Goal: Task Accomplishment & Management: Manage account settings

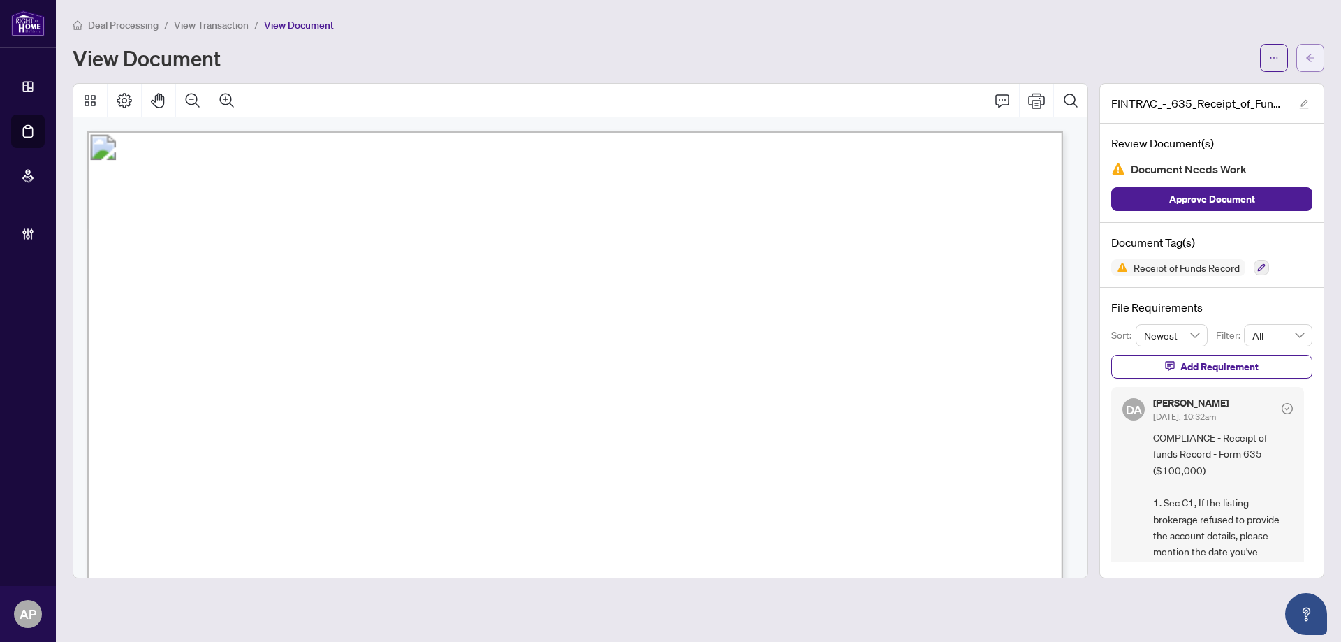
scroll to position [1489, 0]
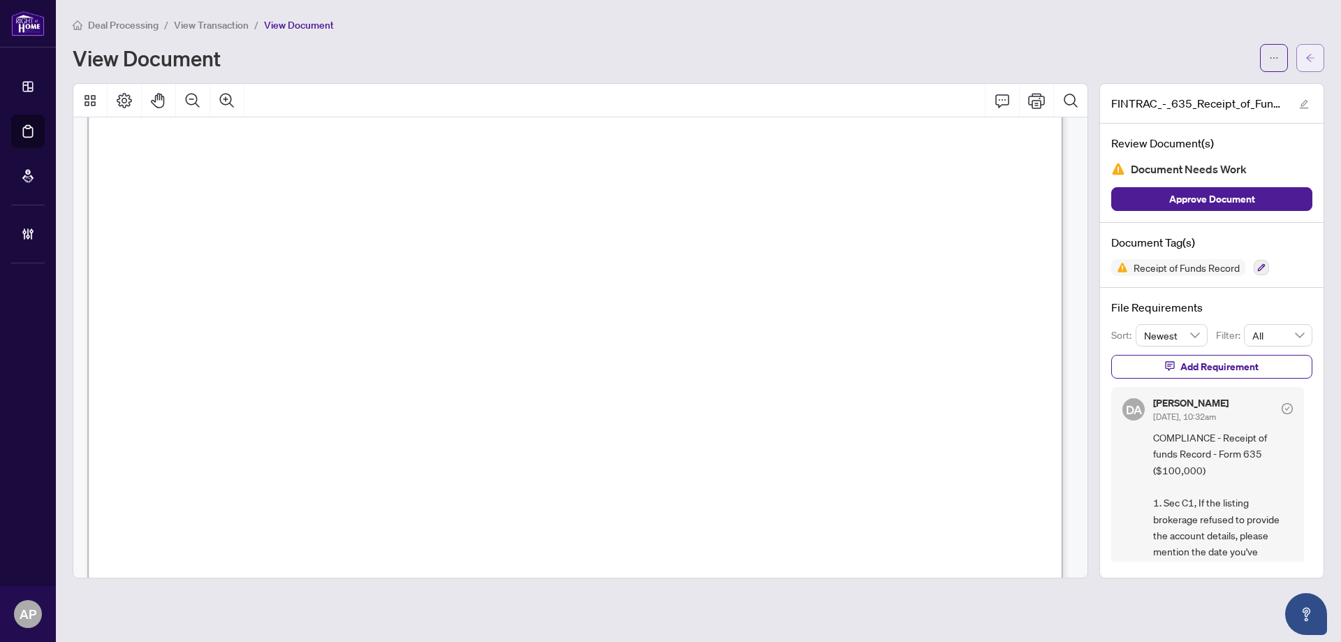
click at [1313, 54] on icon "arrow-left" at bounding box center [1310, 58] width 10 height 10
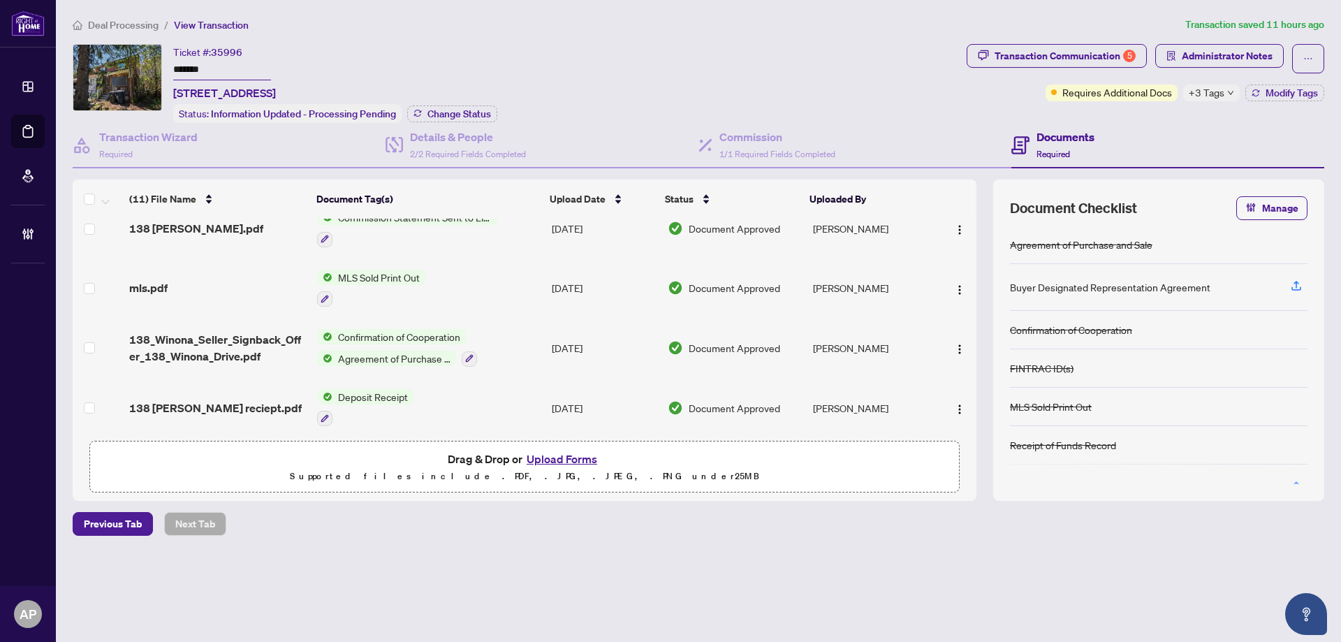
scroll to position [422, 0]
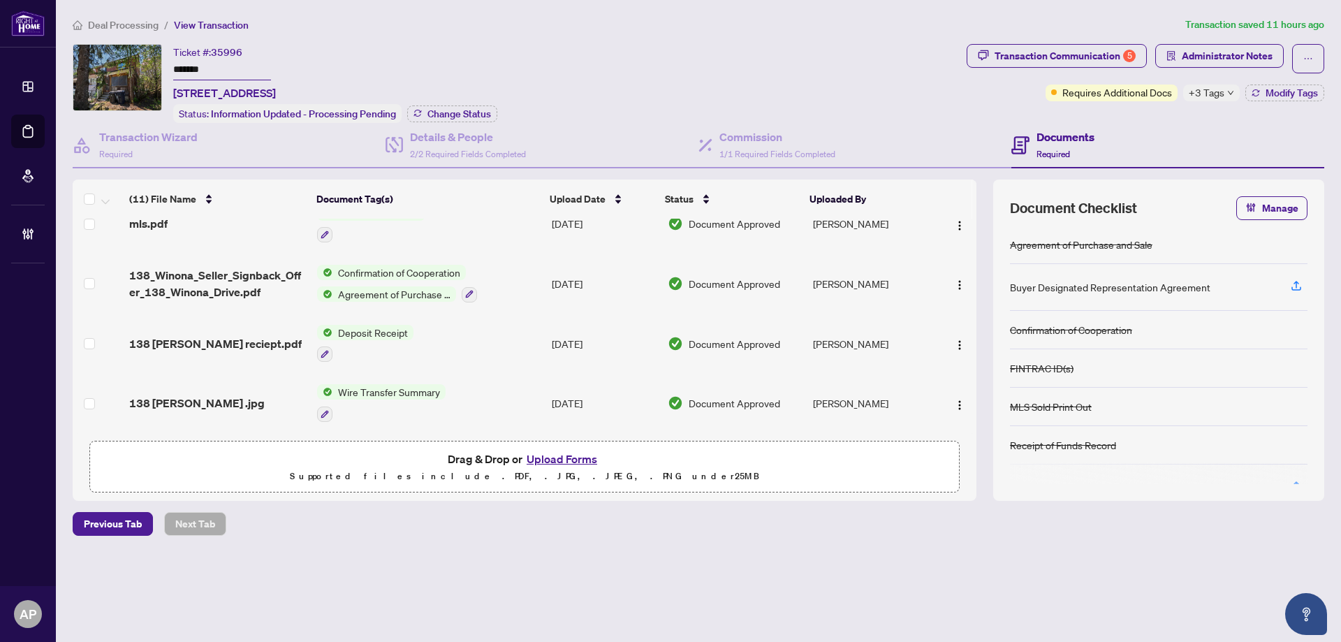
click at [520, 390] on td "Wire Transfer Summary" at bounding box center [428, 403] width 235 height 60
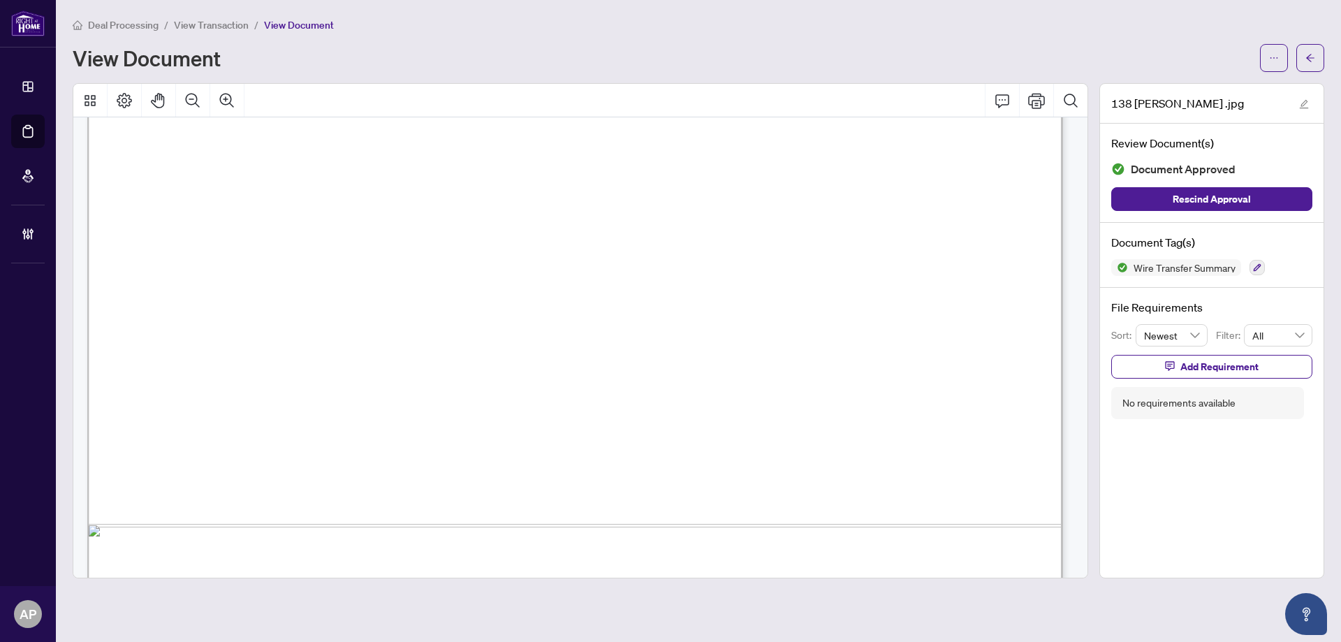
scroll to position [745, 0]
click at [1315, 58] on button "button" at bounding box center [1310, 58] width 28 height 28
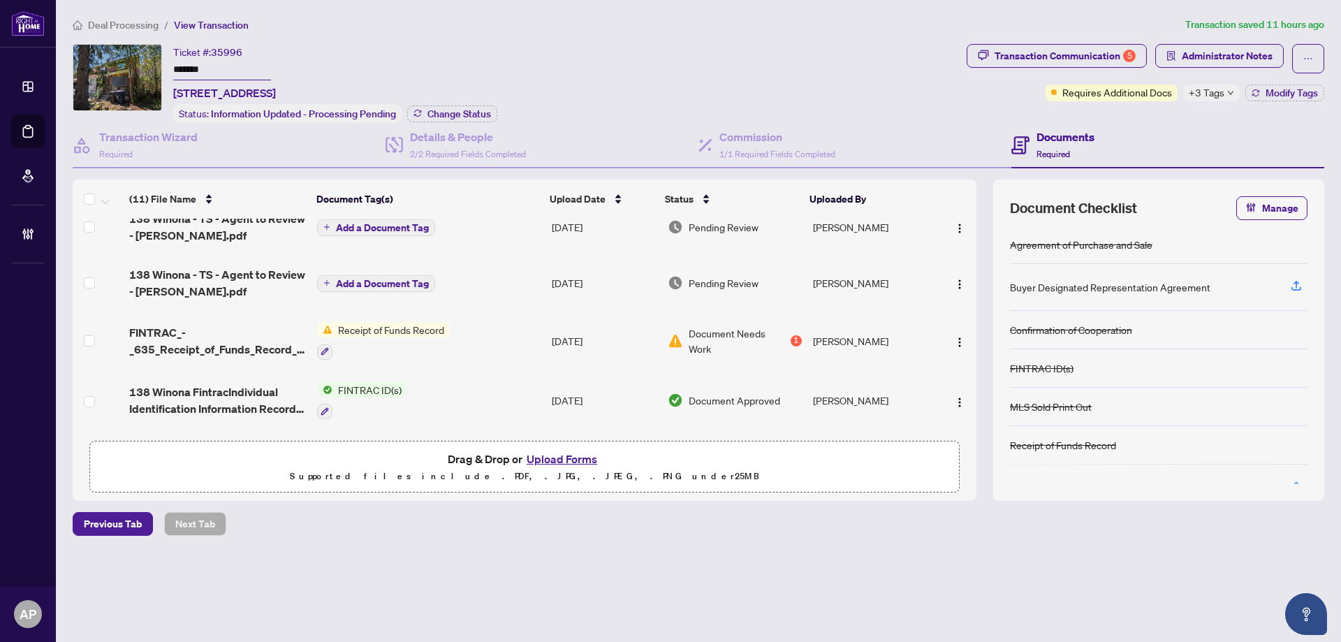
scroll to position [93, 0]
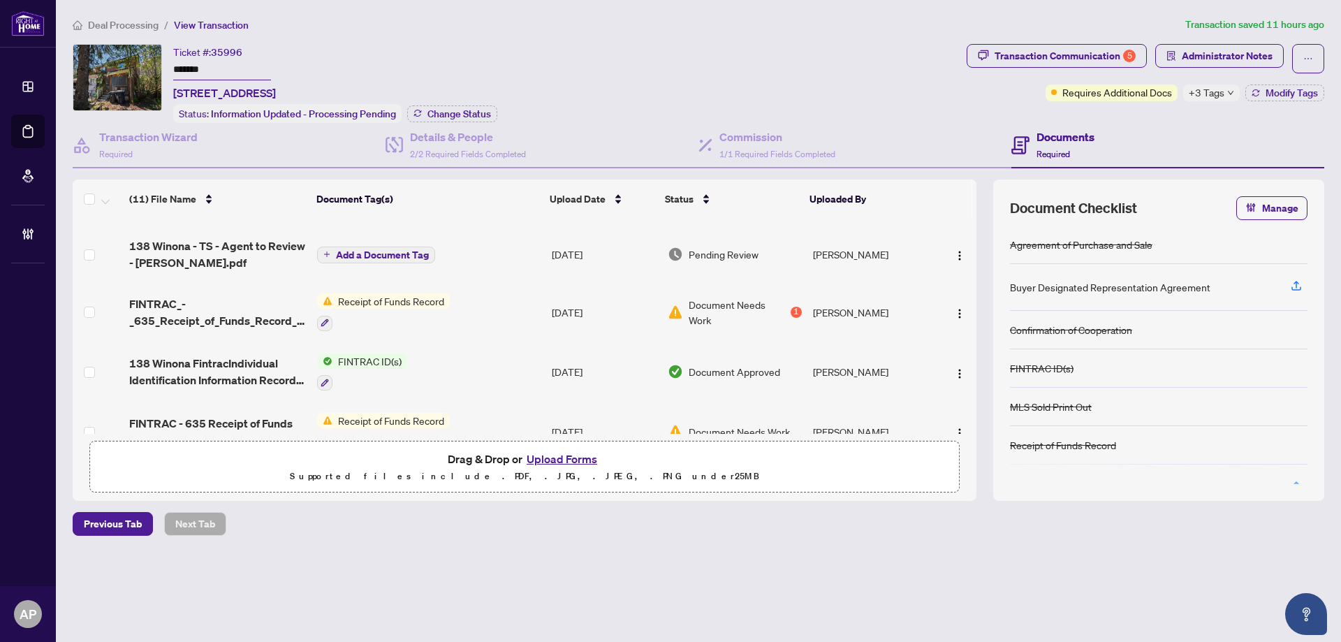
click at [758, 316] on span "Document Needs Work" at bounding box center [737, 312] width 99 height 31
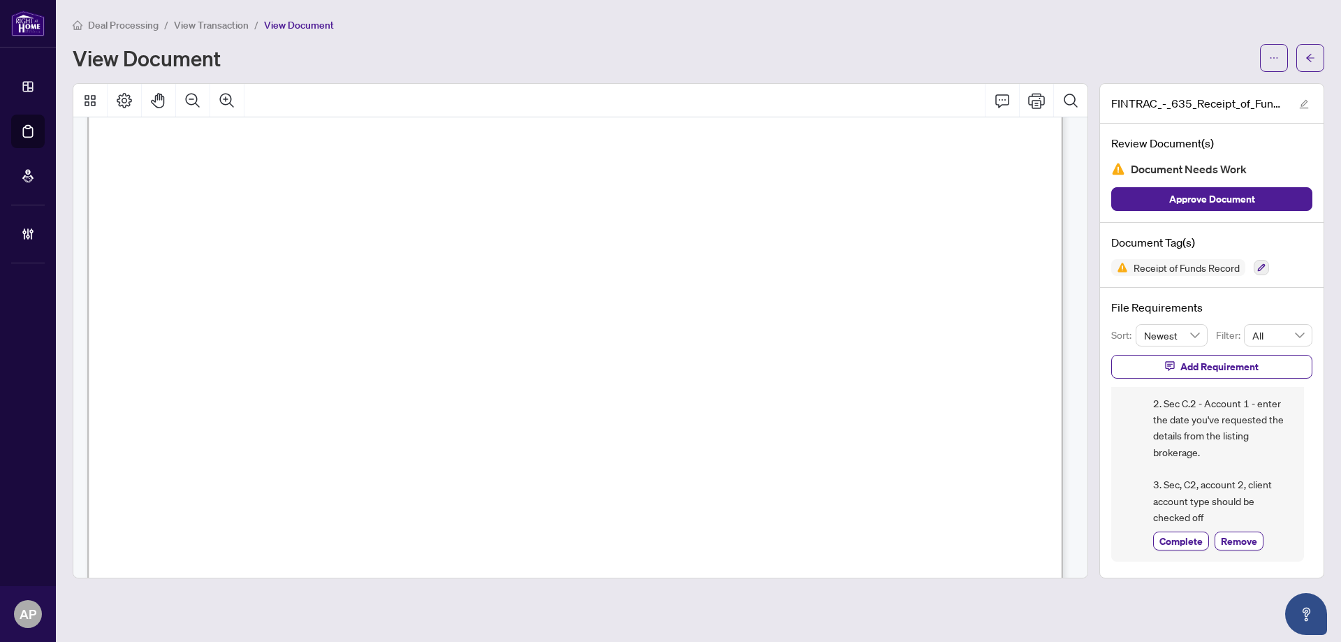
scroll to position [1489, 0]
click at [1318, 54] on button "button" at bounding box center [1310, 58] width 28 height 28
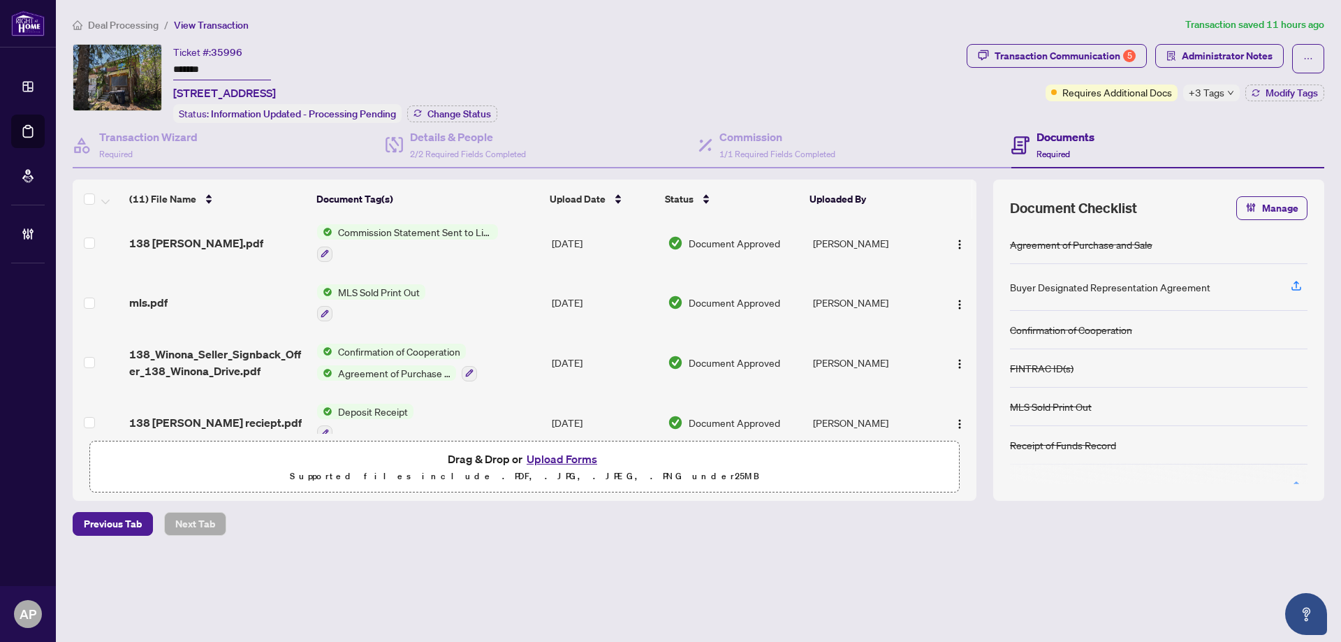
scroll to position [422, 0]
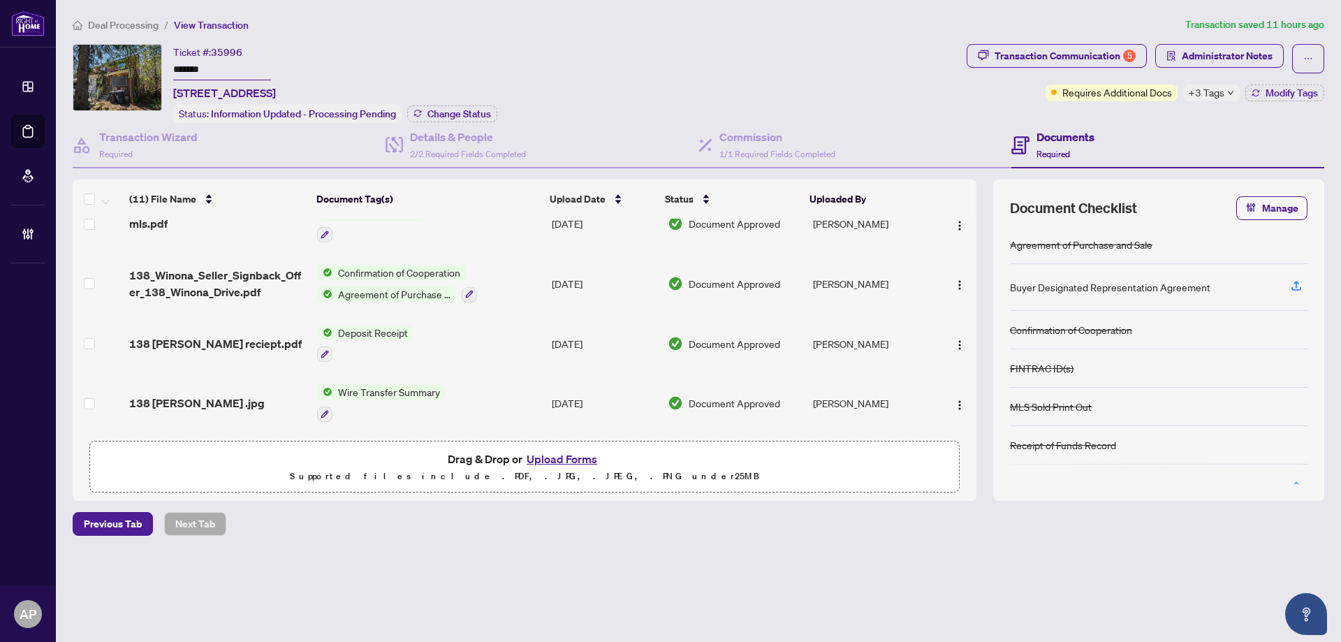
click at [473, 392] on td "Wire Transfer Summary" at bounding box center [428, 403] width 235 height 60
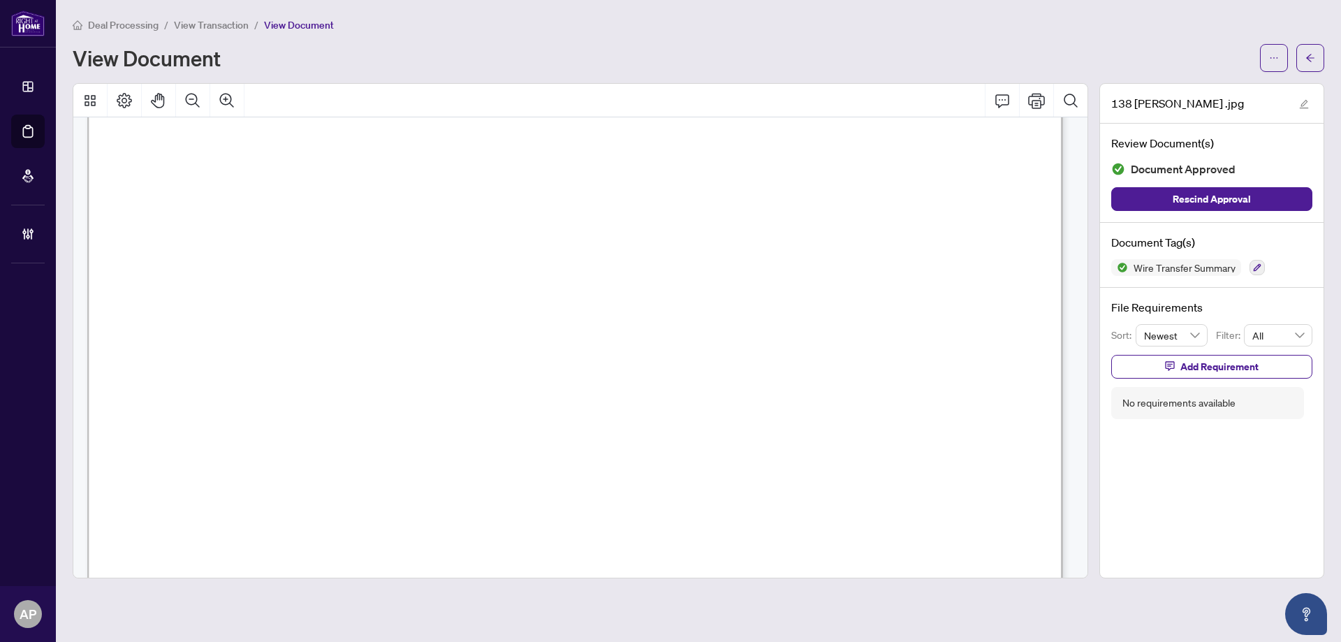
scroll to position [93, 0]
click at [1305, 59] on icon "arrow-left" at bounding box center [1310, 58] width 10 height 10
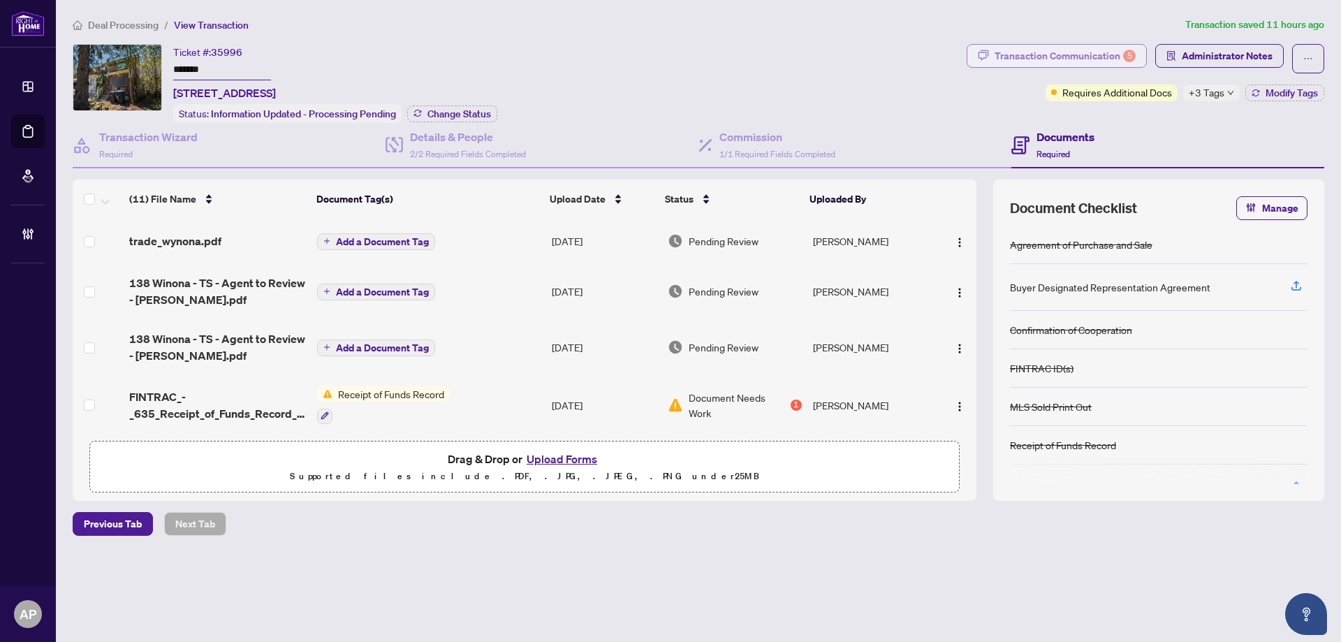
click at [1096, 50] on div "Transaction Communication 5" at bounding box center [1064, 56] width 141 height 22
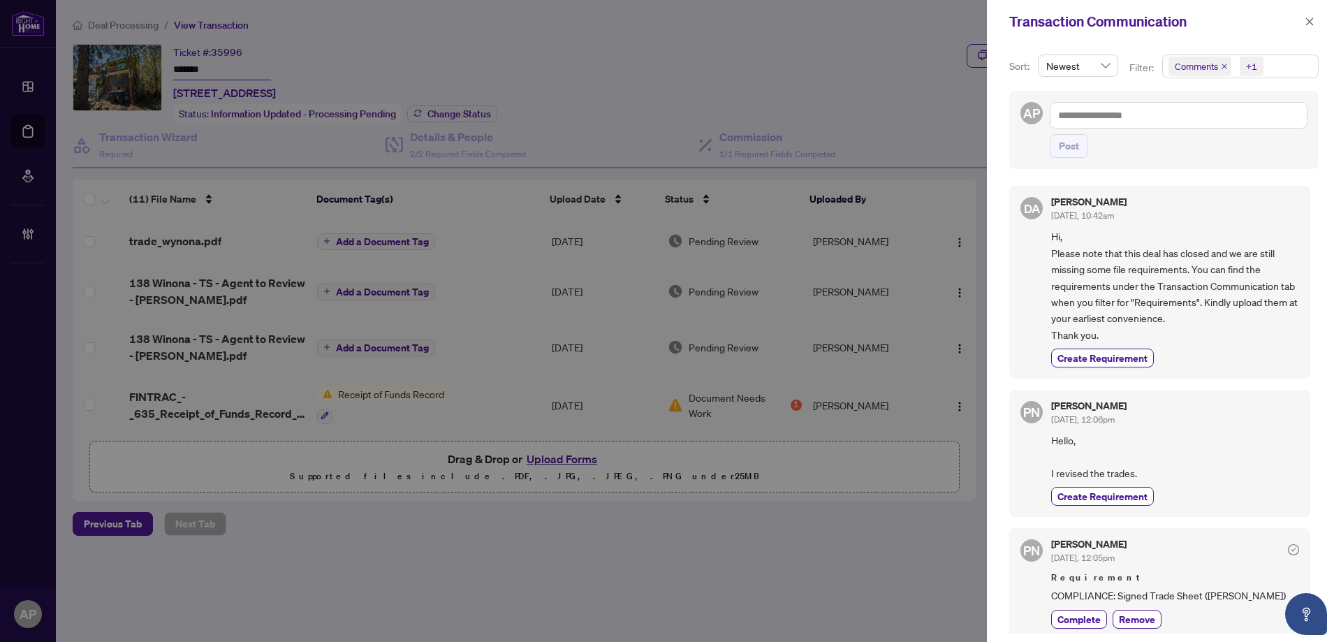
click at [1225, 64] on icon "close" at bounding box center [1224, 67] width 6 height 6
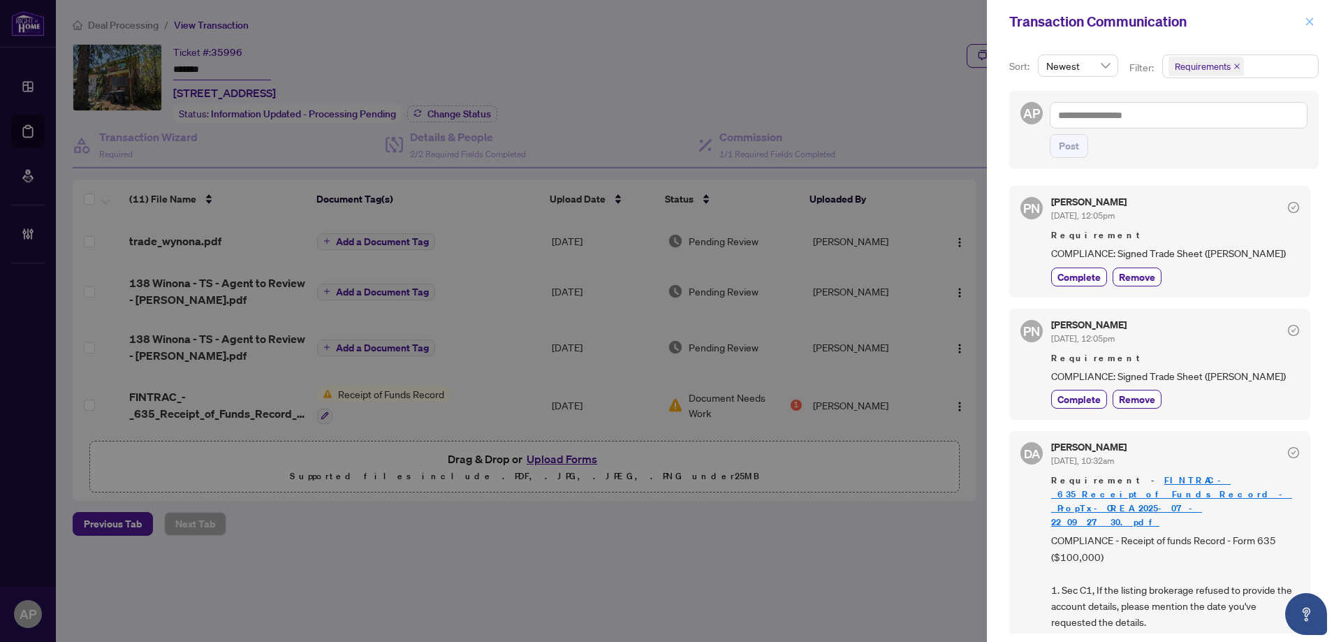
click at [1311, 24] on icon "close" at bounding box center [1310, 21] width 8 height 8
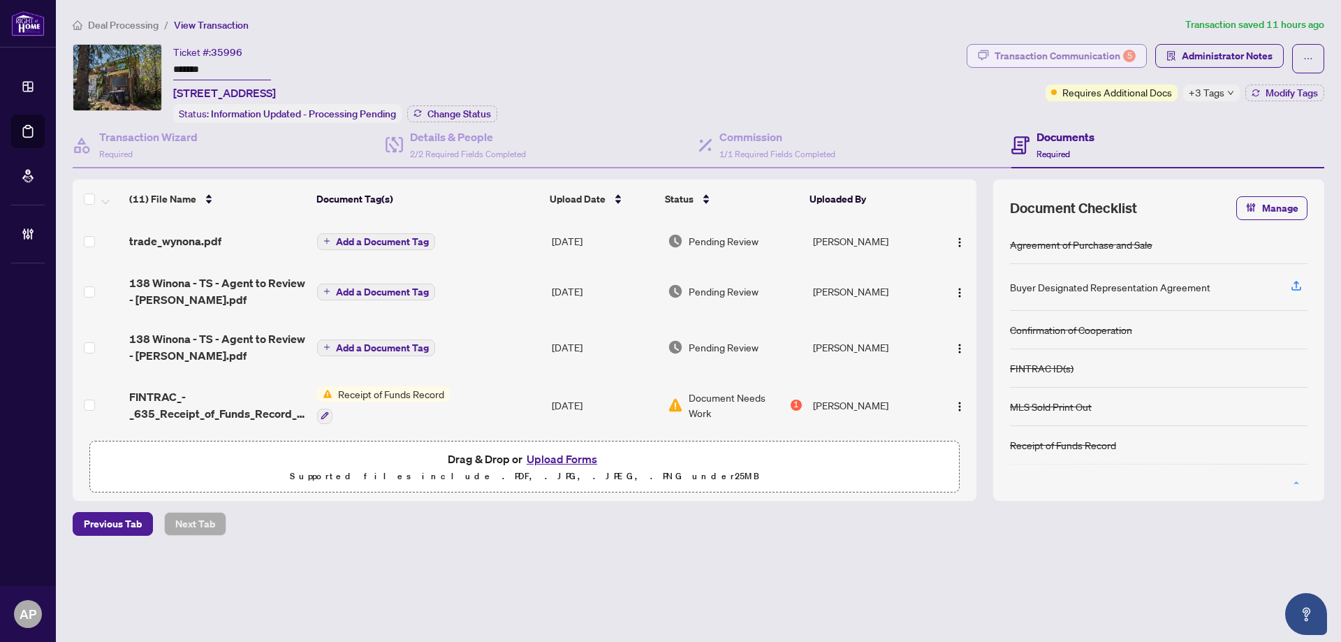
click at [1107, 59] on div "Transaction Communication 5" at bounding box center [1064, 56] width 141 height 22
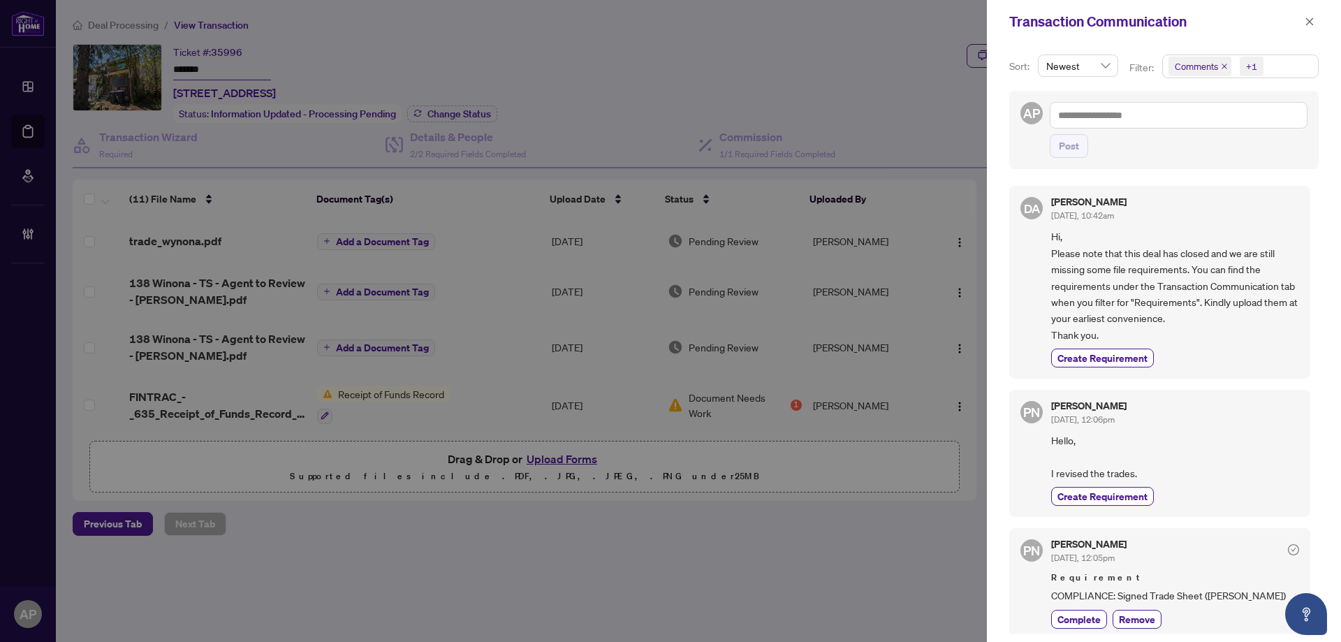
scroll to position [3, 0]
click at [959, 101] on div at bounding box center [670, 321] width 1341 height 642
click at [1310, 23] on icon "close" at bounding box center [1310, 21] width 8 height 8
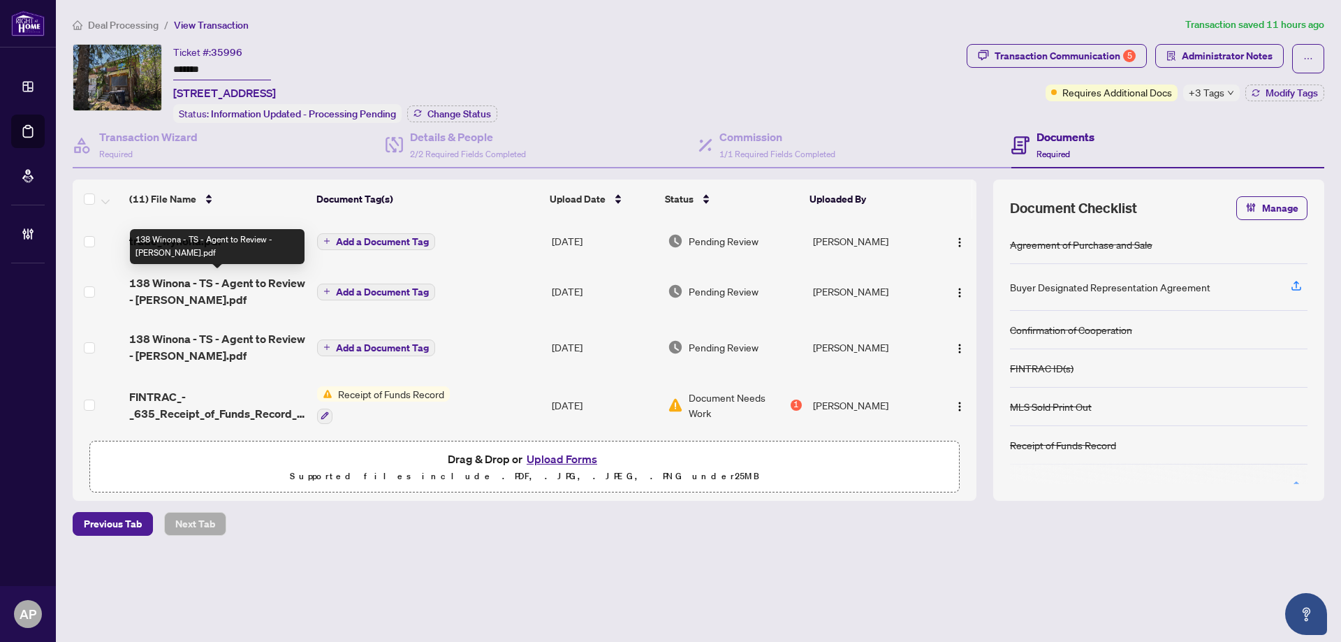
click at [239, 281] on span "138 Winona - TS - Agent to Review - Elvis.pdf" at bounding box center [217, 291] width 177 height 34
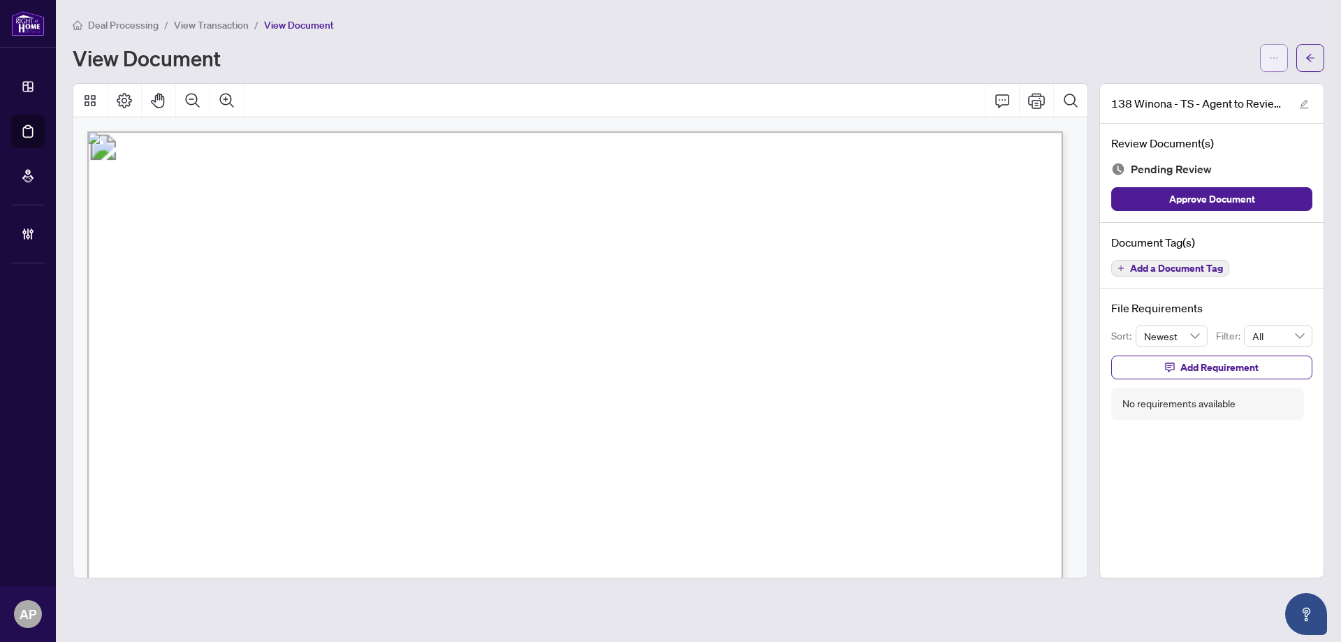
click at [1268, 54] on button "button" at bounding box center [1274, 58] width 28 height 28
click at [1241, 92] on span "Download" at bounding box center [1223, 87] width 106 height 15
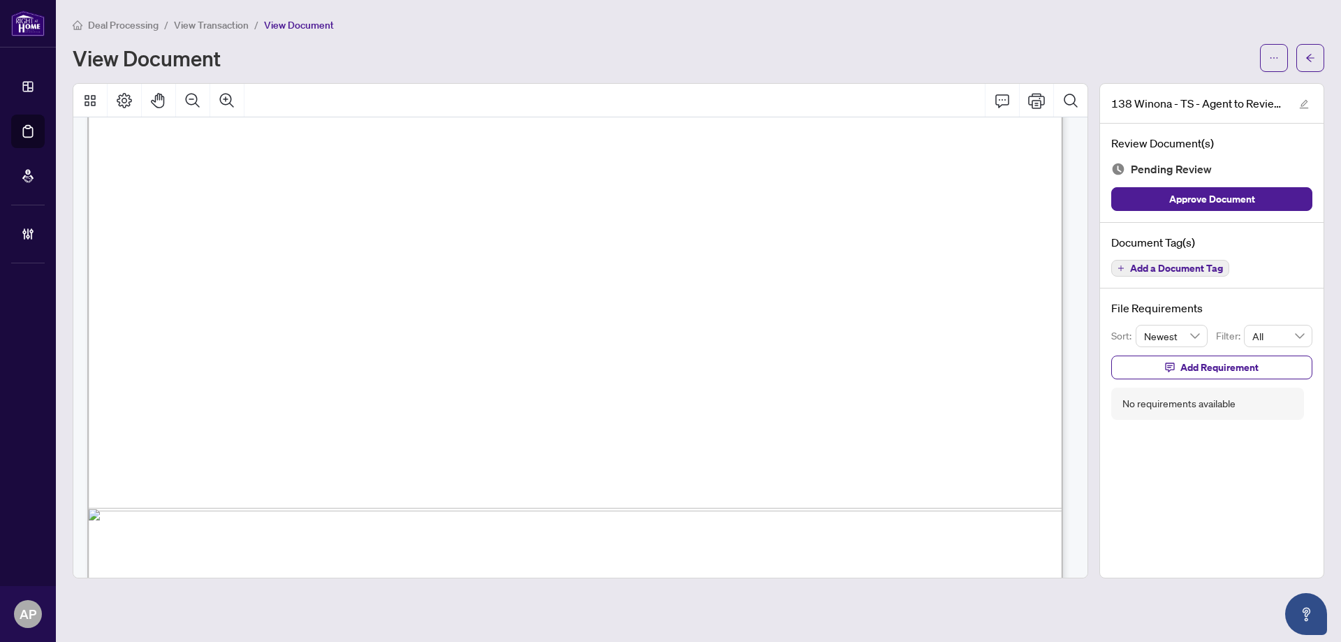
scroll to position [830, 0]
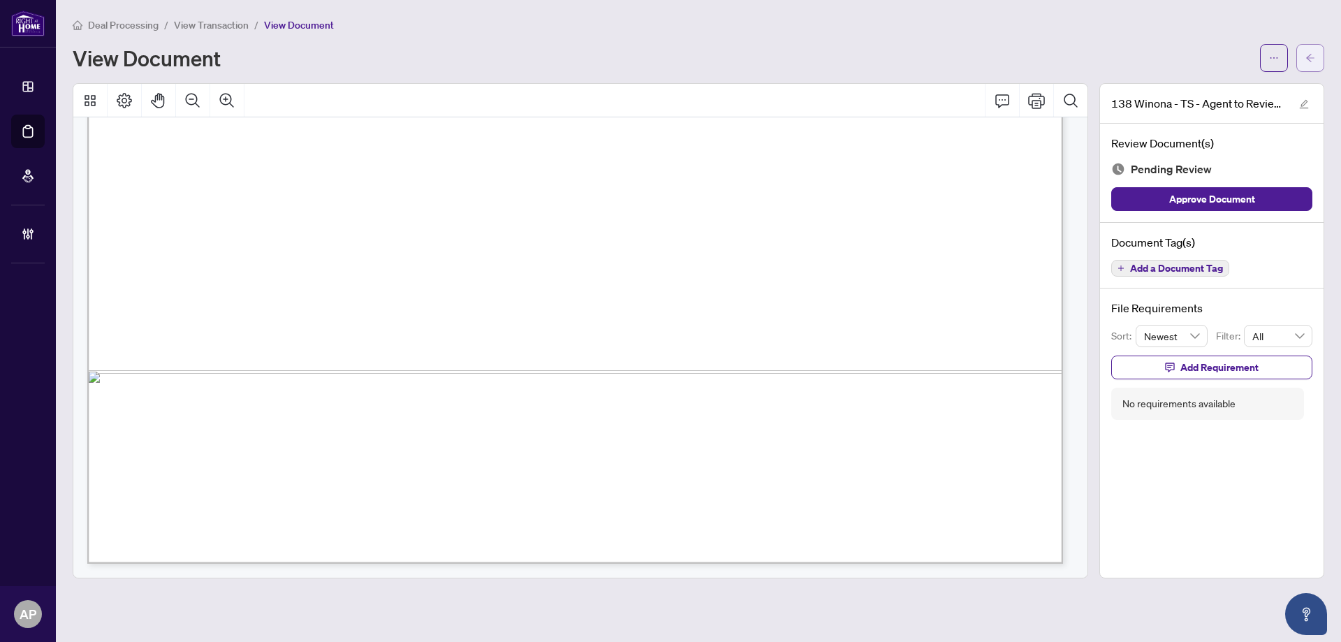
click at [1313, 58] on icon "arrow-left" at bounding box center [1310, 58] width 8 height 8
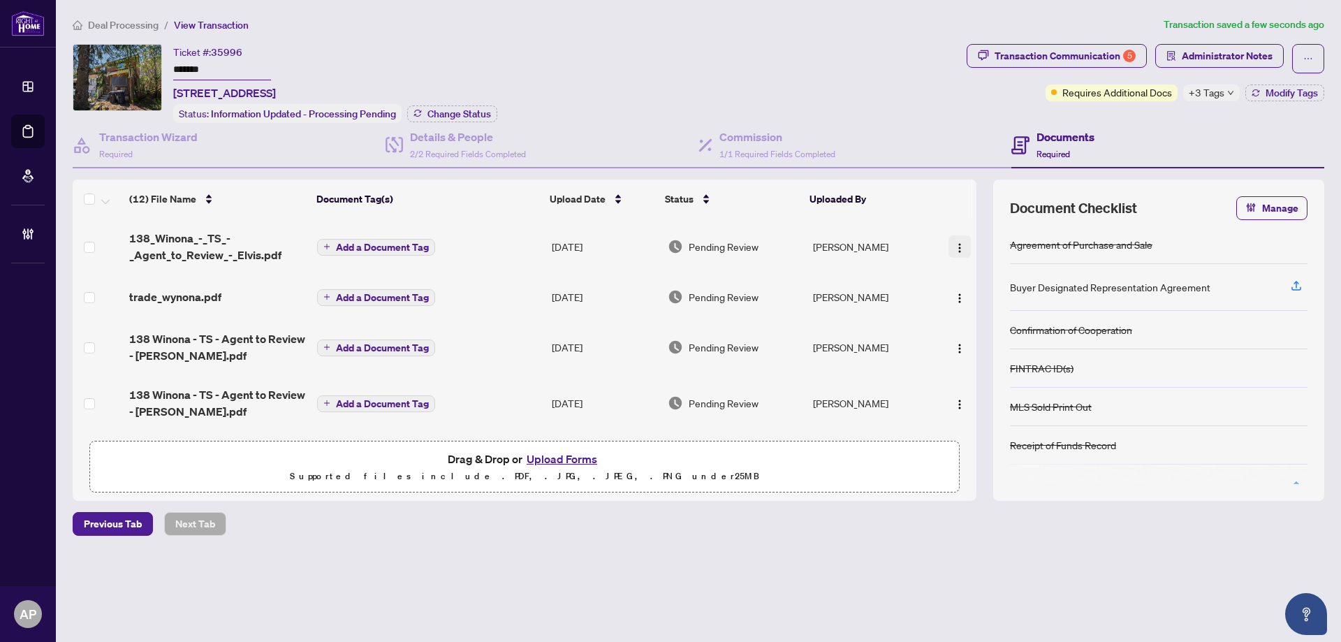
click at [957, 247] on img "button" at bounding box center [959, 247] width 11 height 11
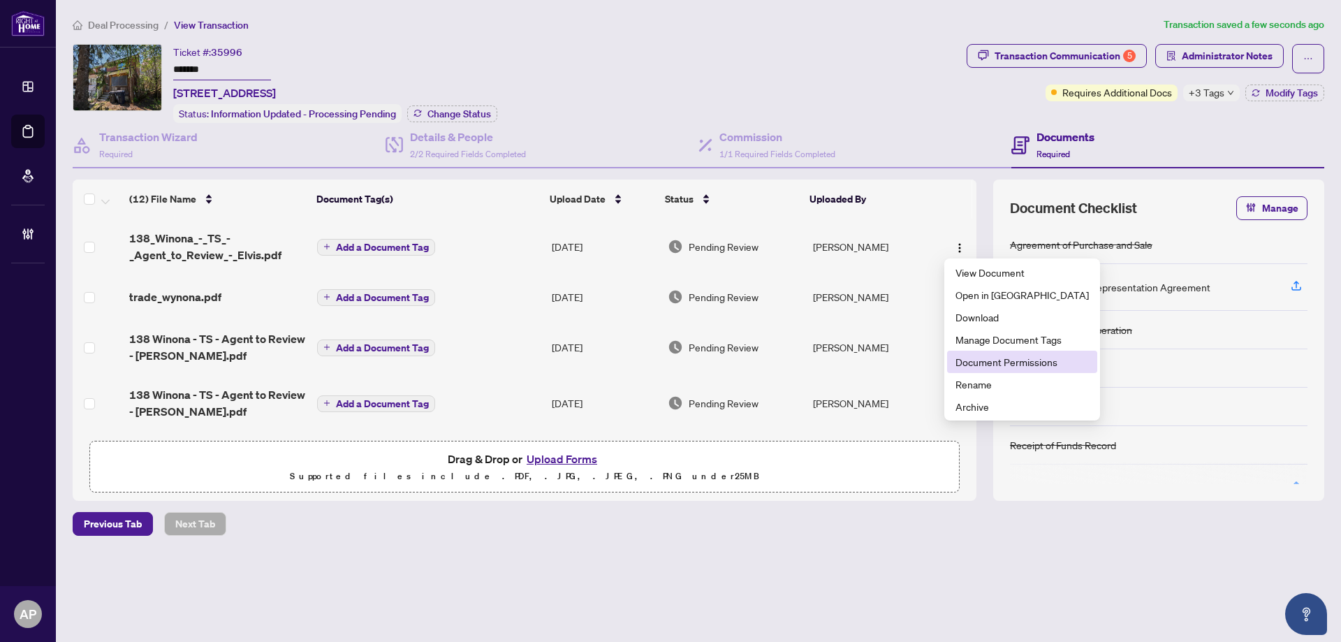
click at [993, 370] on li "Document Permissions" at bounding box center [1022, 362] width 150 height 22
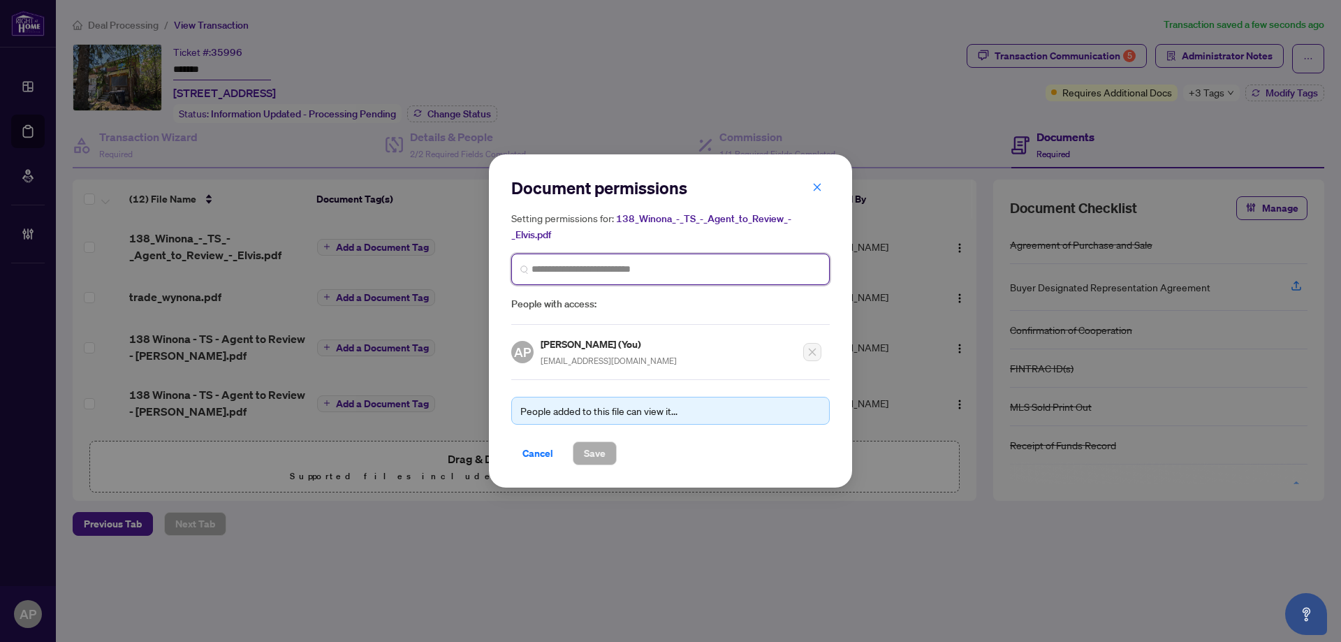
click at [638, 265] on input "search" at bounding box center [675, 269] width 289 height 15
type input "*****"
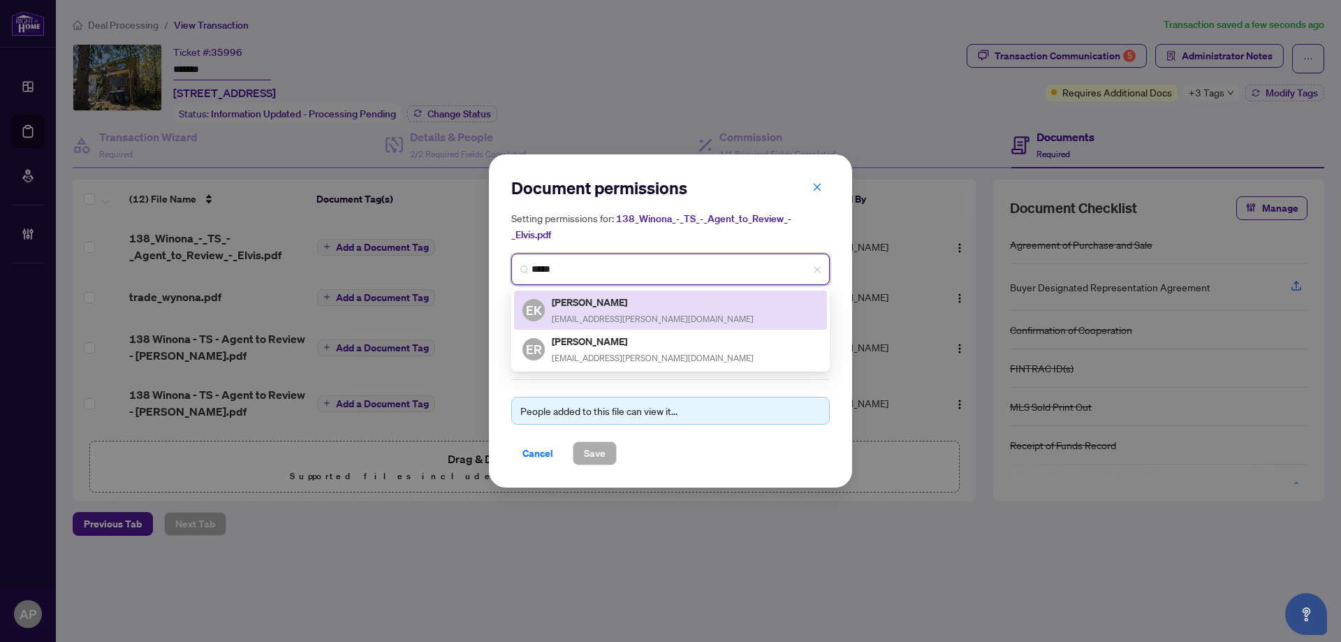
click at [647, 302] on div "EK Elvis Kmet elvis.kmet@gmail.com" at bounding box center [670, 310] width 296 height 32
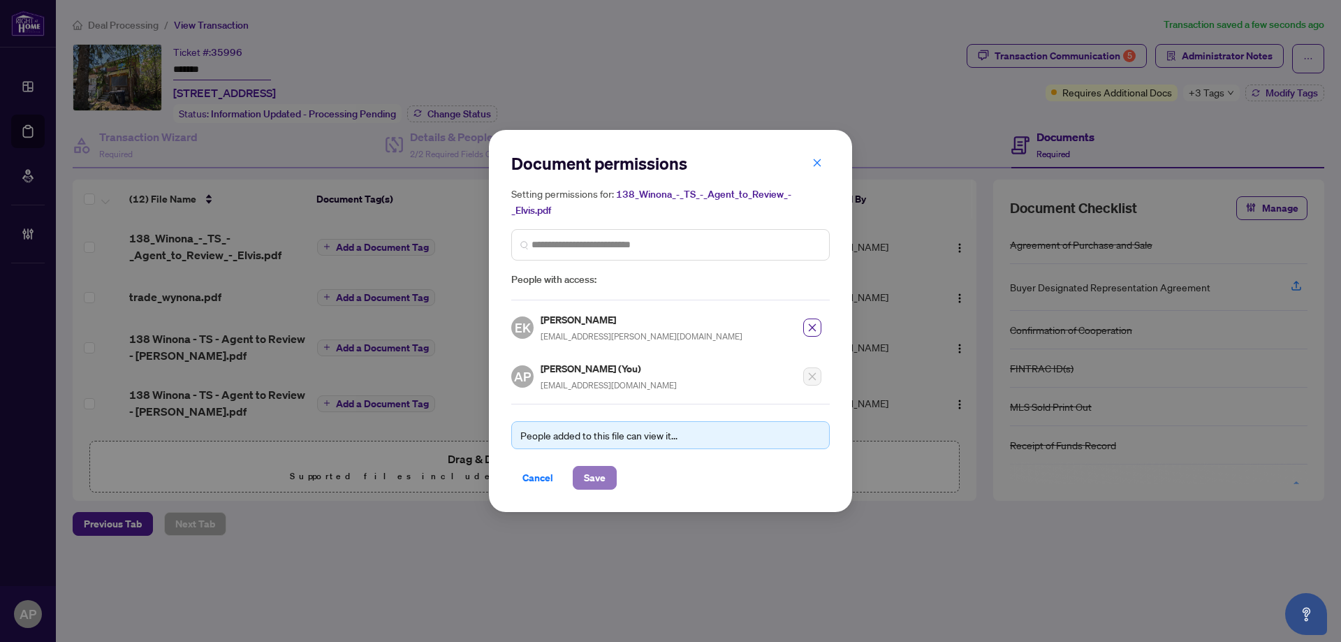
click at [587, 477] on span "Save" at bounding box center [595, 477] width 22 height 22
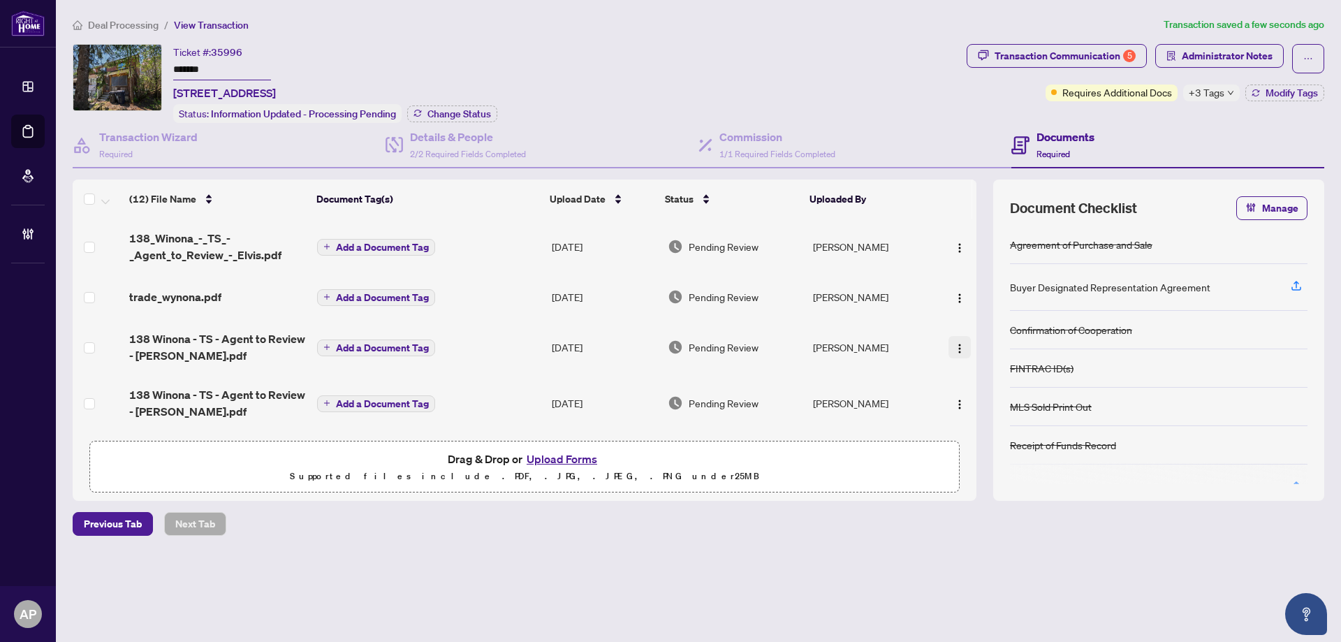
click at [959, 350] on img "button" at bounding box center [959, 348] width 11 height 11
click at [238, 297] on div "trade_wynona.pdf" at bounding box center [217, 296] width 177 height 17
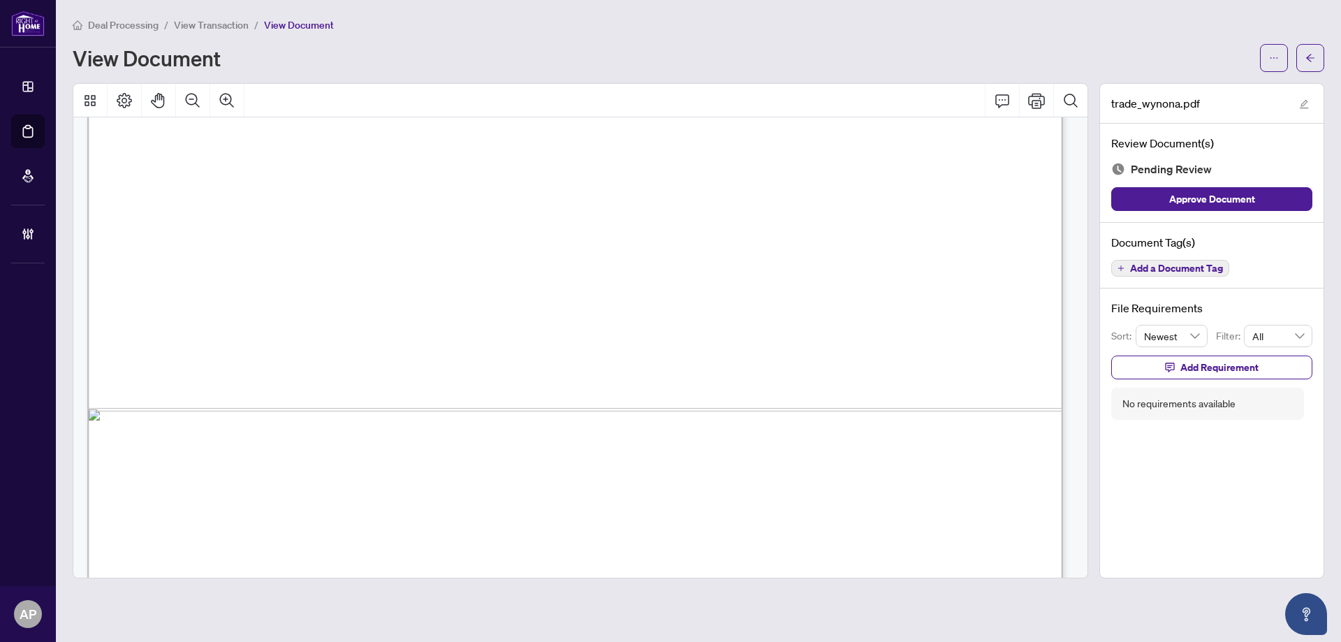
scroll to position [830, 0]
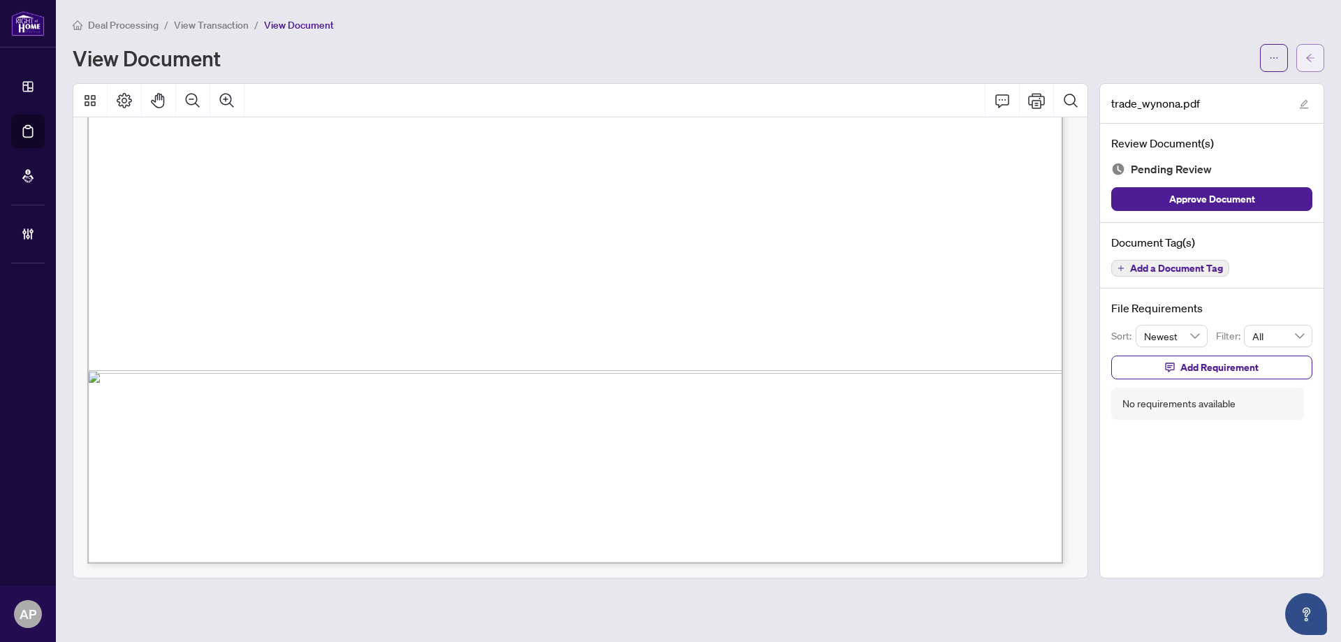
click at [1313, 61] on icon "arrow-left" at bounding box center [1310, 58] width 10 height 10
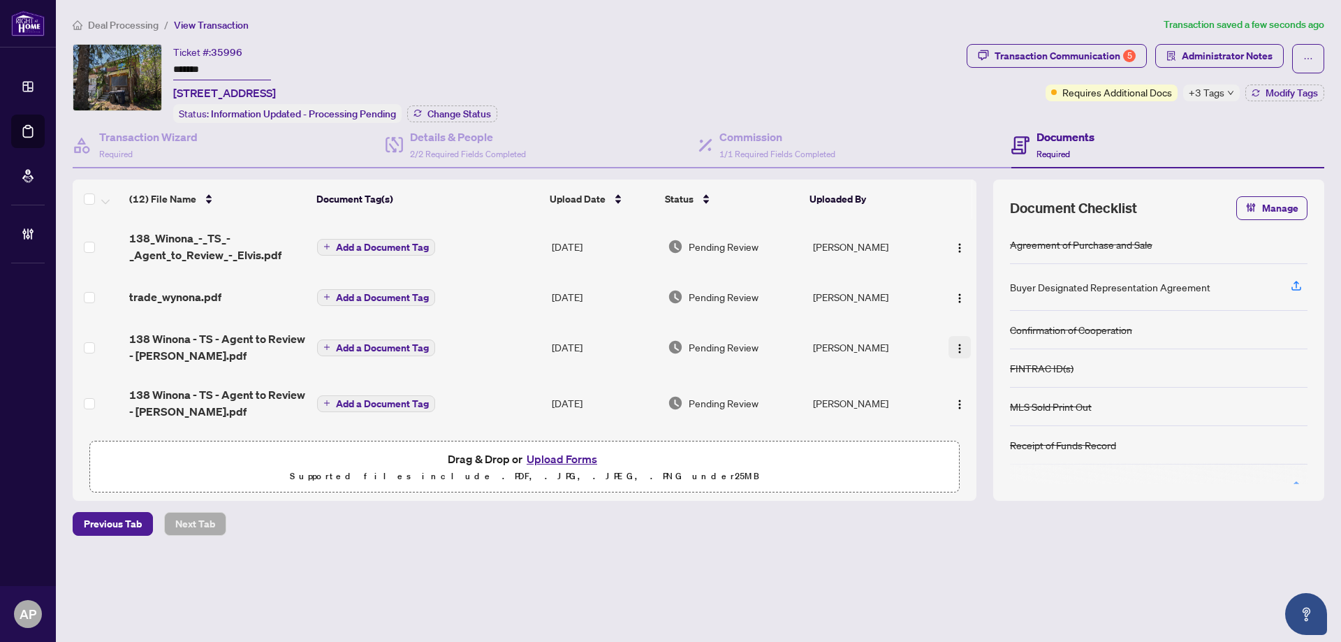
click at [954, 344] on img "button" at bounding box center [959, 348] width 11 height 11
click at [982, 296] on div "(12) File Name Document Tag(s) Upload Date Status Uploaded By 138_Winona_-_TS_-…" at bounding box center [698, 339] width 1251 height 321
click at [954, 243] on img "button" at bounding box center [959, 247] width 11 height 11
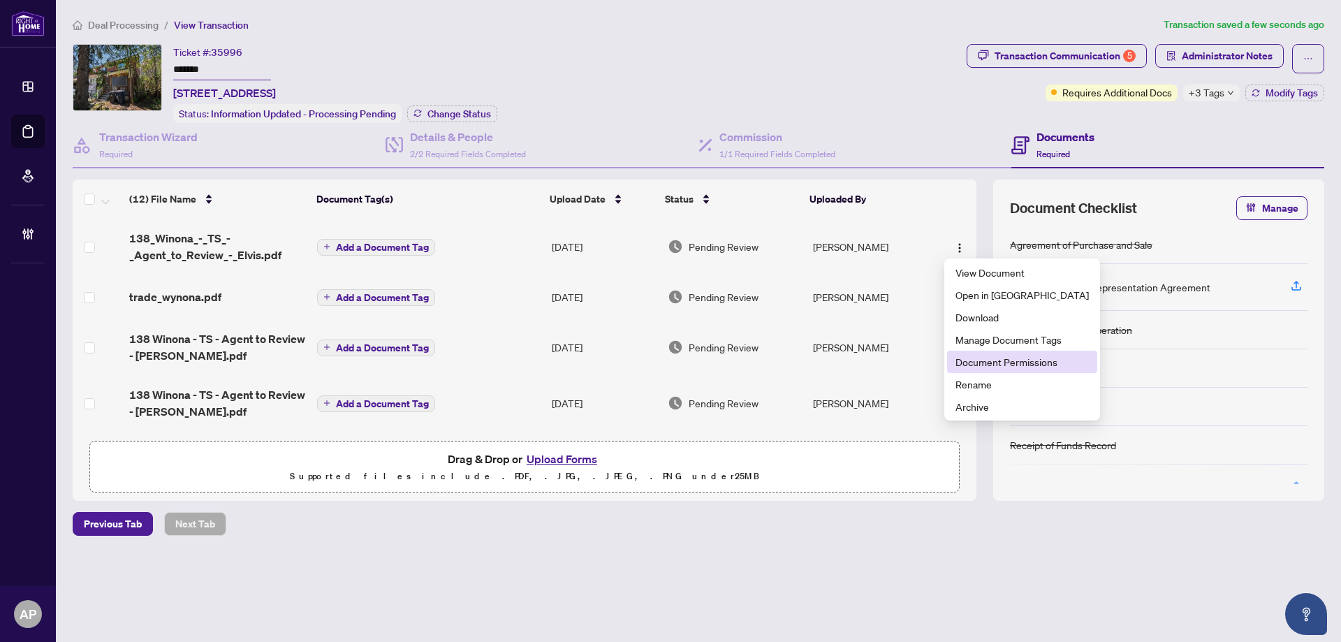
click at [995, 360] on span "Document Permissions" at bounding box center [1021, 361] width 133 height 15
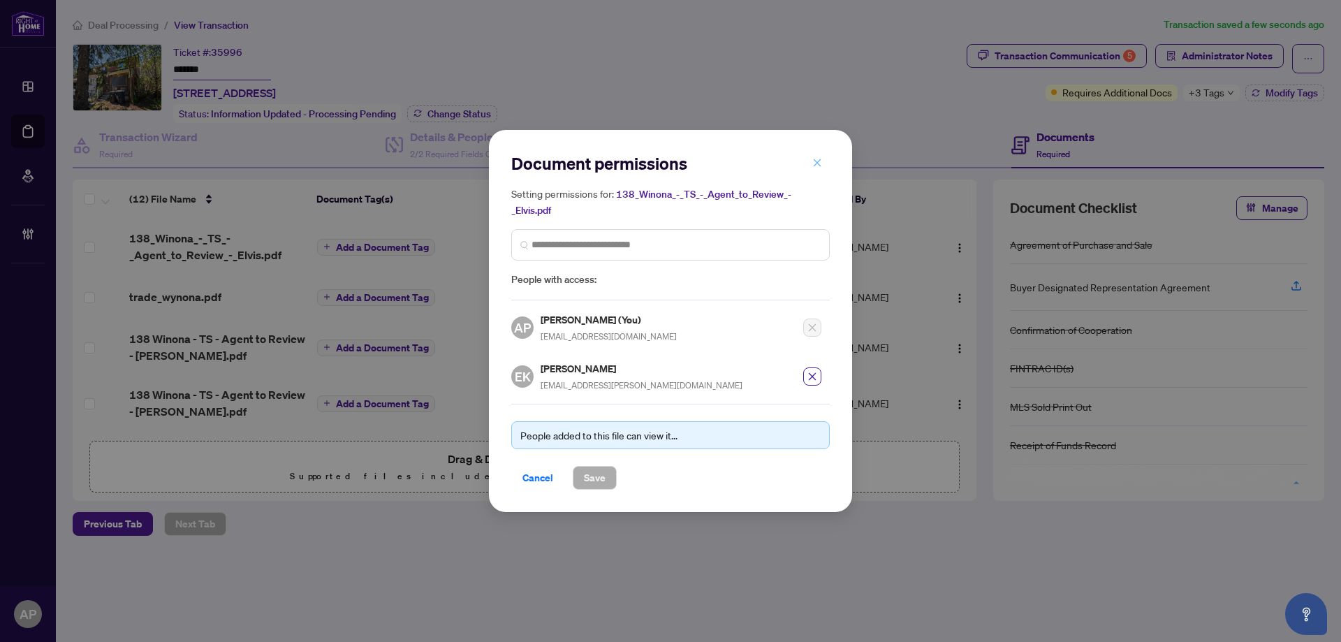
click at [811, 162] on button "button" at bounding box center [817, 163] width 28 height 24
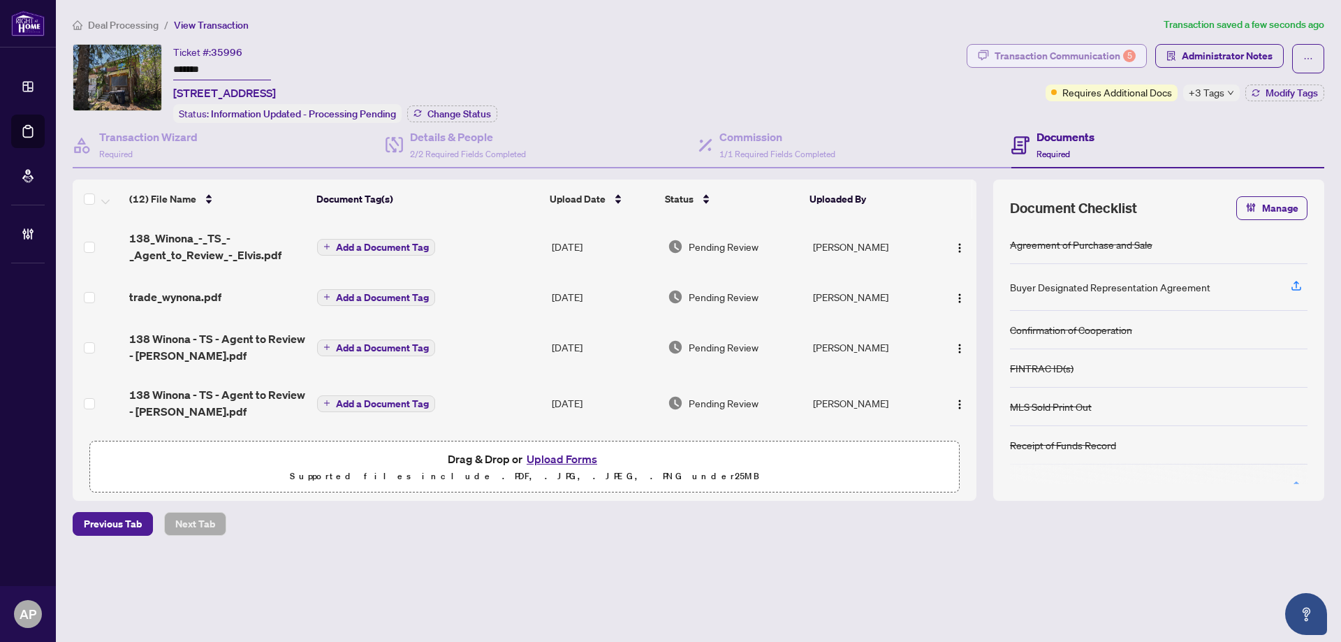
click at [1021, 61] on div "Transaction Communication 5" at bounding box center [1064, 56] width 141 height 22
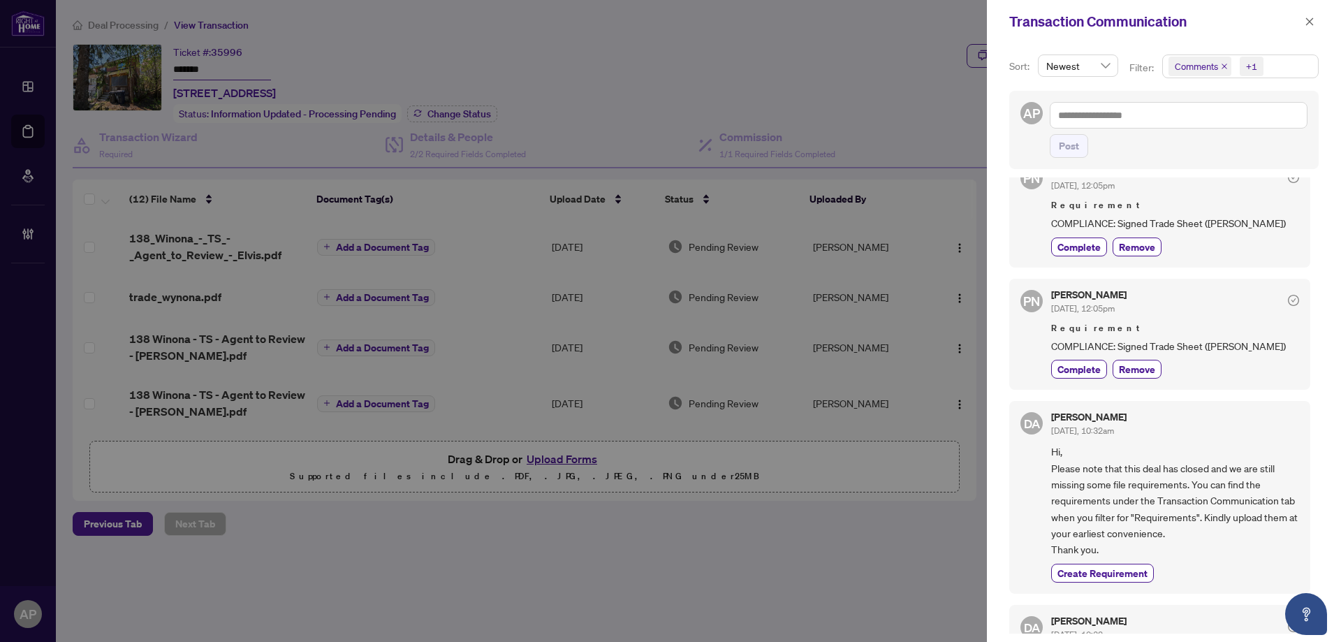
scroll to position [651, 0]
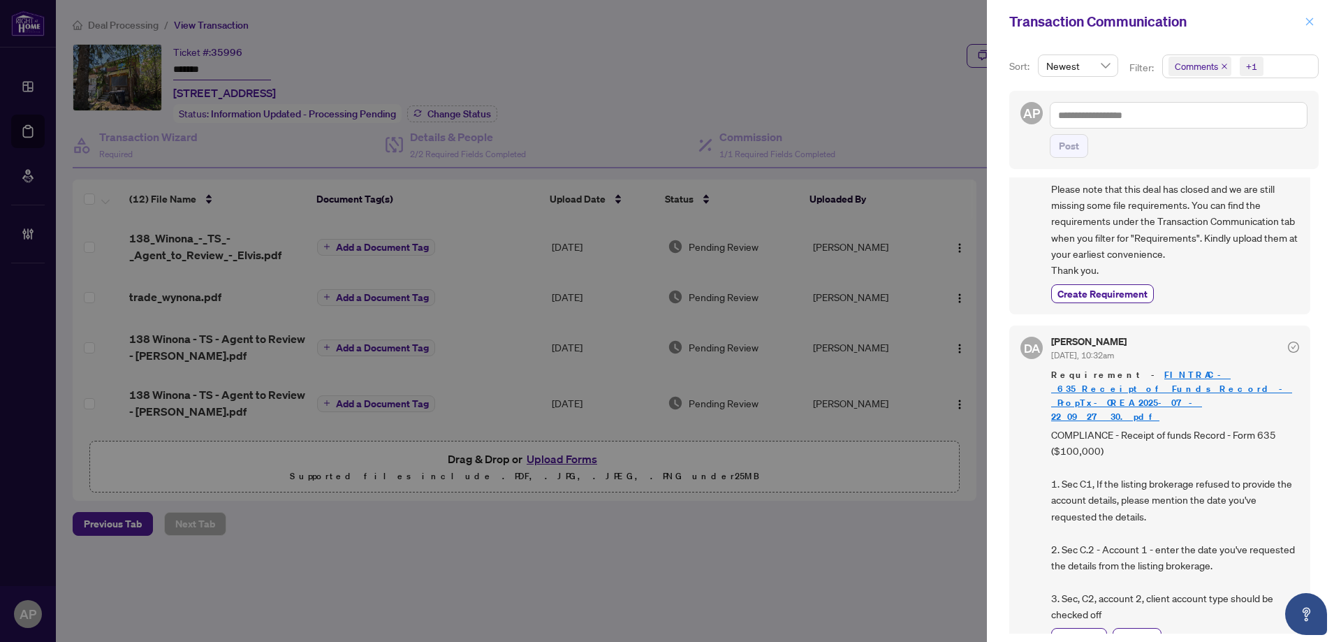
click at [1306, 21] on icon "close" at bounding box center [1309, 22] width 10 height 10
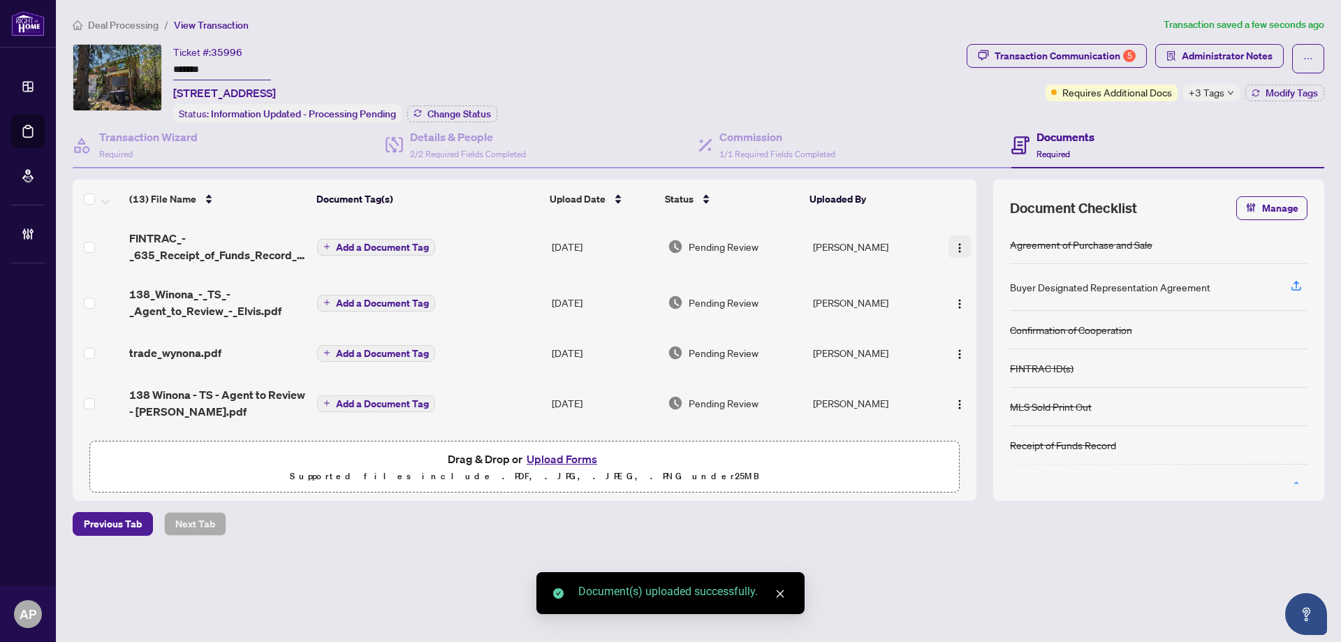
click at [954, 246] on img "button" at bounding box center [959, 247] width 11 height 11
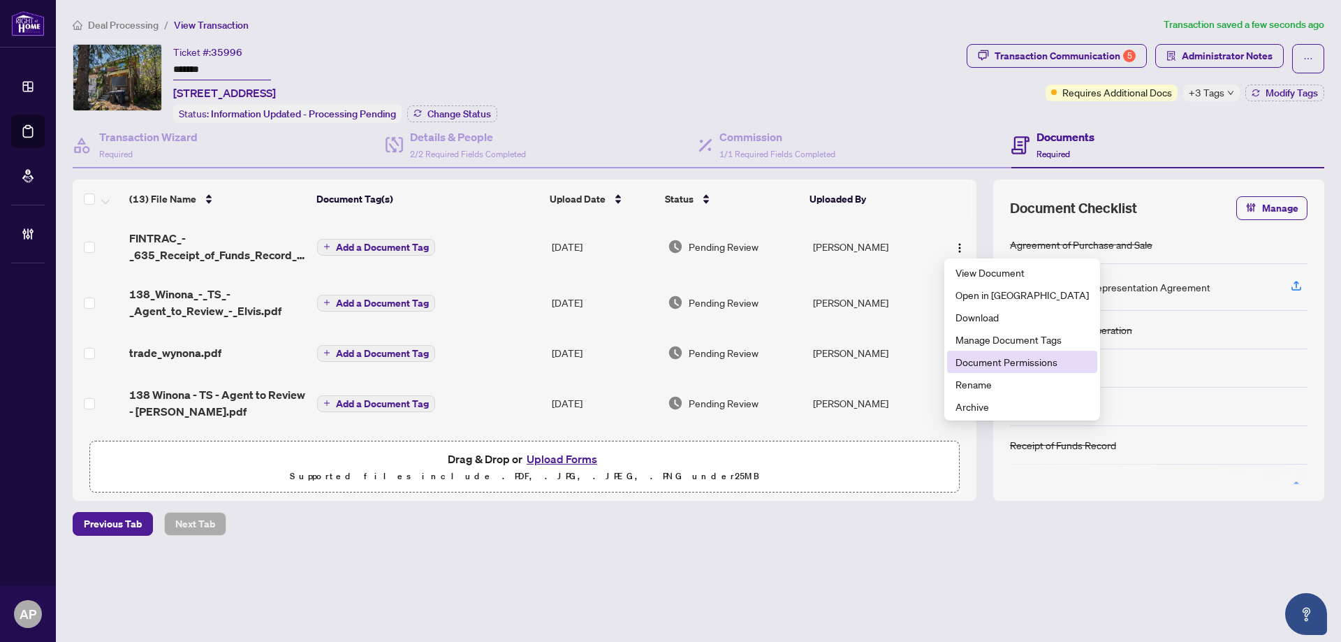
click at [1012, 366] on span "Document Permissions" at bounding box center [1021, 361] width 133 height 15
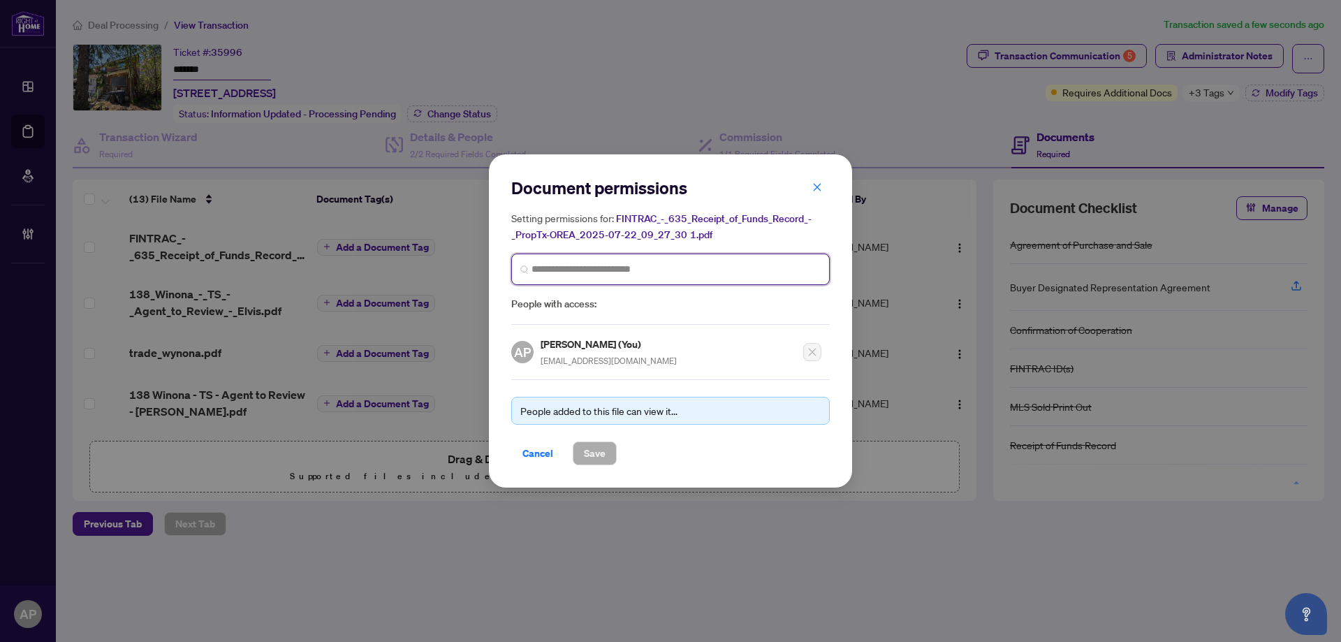
click at [0, 0] on input "search" at bounding box center [0, 0] width 0 height 0
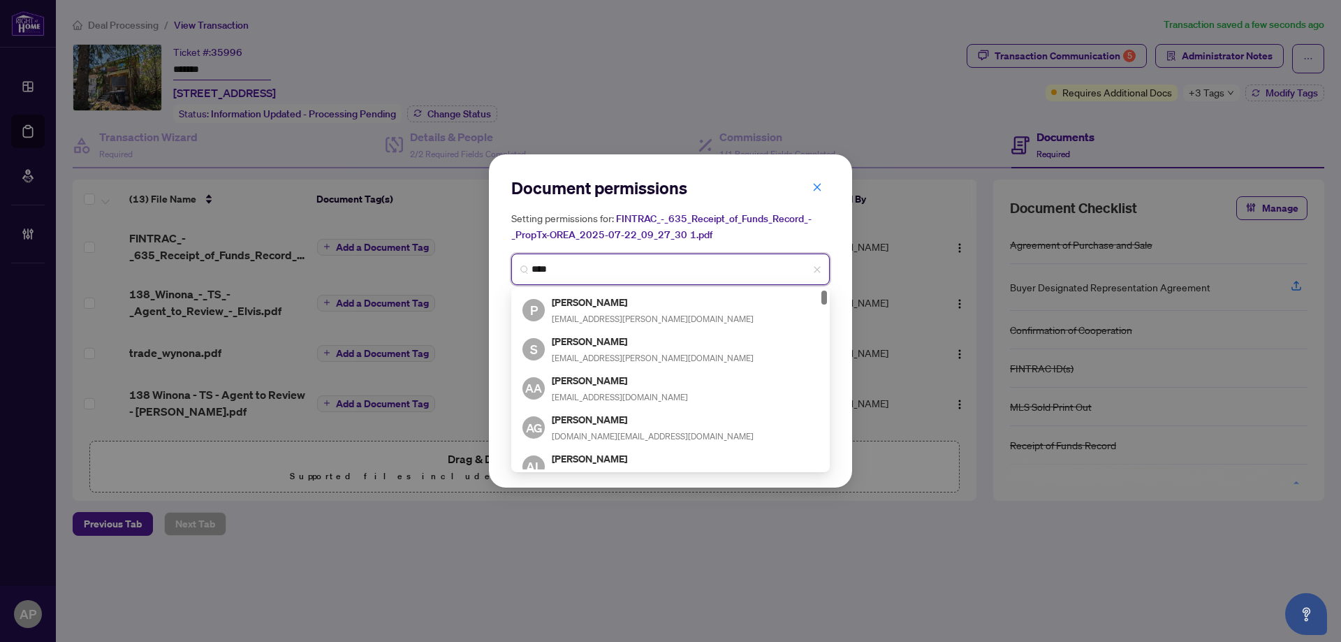
type input "*****"
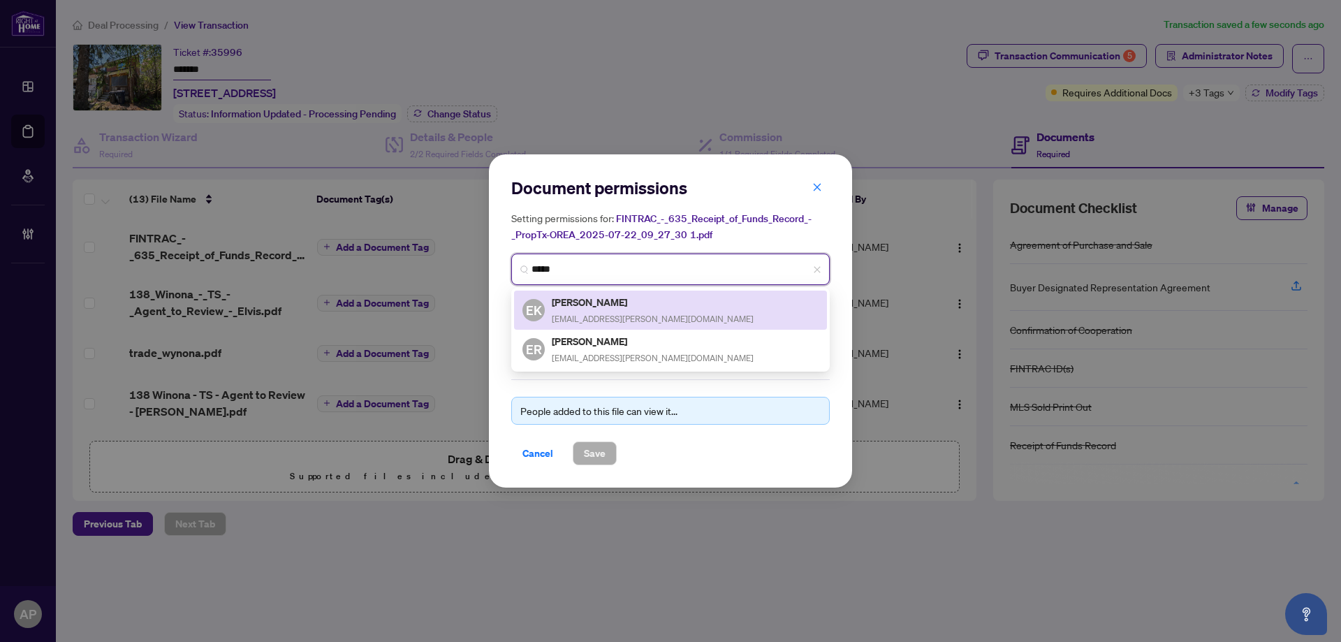
click at [639, 311] on div "EK Elvis Kmet elvis.kmet@gmail.com" at bounding box center [670, 310] width 296 height 32
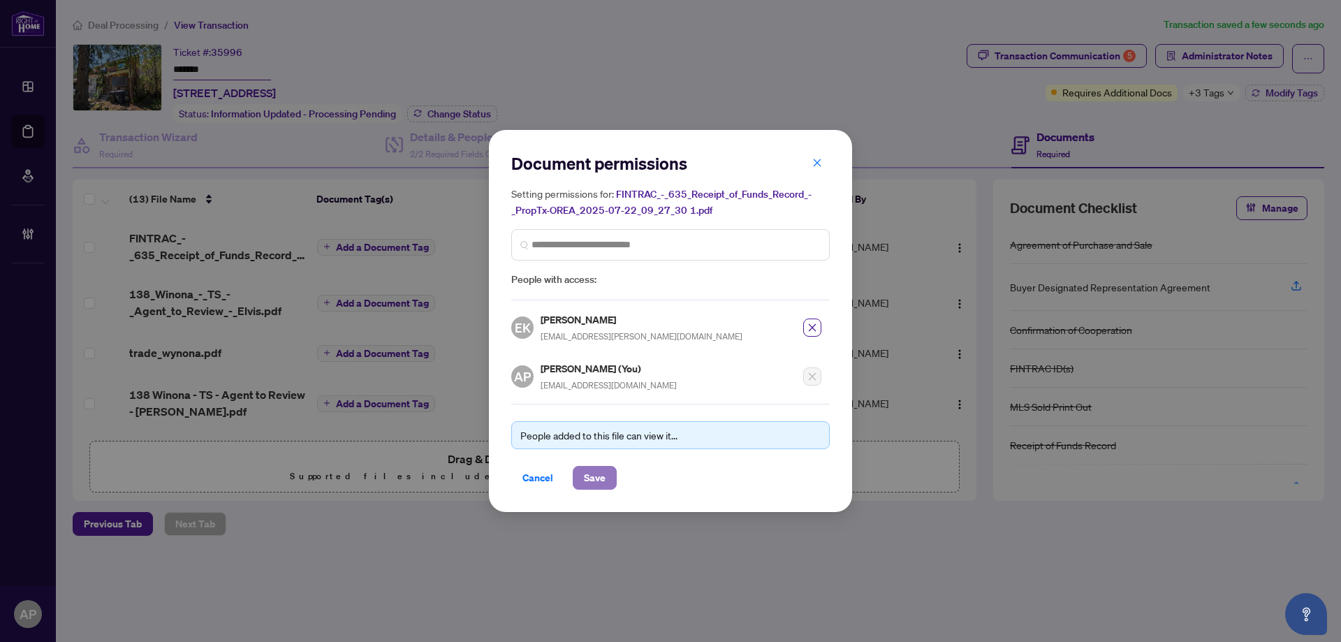
click at [608, 469] on button "Save" at bounding box center [595, 478] width 44 height 24
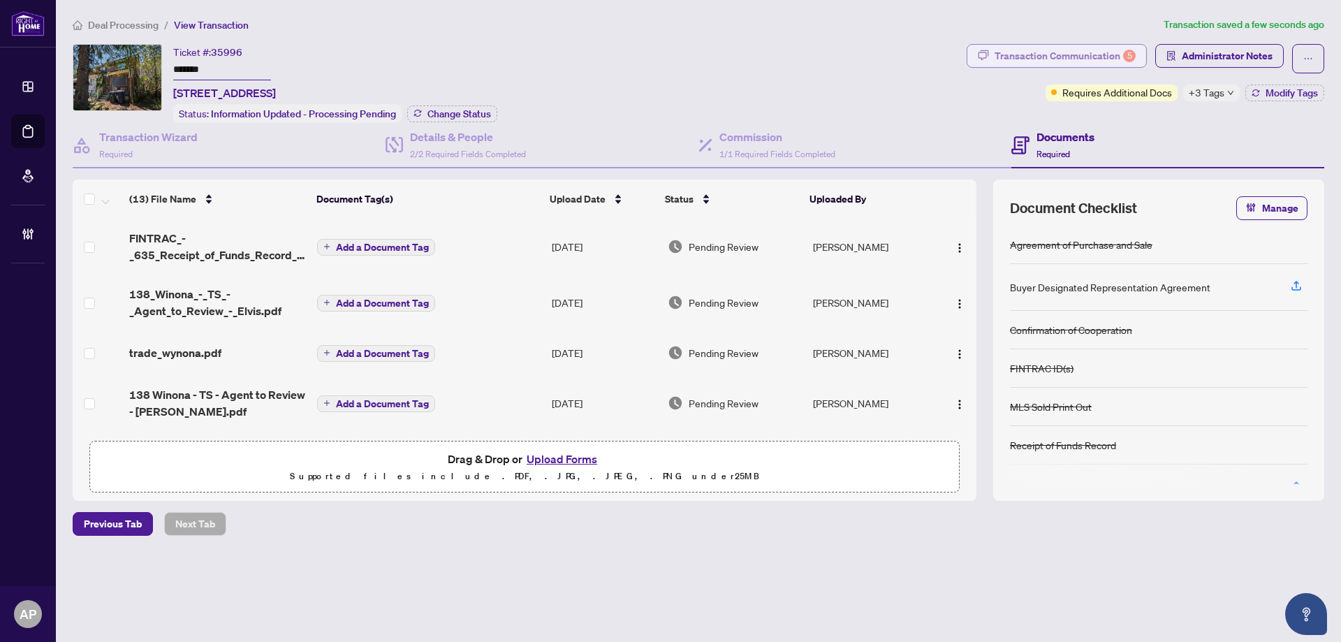
click at [1043, 48] on div "Transaction Communication 5" at bounding box center [1064, 56] width 141 height 22
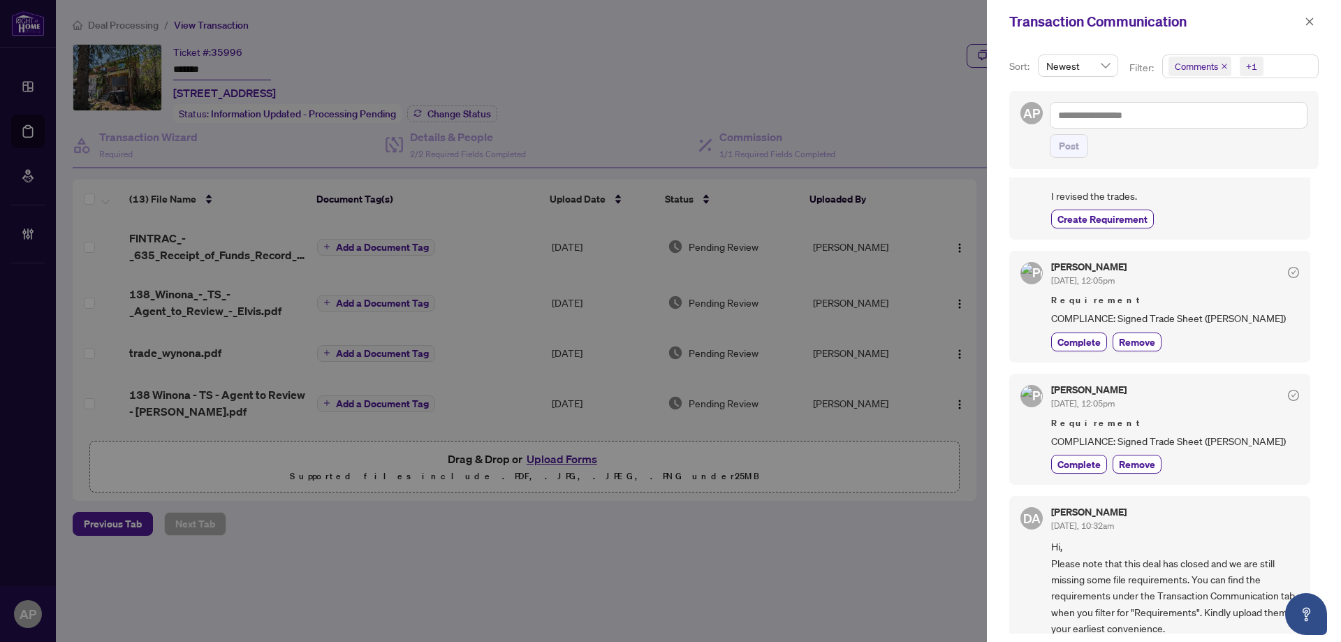
scroll to position [0, 0]
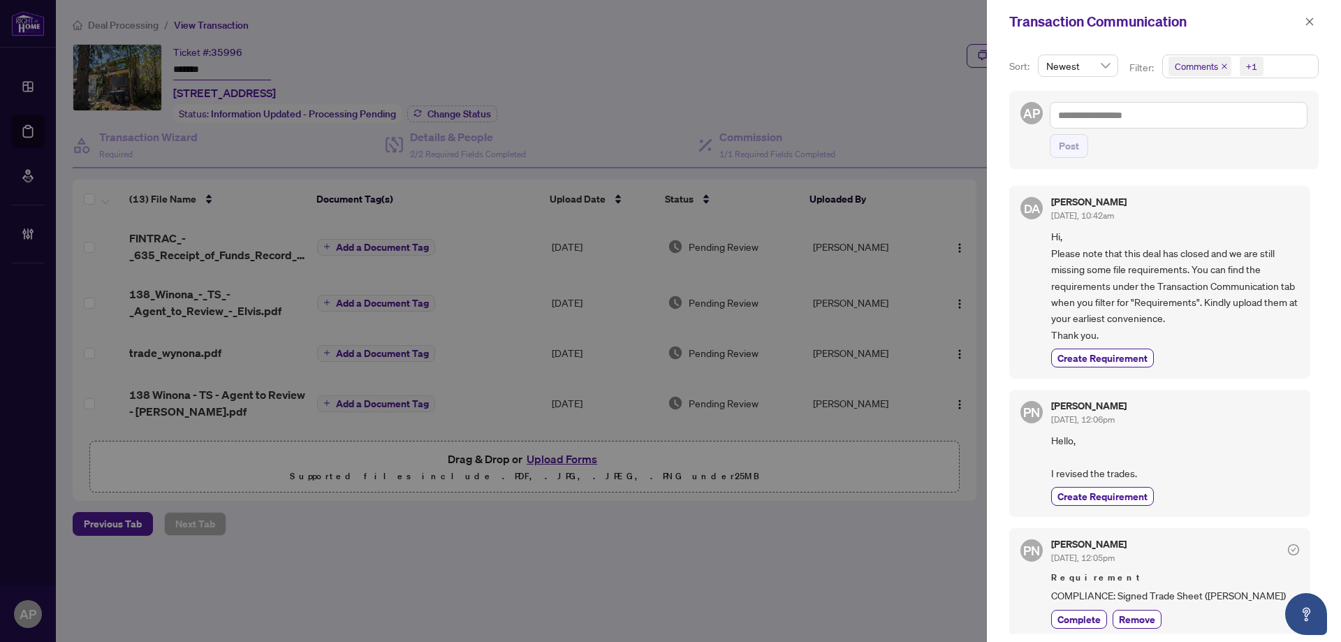
click at [1225, 67] on icon "close" at bounding box center [1224, 66] width 7 height 7
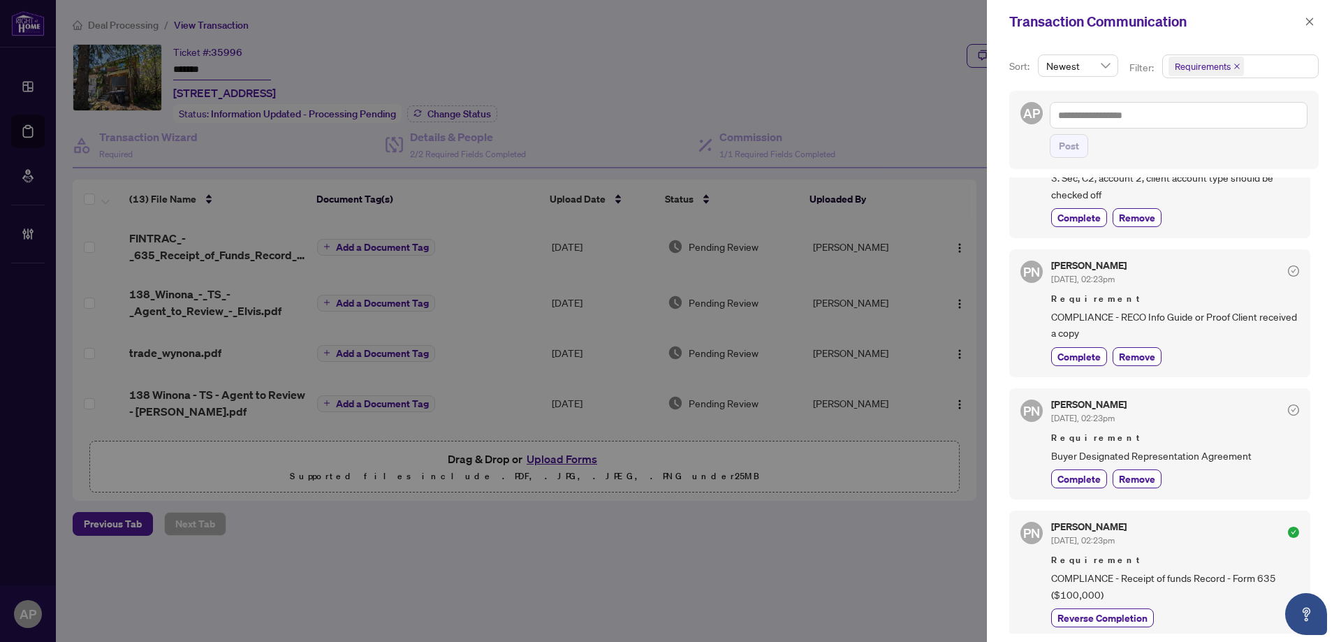
scroll to position [559, 0]
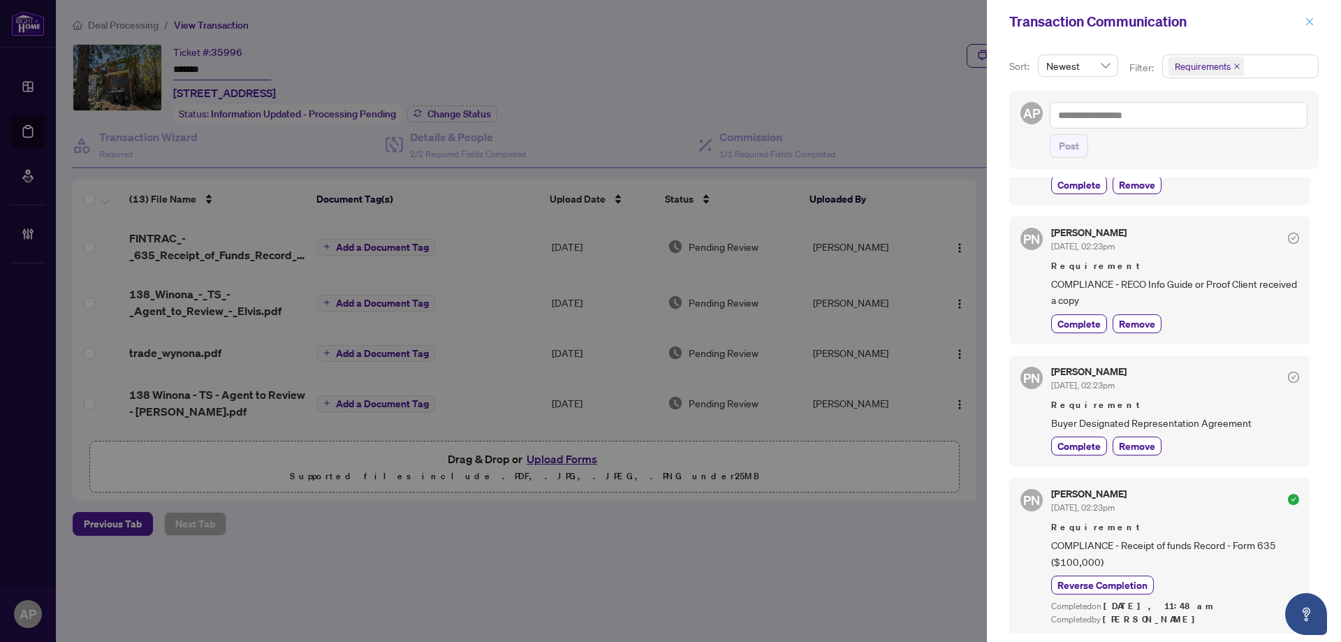
click at [1309, 24] on icon "close" at bounding box center [1309, 22] width 10 height 10
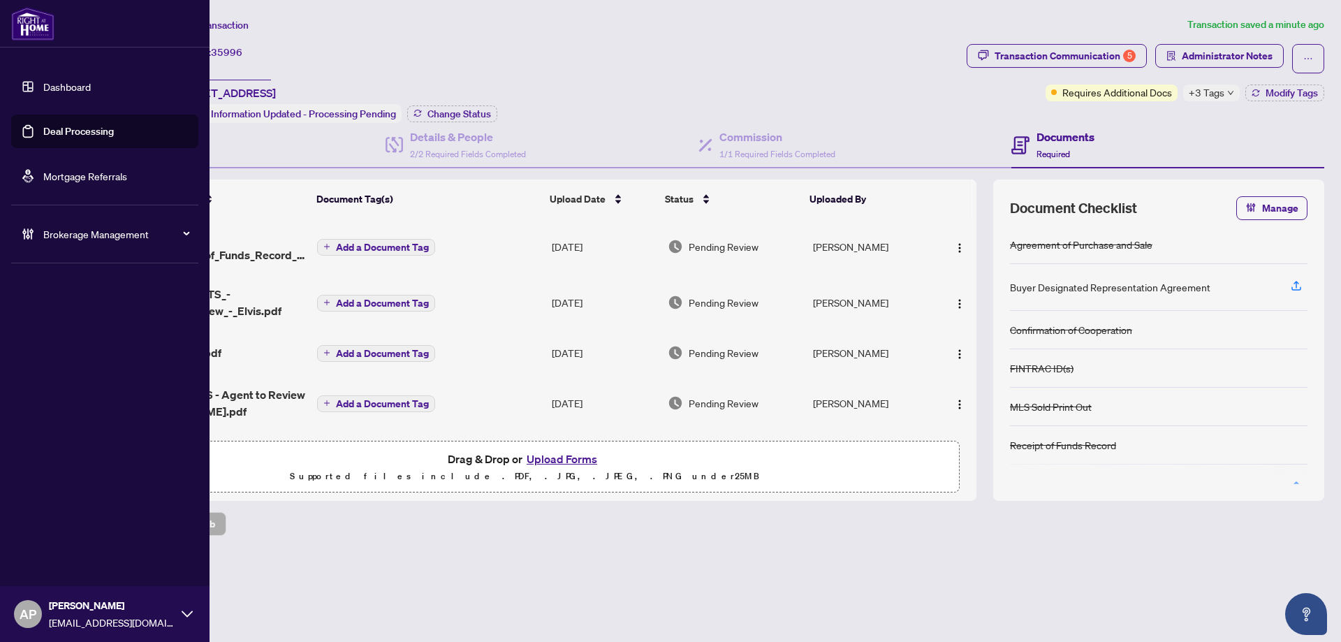
click at [43, 132] on link "Deal Processing" at bounding box center [78, 131] width 71 height 13
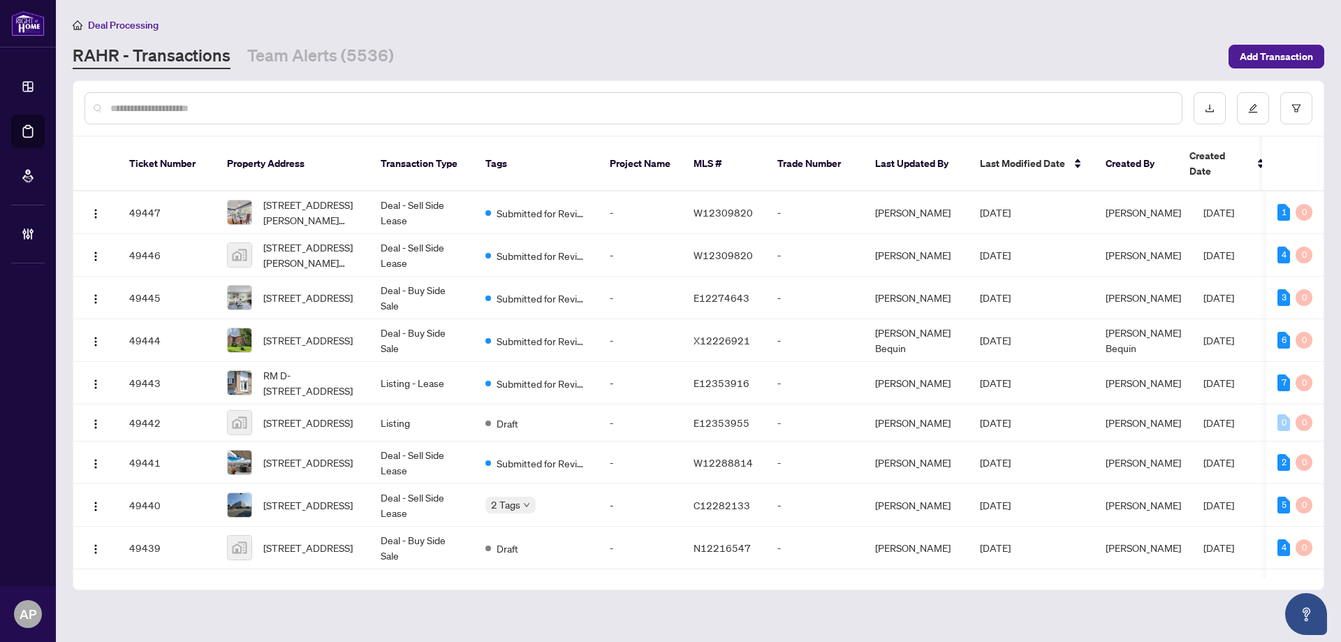
drag, startPoint x: 230, startPoint y: 111, endPoint x: 191, endPoint y: 106, distance: 39.4
paste input "**********"
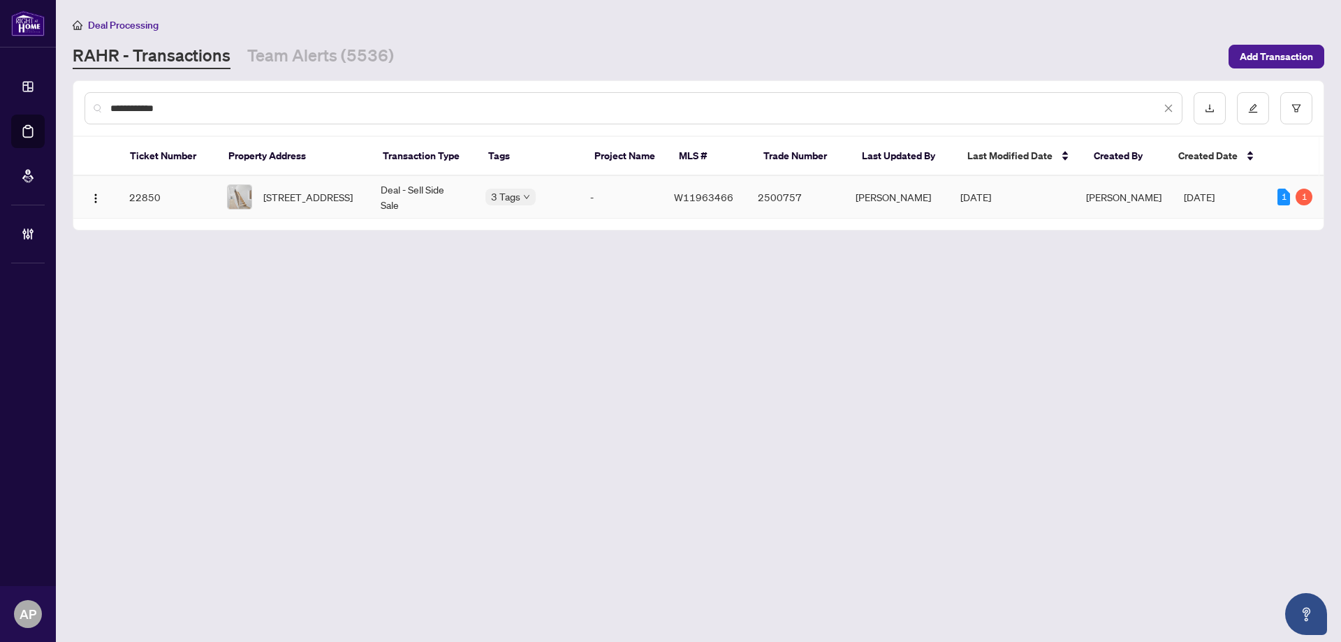
type input "**********"
click at [339, 202] on span "[STREET_ADDRESS]" at bounding box center [307, 196] width 89 height 15
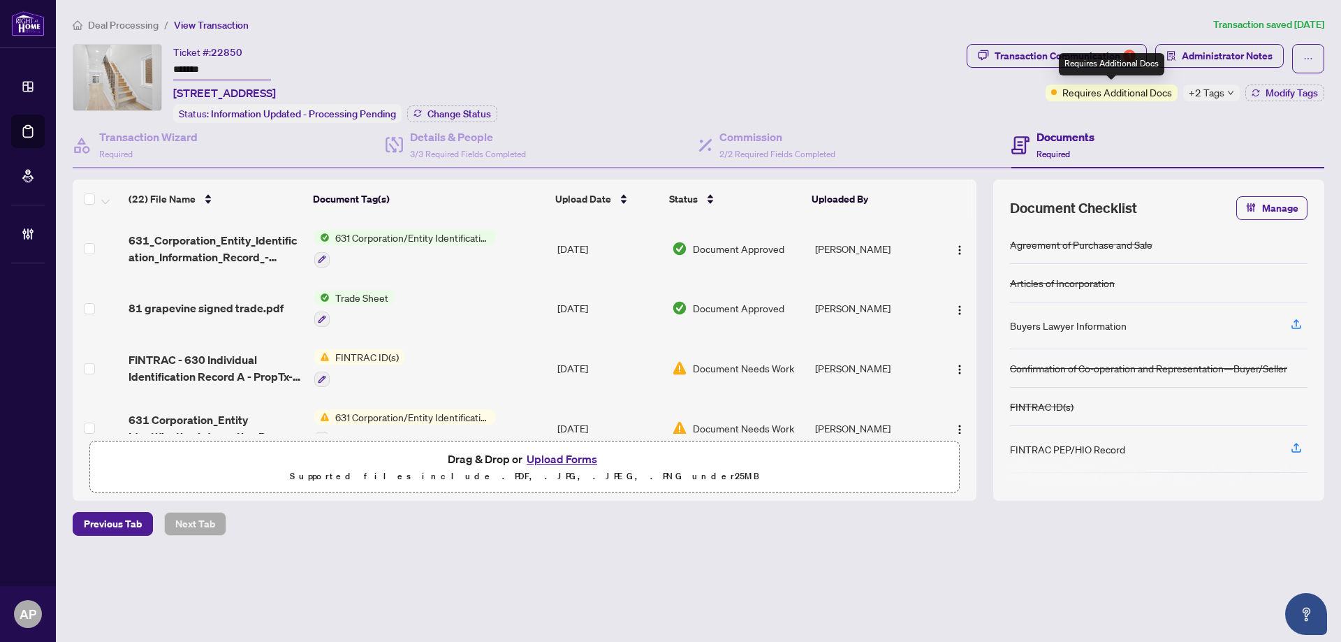
click at [1063, 61] on div "Requires Additional Docs" at bounding box center [1111, 64] width 105 height 22
click at [1044, 61] on div "Transaction Communication 1" at bounding box center [1064, 56] width 141 height 22
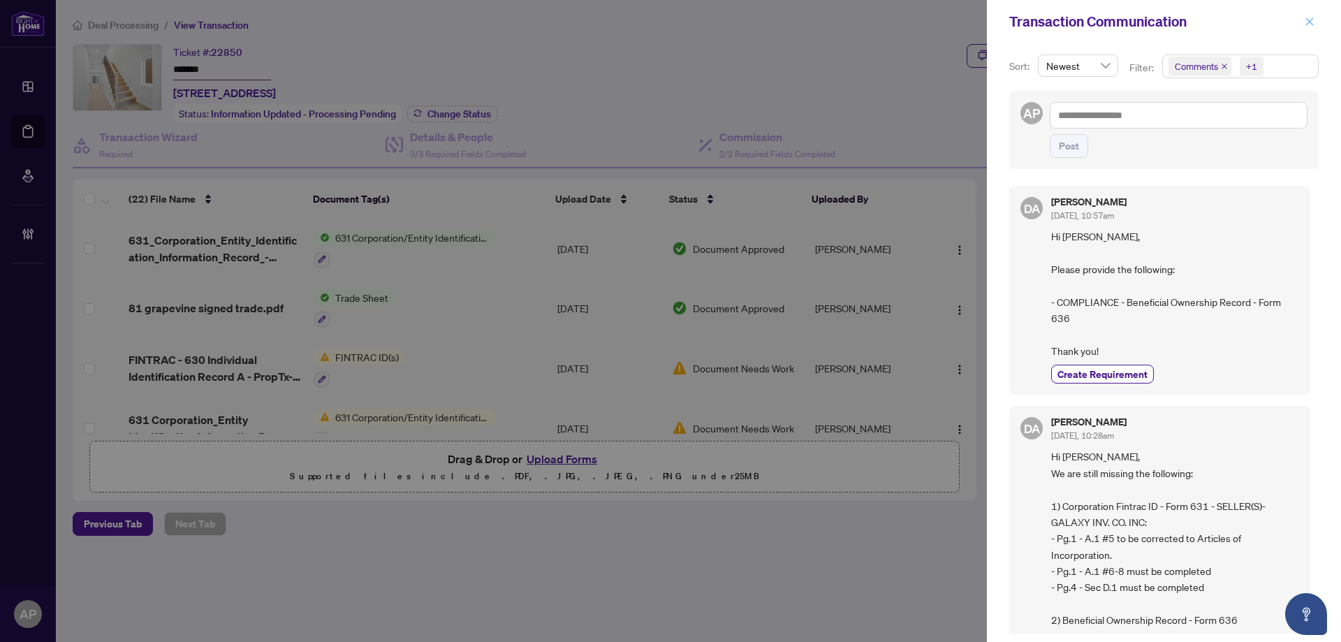
click at [1302, 26] on button "button" at bounding box center [1309, 21] width 18 height 17
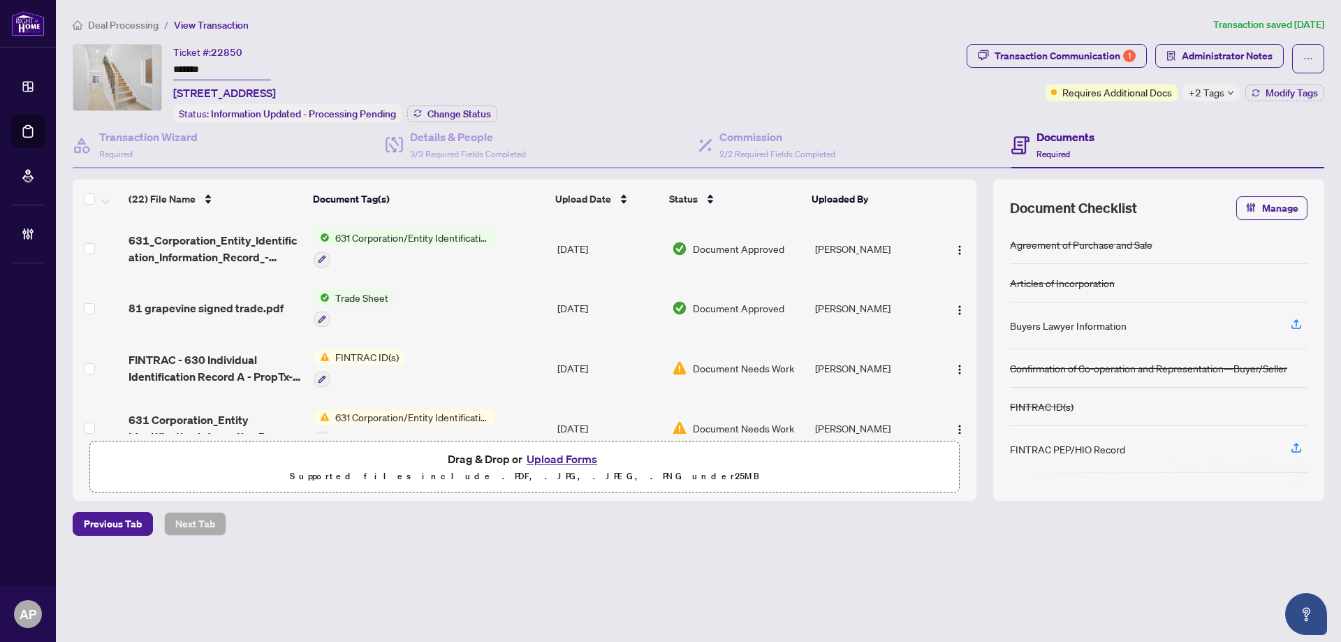
scroll to position [93, 0]
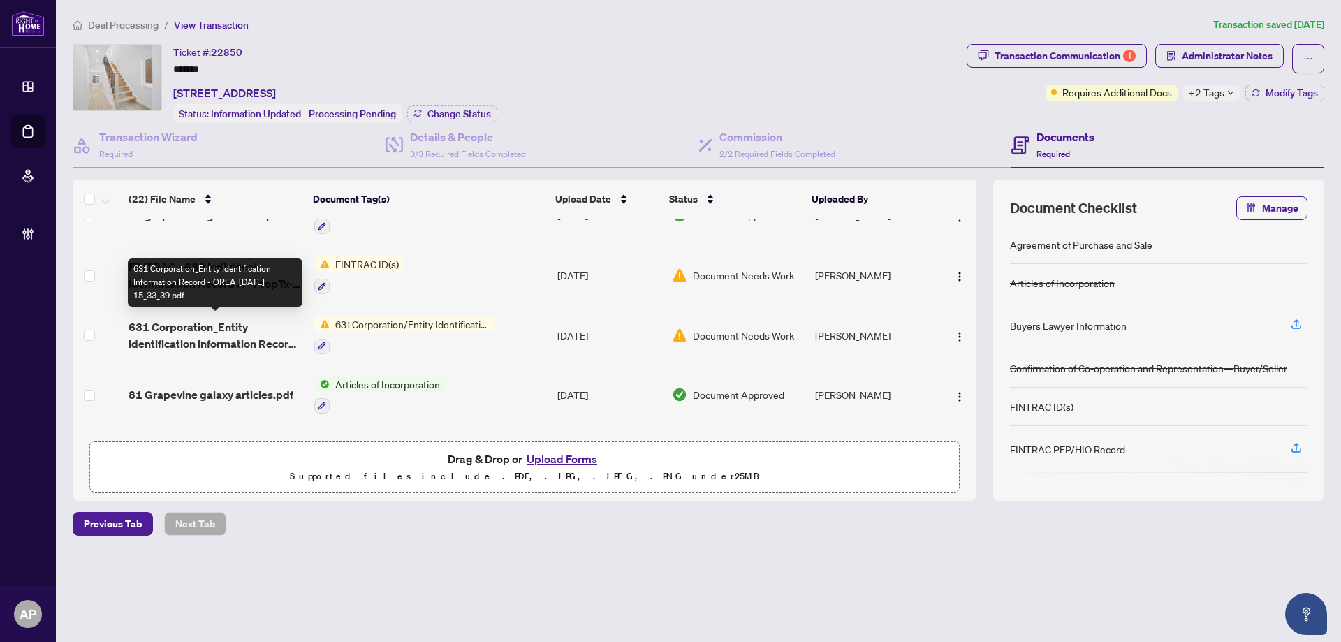
click at [292, 326] on span "631 Corporation_Entity Identification Information Record - OREA_[DATE] 15_33_39…" at bounding box center [215, 335] width 175 height 34
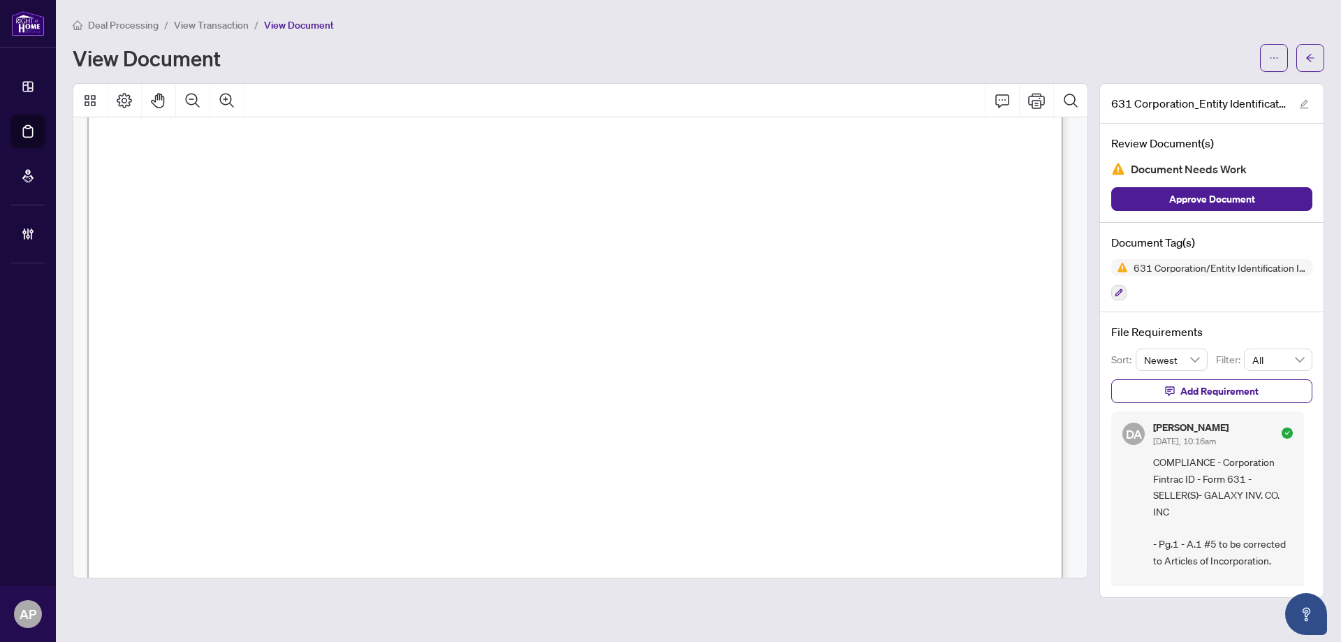
scroll to position [372, 0]
click at [1320, 62] on button "button" at bounding box center [1310, 58] width 28 height 28
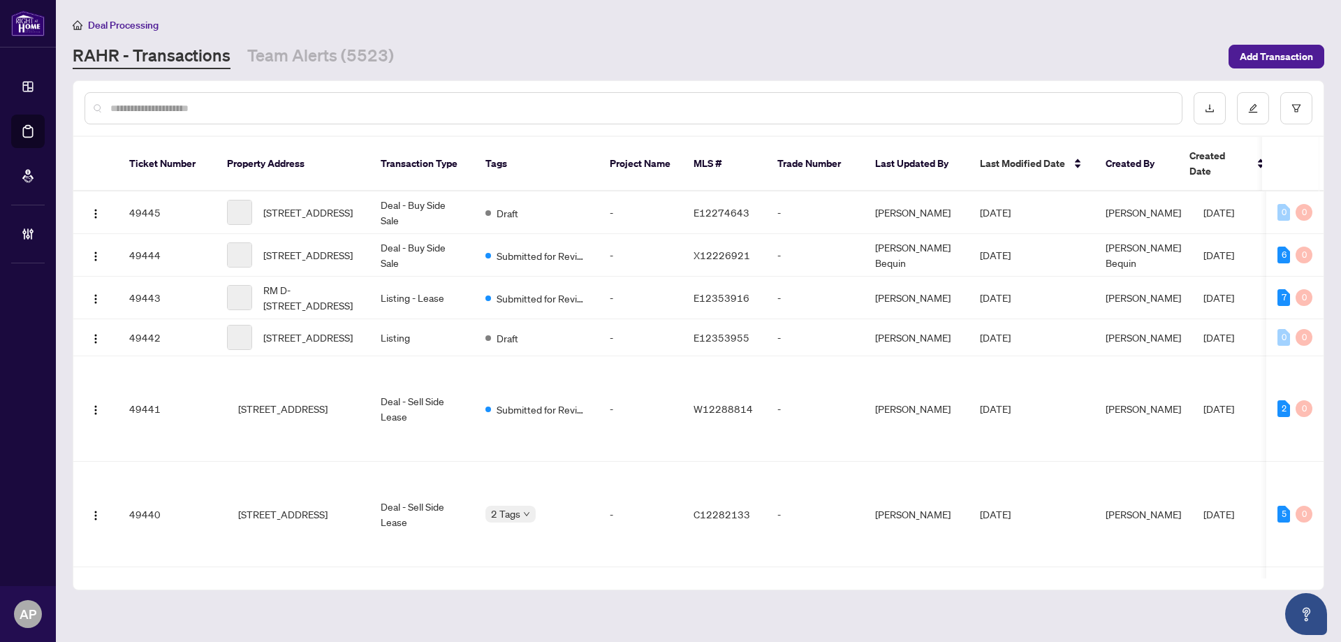
click at [334, 106] on input "text" at bounding box center [640, 108] width 1060 height 15
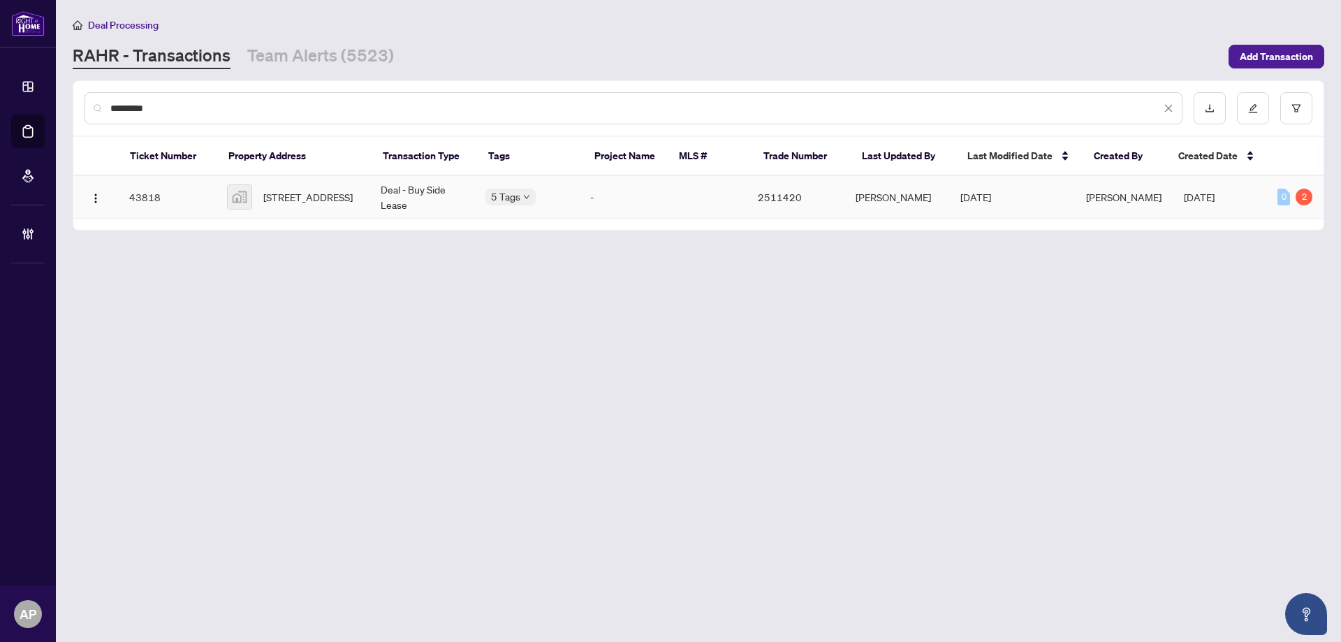
type input "*********"
click at [429, 191] on td "Deal - Buy Side Lease" at bounding box center [421, 197] width 105 height 43
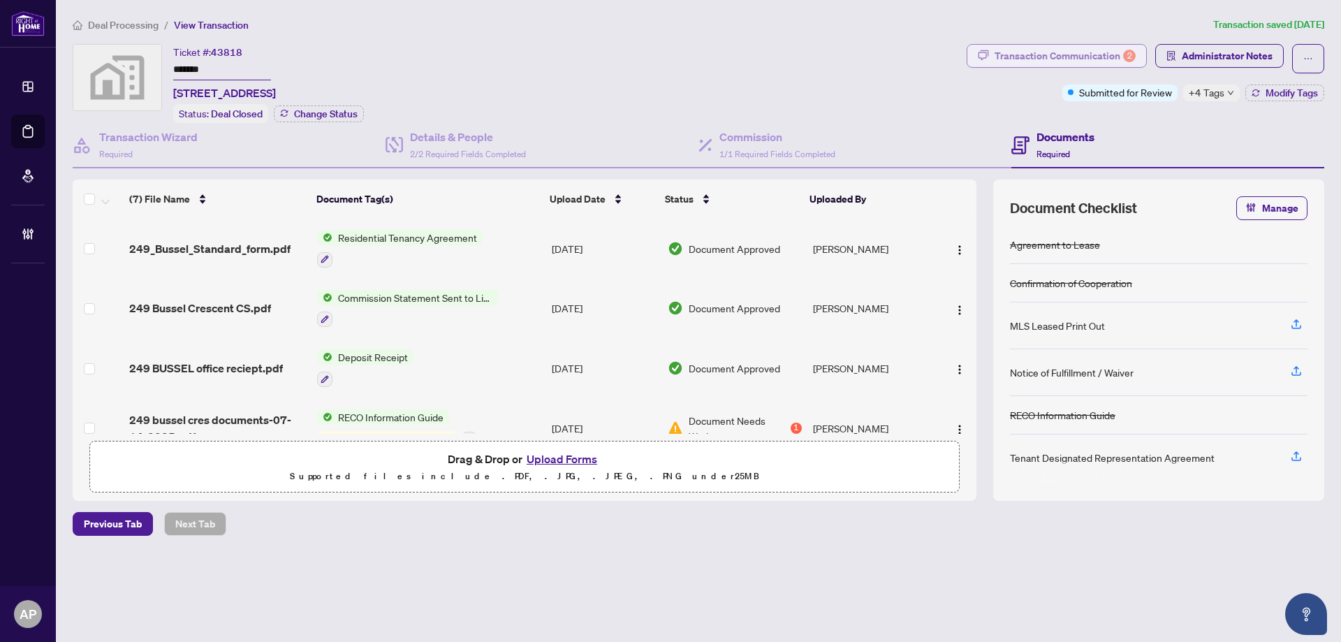
click at [1116, 57] on div "Transaction Communication 2" at bounding box center [1064, 56] width 141 height 22
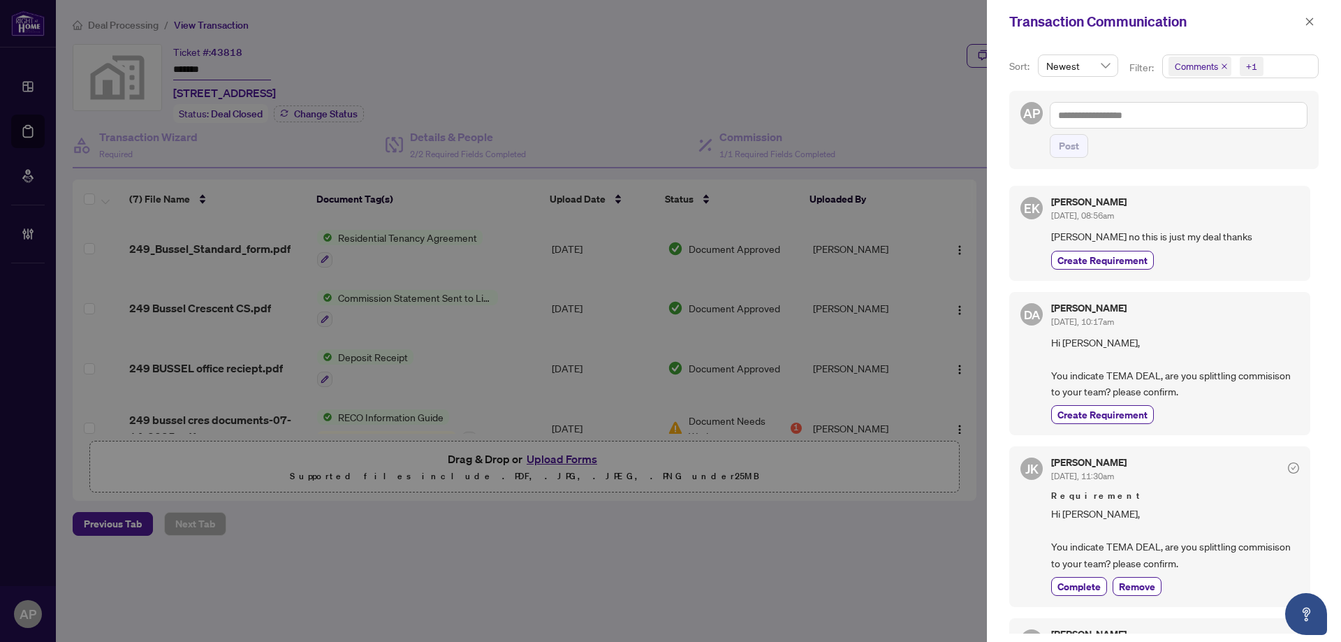
click at [1223, 67] on icon "close" at bounding box center [1224, 67] width 6 height 6
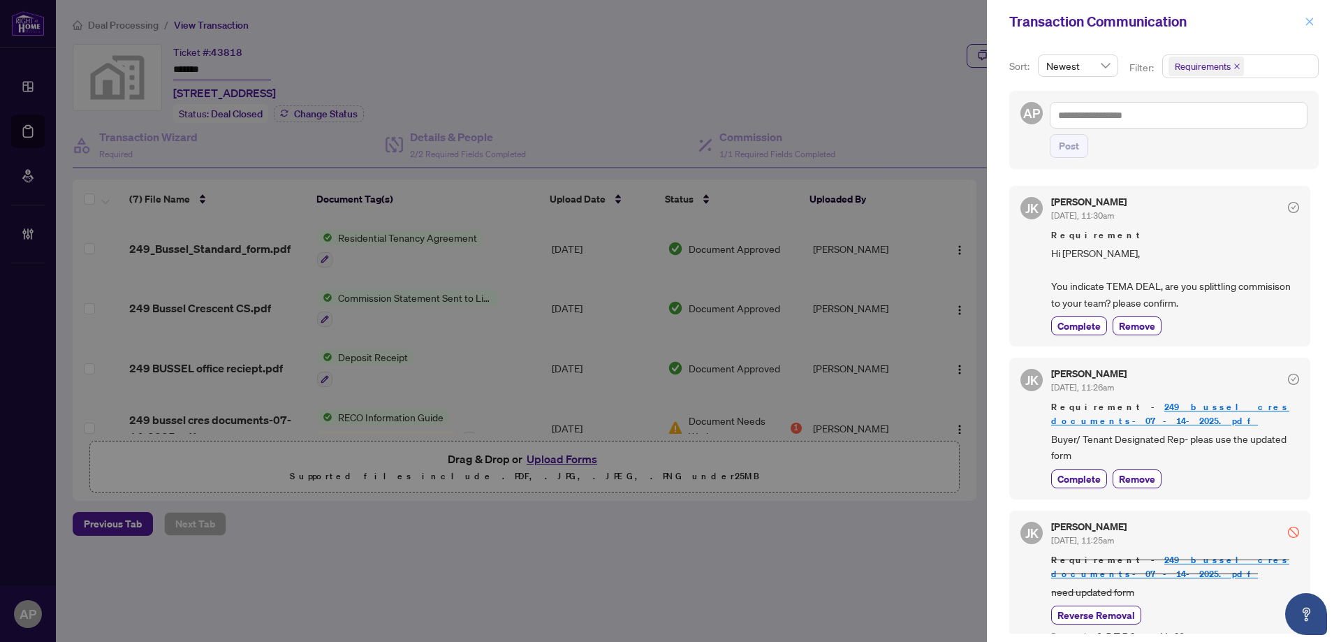
click at [1307, 20] on icon "close" at bounding box center [1310, 21] width 8 height 8
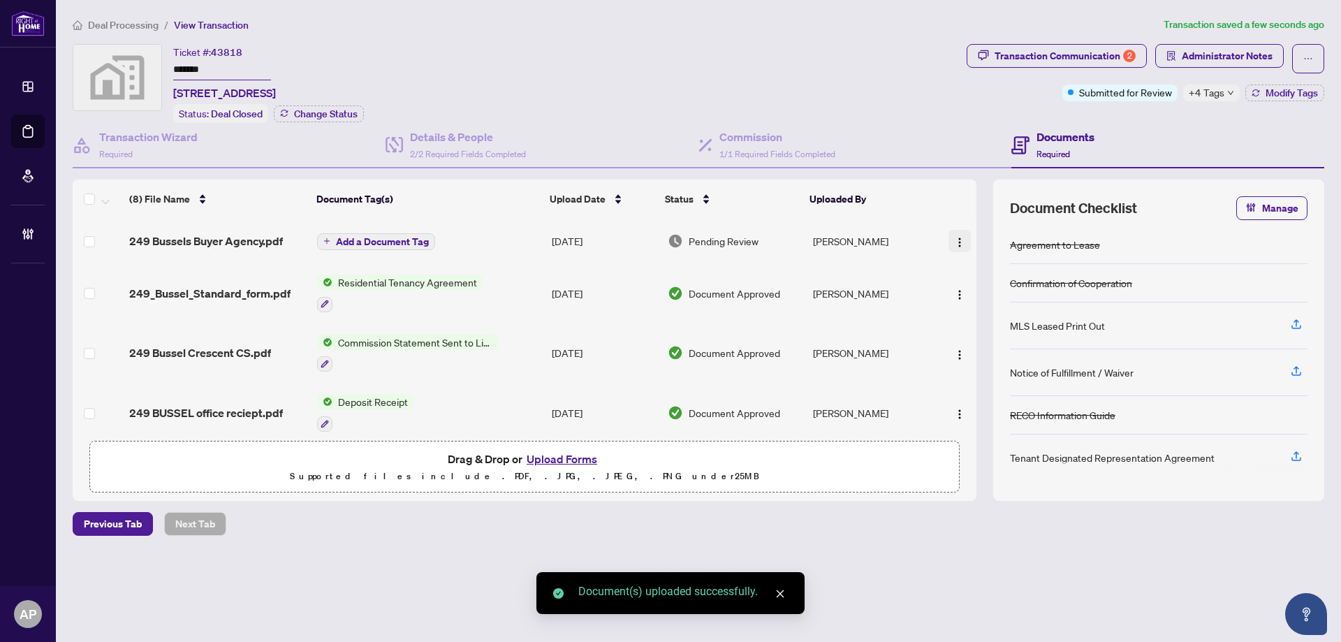
click at [954, 234] on span "button" at bounding box center [959, 240] width 11 height 15
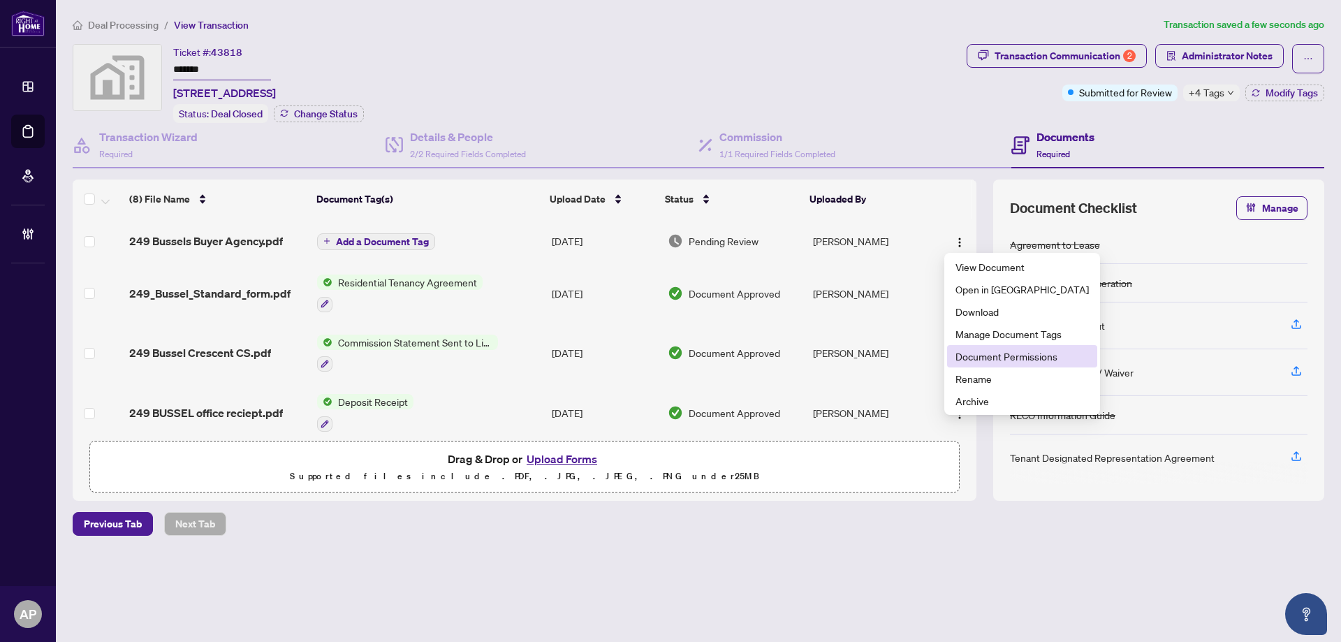
click at [1021, 362] on span "Document Permissions" at bounding box center [1021, 355] width 133 height 15
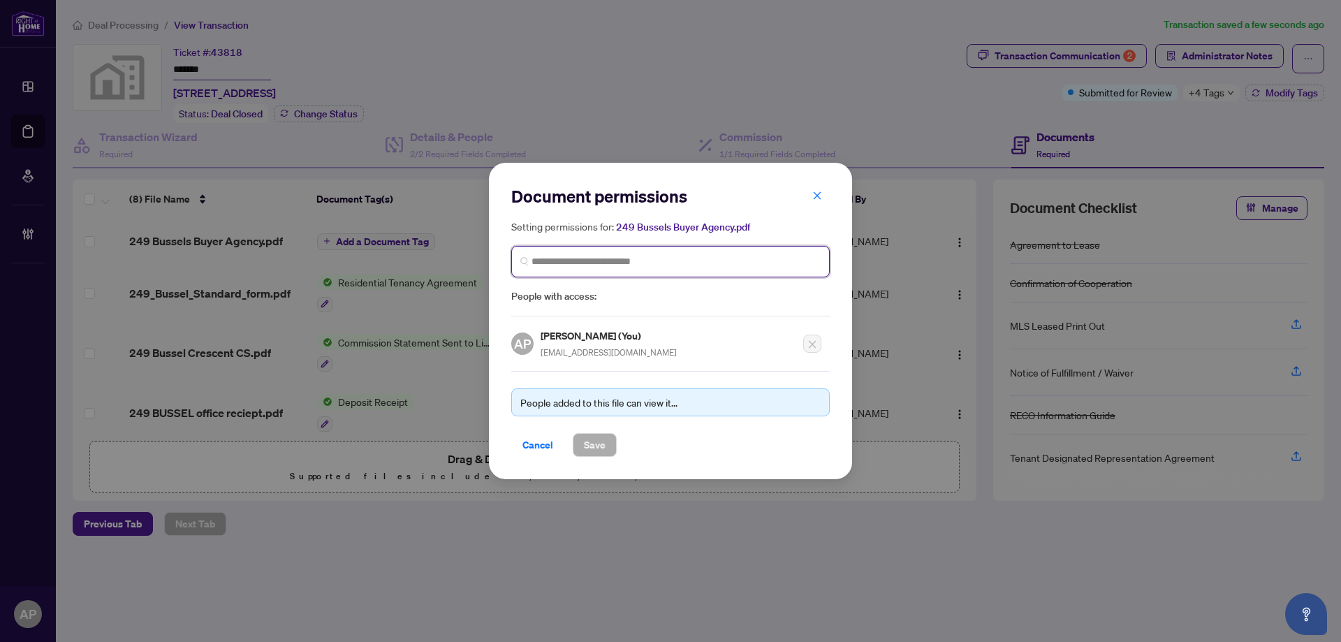
click at [624, 257] on input "search" at bounding box center [675, 261] width 289 height 15
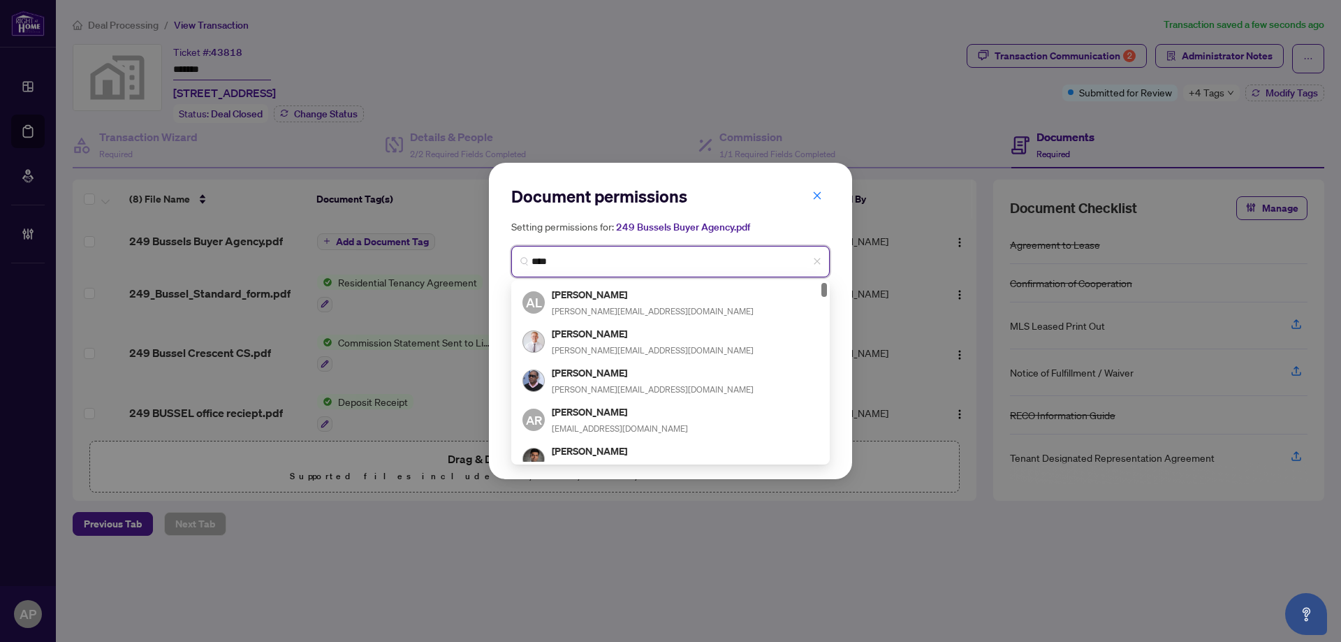
type input "*****"
click at [607, 376] on h5 "Aaron Arsenault" at bounding box center [620, 372] width 136 height 16
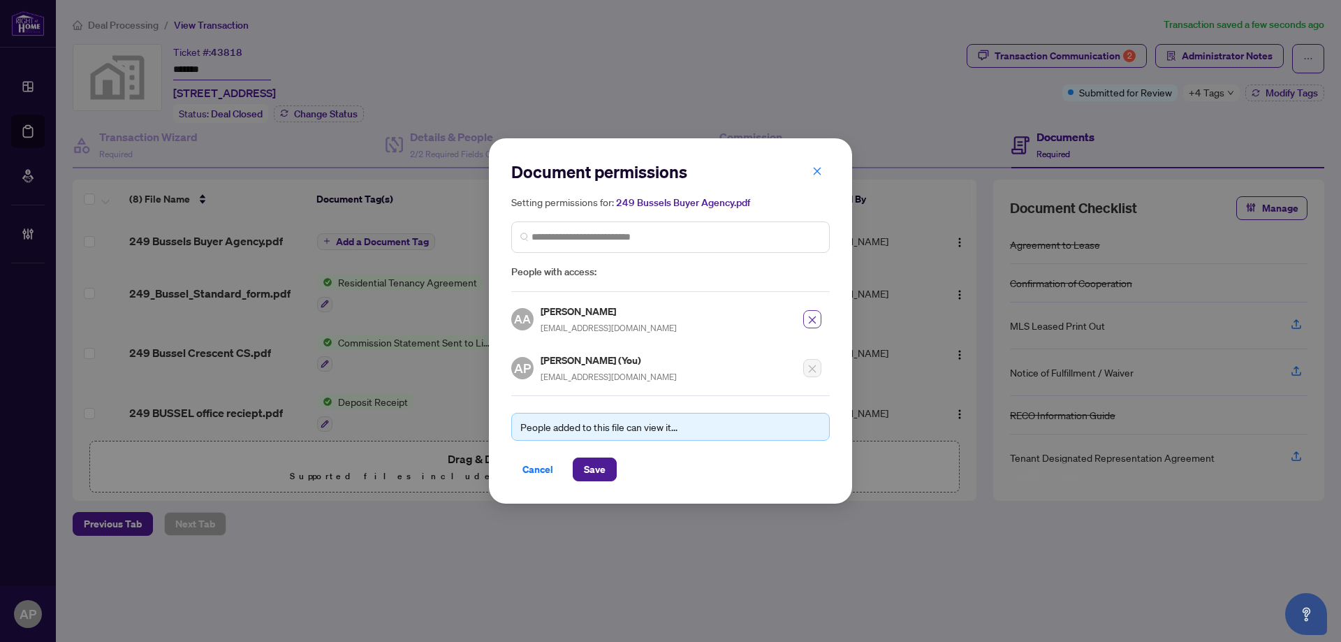
click at [811, 319] on icon "close" at bounding box center [813, 320] width 8 height 8
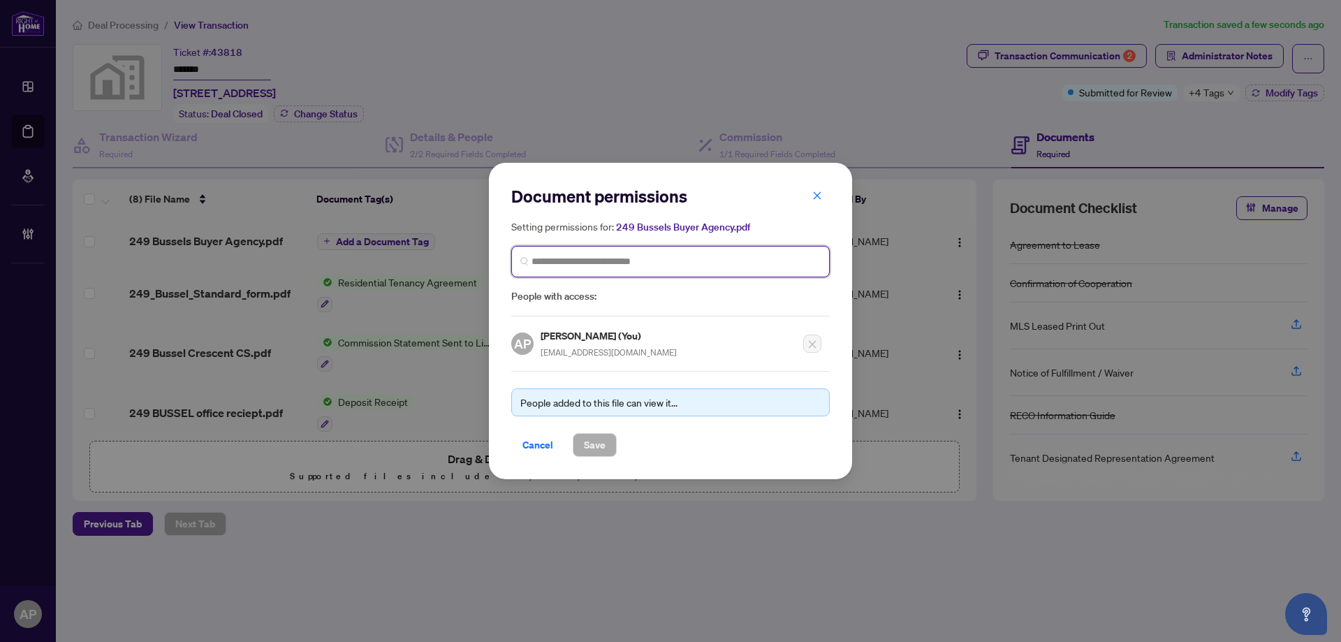
click at [697, 258] on input "search" at bounding box center [675, 261] width 289 height 15
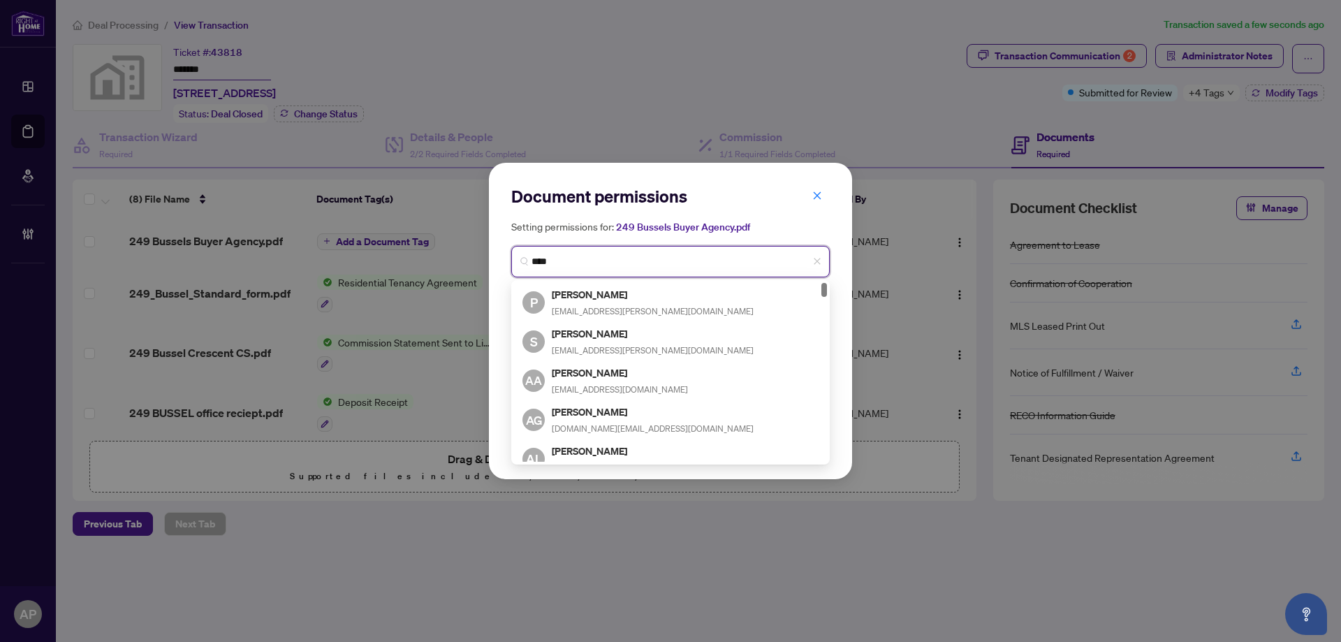
type input "*****"
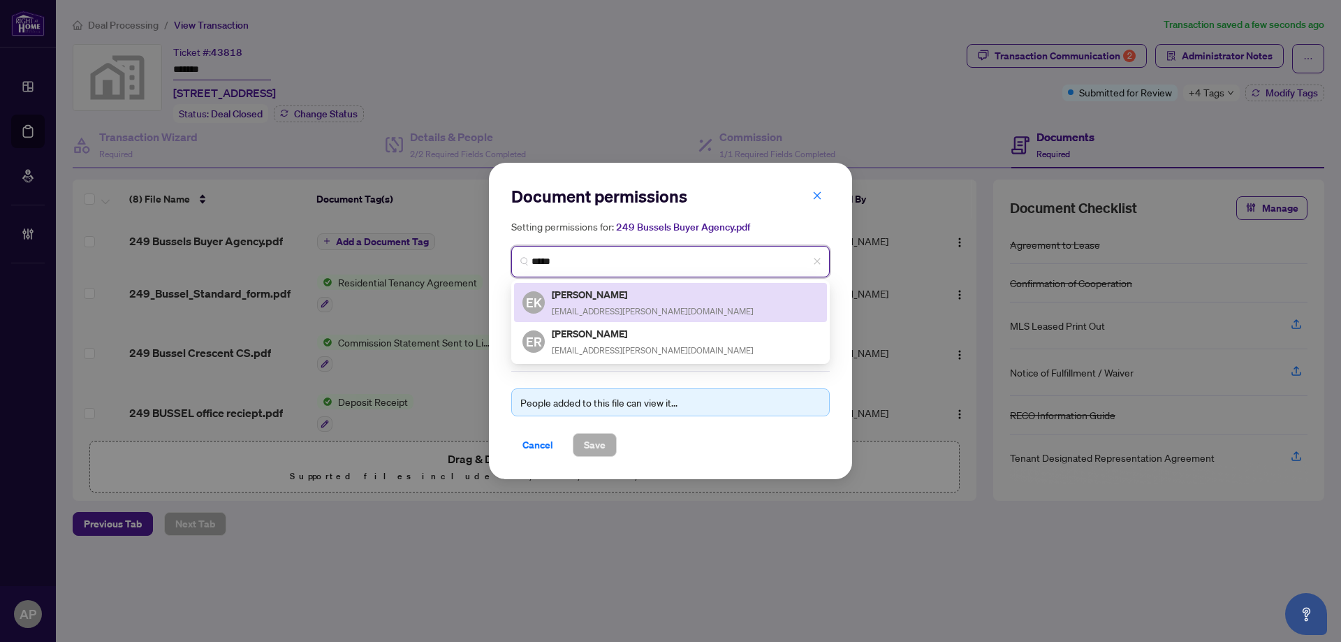
click at [656, 295] on div "EK [PERSON_NAME] [PERSON_NAME][EMAIL_ADDRESS][PERSON_NAME][DOMAIN_NAME]" at bounding box center [670, 302] width 296 height 32
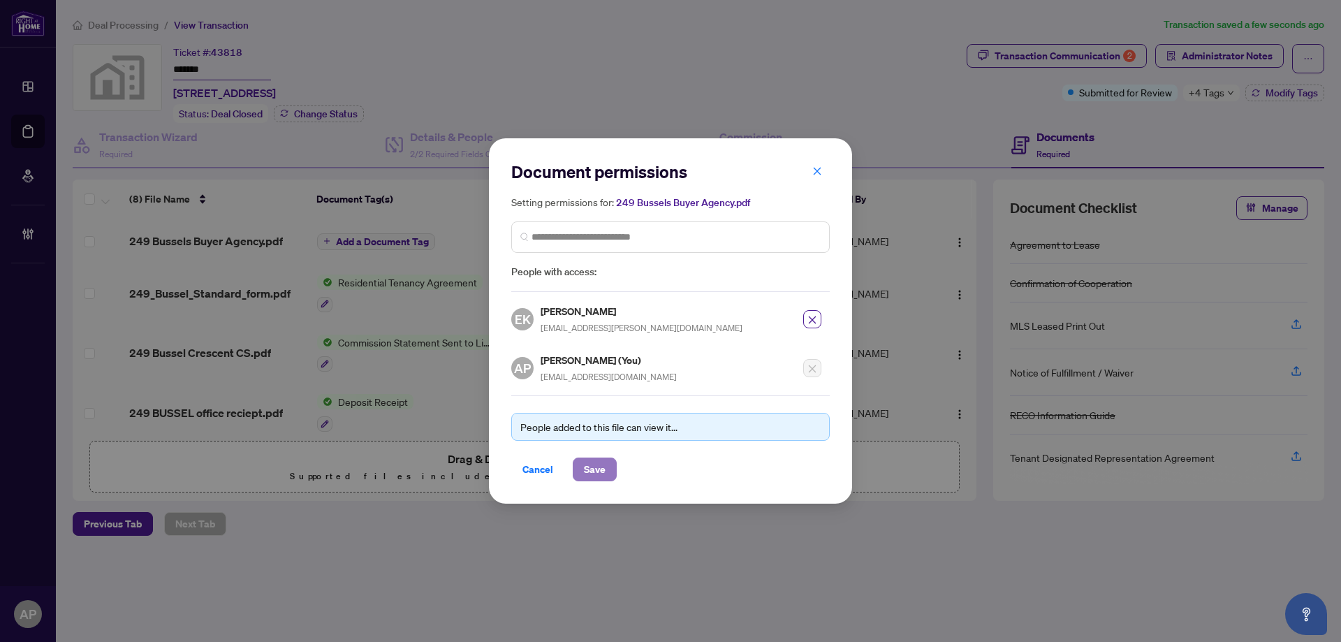
click at [610, 463] on button "Save" at bounding box center [595, 469] width 44 height 24
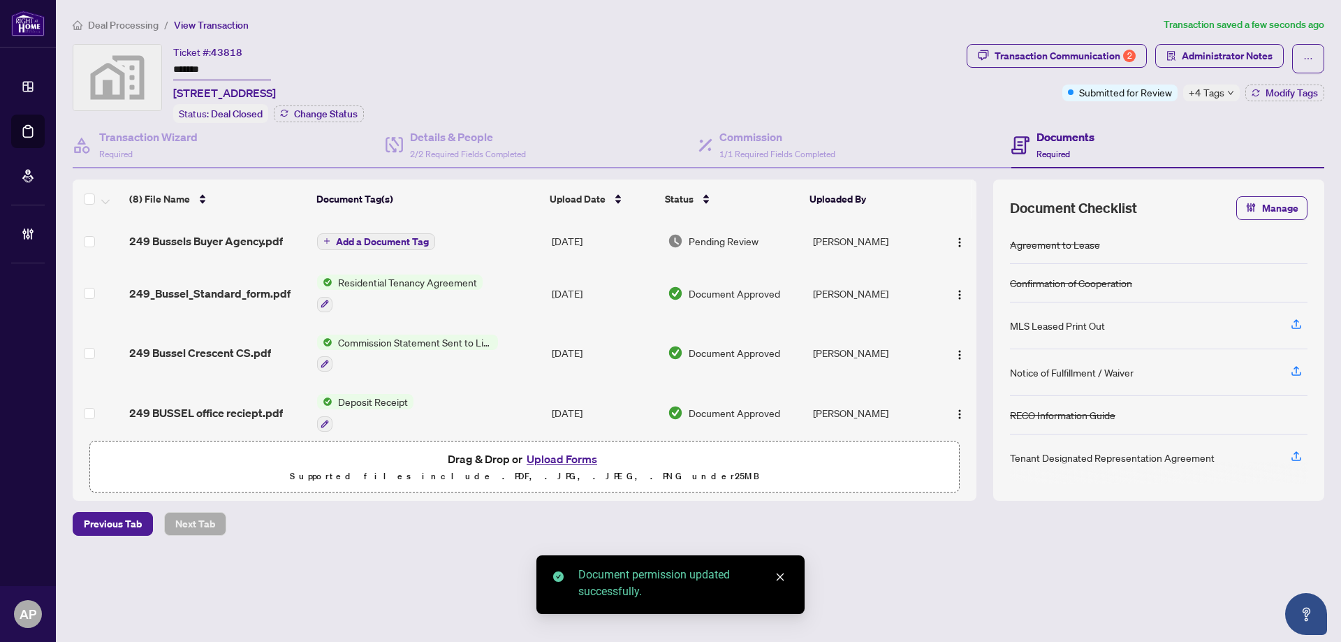
click at [409, 243] on span "Add a Document Tag" at bounding box center [382, 242] width 93 height 10
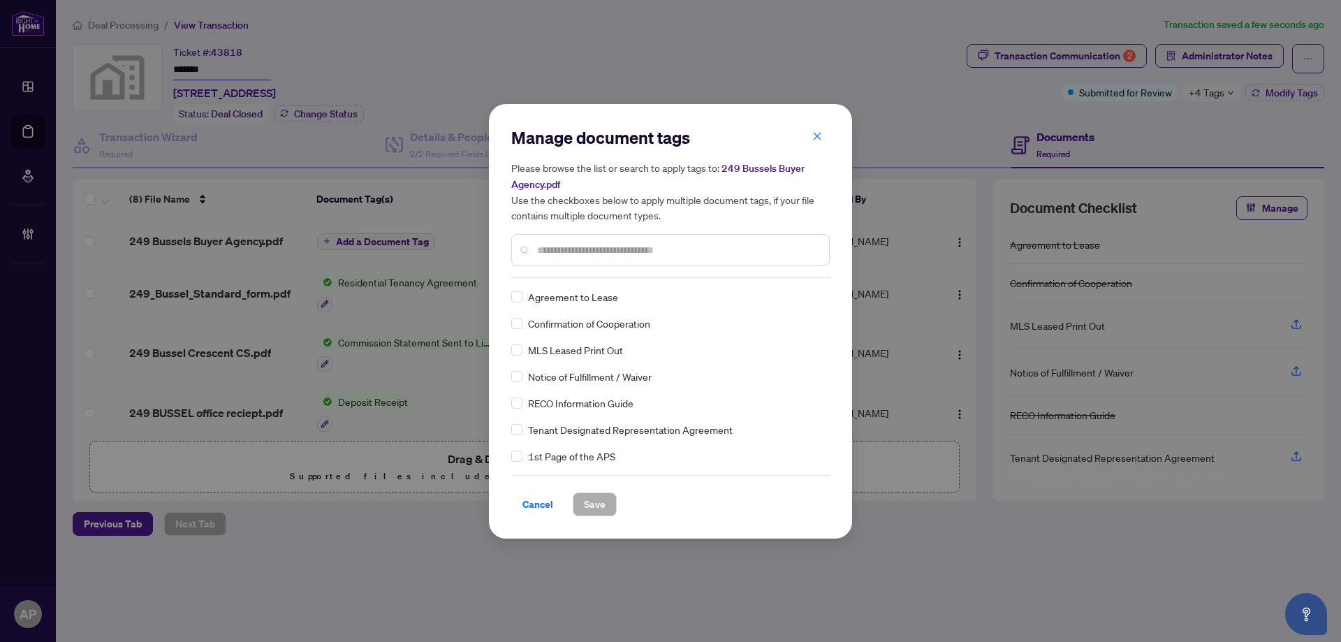
click at [587, 256] on input "text" at bounding box center [677, 249] width 281 height 15
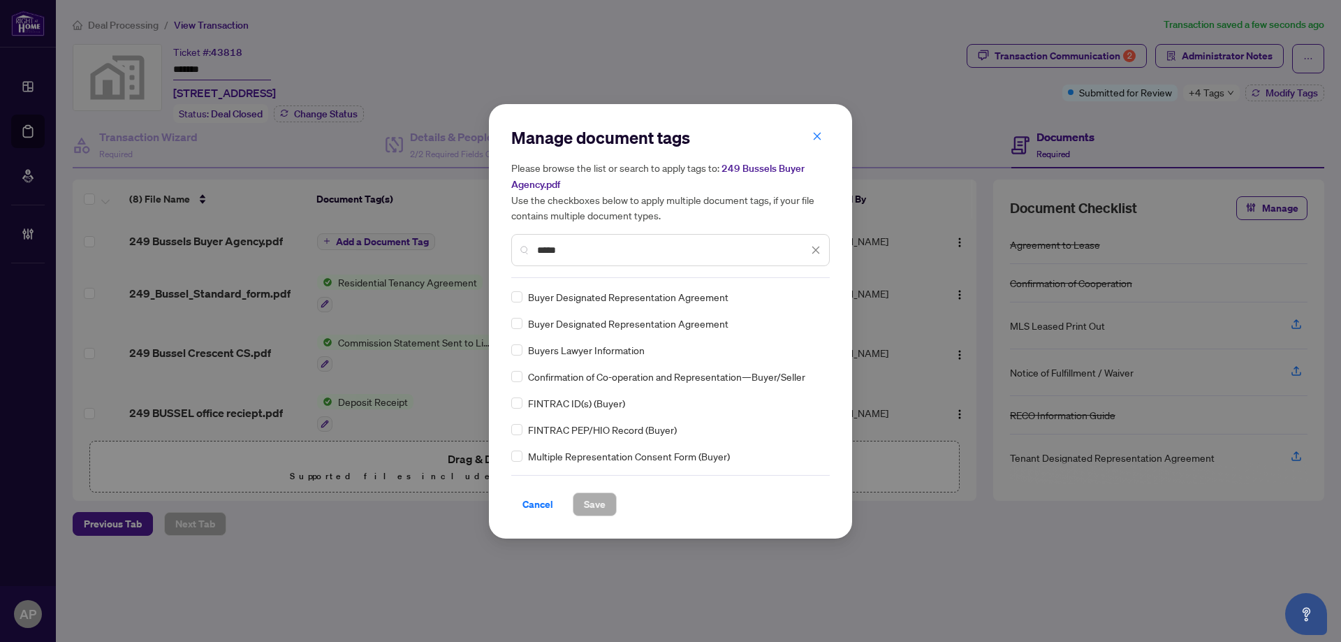
type input "*****"
click at [612, 498] on button "Save" at bounding box center [595, 504] width 44 height 24
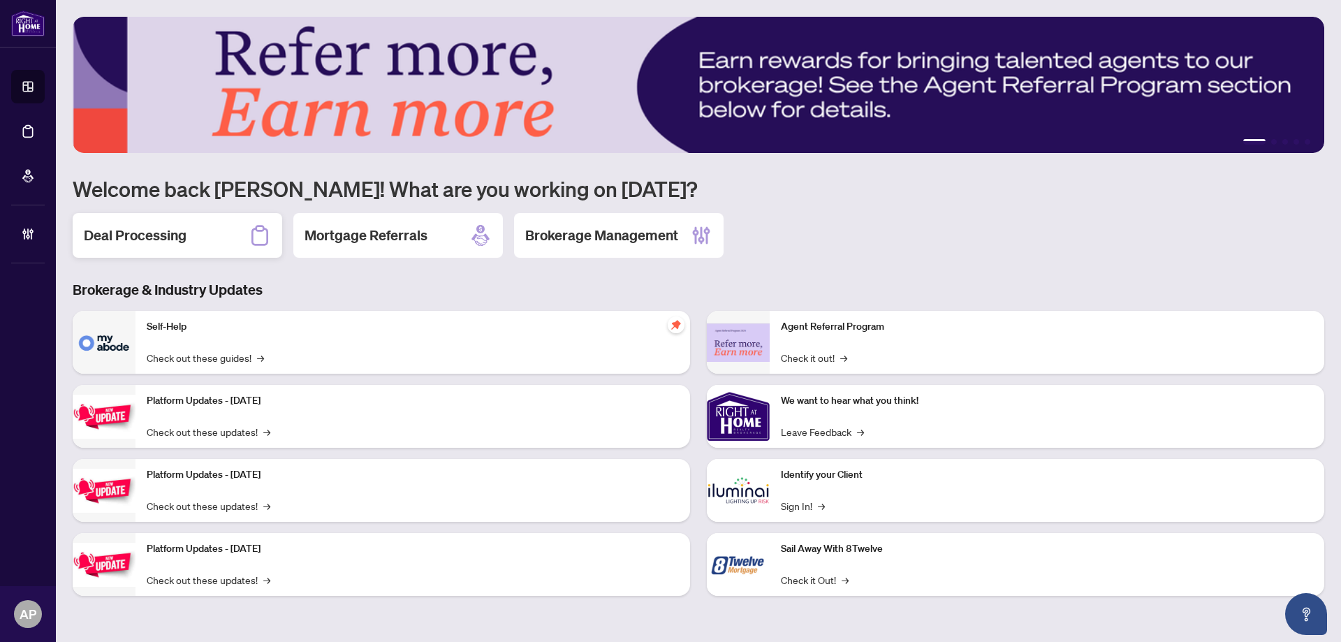
click at [220, 233] on div "Deal Processing" at bounding box center [177, 235] width 209 height 45
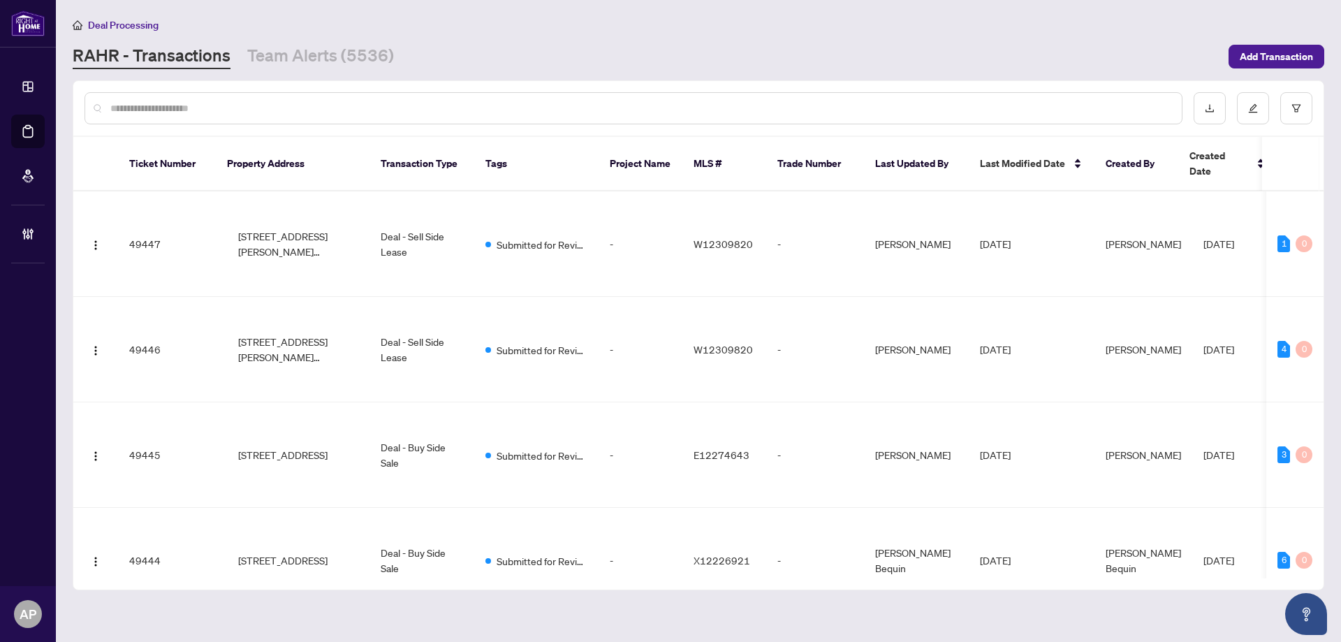
drag, startPoint x: 335, startPoint y: 99, endPoint x: 333, endPoint y: 113, distance: 14.1
click at [334, 101] on div at bounding box center [633, 108] width 1098 height 32
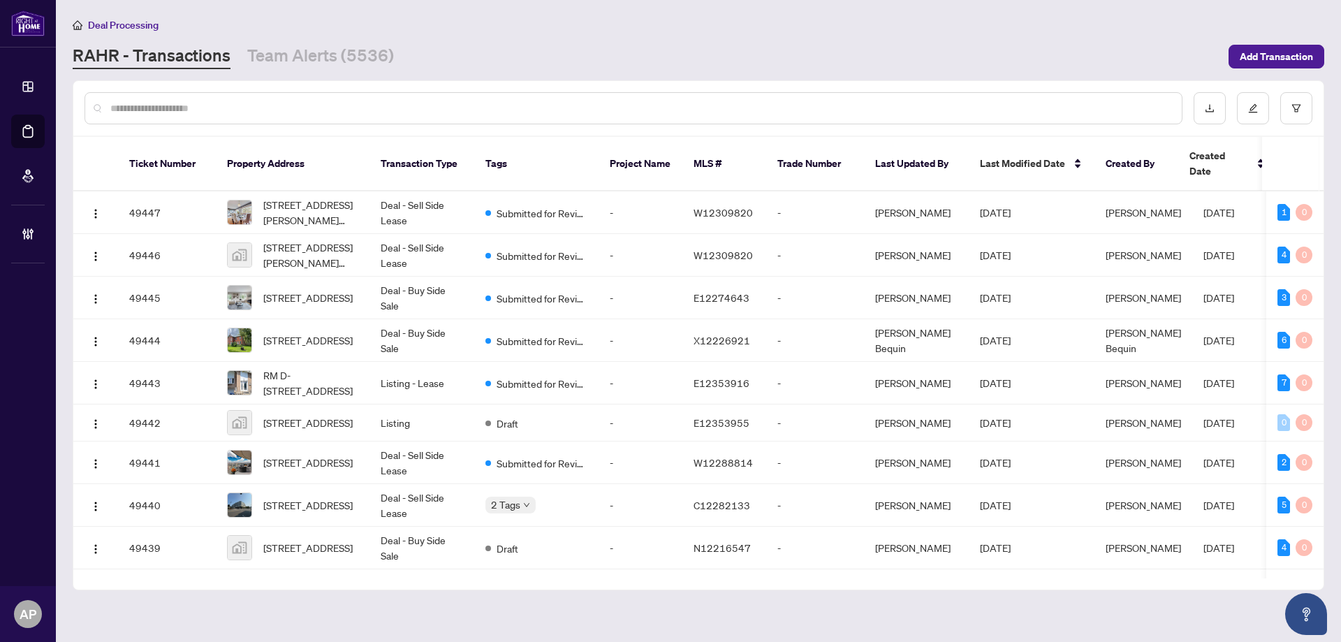
click at [333, 113] on input "text" at bounding box center [640, 108] width 1060 height 15
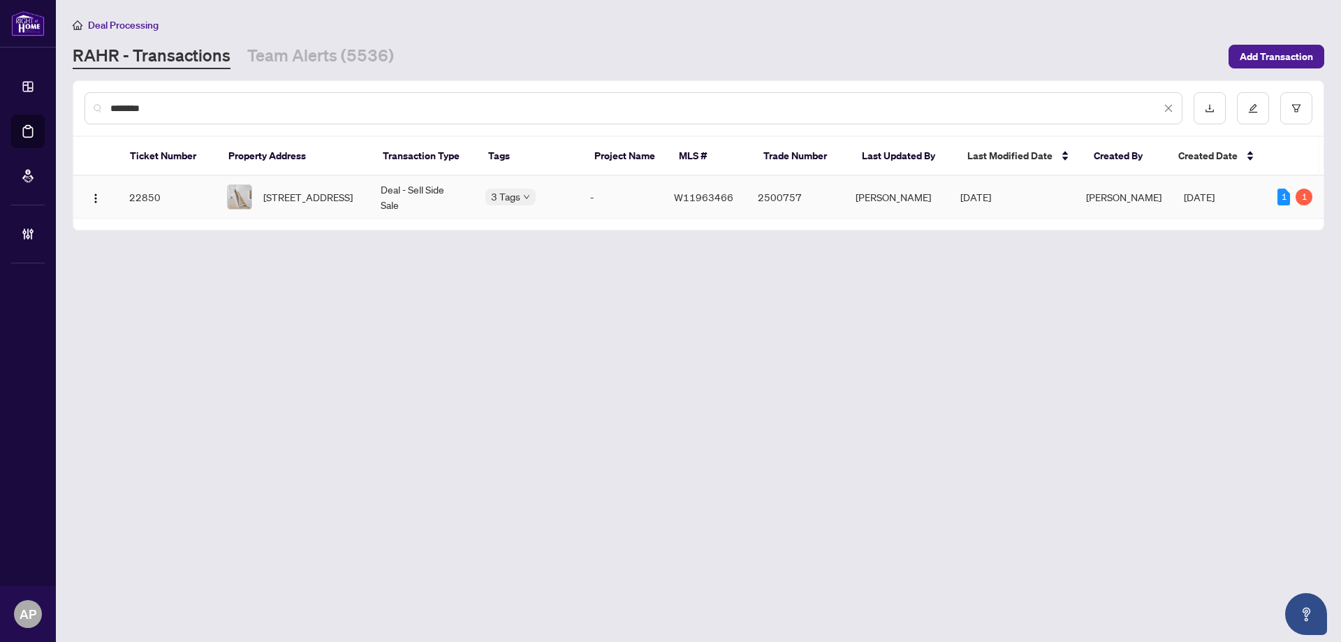
type input "********"
click at [661, 184] on td "-" at bounding box center [621, 197] width 84 height 43
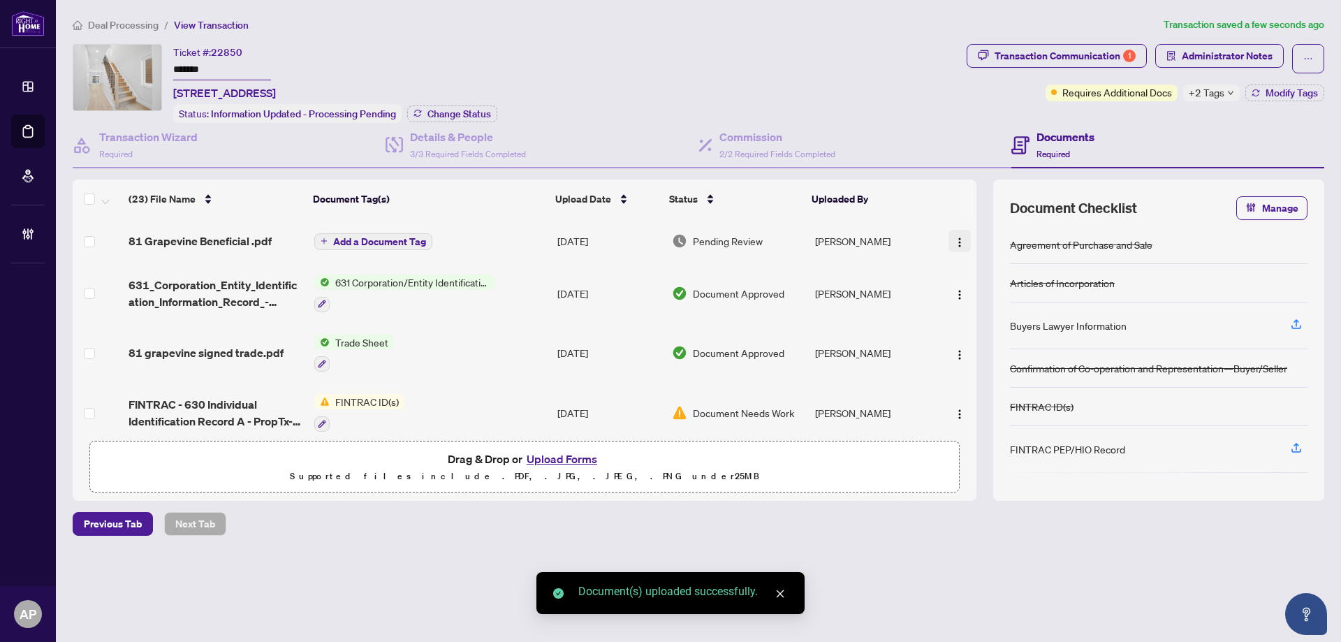
click at [954, 237] on img "button" at bounding box center [959, 242] width 11 height 11
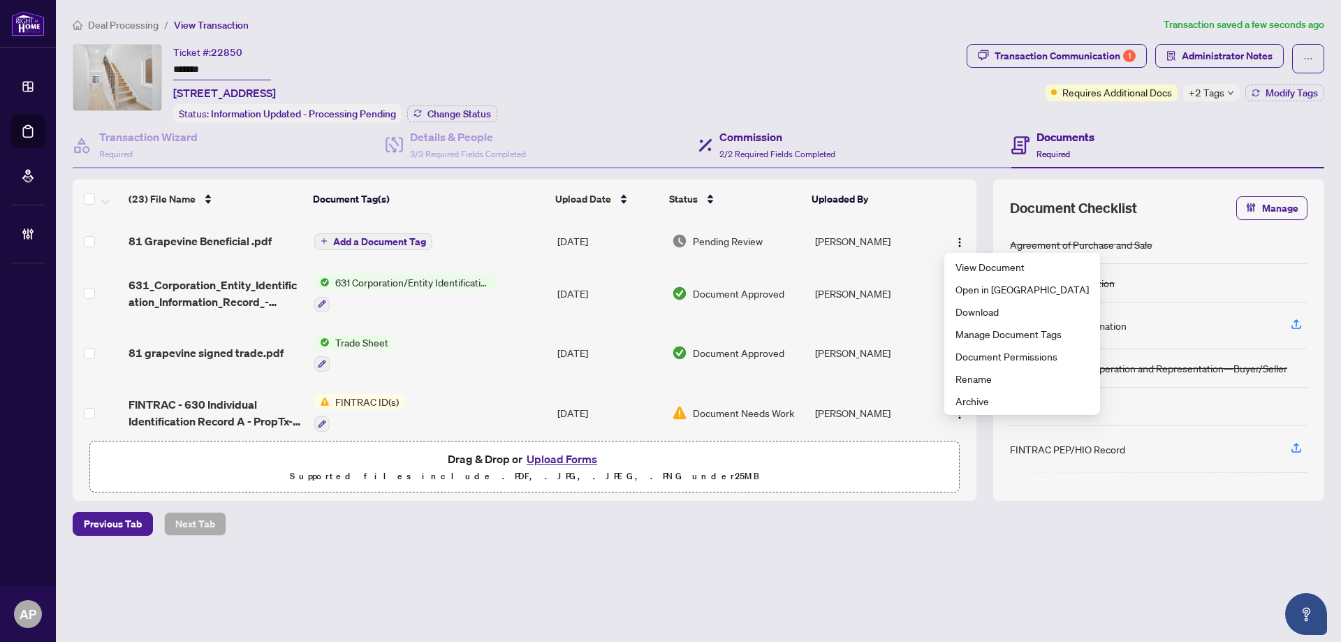
click at [934, 123] on div "Commission 2/2 Required Fields Completed" at bounding box center [854, 145] width 313 height 45
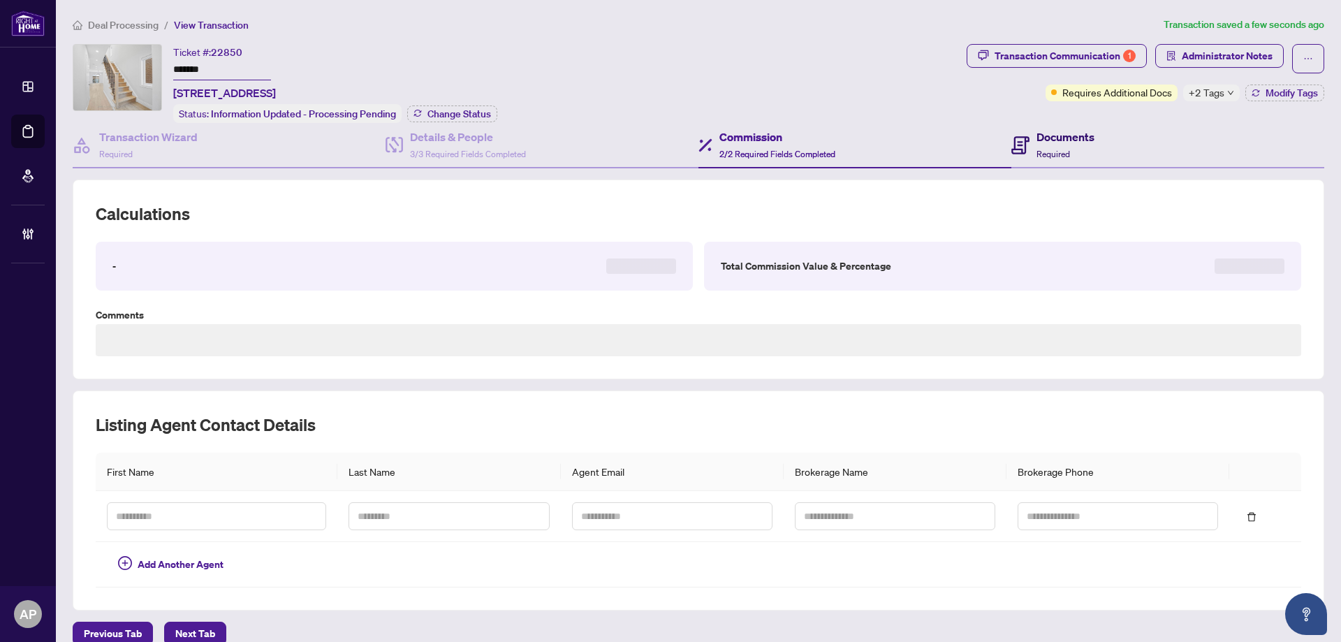
click at [1012, 147] on icon at bounding box center [1020, 145] width 18 height 18
click at [1047, 149] on span "Required" at bounding box center [1053, 154] width 34 height 10
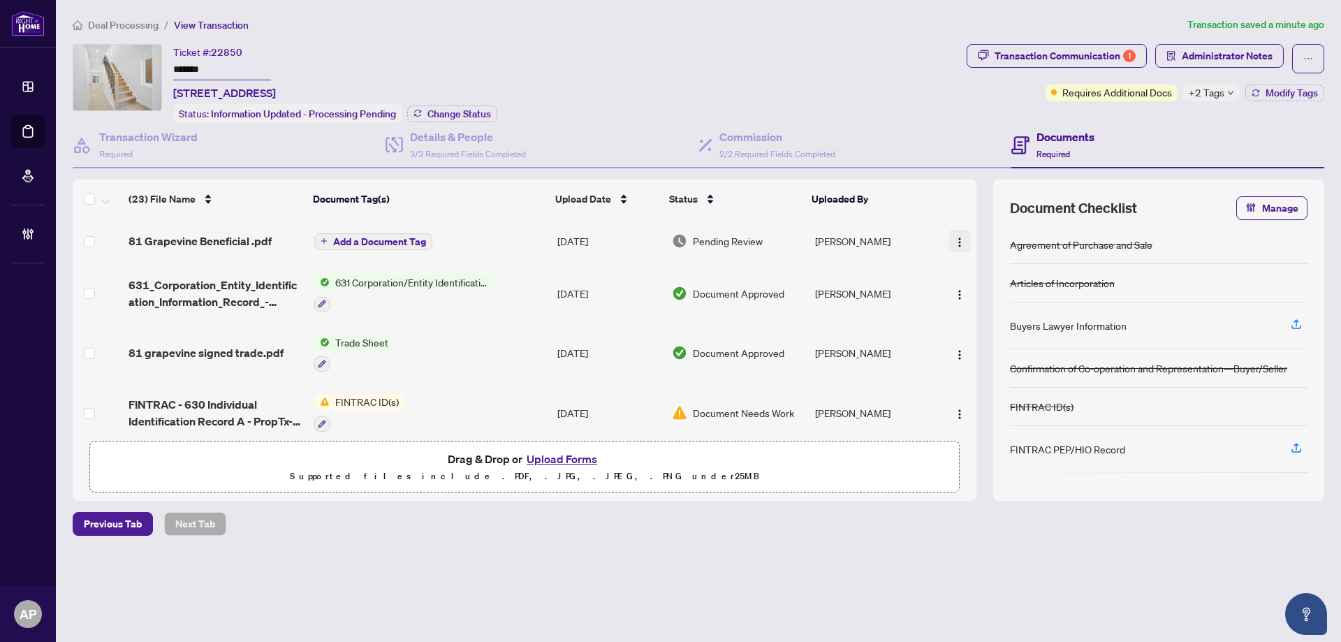
click at [948, 239] on button "button" at bounding box center [959, 241] width 22 height 22
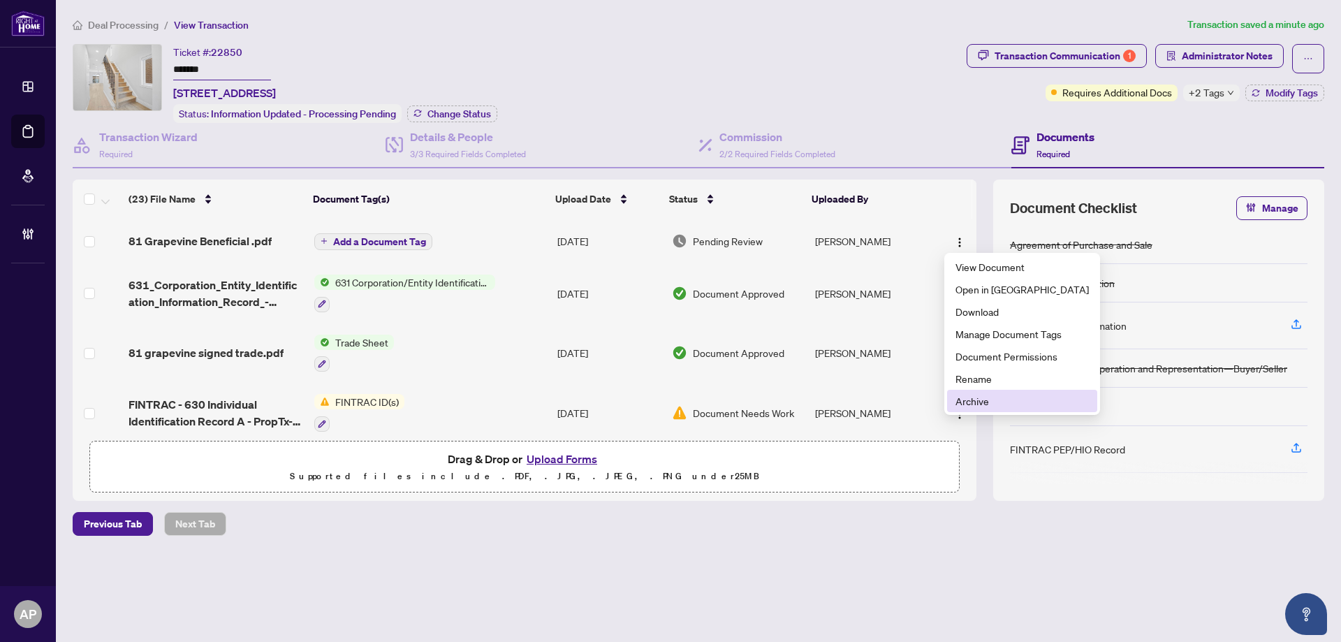
click at [991, 398] on span "Archive" at bounding box center [1021, 400] width 133 height 15
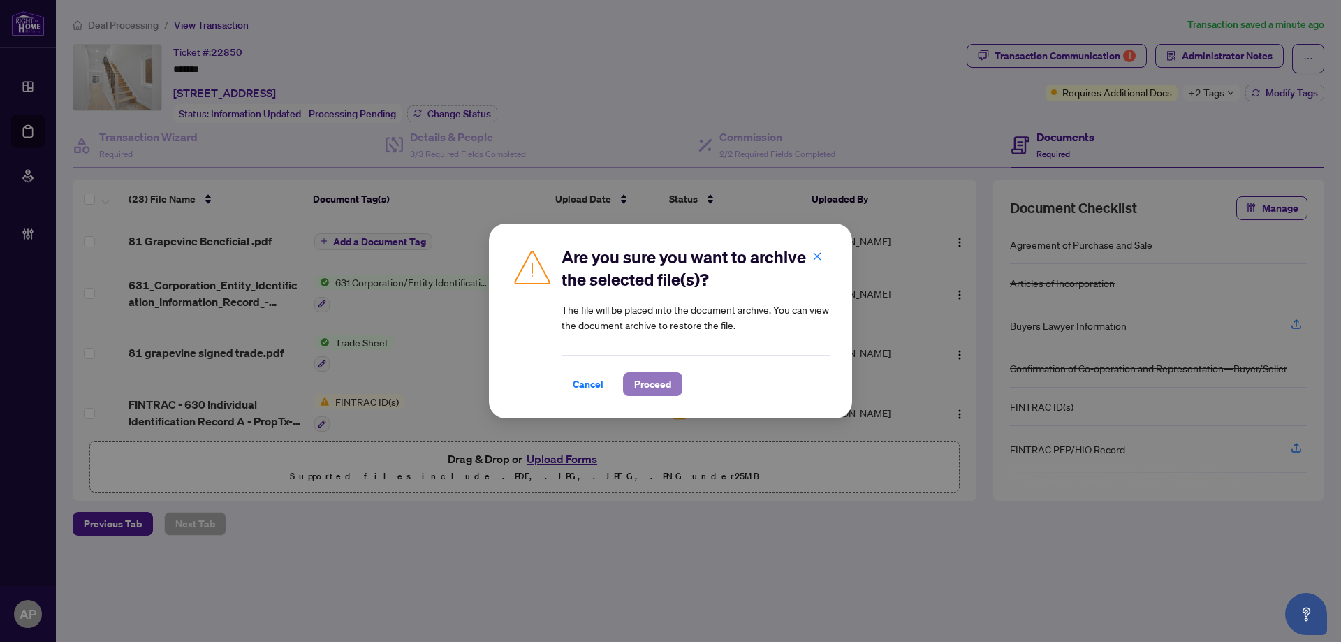
click at [666, 389] on span "Proceed" at bounding box center [652, 384] width 37 height 22
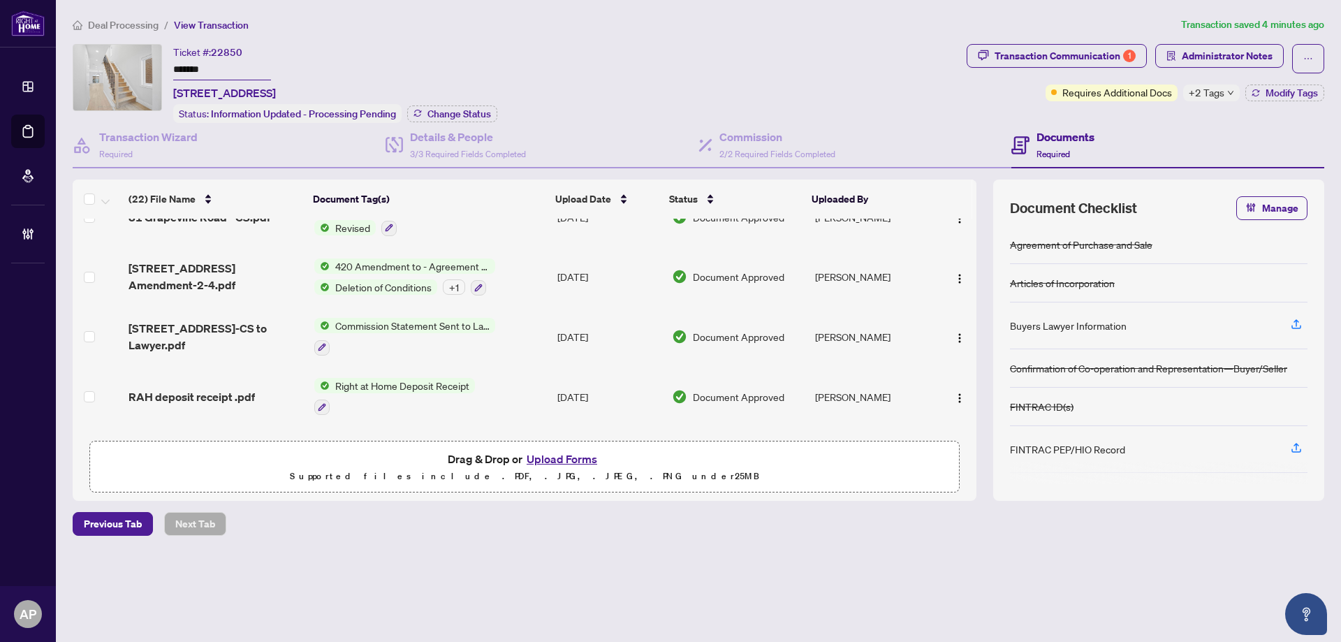
scroll to position [1024, 0]
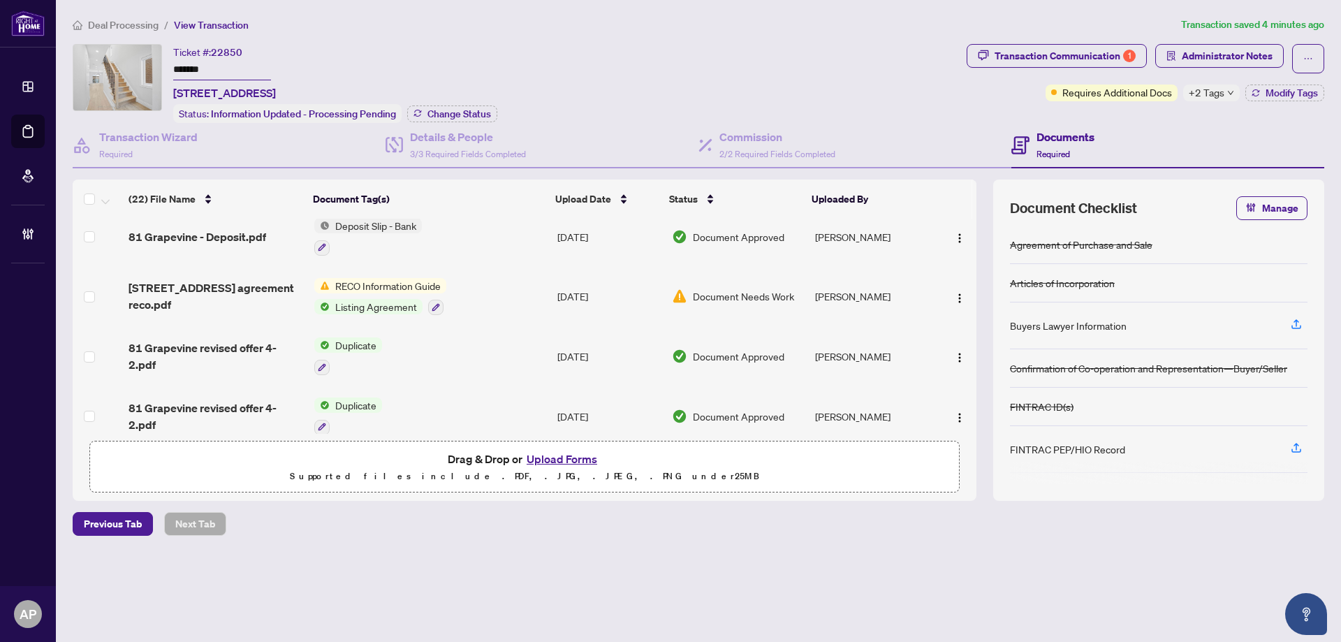
click at [478, 291] on td "RECO Information Guide Listing Agreement" at bounding box center [430, 297] width 243 height 60
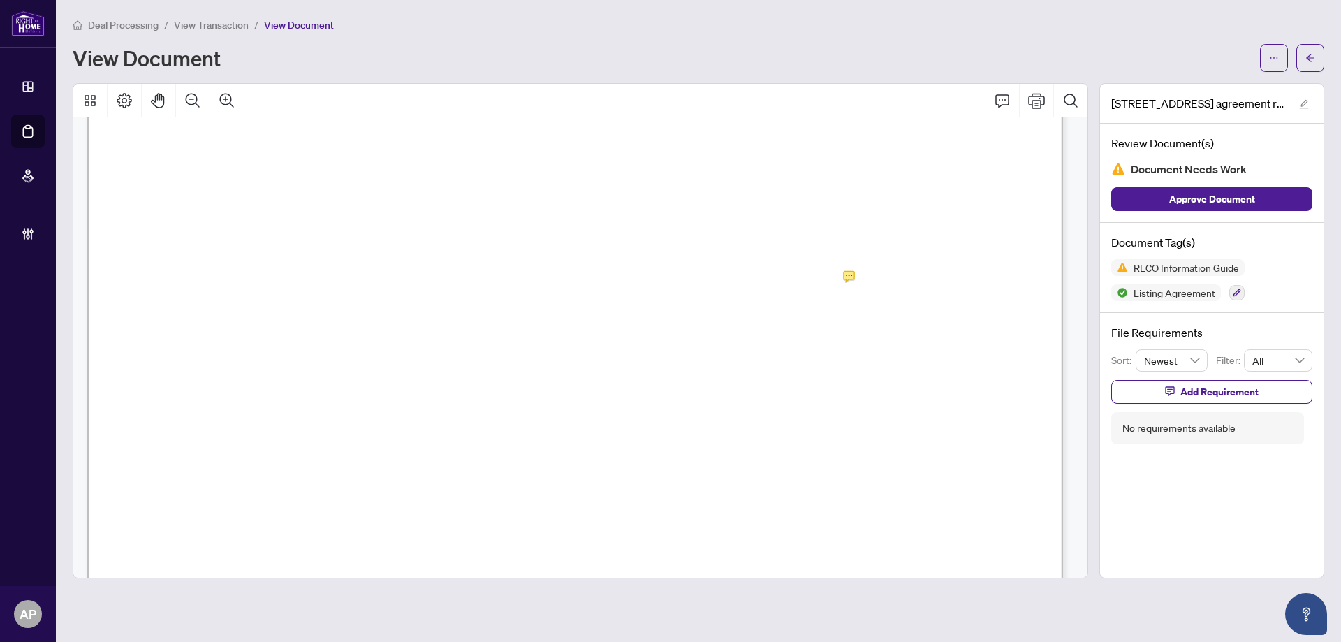
scroll to position [22337, 0]
click at [1311, 52] on span "button" at bounding box center [1310, 58] width 10 height 22
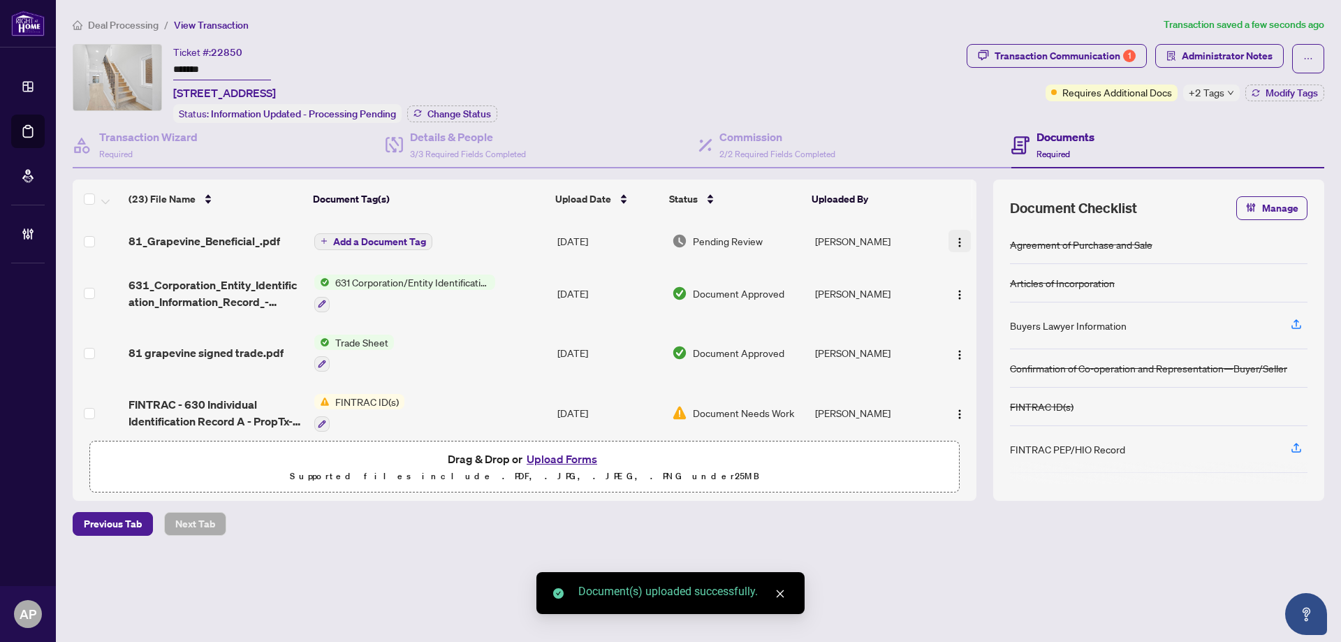
click at [954, 237] on img "button" at bounding box center [959, 242] width 11 height 11
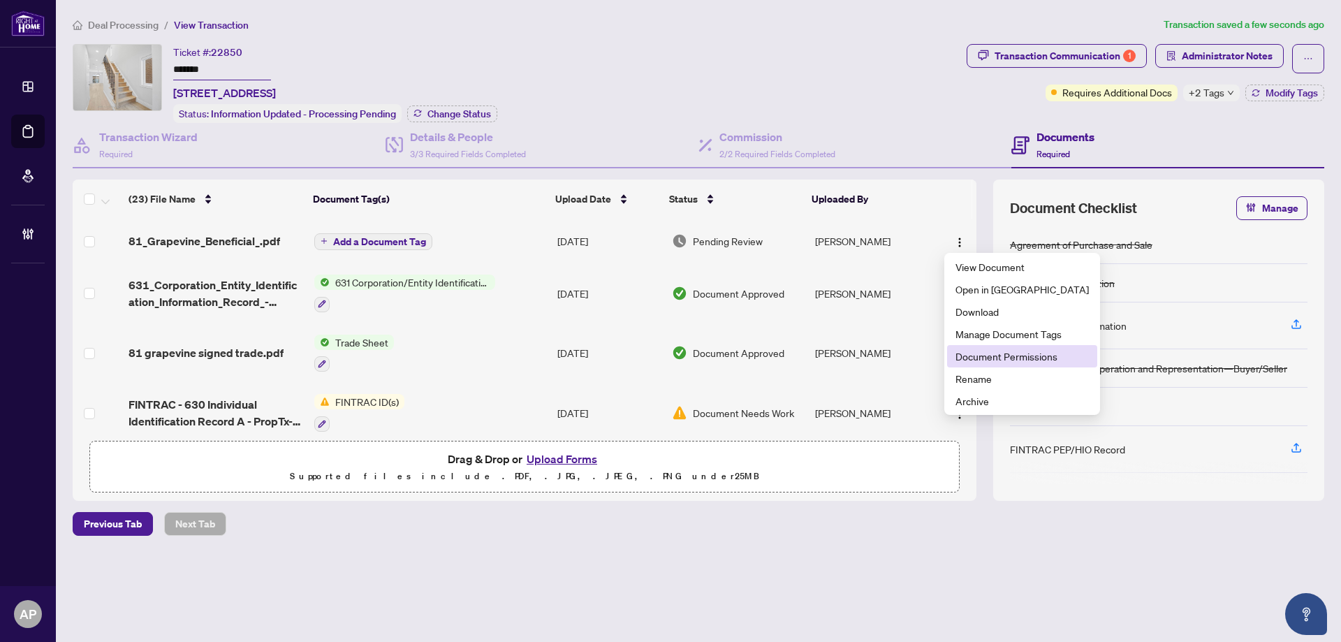
click at [987, 362] on span "Document Permissions" at bounding box center [1021, 355] width 133 height 15
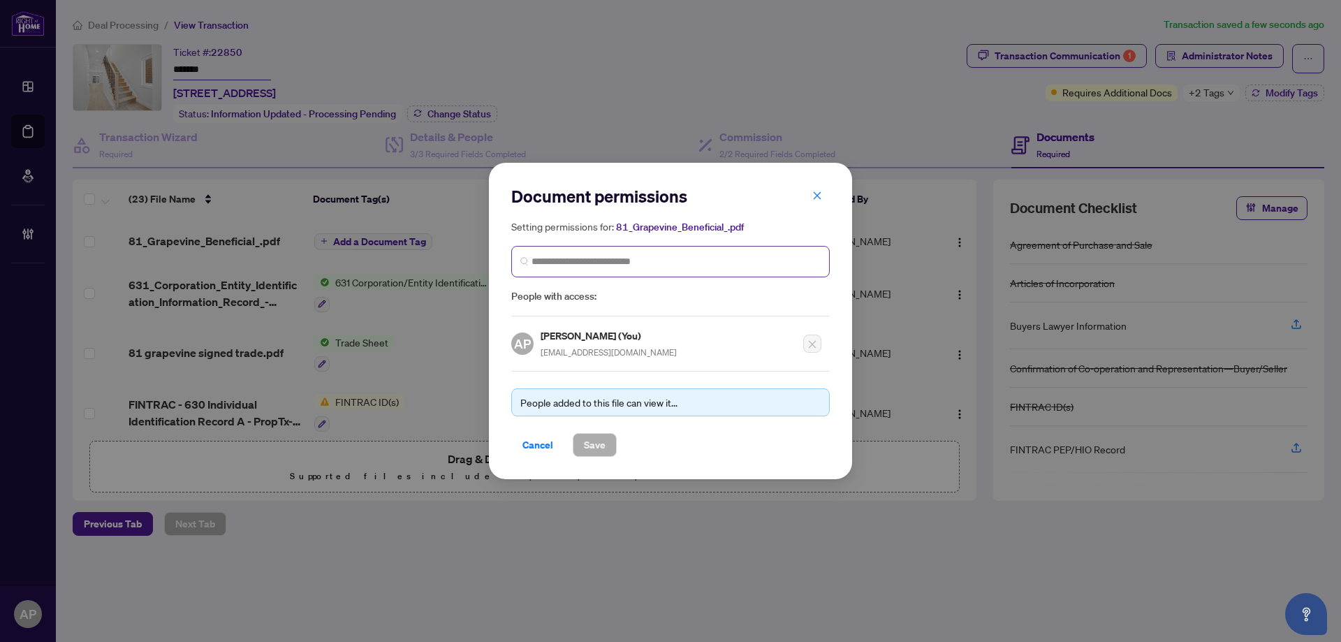
click at [684, 252] on span at bounding box center [670, 261] width 318 height 31
type input "*****"
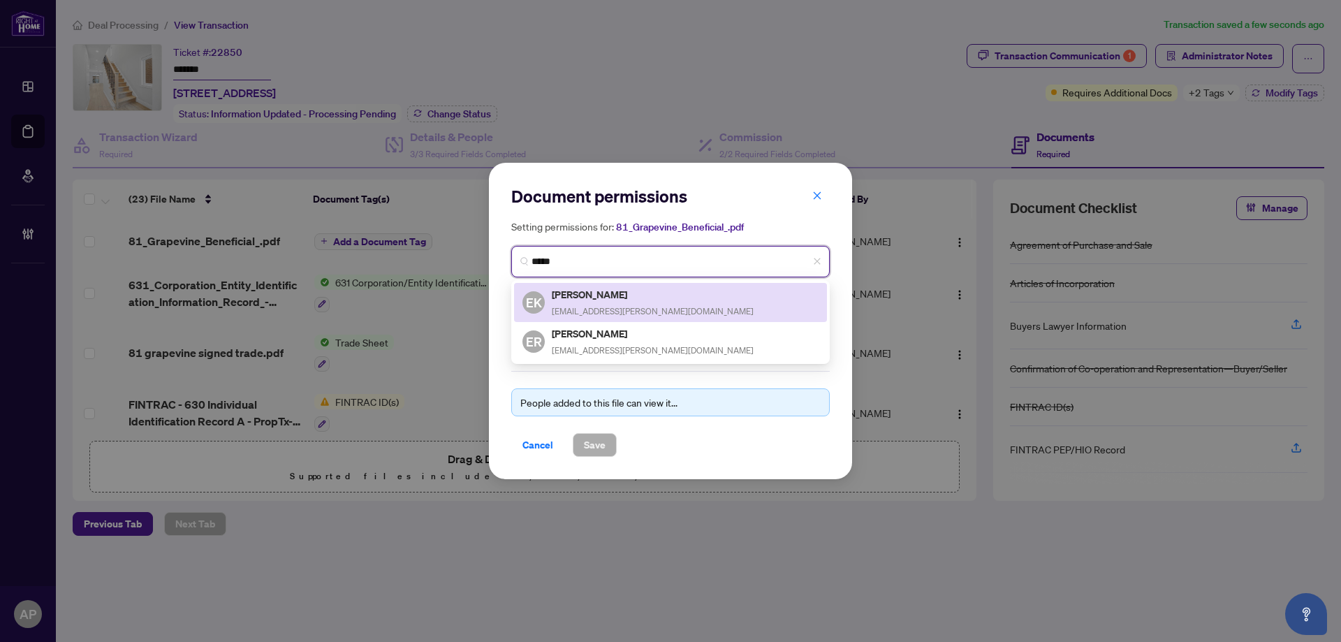
click at [691, 303] on div "EK Elvis Kmet elvis.kmet@gmail.com" at bounding box center [670, 302] width 296 height 32
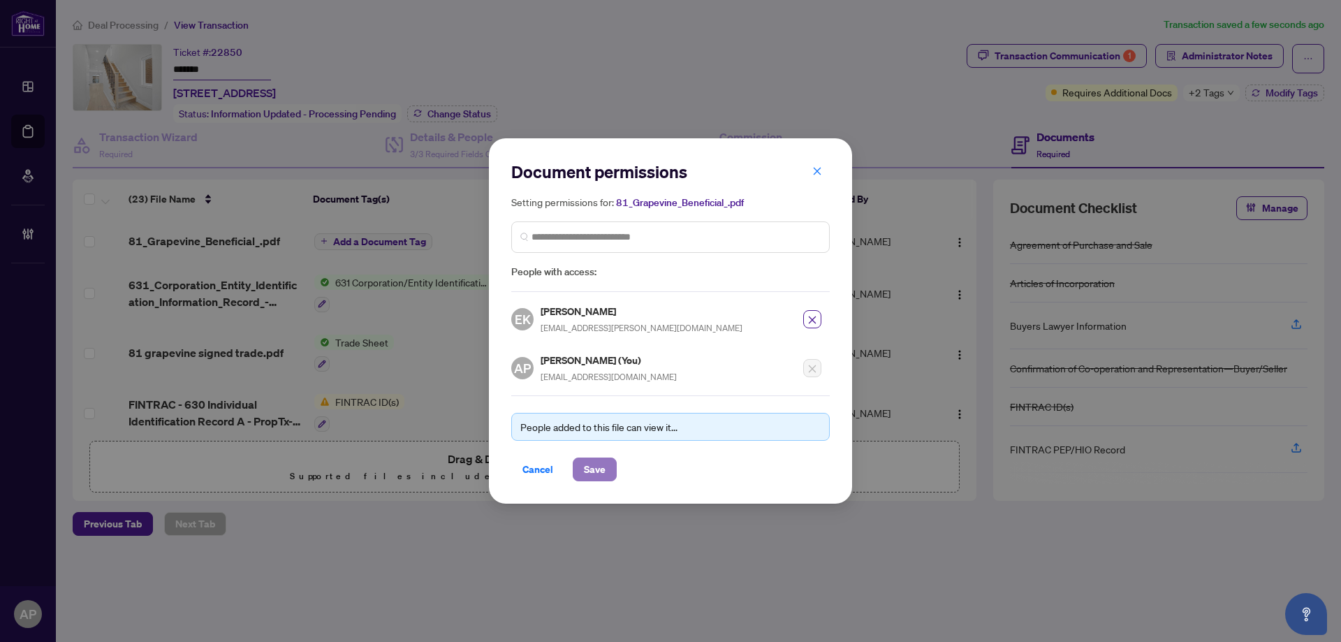
click at [599, 463] on span "Save" at bounding box center [595, 469] width 22 height 22
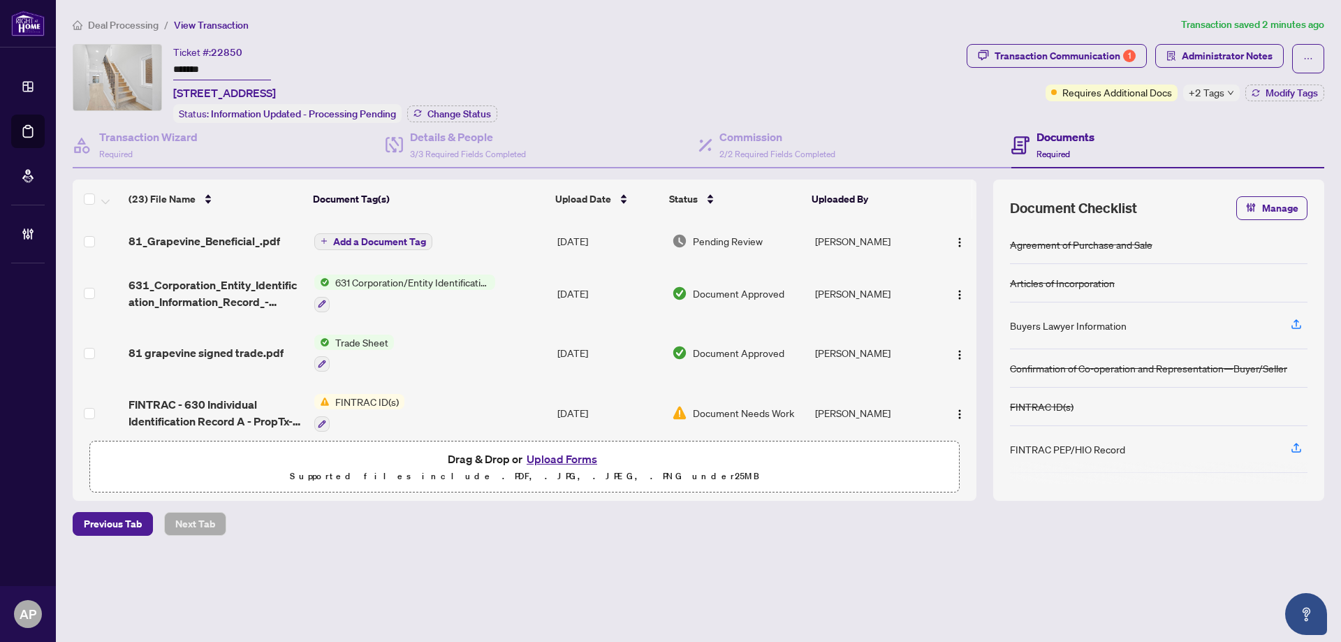
click at [1216, 94] on span "+2 Tags" at bounding box center [1206, 92] width 36 height 16
click at [1113, 64] on div "Transaction Communication 1" at bounding box center [1064, 56] width 141 height 22
type textarea "**********"
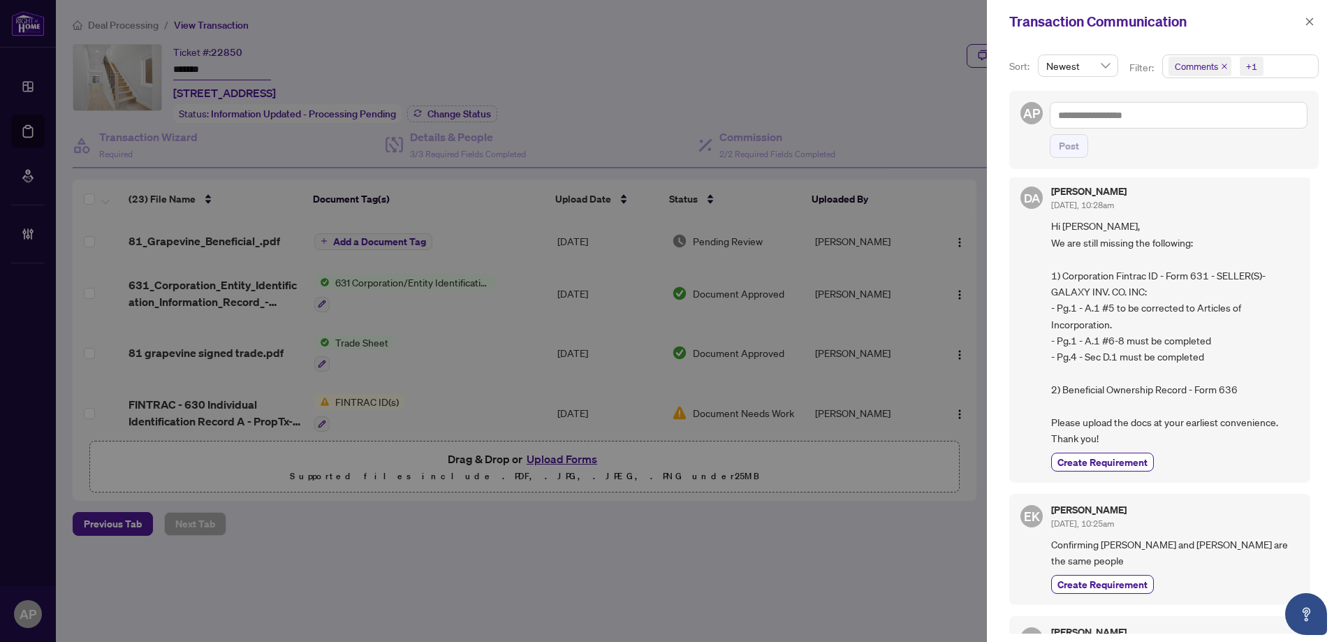
scroll to position [186, 0]
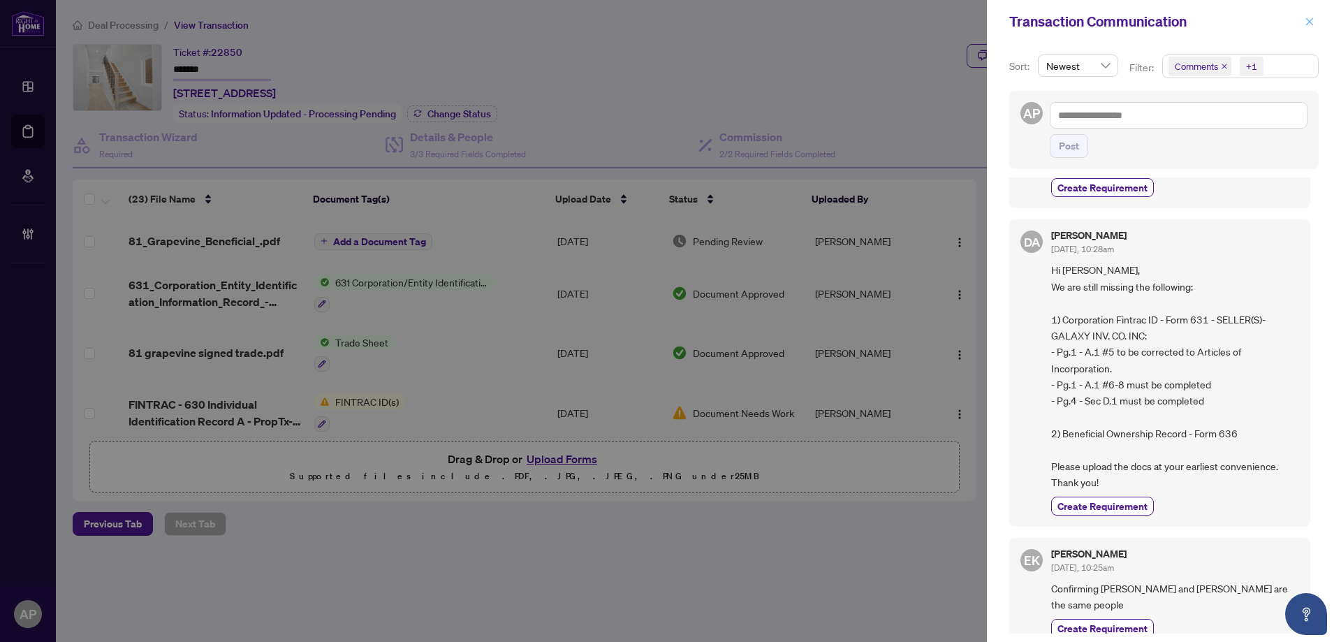
click at [1307, 25] on icon "close" at bounding box center [1309, 22] width 10 height 10
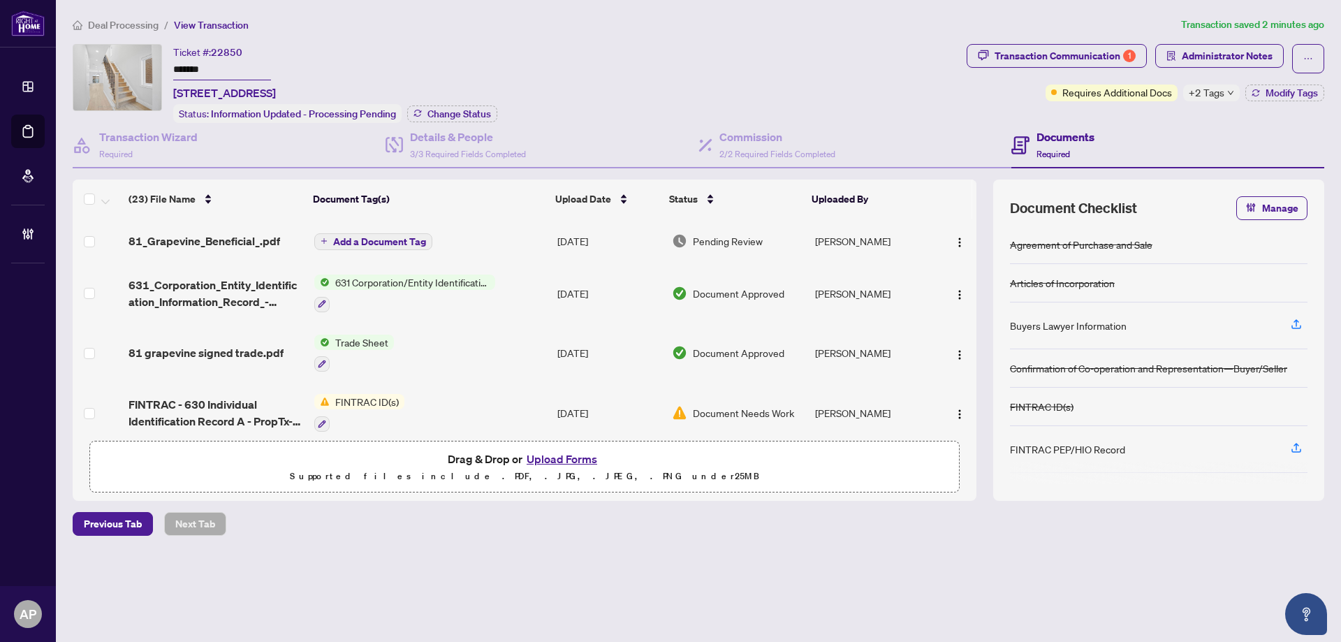
click at [544, 284] on td "631 Corporation/Entity Identification InformationRecord" at bounding box center [430, 293] width 243 height 60
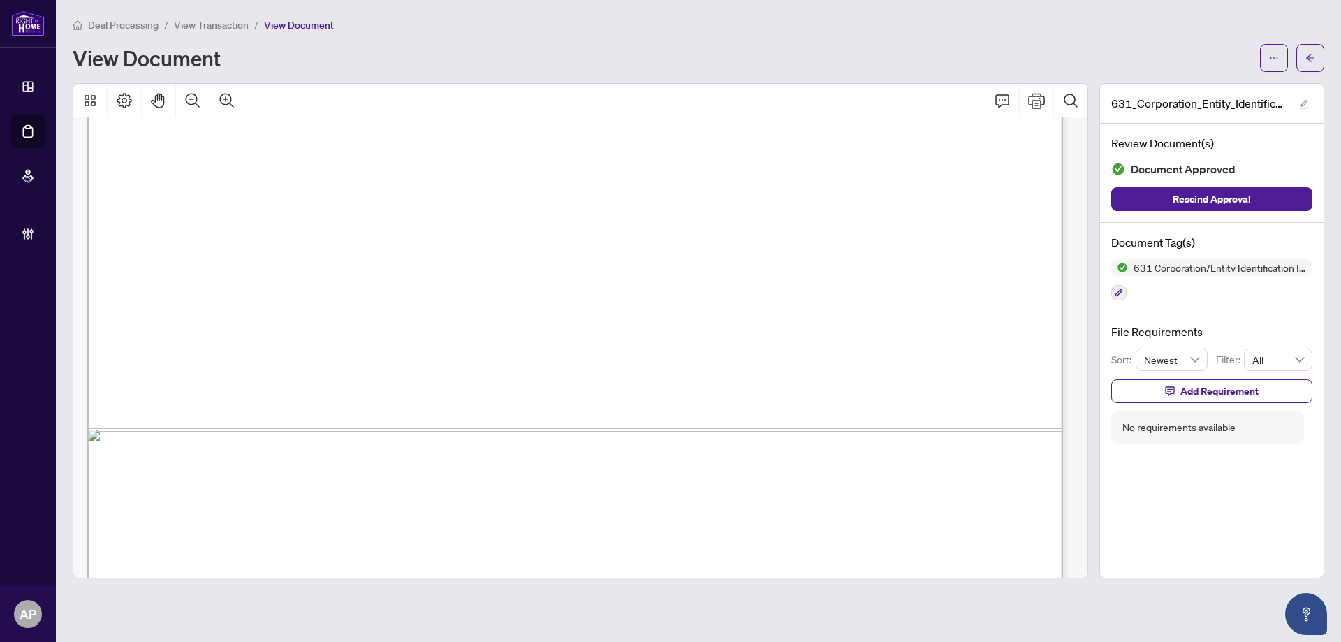
scroll to position [4713, 0]
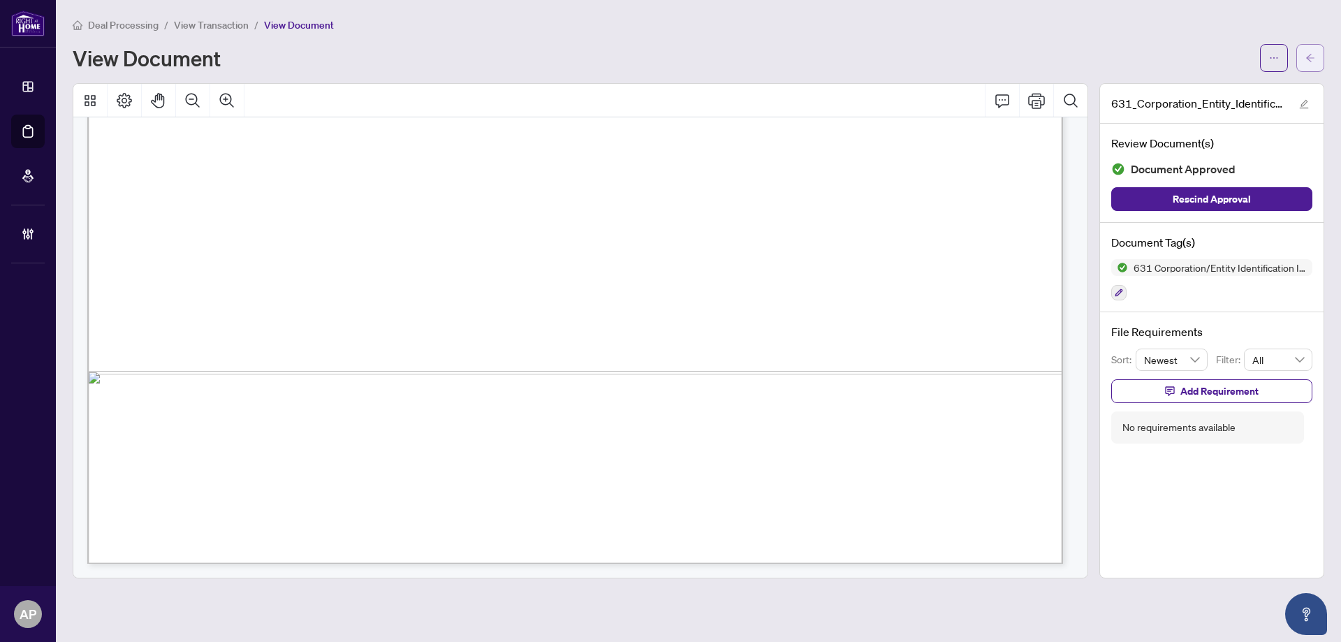
click at [1315, 68] on button "button" at bounding box center [1310, 58] width 28 height 28
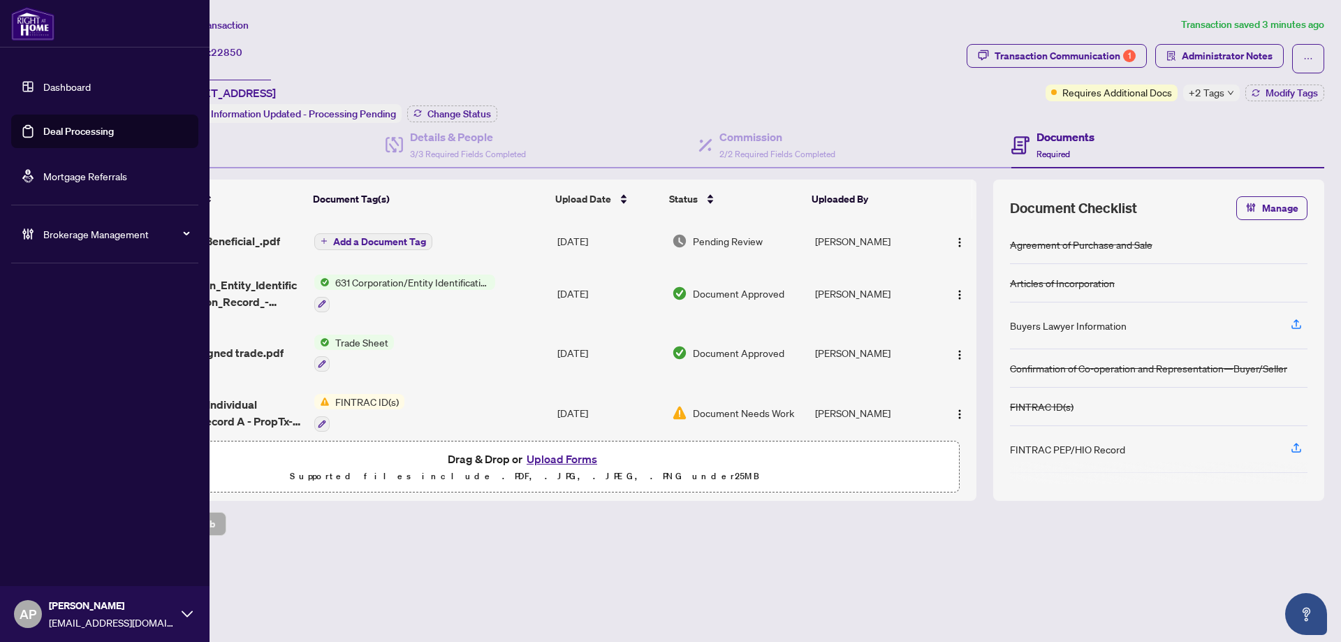
click at [43, 131] on link "Deal Processing" at bounding box center [78, 131] width 71 height 13
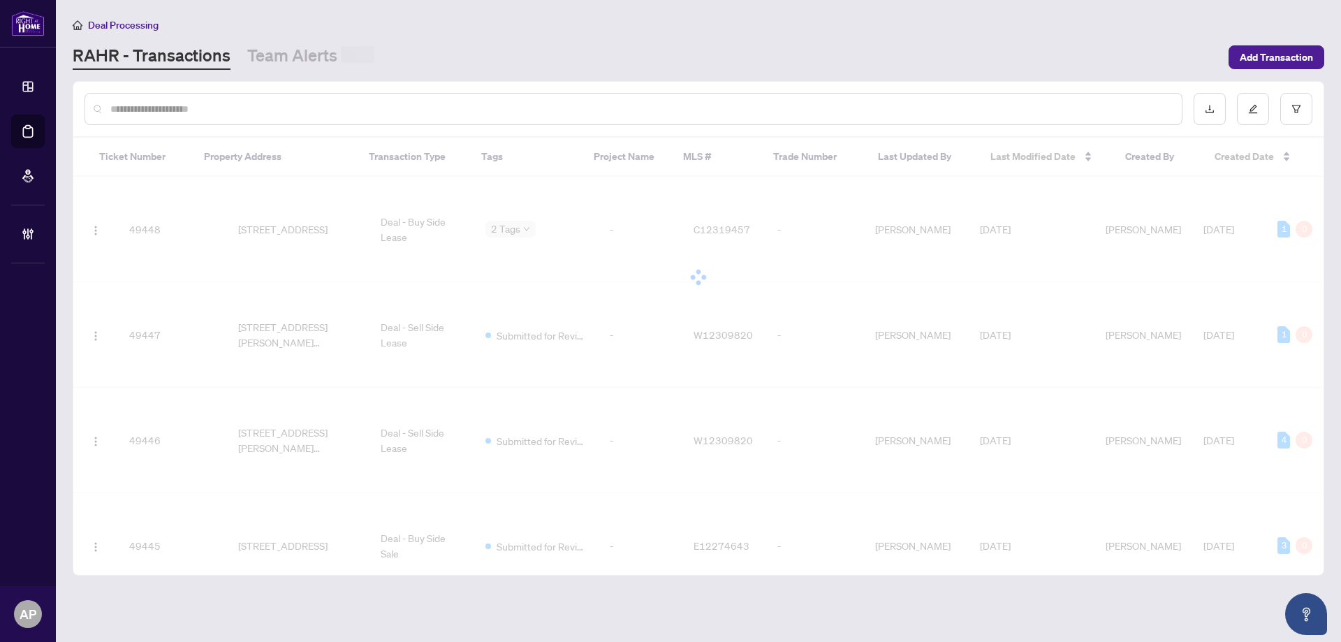
drag, startPoint x: 311, startPoint y: 108, endPoint x: 288, endPoint y: 127, distance: 29.8
click at [311, 110] on input "text" at bounding box center [640, 108] width 1060 height 15
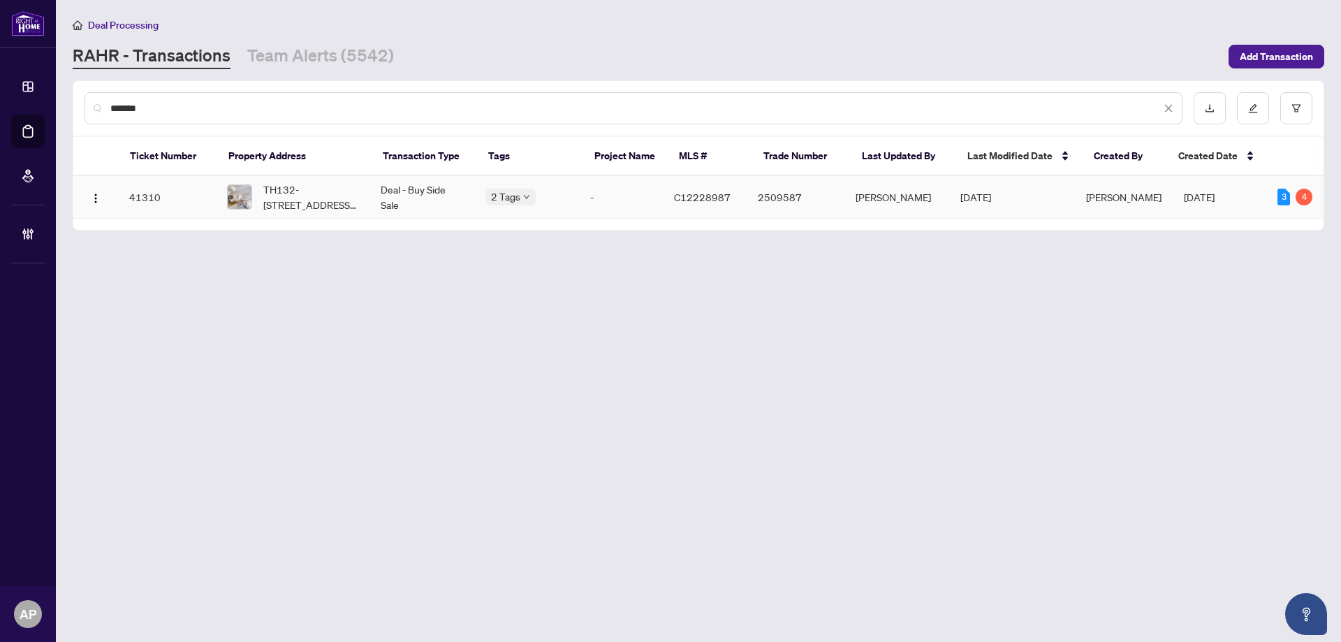
type input "*******"
click at [381, 202] on td "Deal - Buy Side Sale" at bounding box center [421, 197] width 105 height 43
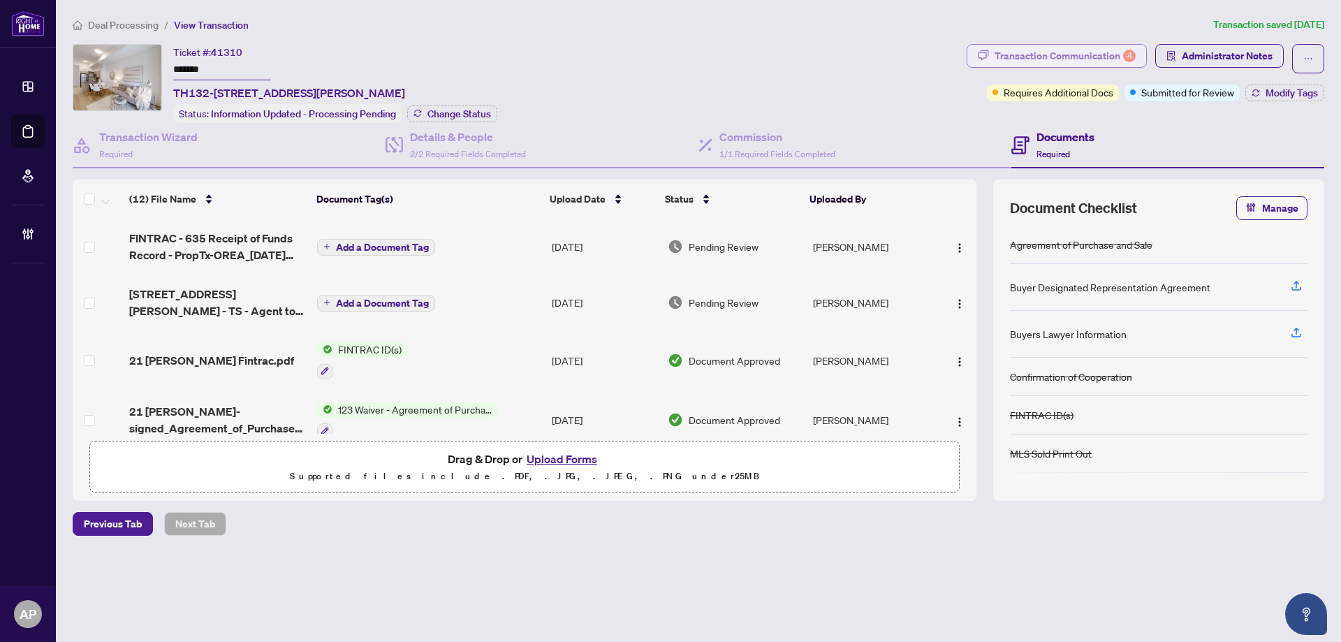
click at [1080, 56] on div "Transaction Communication 4" at bounding box center [1064, 56] width 141 height 22
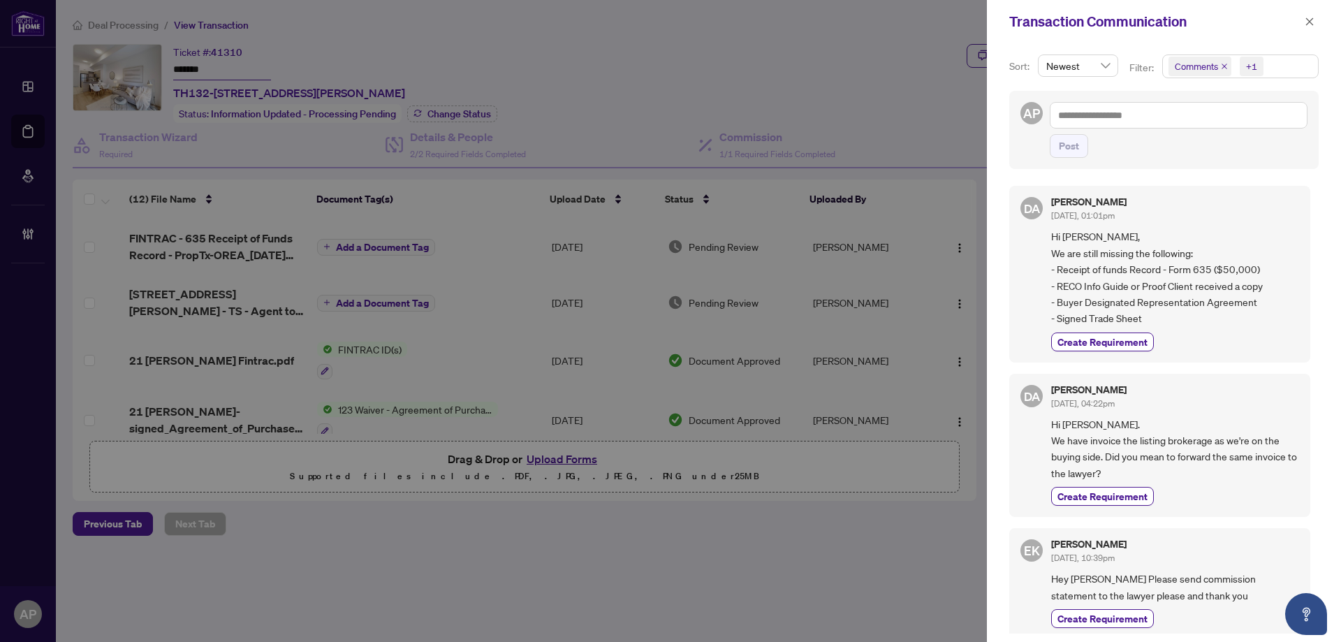
click at [779, 64] on div at bounding box center [670, 321] width 1341 height 642
click at [1314, 27] on button "button" at bounding box center [1309, 21] width 18 height 17
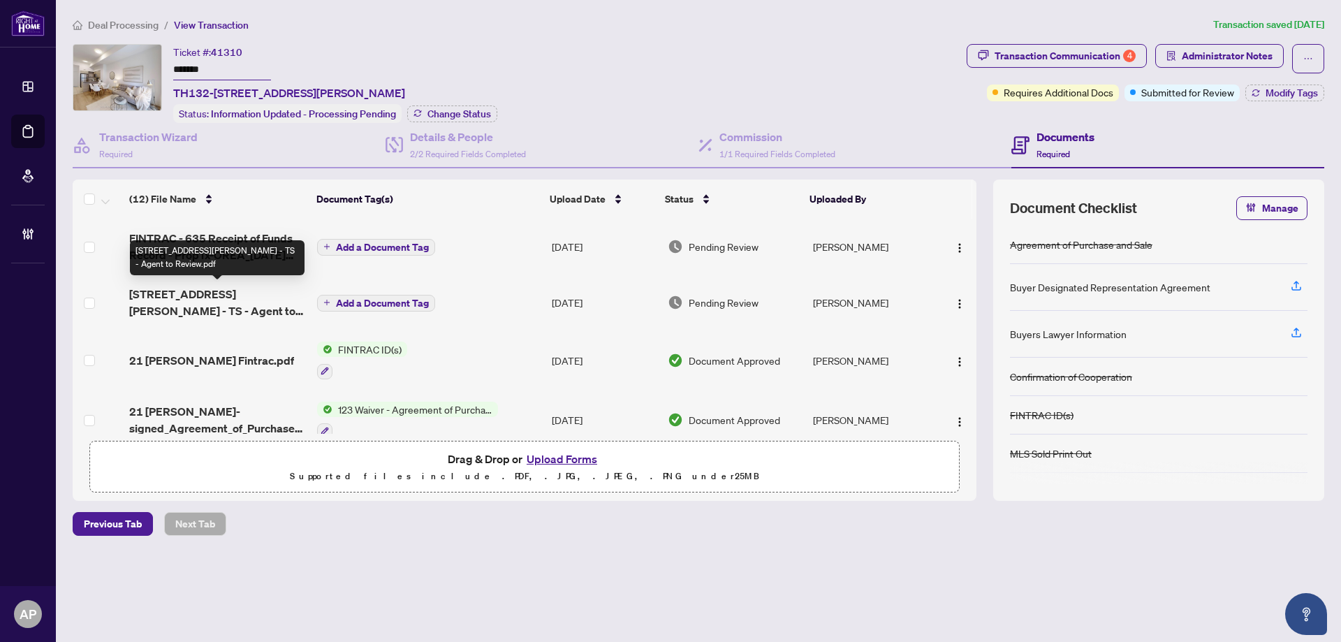
click at [233, 296] on span "[STREET_ADDRESS][PERSON_NAME] - TS - Agent to Review.pdf" at bounding box center [217, 303] width 177 height 34
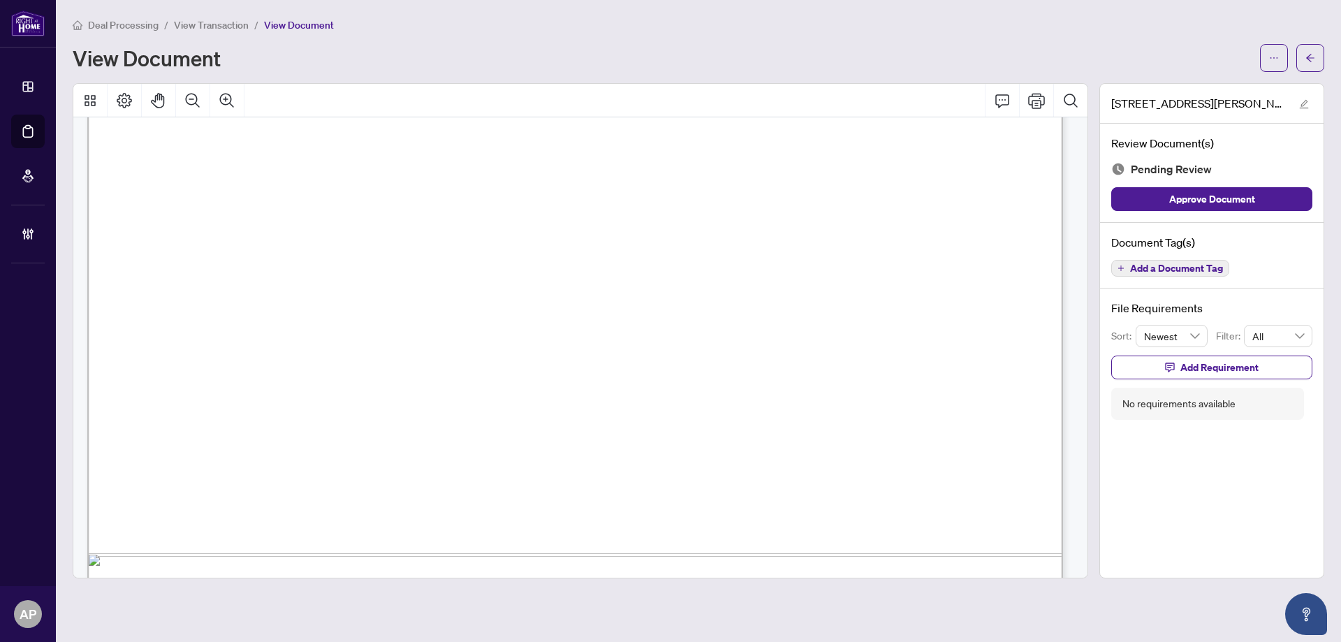
scroll to position [745, 0]
click at [1317, 59] on button "button" at bounding box center [1310, 58] width 28 height 28
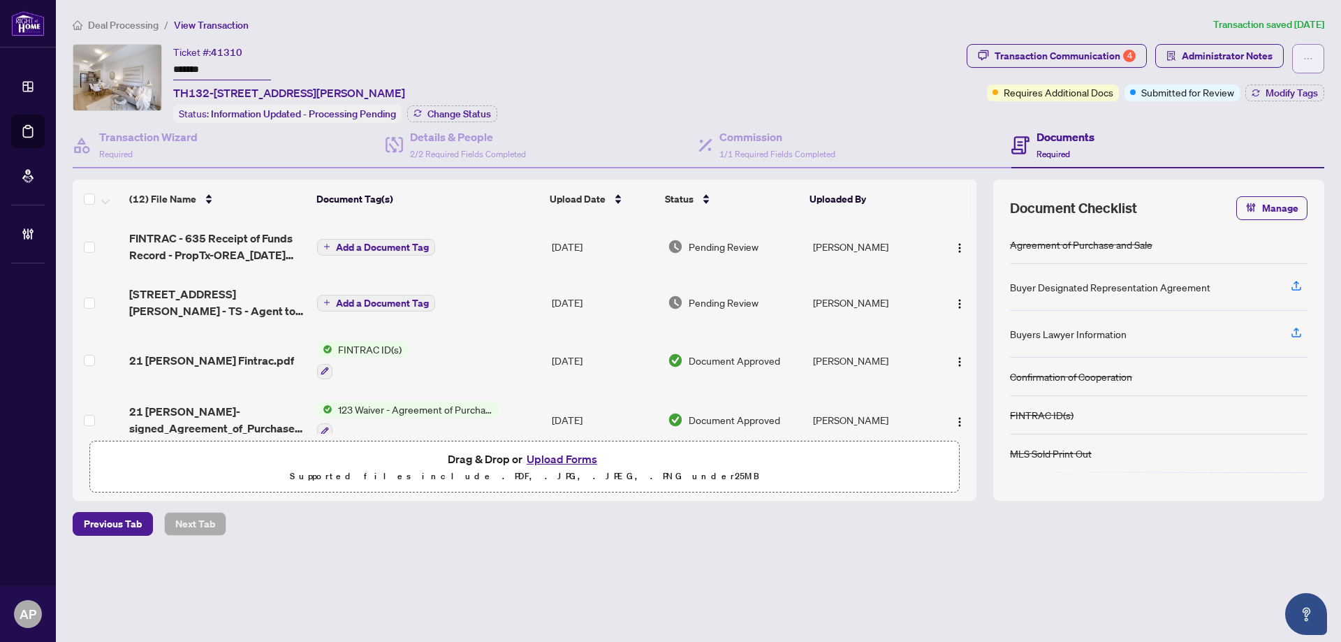
click at [1307, 55] on icon "ellipsis" at bounding box center [1308, 59] width 10 height 10
click at [1248, 117] on span "Document Archive" at bounding box center [1259, 111] width 107 height 15
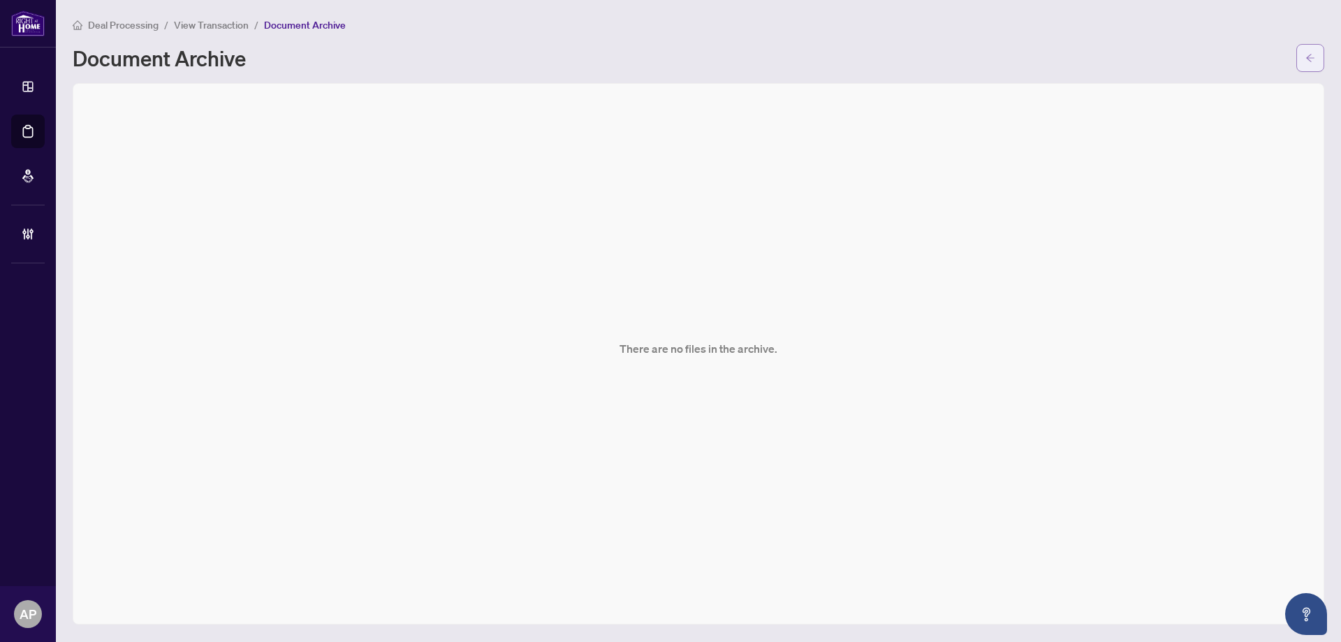
click at [1309, 60] on icon "arrow-left" at bounding box center [1310, 58] width 8 height 8
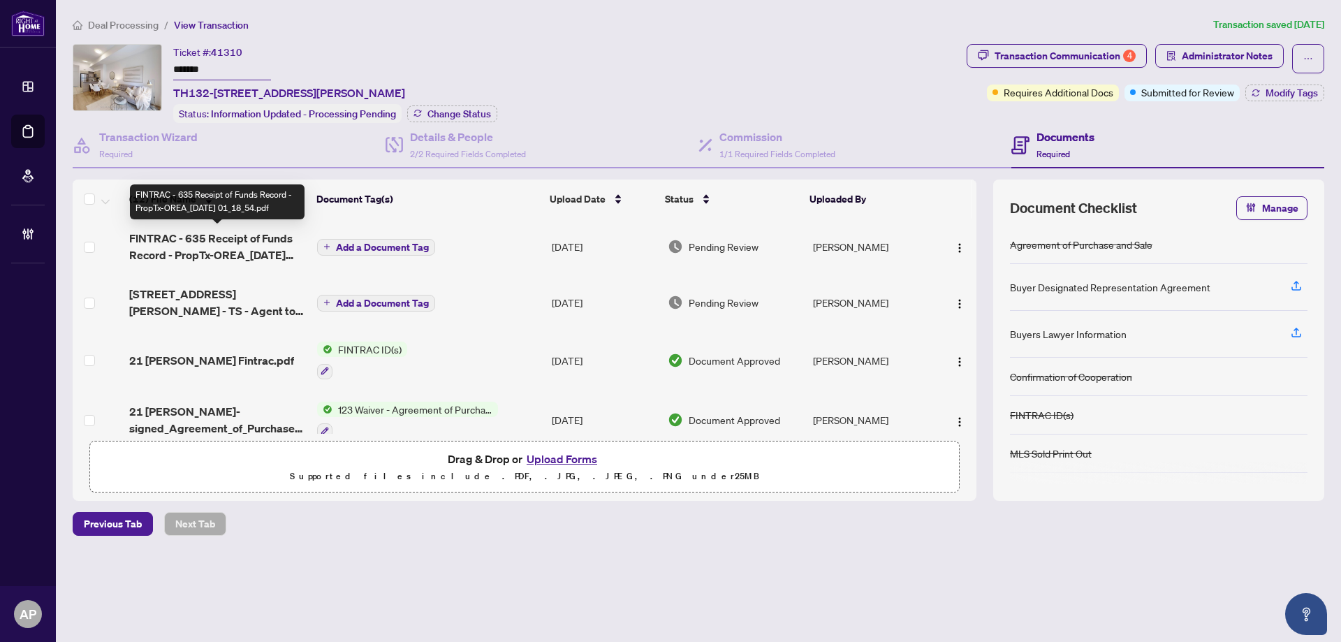
click at [255, 245] on span "FINTRAC - 635 Receipt of Funds Record - PropTx-OREA_[DATE] 01_18_54.pdf" at bounding box center [217, 247] width 177 height 34
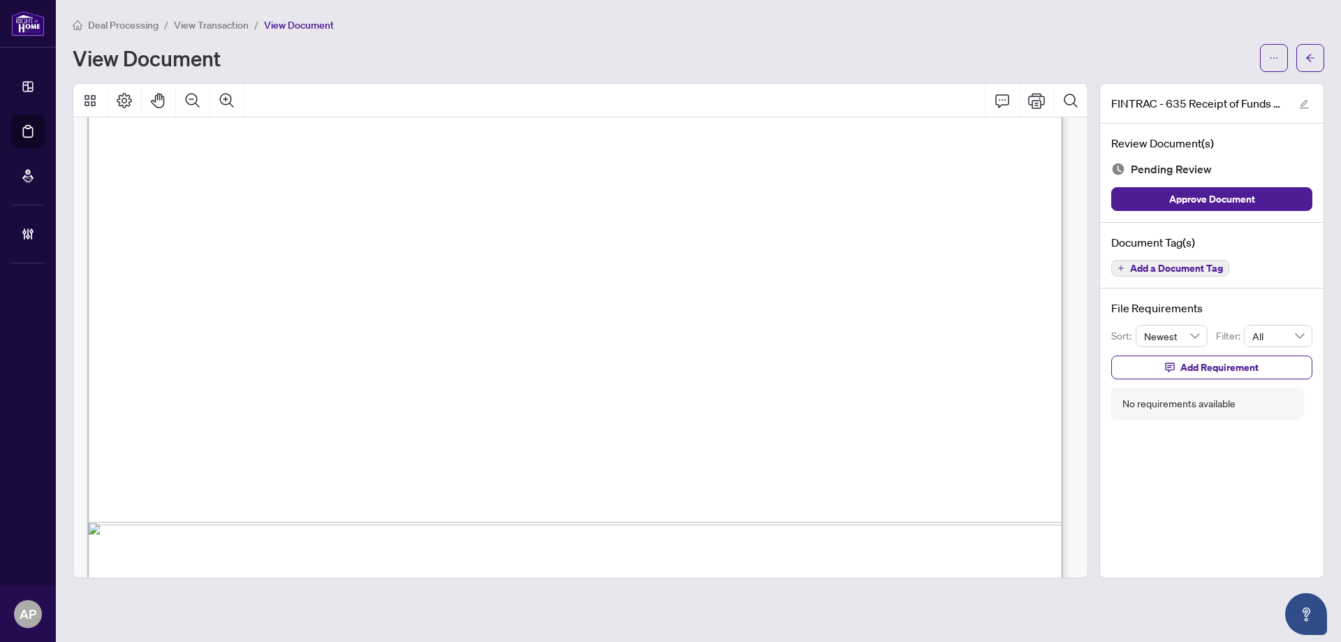
scroll to position [4713, 0]
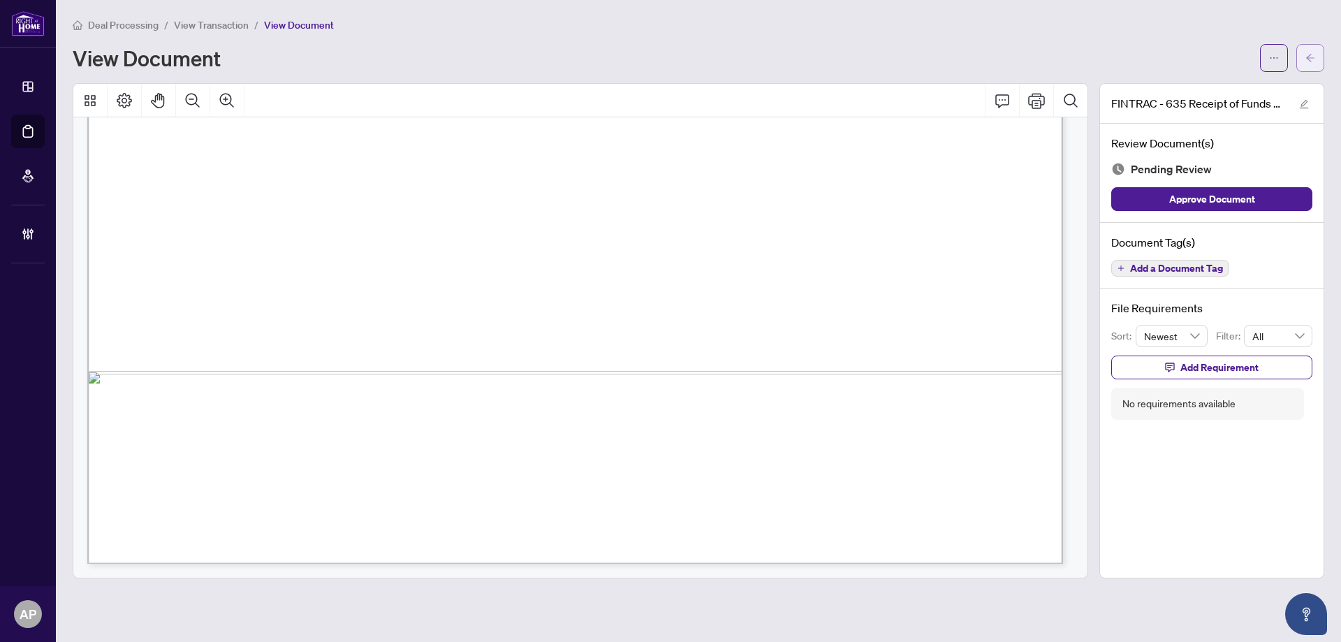
click at [1311, 58] on icon "arrow-left" at bounding box center [1310, 58] width 8 height 8
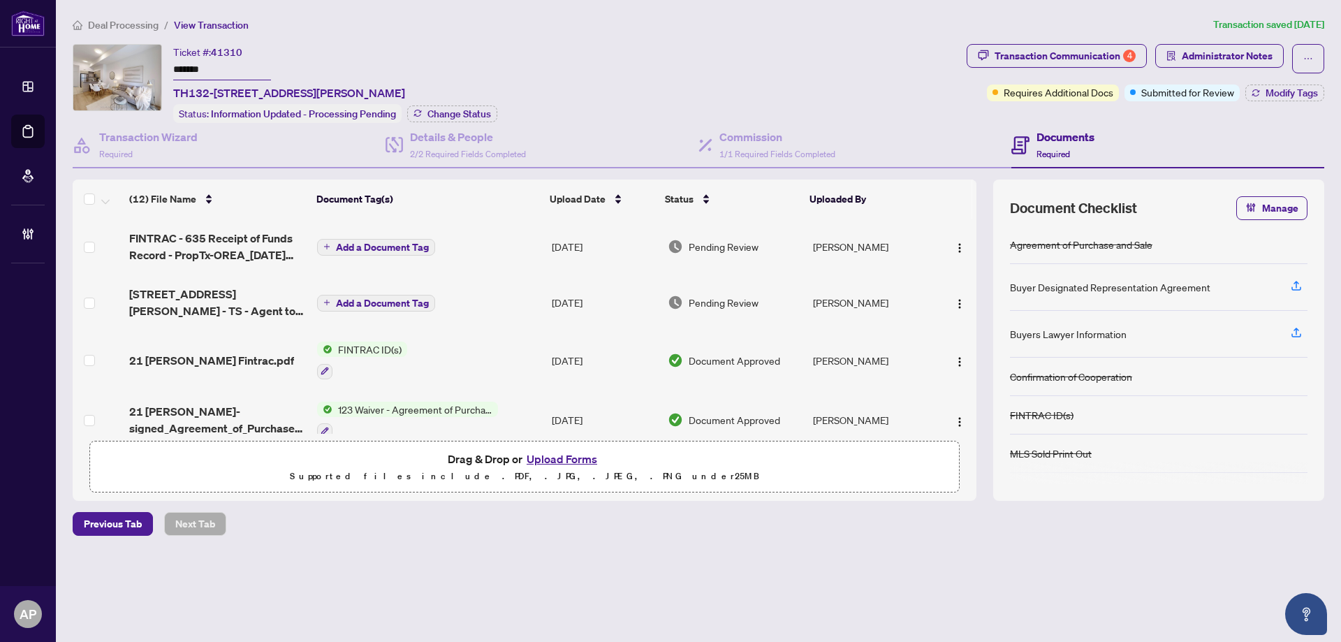
click at [400, 246] on span "Add a Document Tag" at bounding box center [382, 247] width 93 height 10
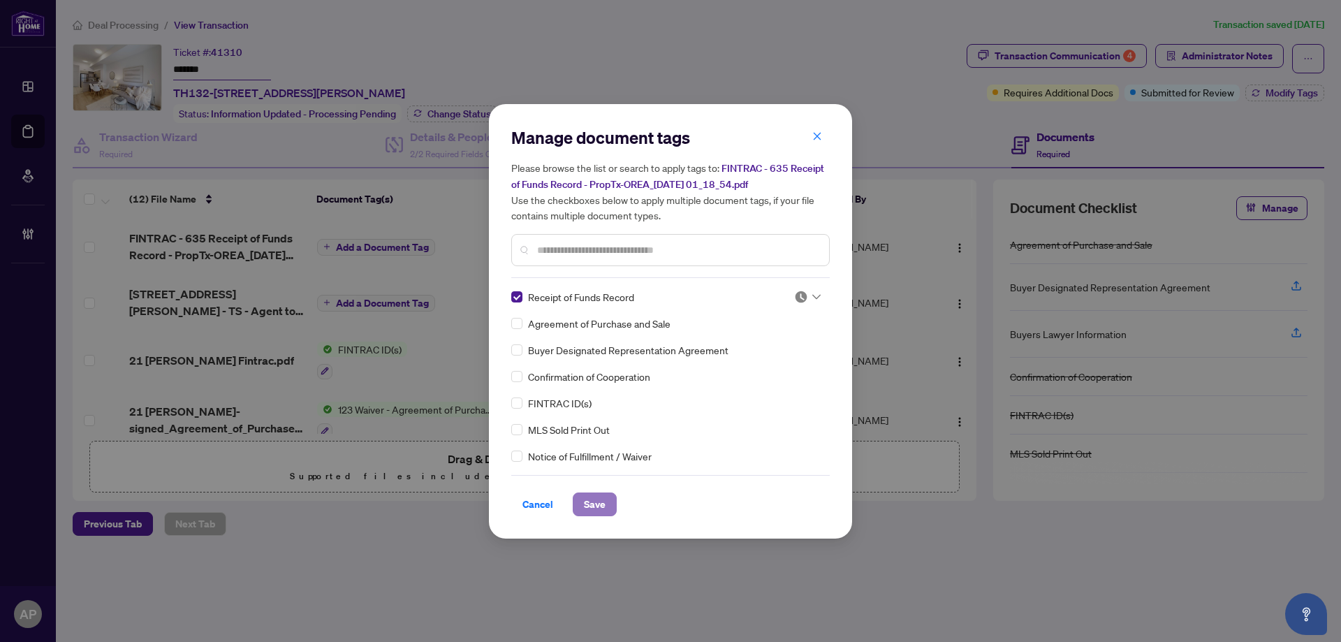
click at [606, 501] on button "Save" at bounding box center [595, 504] width 44 height 24
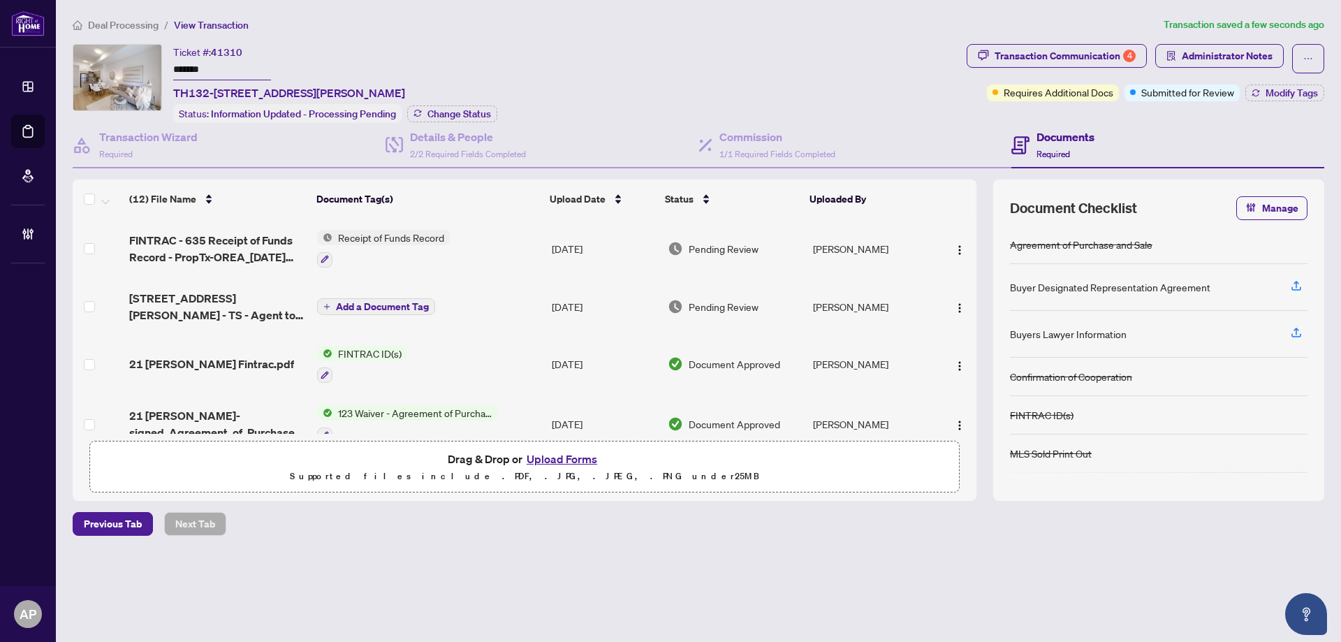
click at [491, 304] on td "Add a Document Tag" at bounding box center [428, 307] width 235 height 56
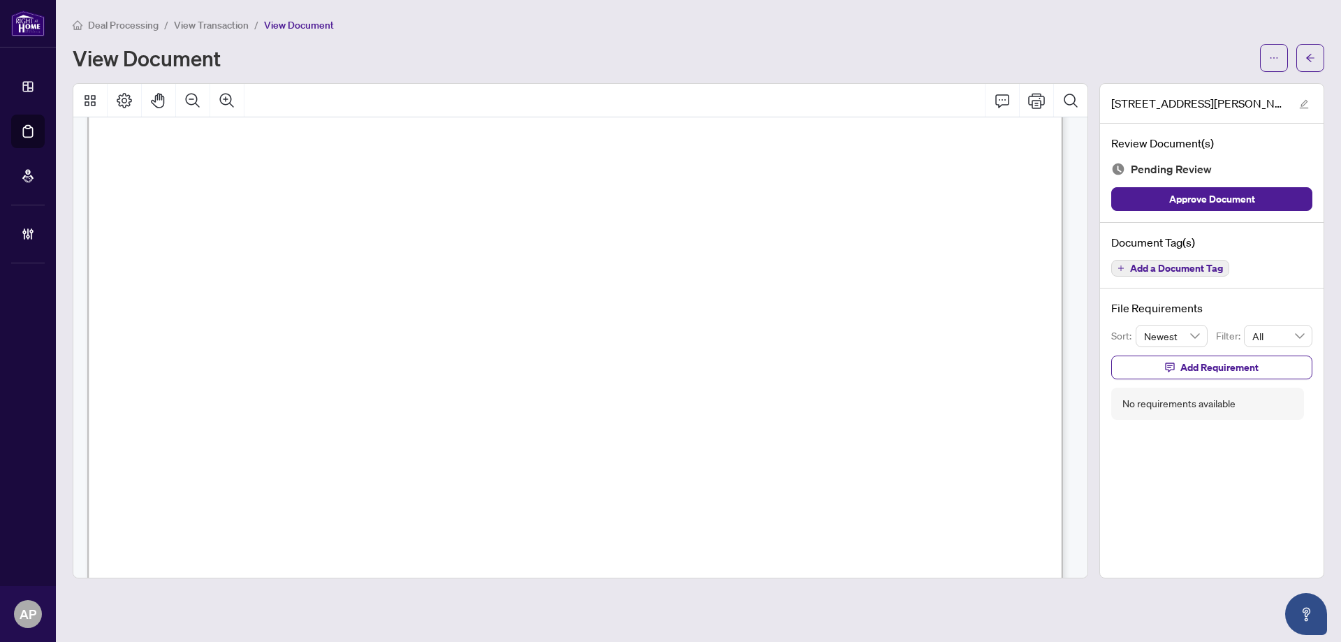
scroll to position [559, 0]
click at [1311, 63] on span "button" at bounding box center [1310, 58] width 10 height 22
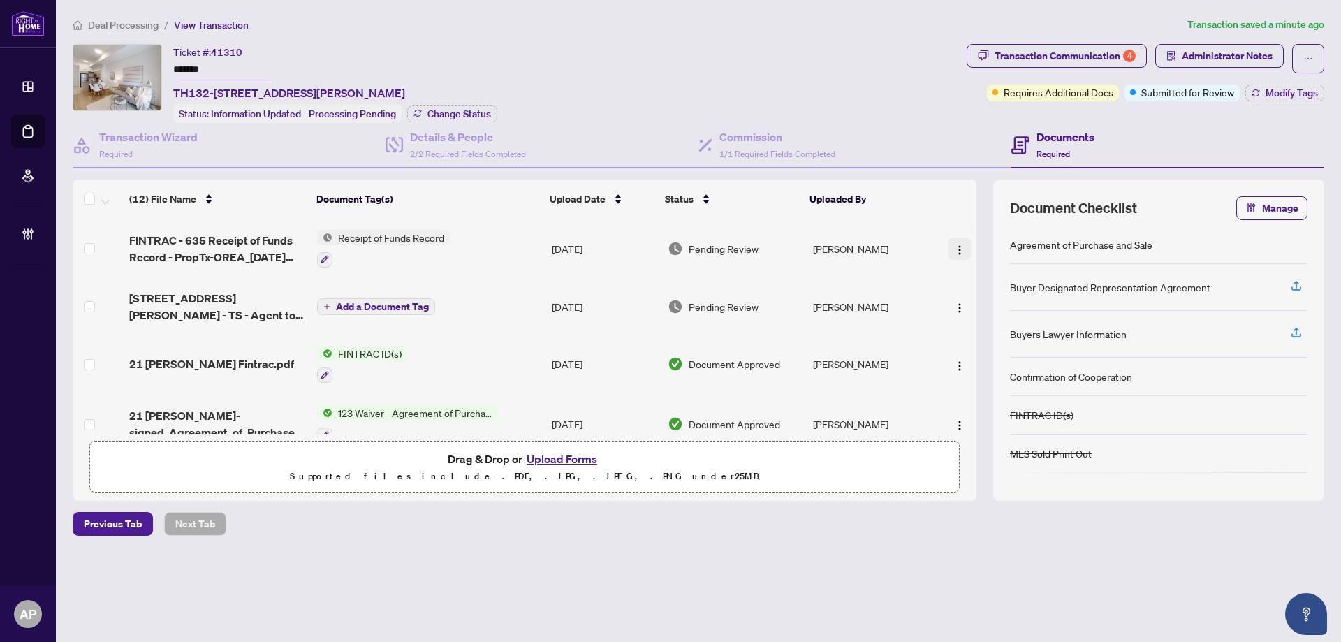
click at [955, 249] on img "button" at bounding box center [959, 249] width 11 height 11
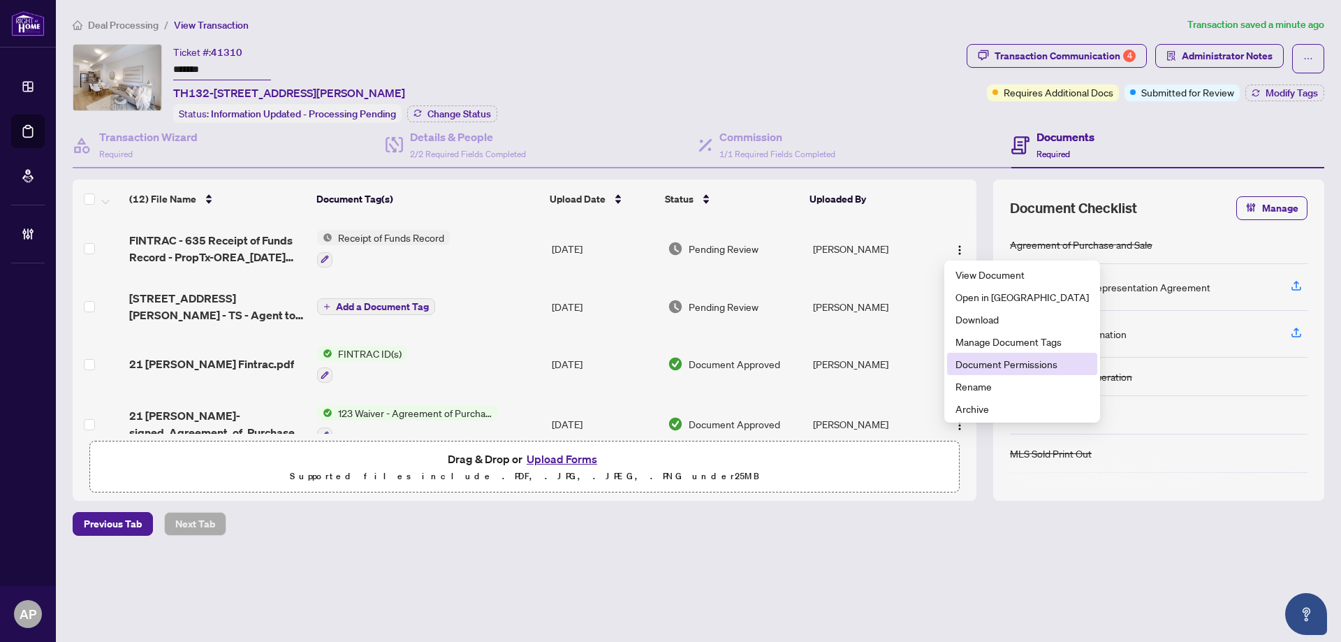
click at [1000, 361] on span "Document Permissions" at bounding box center [1021, 363] width 133 height 15
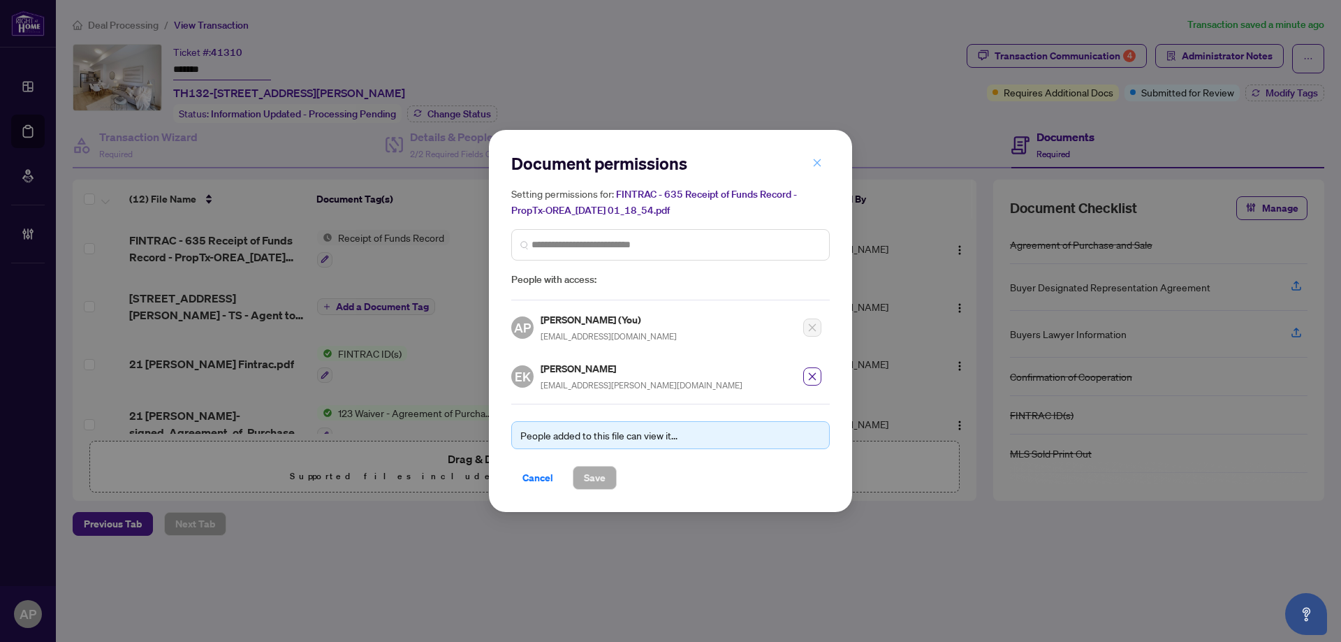
click at [818, 165] on icon "close" at bounding box center [817, 163] width 8 height 8
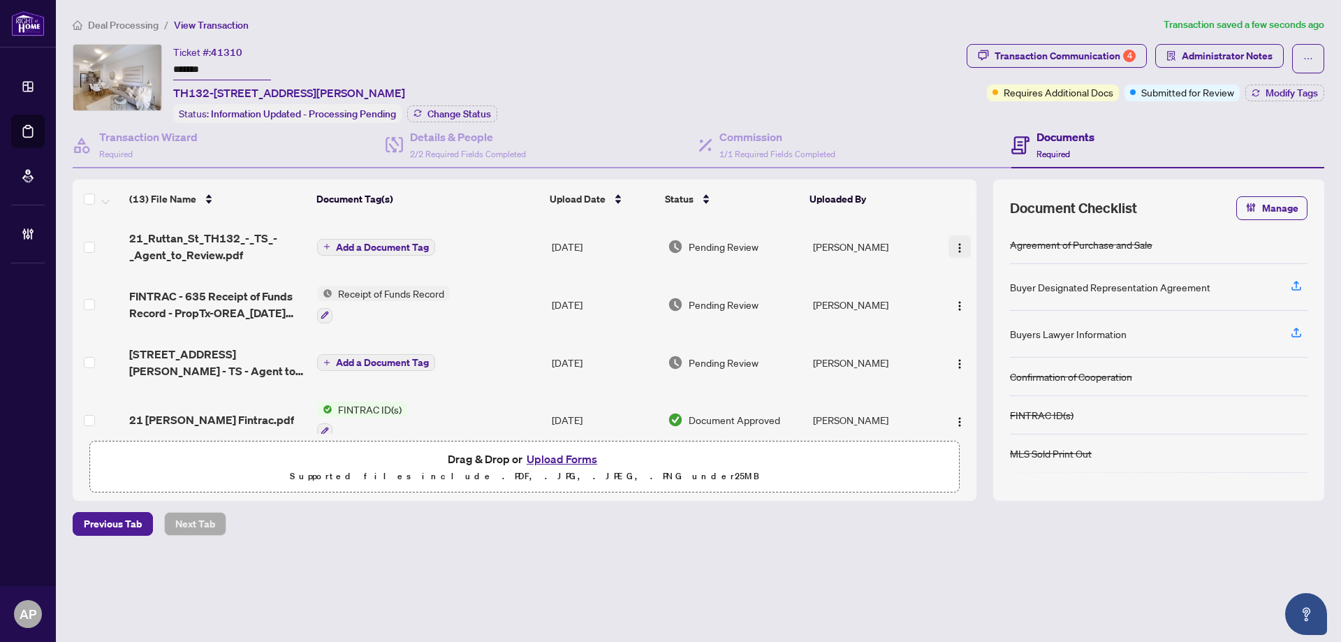
click at [954, 244] on img "button" at bounding box center [959, 247] width 11 height 11
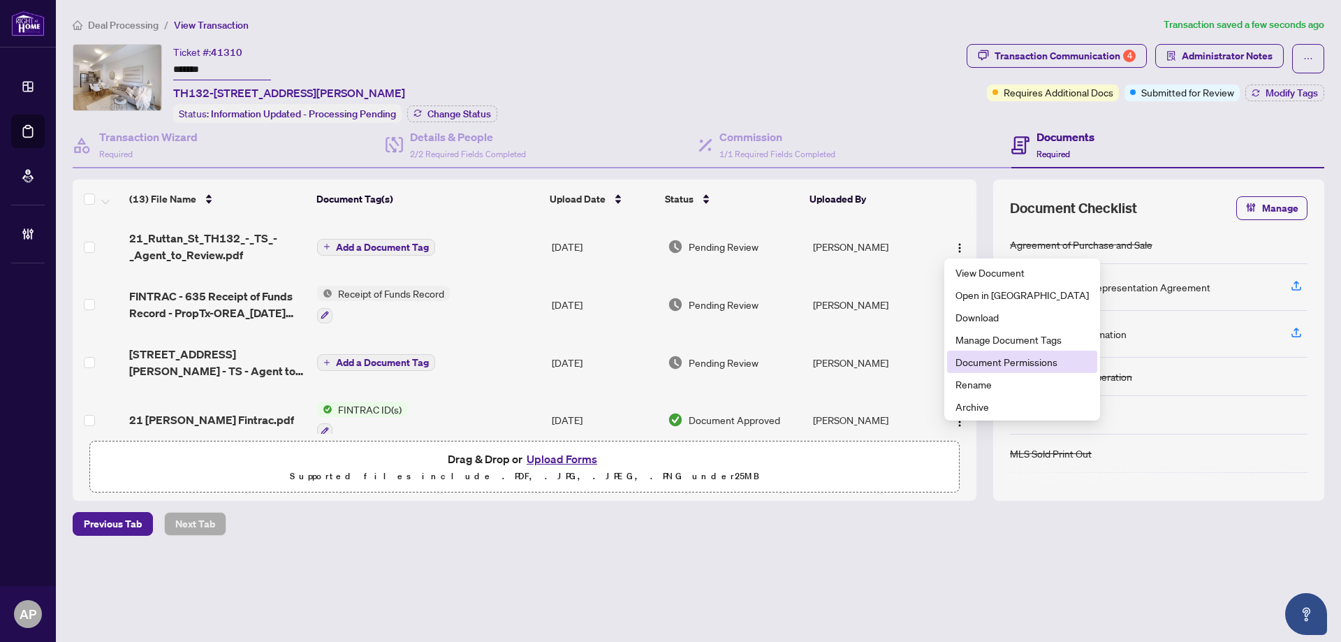
click at [1012, 359] on span "Document Permissions" at bounding box center [1021, 361] width 133 height 15
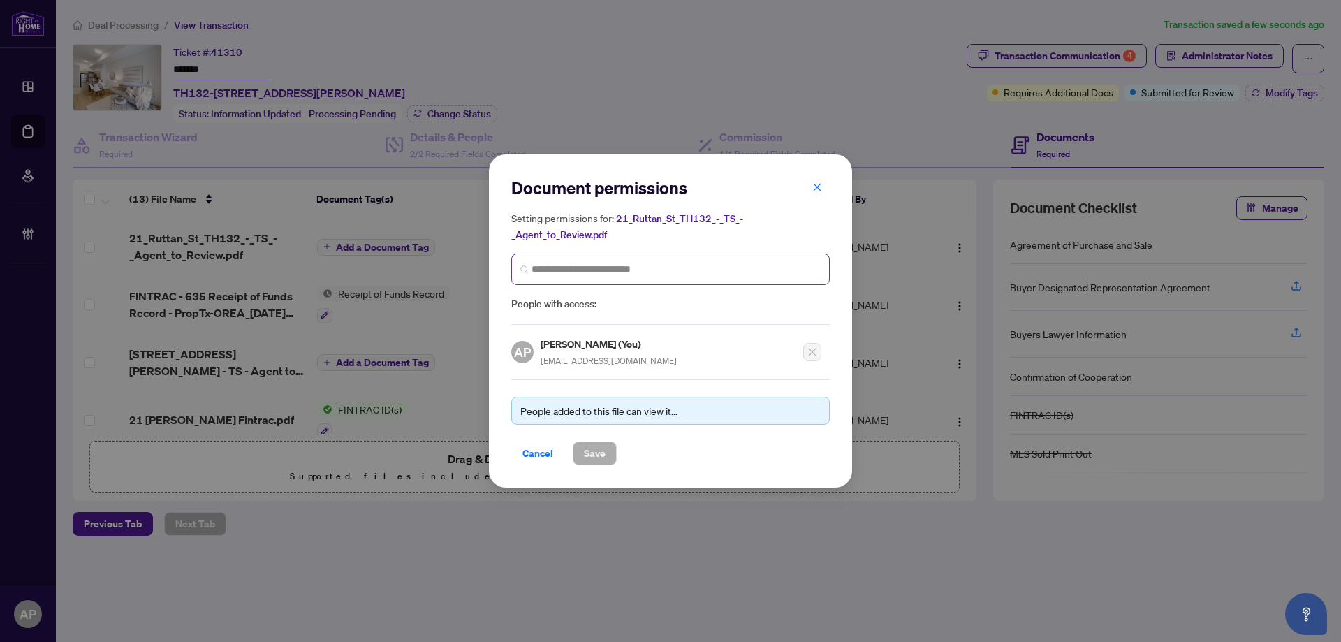
click at [688, 277] on span at bounding box center [670, 268] width 318 height 31
type input "*****"
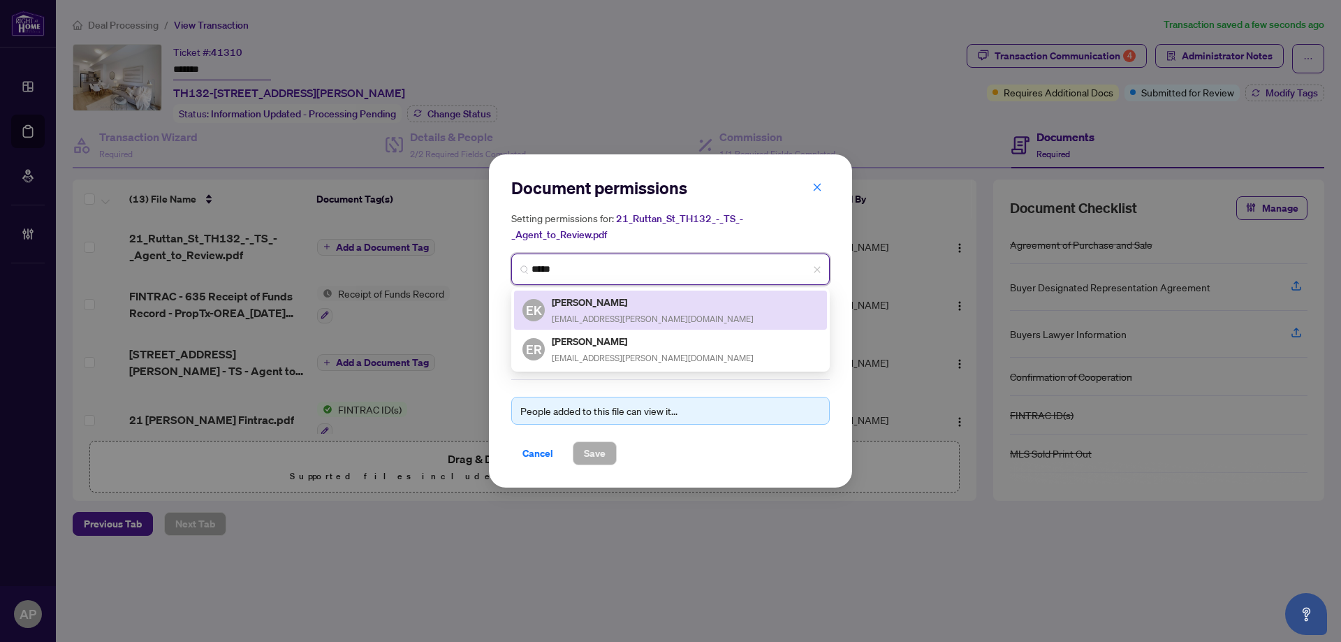
click at [680, 309] on div "EK Elvis Kmet elvis.kmet@gmail.com" at bounding box center [670, 310] width 296 height 32
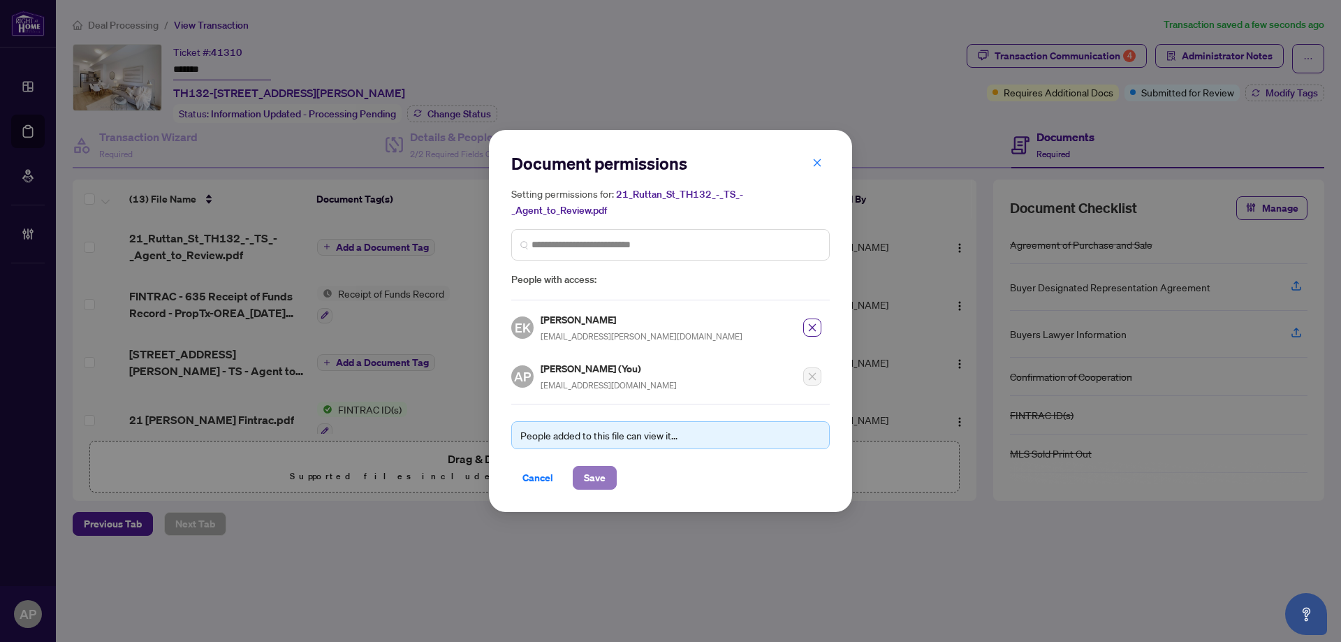
click at [598, 469] on span "Save" at bounding box center [595, 477] width 22 height 22
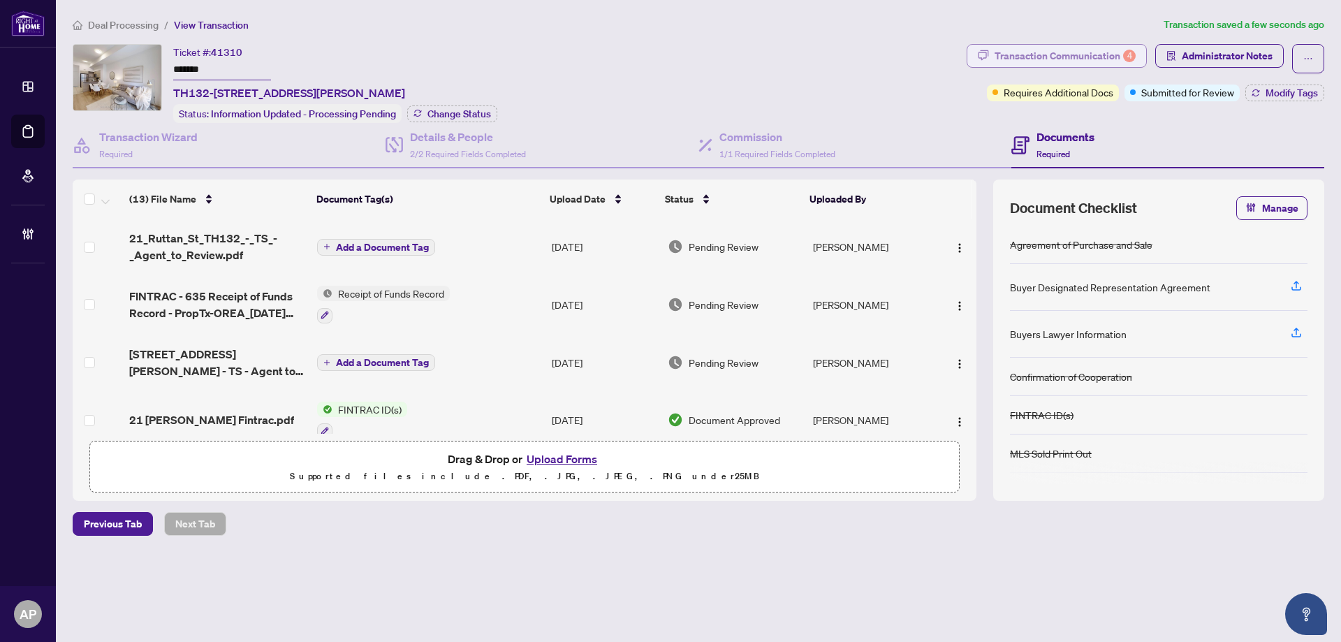
click at [1038, 60] on div "Transaction Communication 4" at bounding box center [1064, 56] width 141 height 22
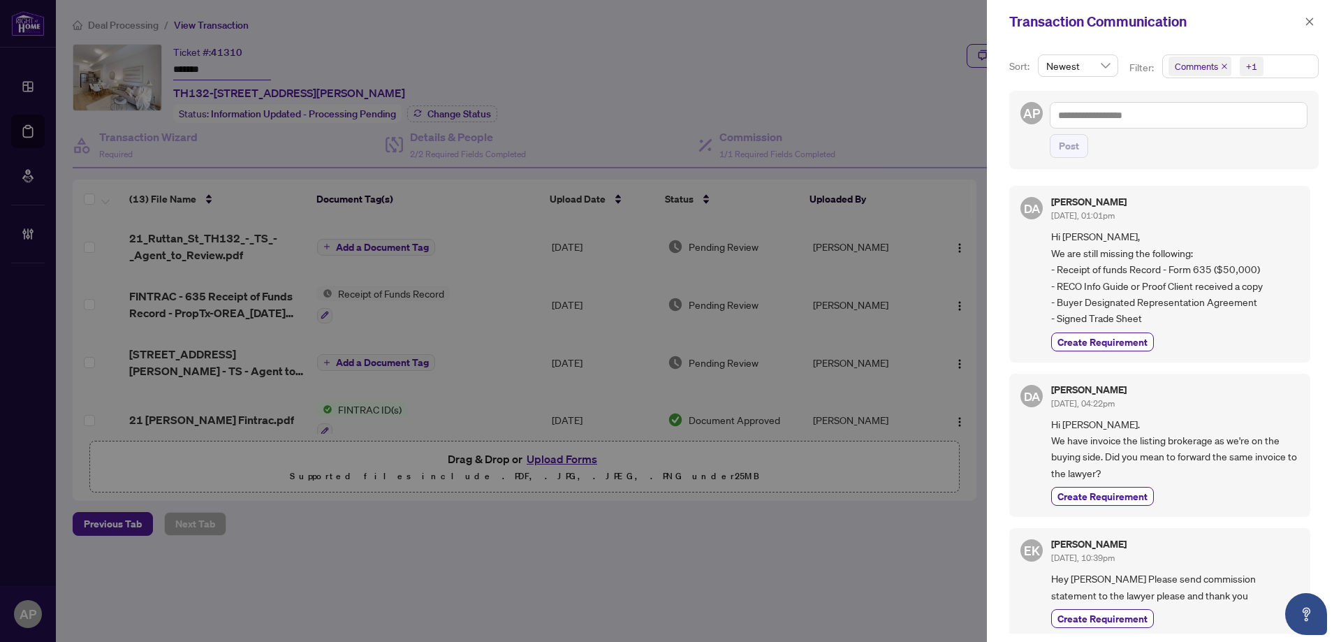
click at [739, 58] on div at bounding box center [670, 321] width 1341 height 642
click at [1313, 27] on span "button" at bounding box center [1309, 21] width 10 height 22
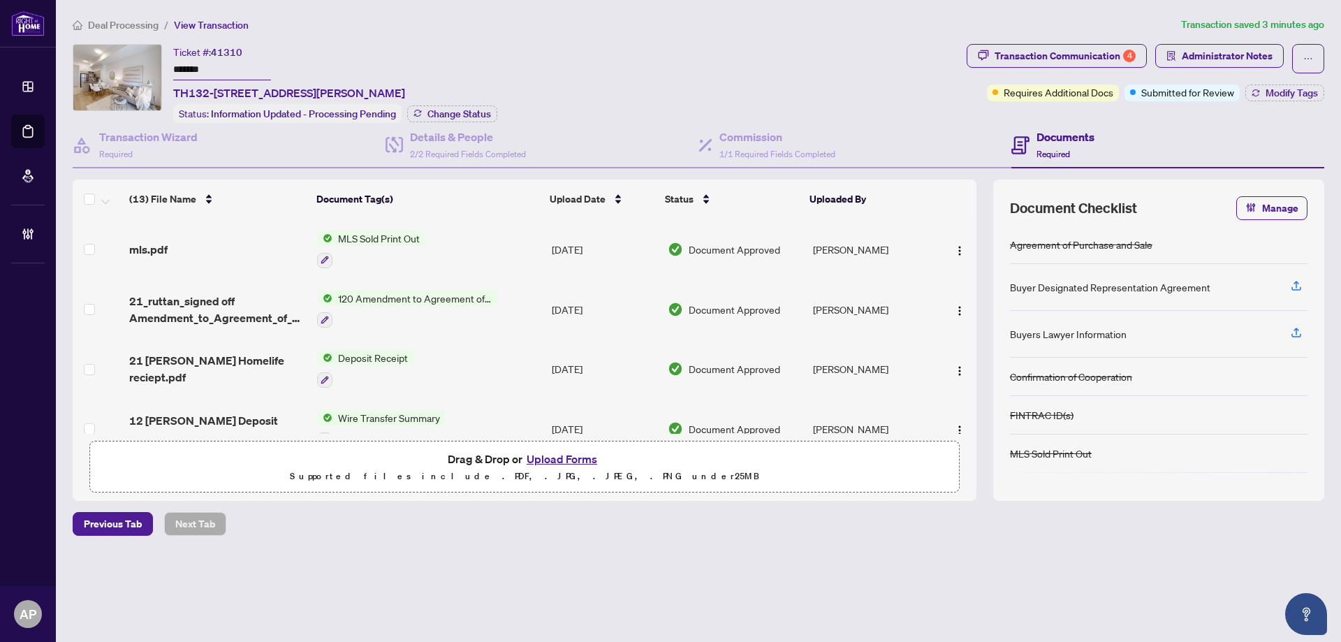
scroll to position [553, 0]
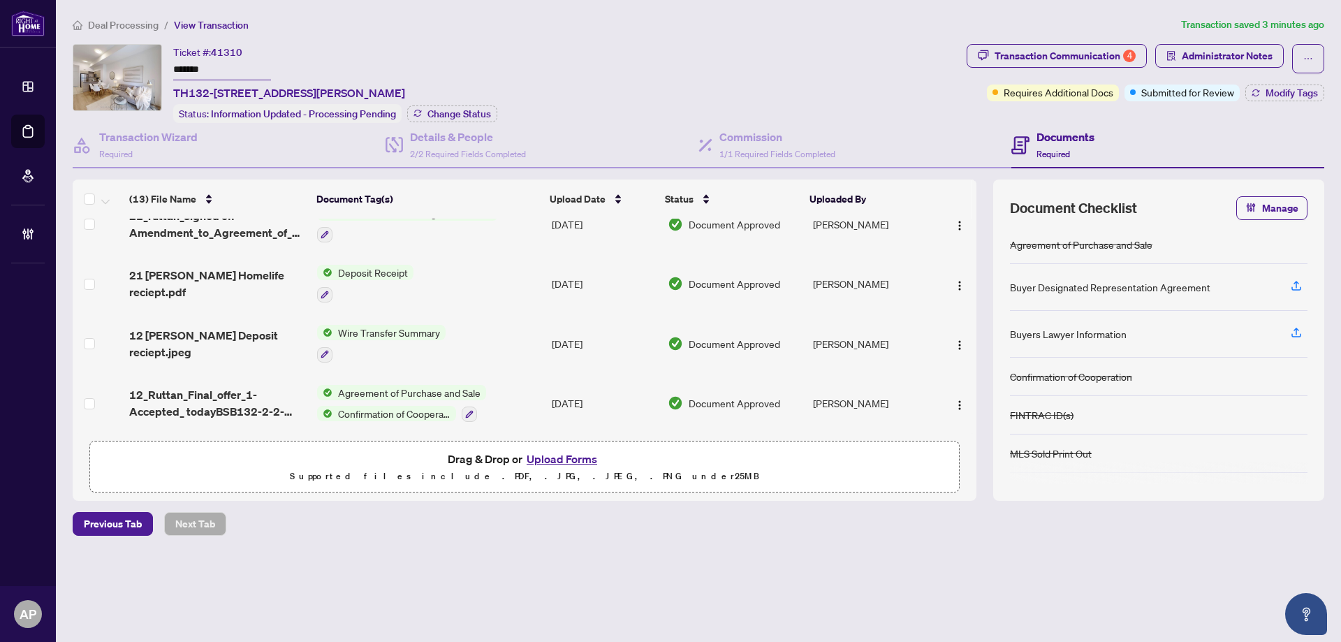
click at [289, 327] on td "12 [PERSON_NAME] Deposit reciept.jpeg" at bounding box center [218, 344] width 188 height 60
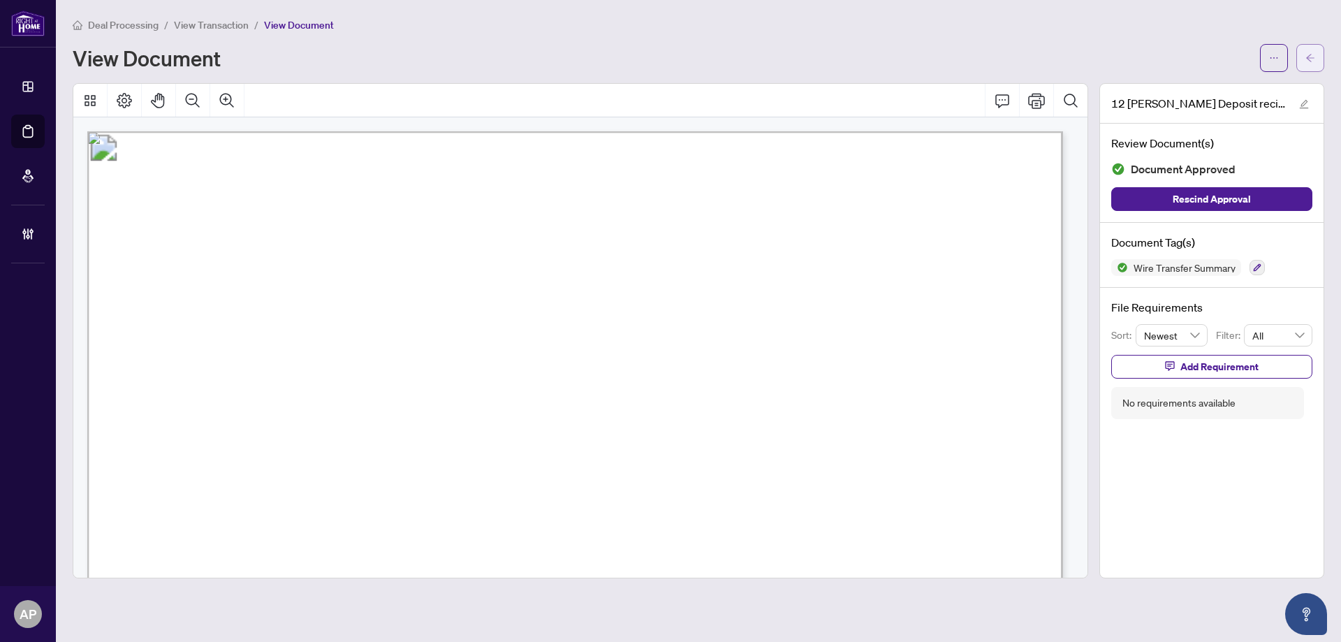
click at [1311, 68] on span "button" at bounding box center [1310, 58] width 10 height 22
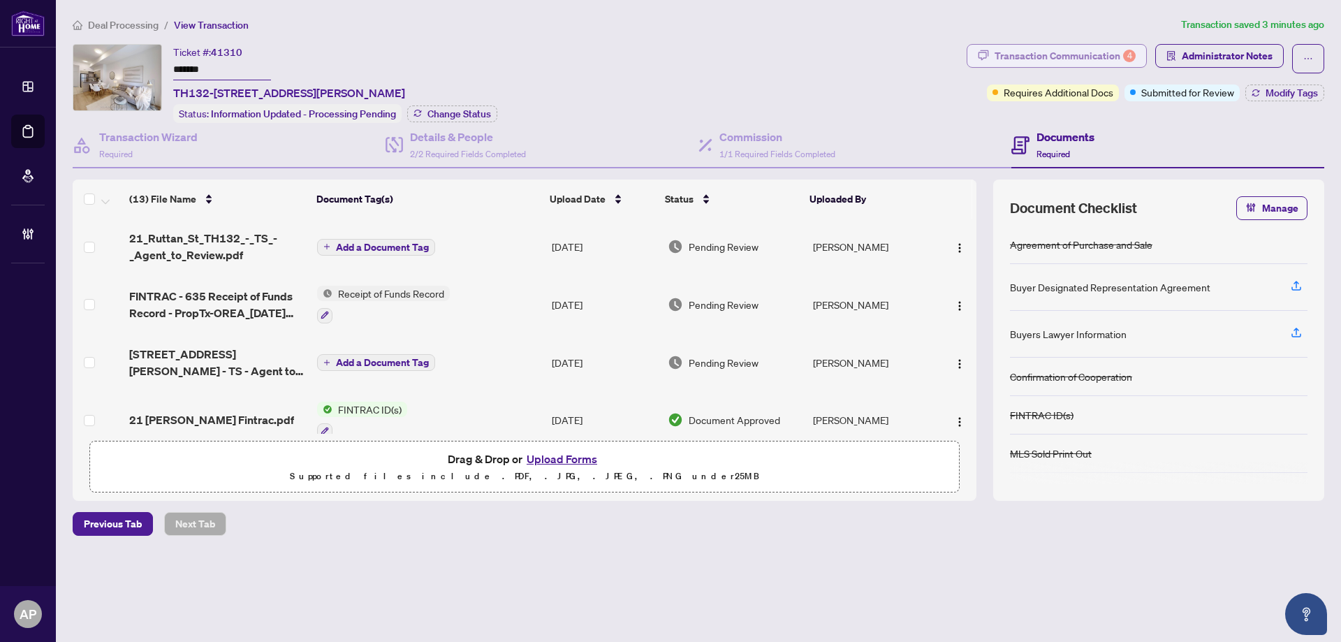
click at [1121, 53] on div "Transaction Communication 4" at bounding box center [1064, 56] width 141 height 22
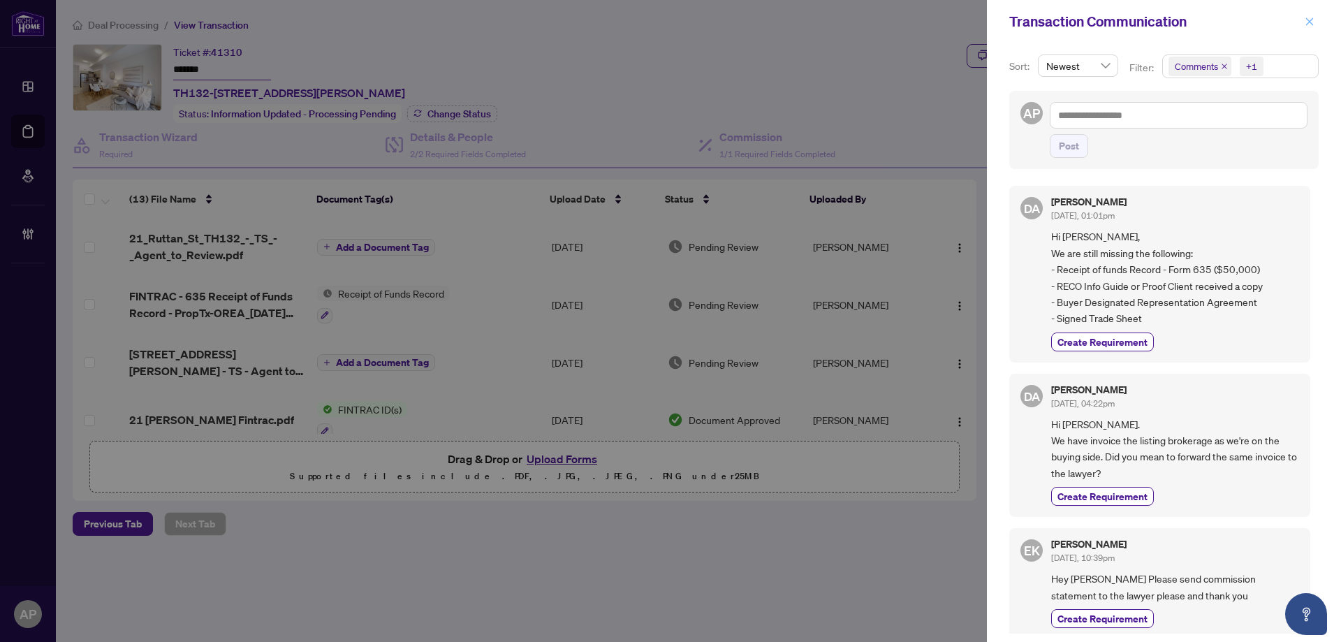
click at [1310, 24] on icon "close" at bounding box center [1309, 22] width 10 height 10
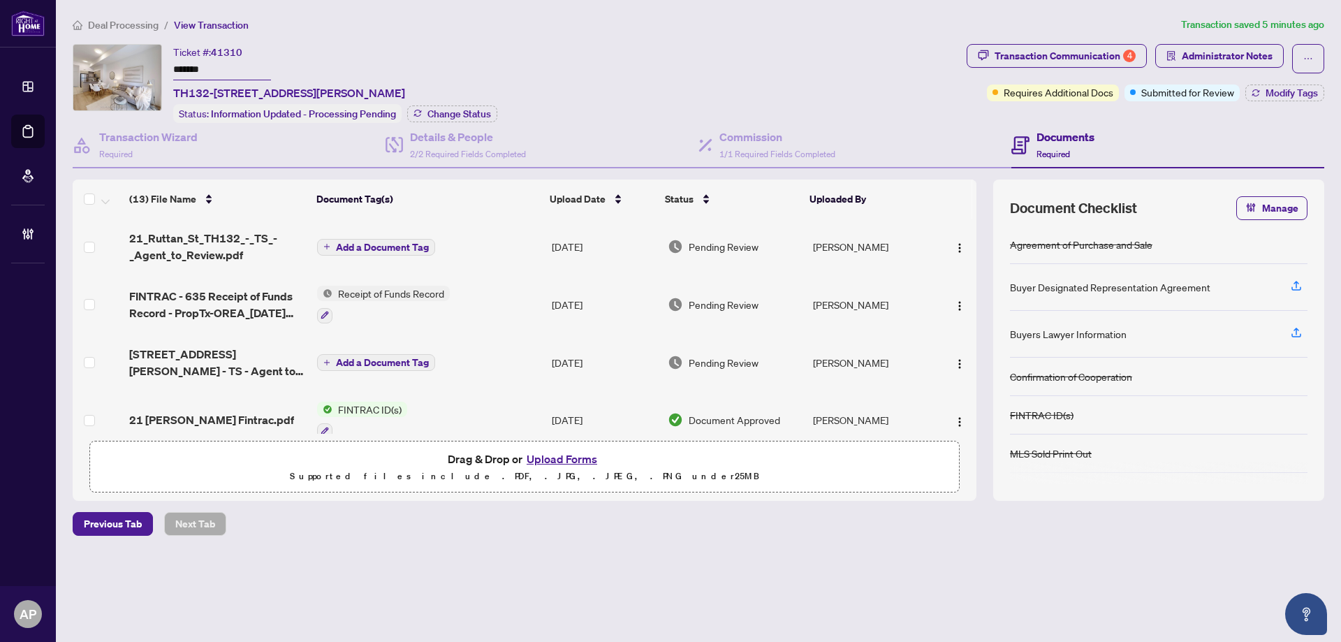
click at [422, 247] on span "Add a Document Tag" at bounding box center [382, 247] width 93 height 10
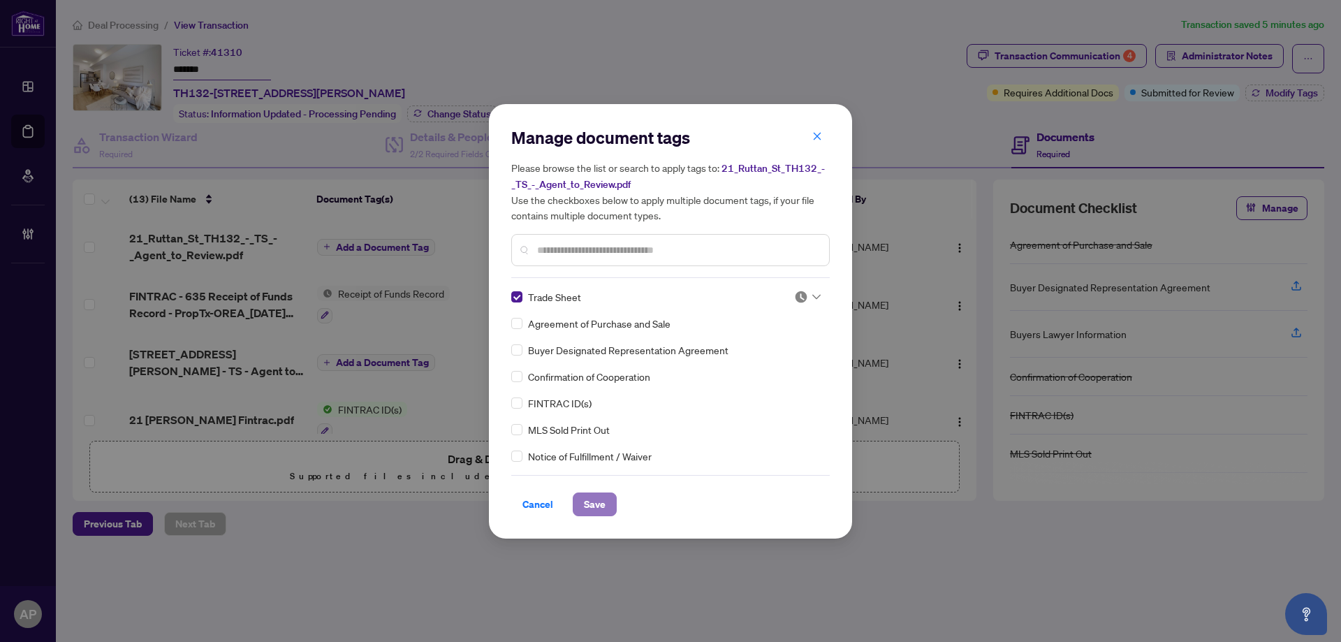
click at [602, 502] on span "Save" at bounding box center [595, 504] width 22 height 22
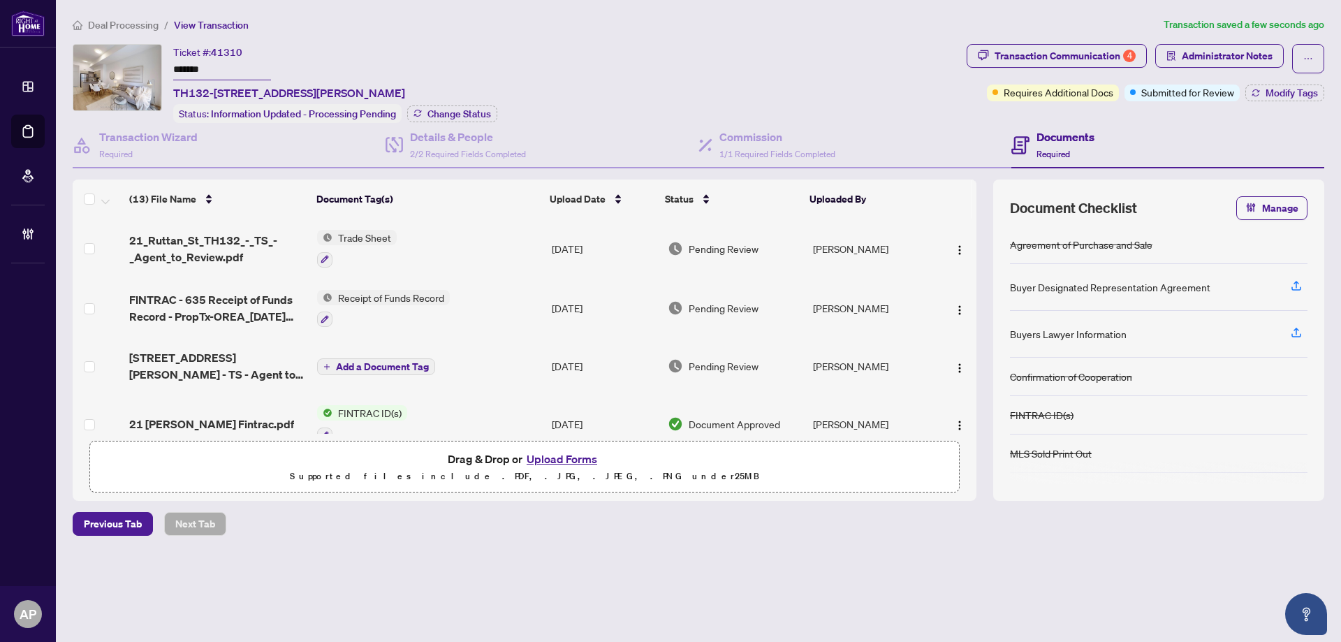
click at [520, 237] on td "Trade Sheet" at bounding box center [428, 249] width 235 height 60
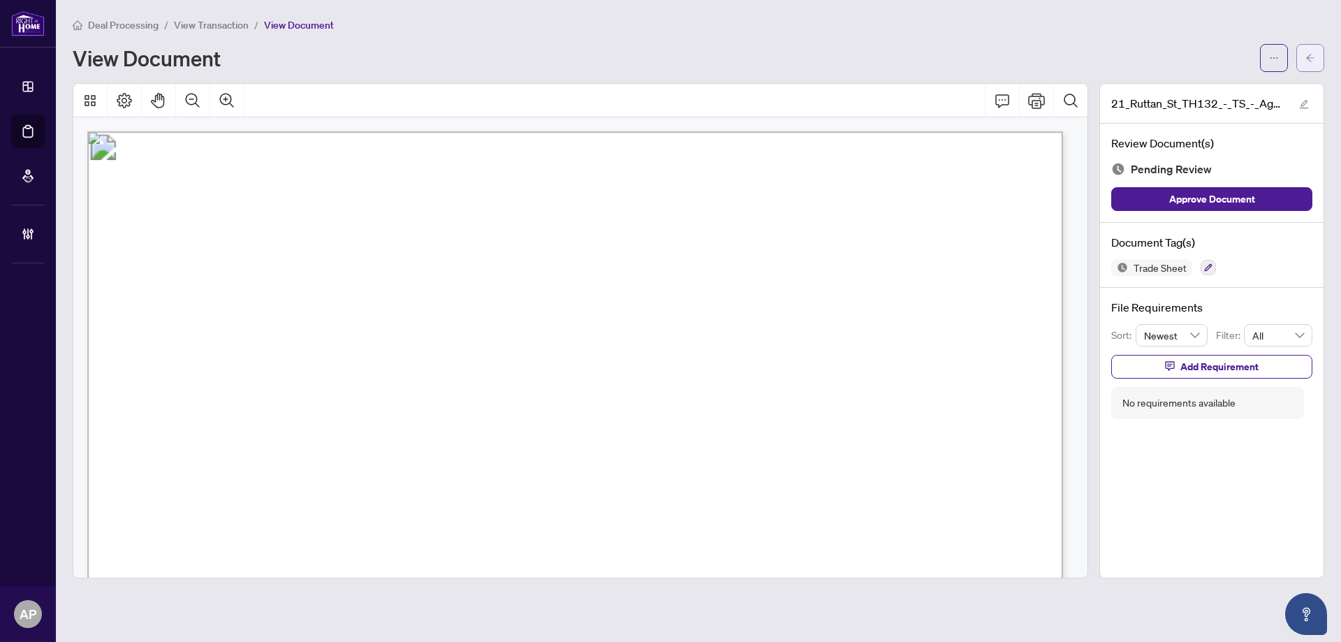
click at [1313, 60] on icon "arrow-left" at bounding box center [1310, 58] width 10 height 10
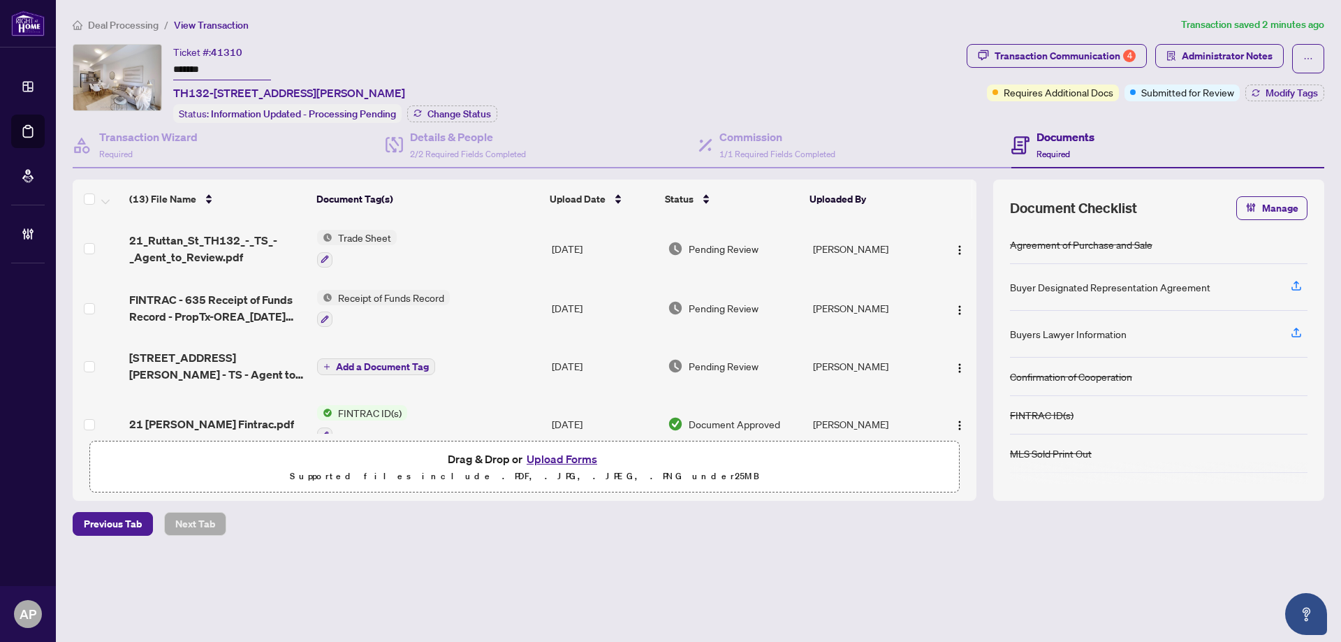
scroll to position [93, 0]
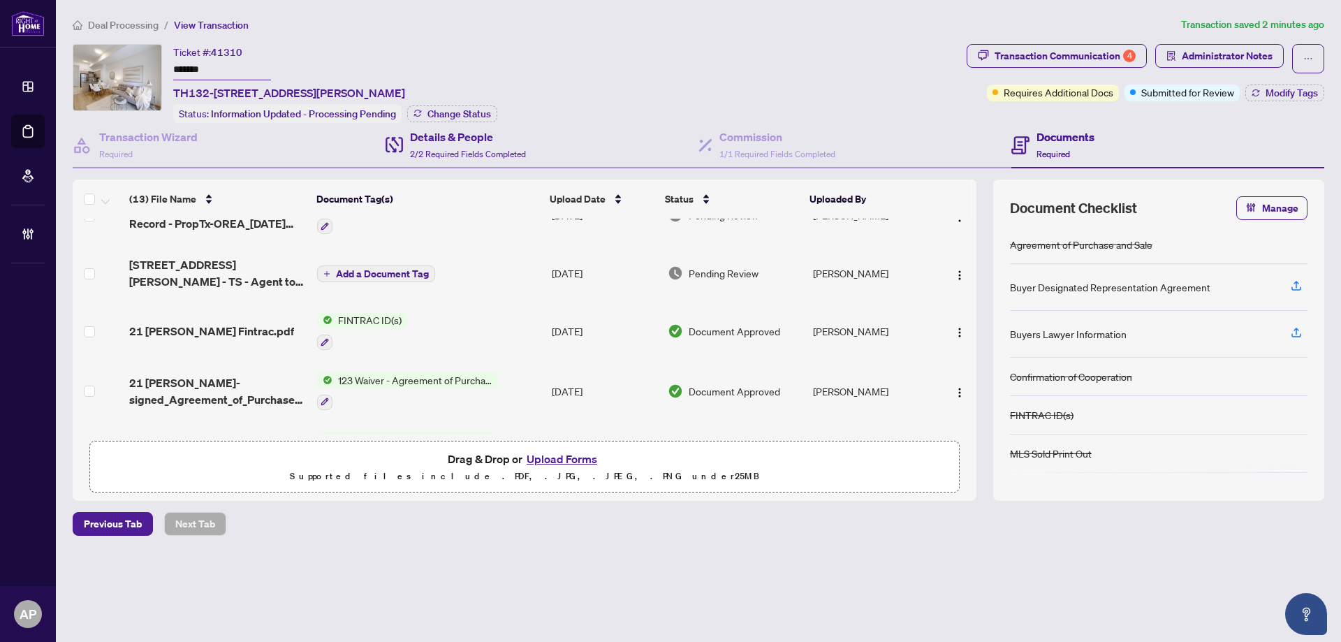
click at [557, 143] on div "Details & People 2/2 Required Fields Completed" at bounding box center [541, 145] width 313 height 45
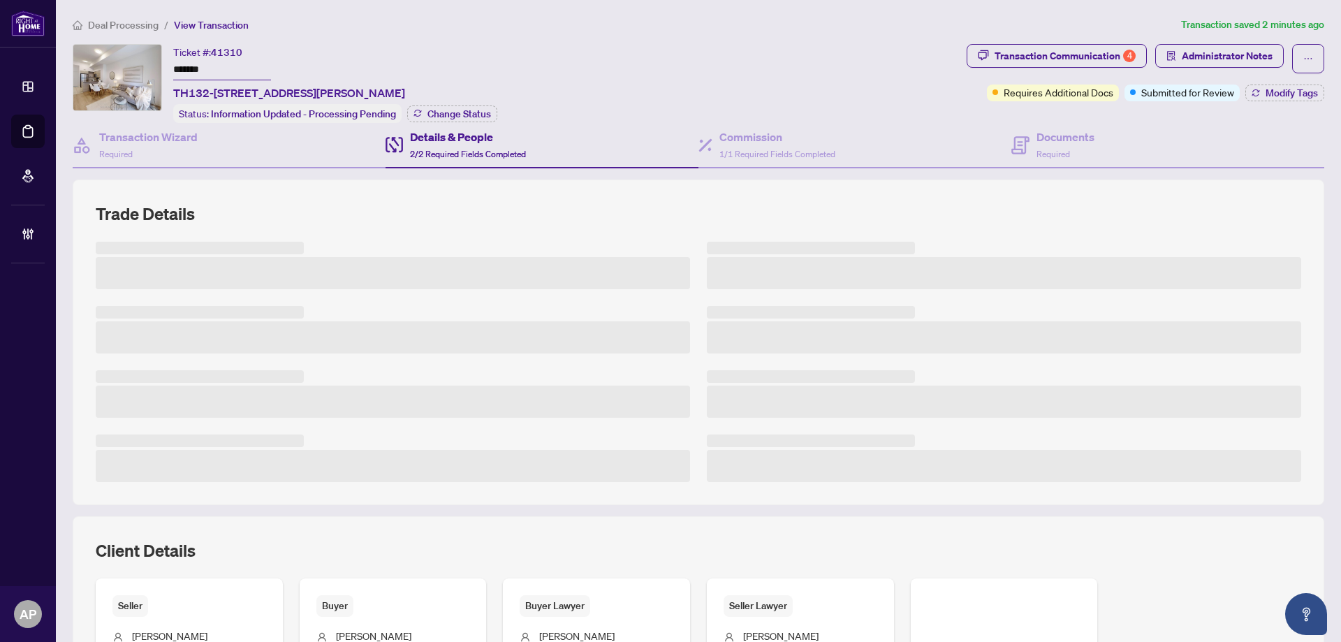
scroll to position [186, 0]
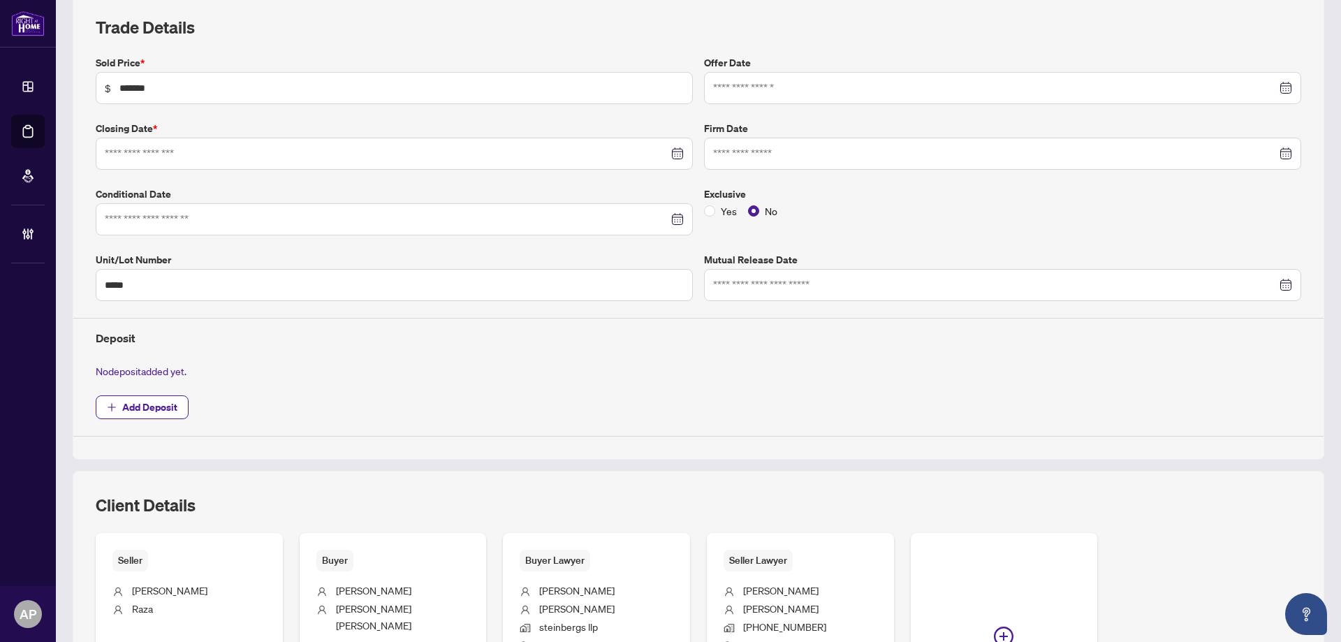
type input "**********"
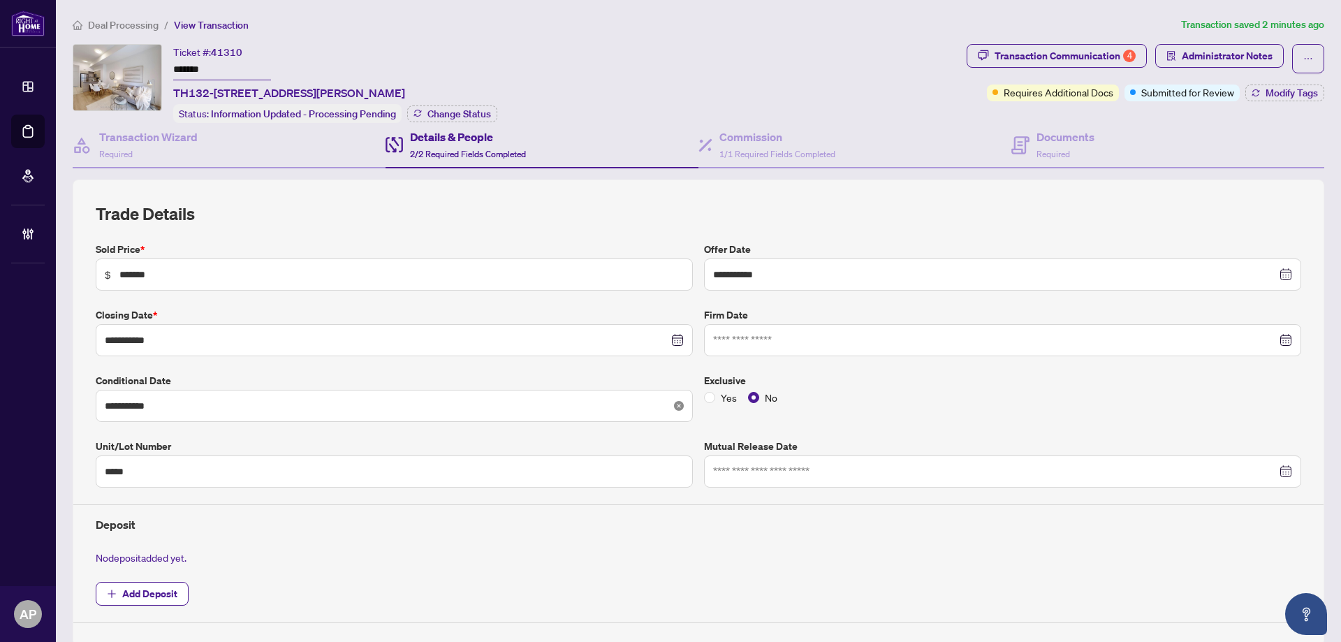
scroll to position [408, 0]
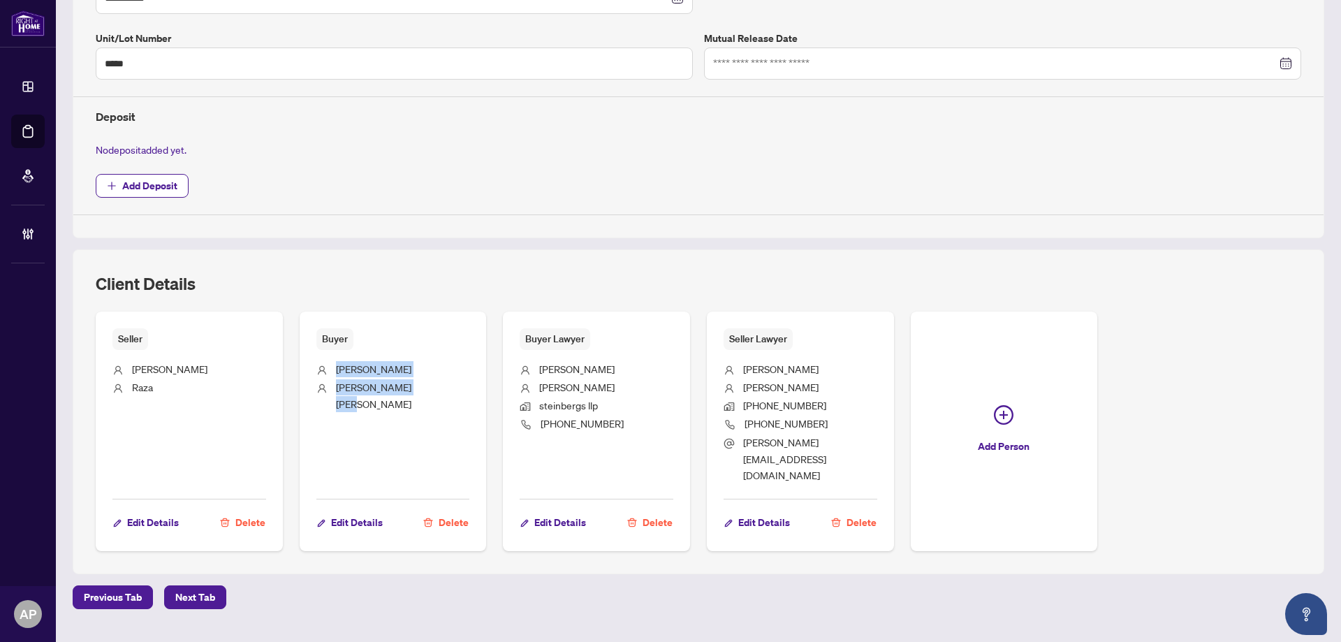
drag, startPoint x: 415, startPoint y: 387, endPoint x: 330, endPoint y: 364, distance: 87.4
click at [330, 364] on ul "Cassandra Alexis Rose Martin" at bounding box center [393, 419] width 154 height 139
copy ul "Cassandra Alexis Rose Martin"
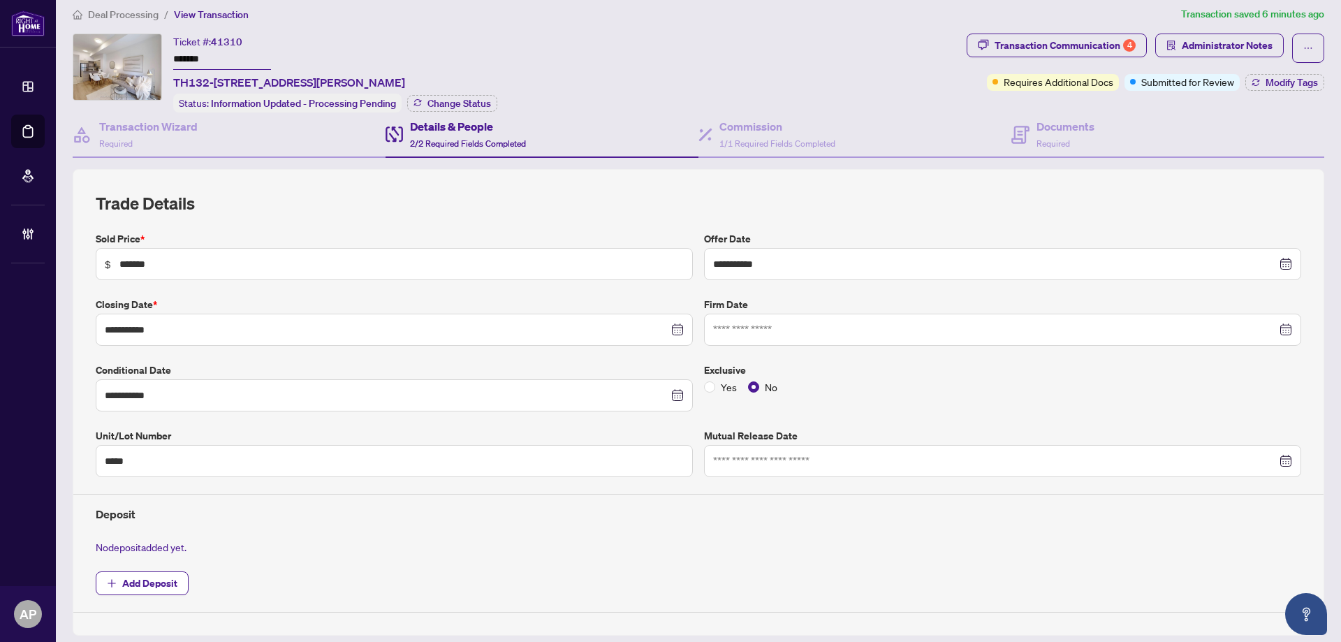
scroll to position [0, 0]
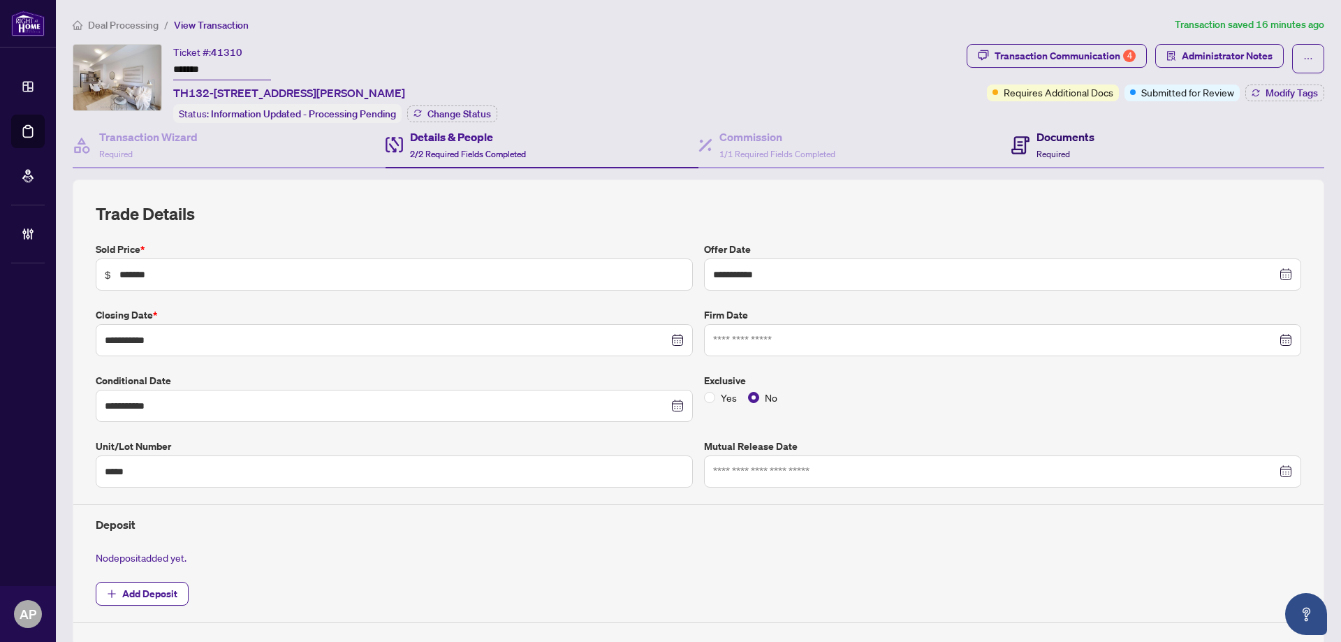
click at [1063, 135] on h4 "Documents" at bounding box center [1065, 136] width 58 height 17
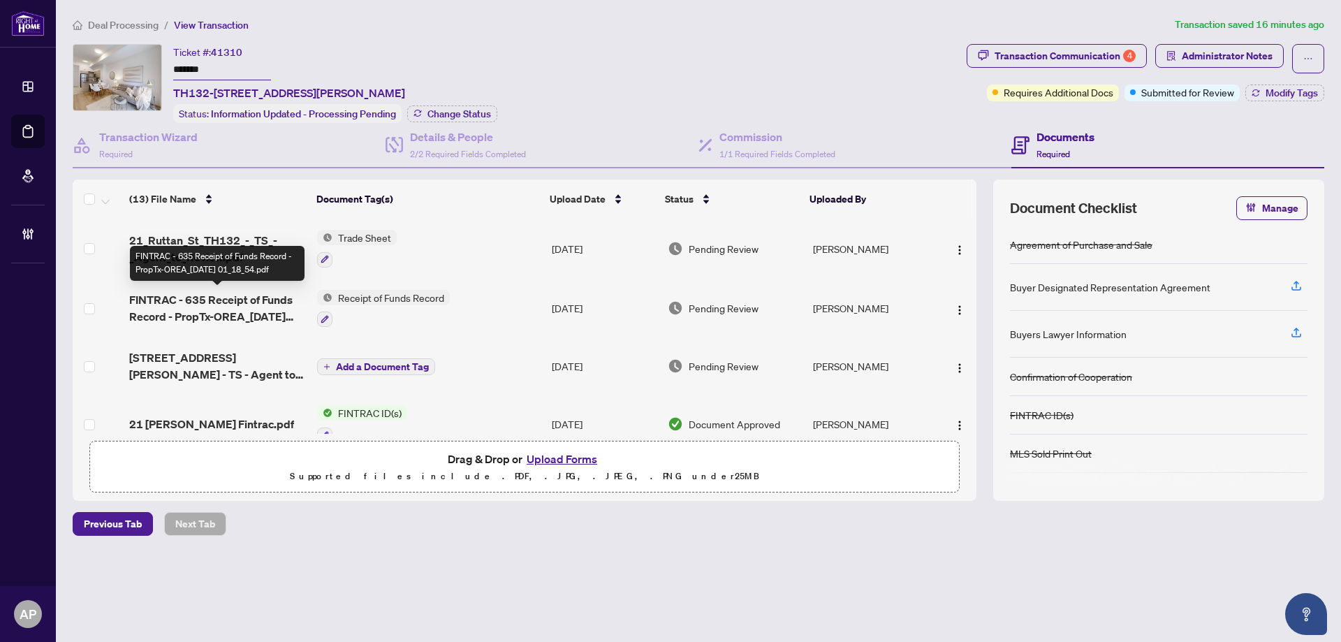
click at [264, 315] on span "FINTRAC - 635 Receipt of Funds Record - PropTx-OREA_[DATE] 01_18_54.pdf" at bounding box center [217, 308] width 177 height 34
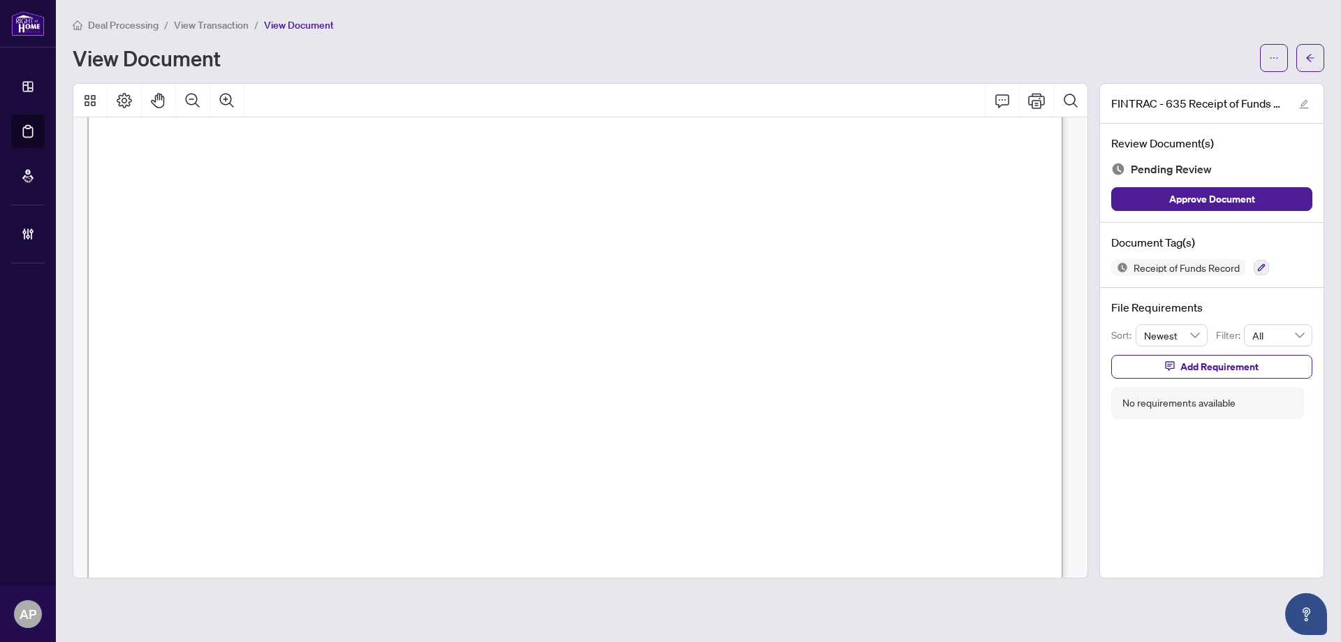
scroll to position [1769, 0]
click at [1319, 47] on button "button" at bounding box center [1310, 58] width 28 height 28
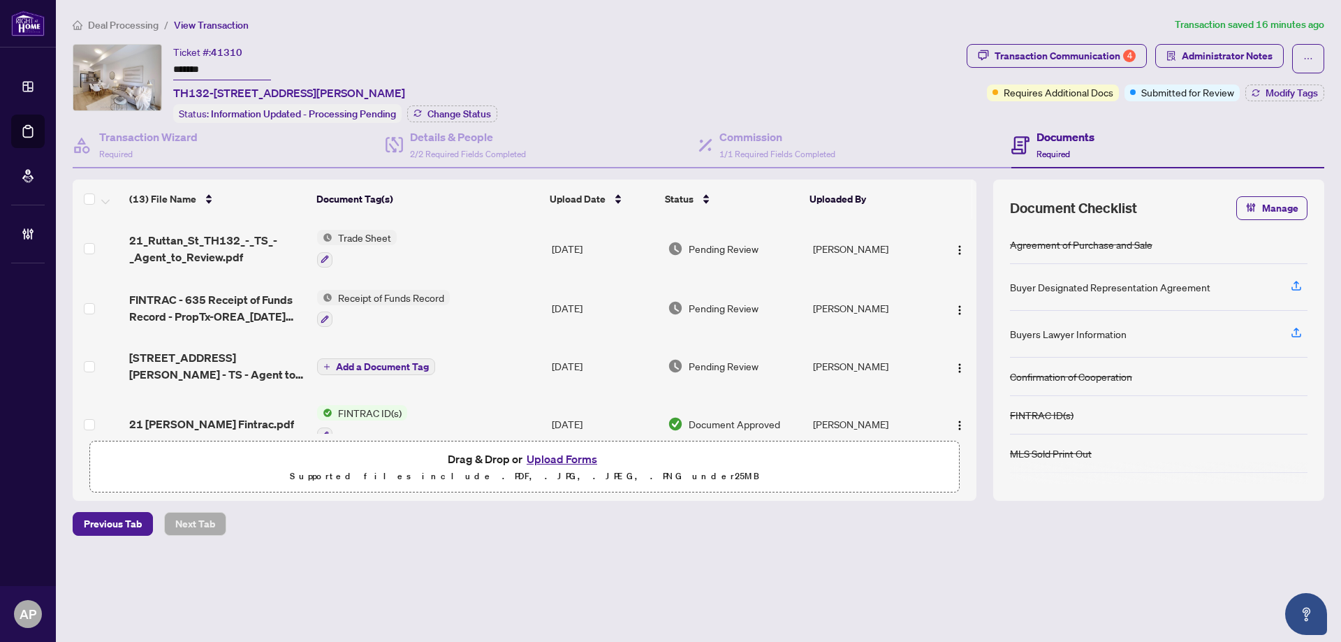
click at [269, 415] on div "21 [PERSON_NAME] Fintrac.pdf" at bounding box center [217, 423] width 177 height 17
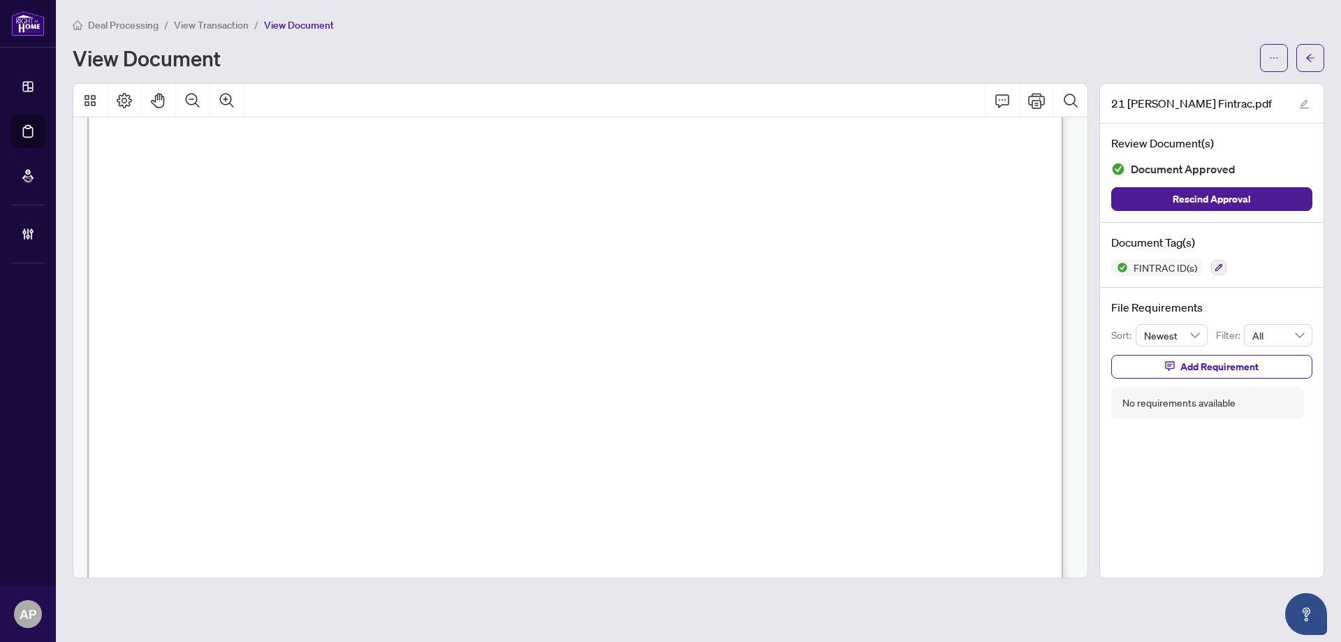
scroll to position [4003, 0]
click at [1302, 68] on button "button" at bounding box center [1310, 58] width 28 height 28
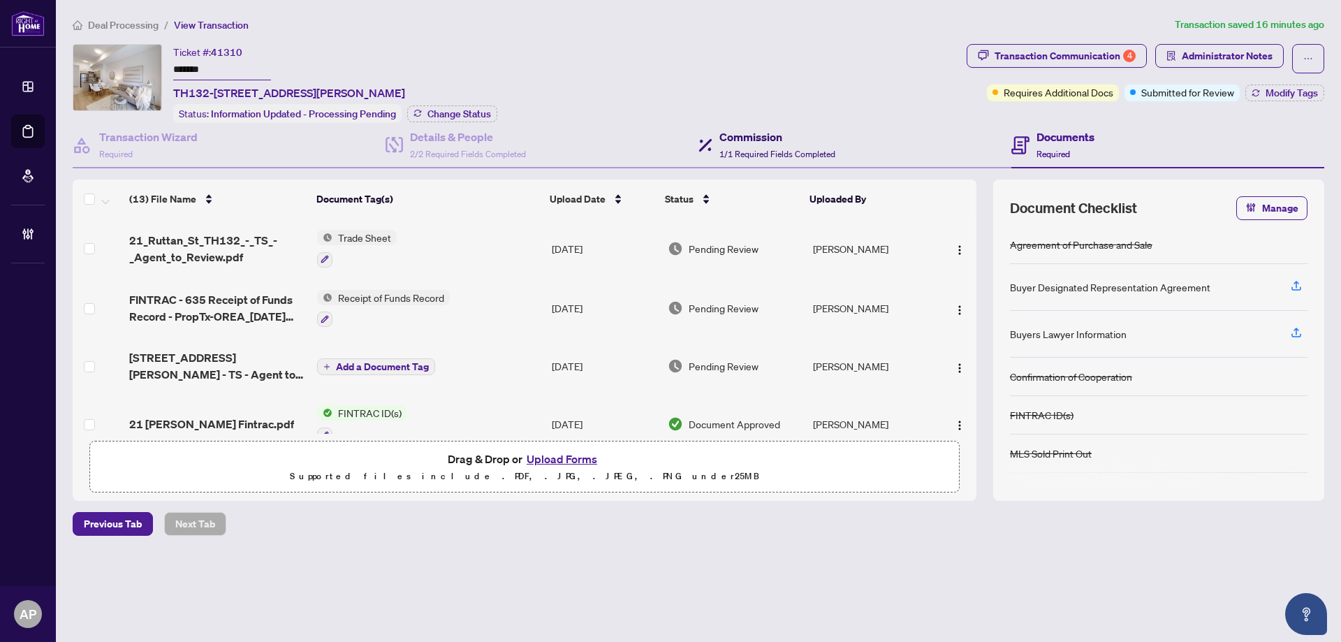
click at [742, 143] on div "Commission 1/1 Required Fields Completed" at bounding box center [777, 144] width 116 height 33
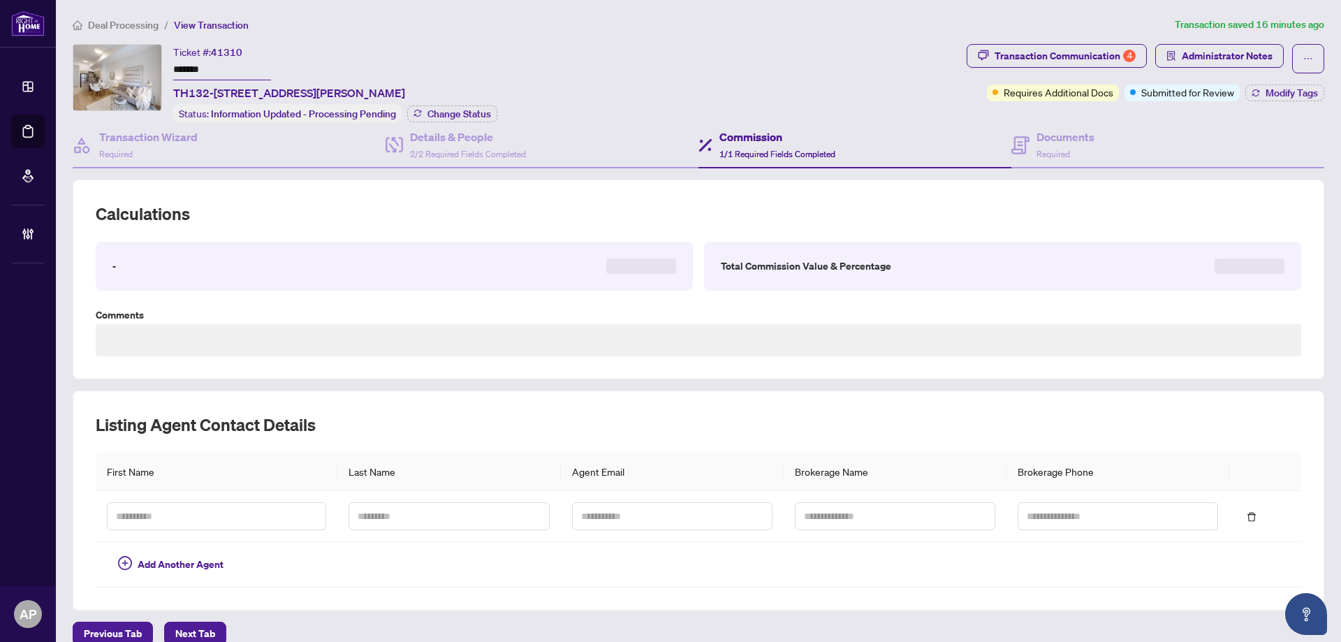
type textarea "**********"
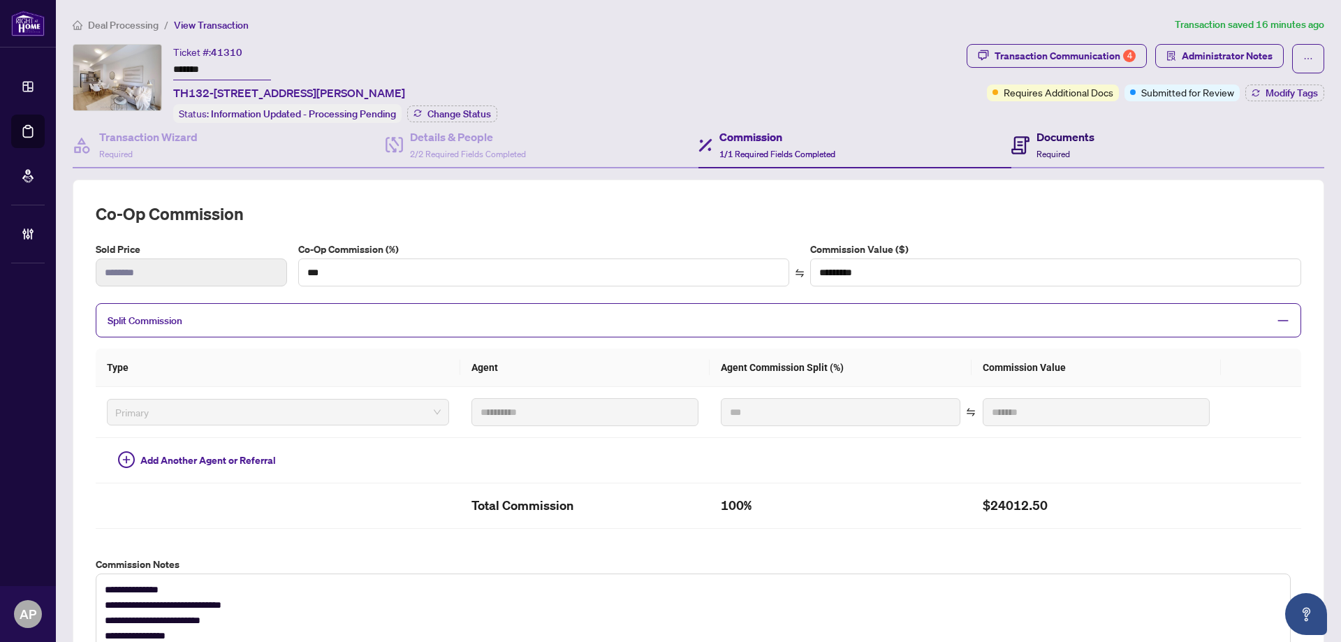
click at [1042, 152] on span "Required" at bounding box center [1053, 154] width 34 height 10
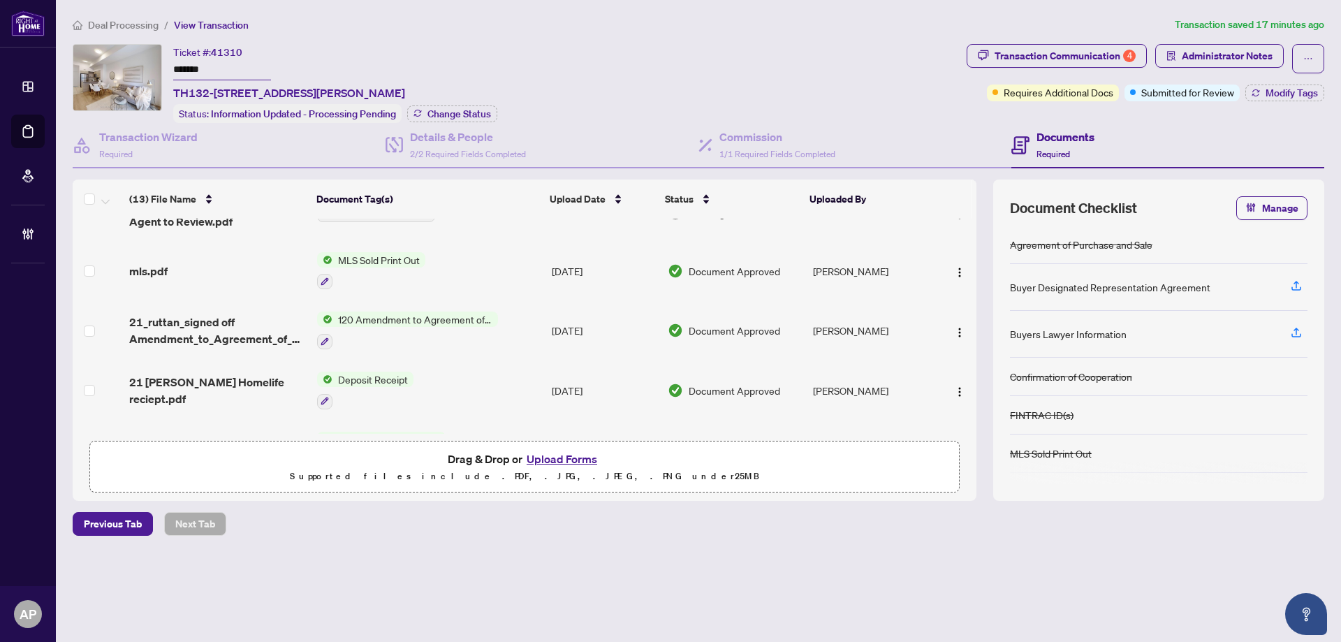
scroll to position [466, 0]
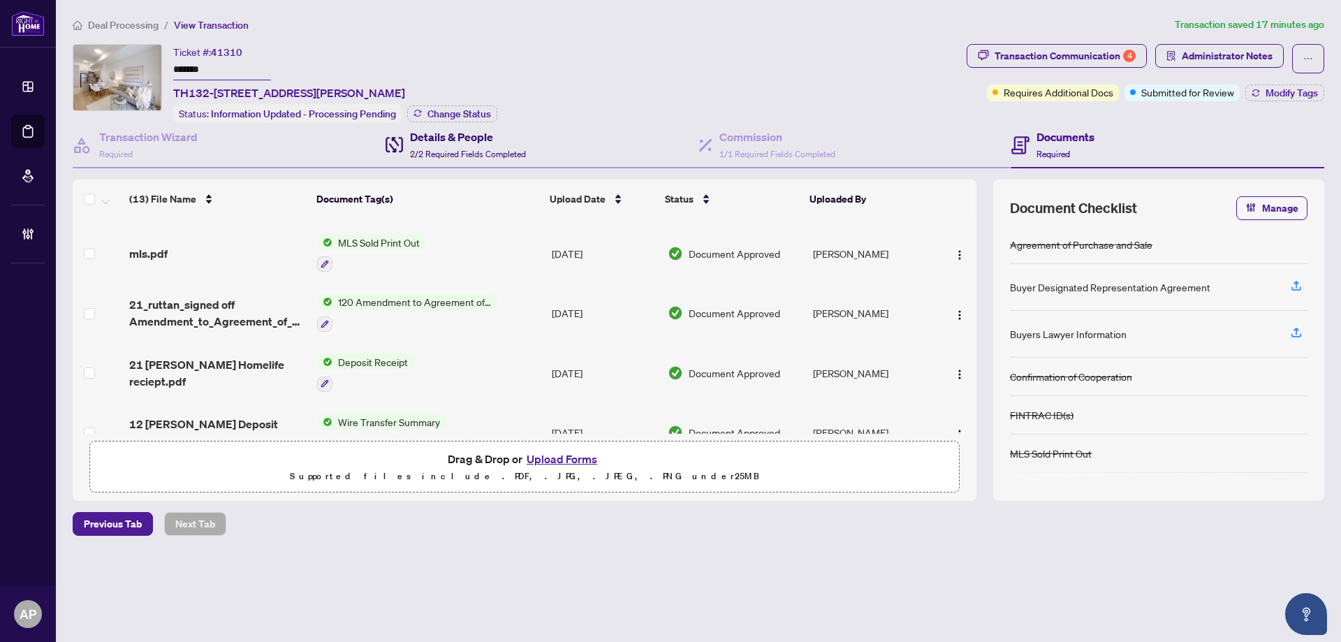
click at [487, 154] on span "2/2 Required Fields Completed" at bounding box center [468, 154] width 116 height 10
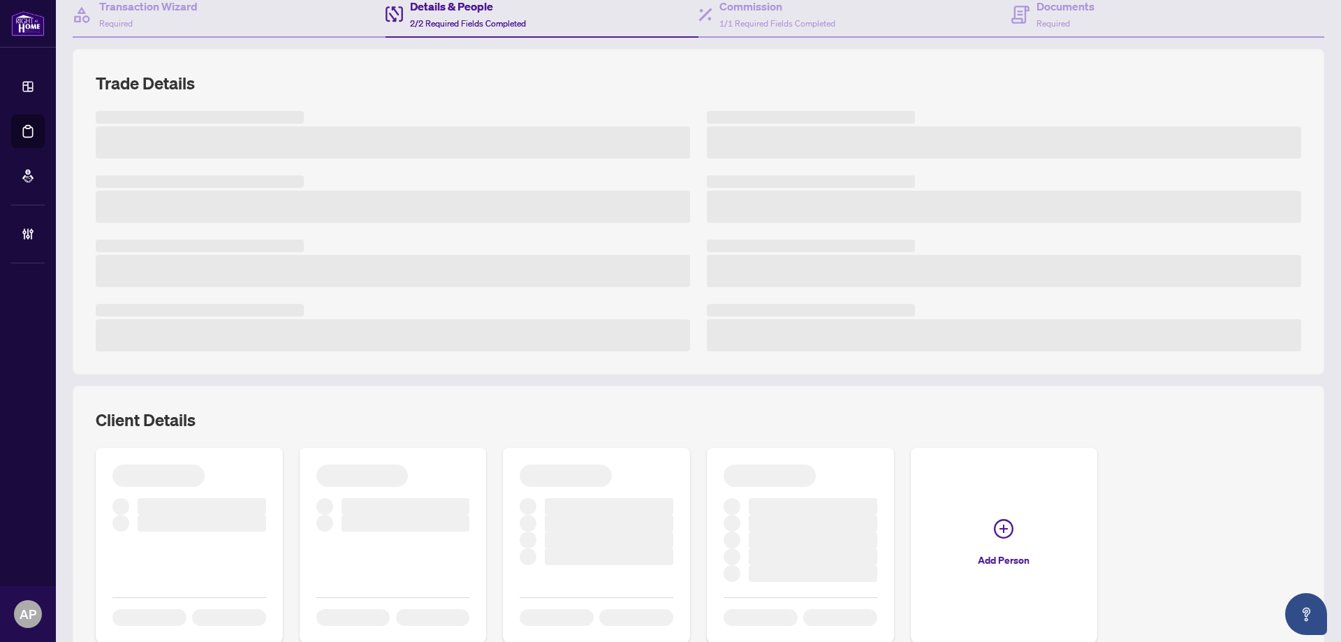
scroll to position [253, 0]
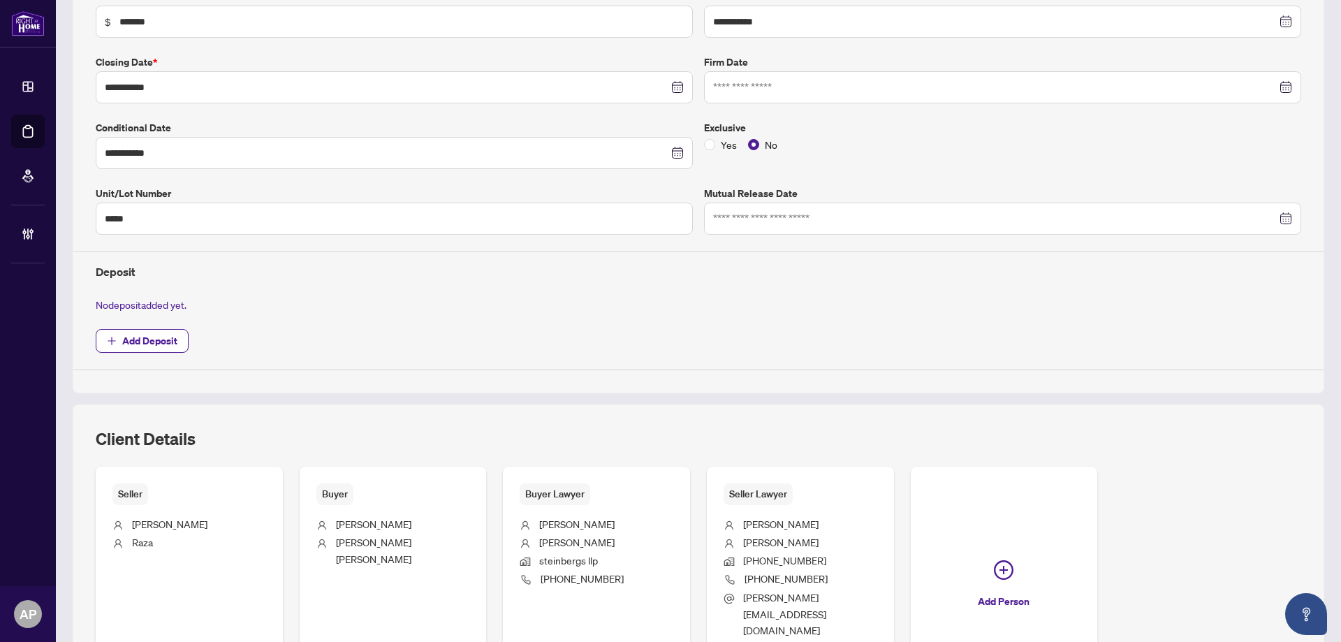
type input "**********"
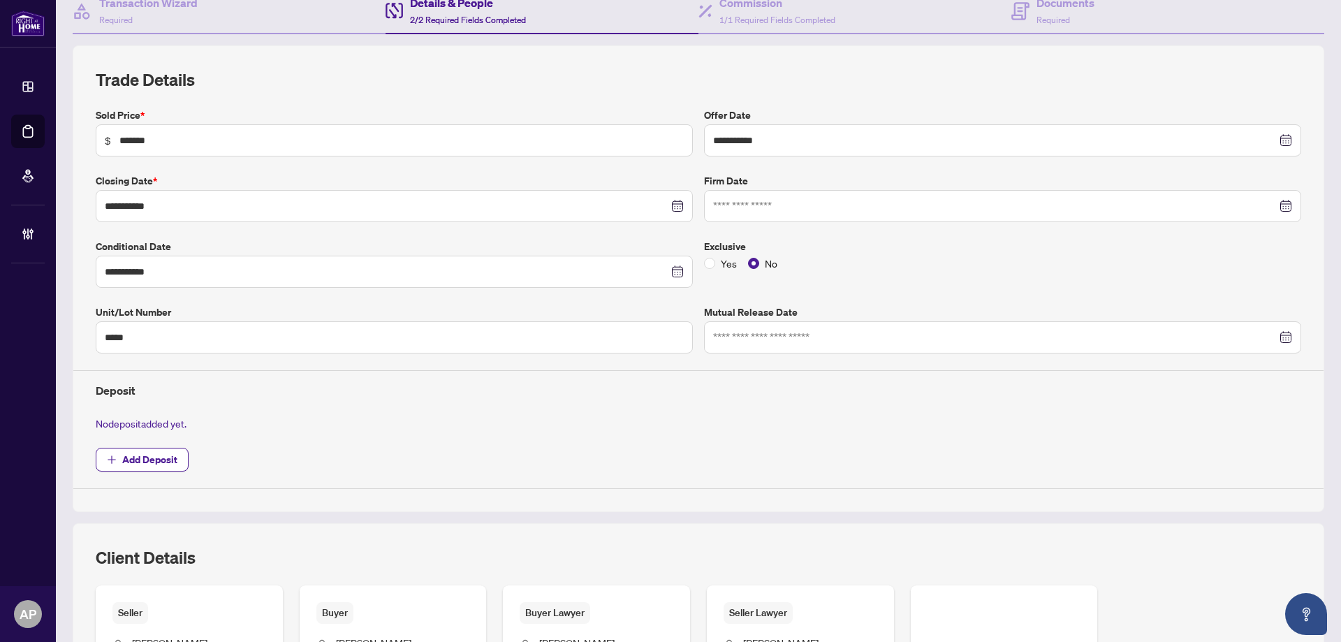
scroll to position [0, 0]
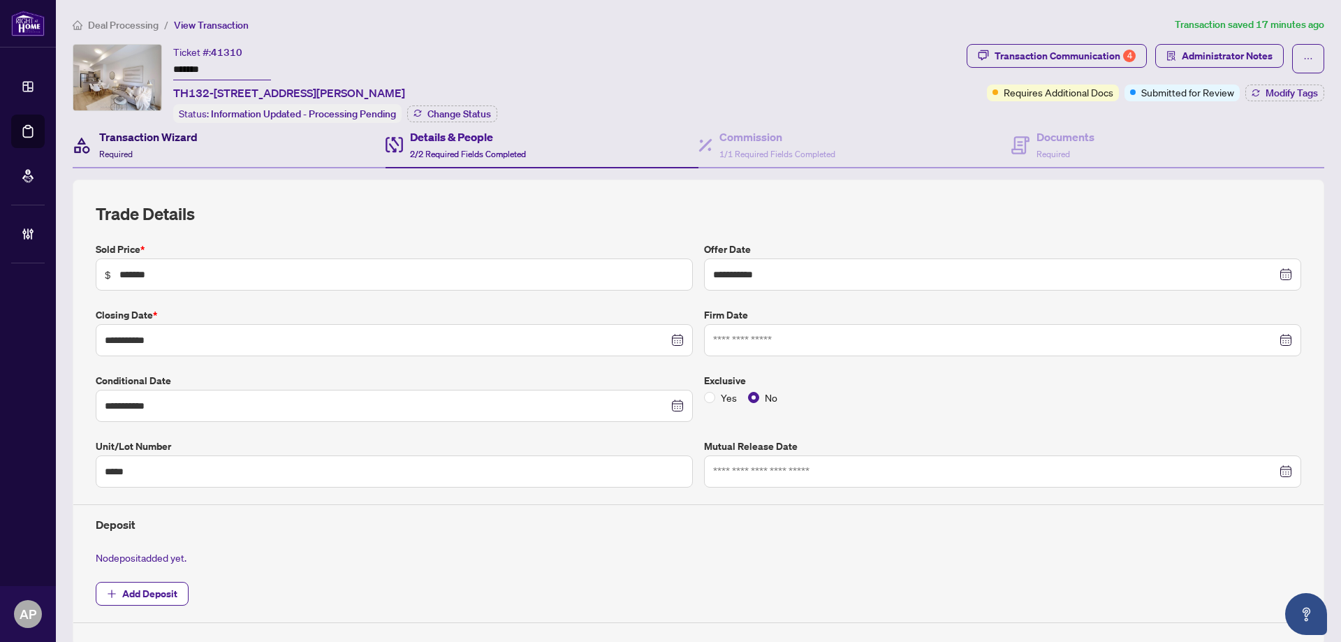
click at [190, 149] on div "Transaction Wizard Required" at bounding box center [148, 144] width 98 height 33
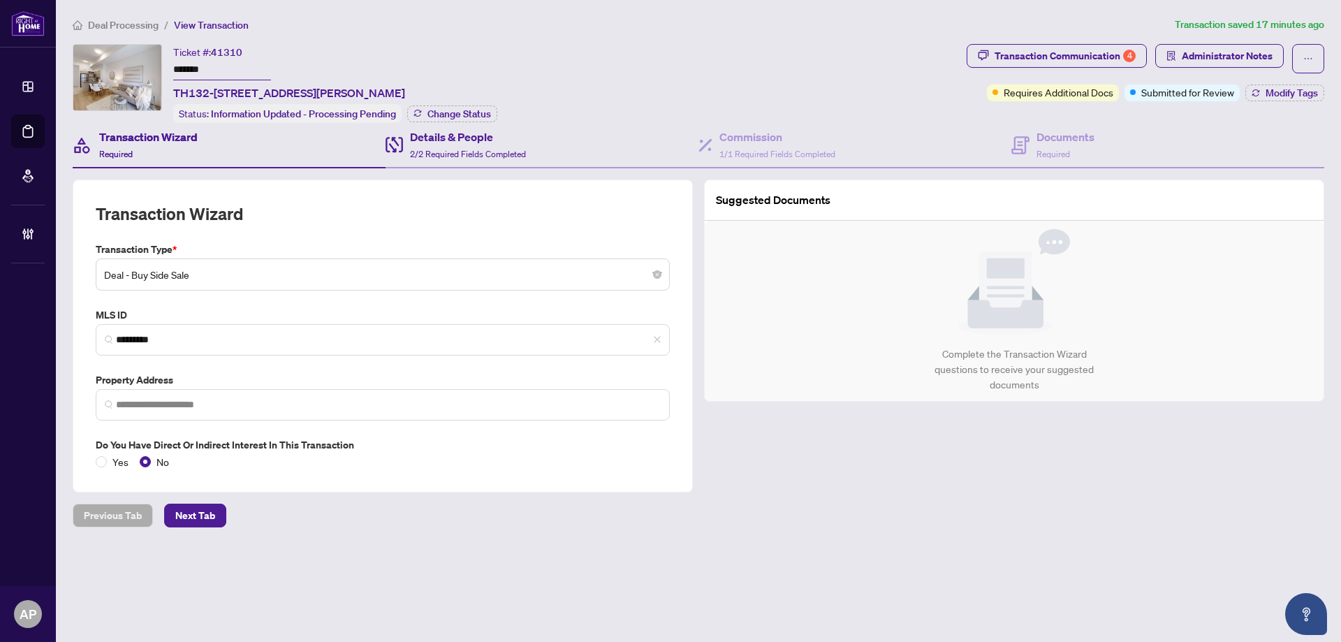
type input "**********"
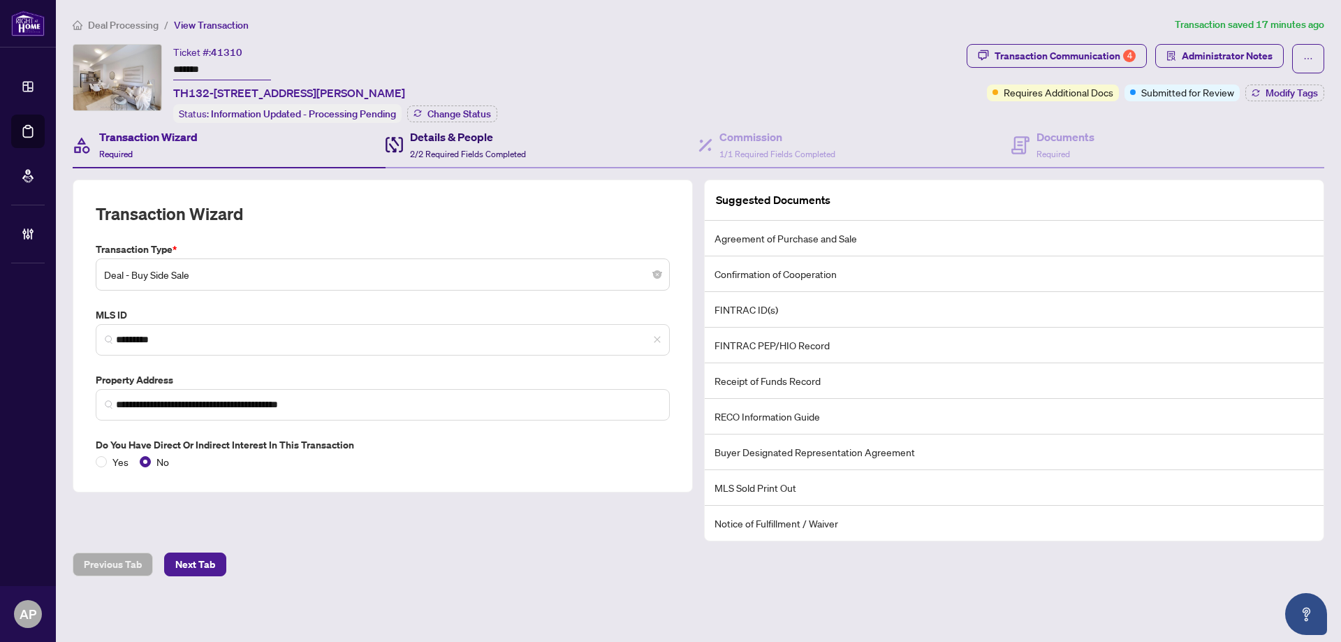
click at [506, 149] on span "2/2 Required Fields Completed" at bounding box center [468, 154] width 116 height 10
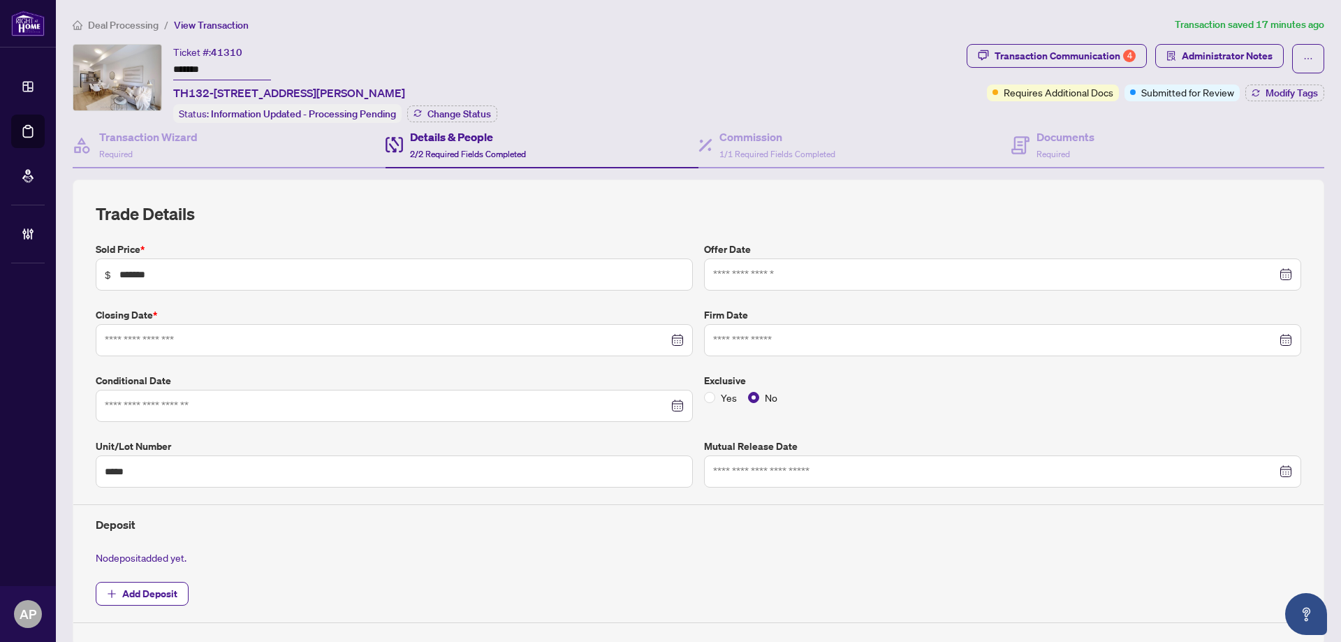
type input "**********"
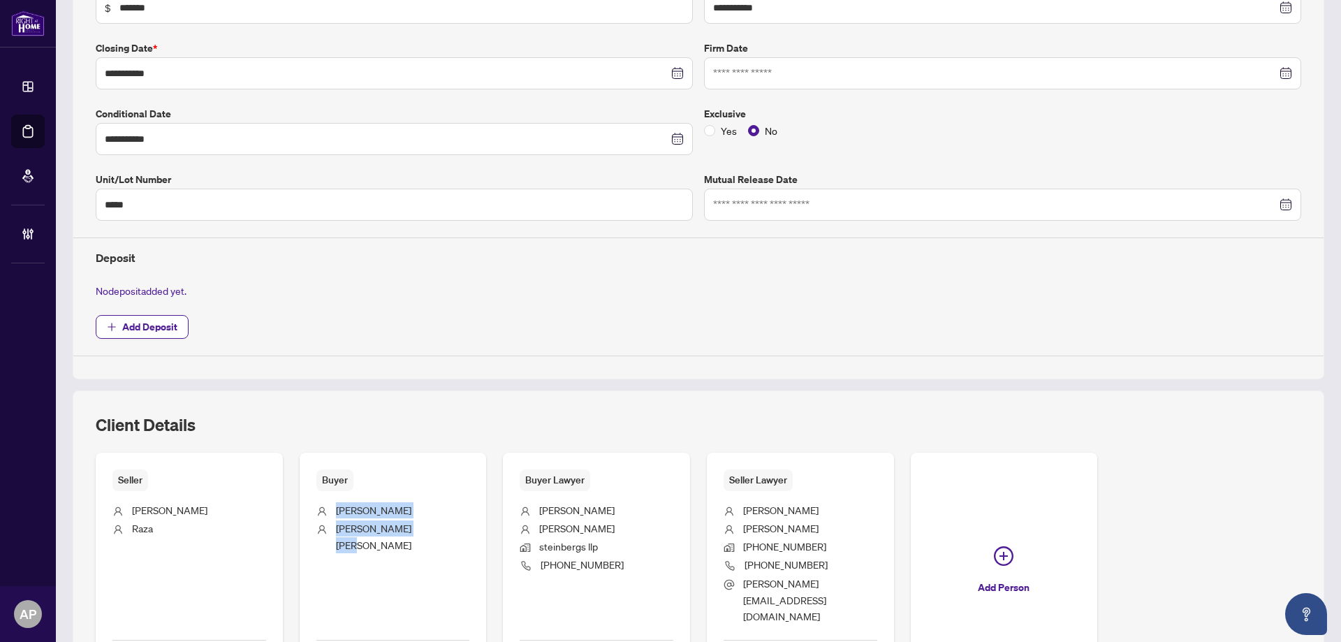
drag, startPoint x: 332, startPoint y: 507, endPoint x: 436, endPoint y: 541, distance: 108.9
click at [436, 541] on ul "Cassandra Alexis Rose Martin" at bounding box center [393, 560] width 154 height 139
copy ul "Cassandra Alexis Rose Martin"
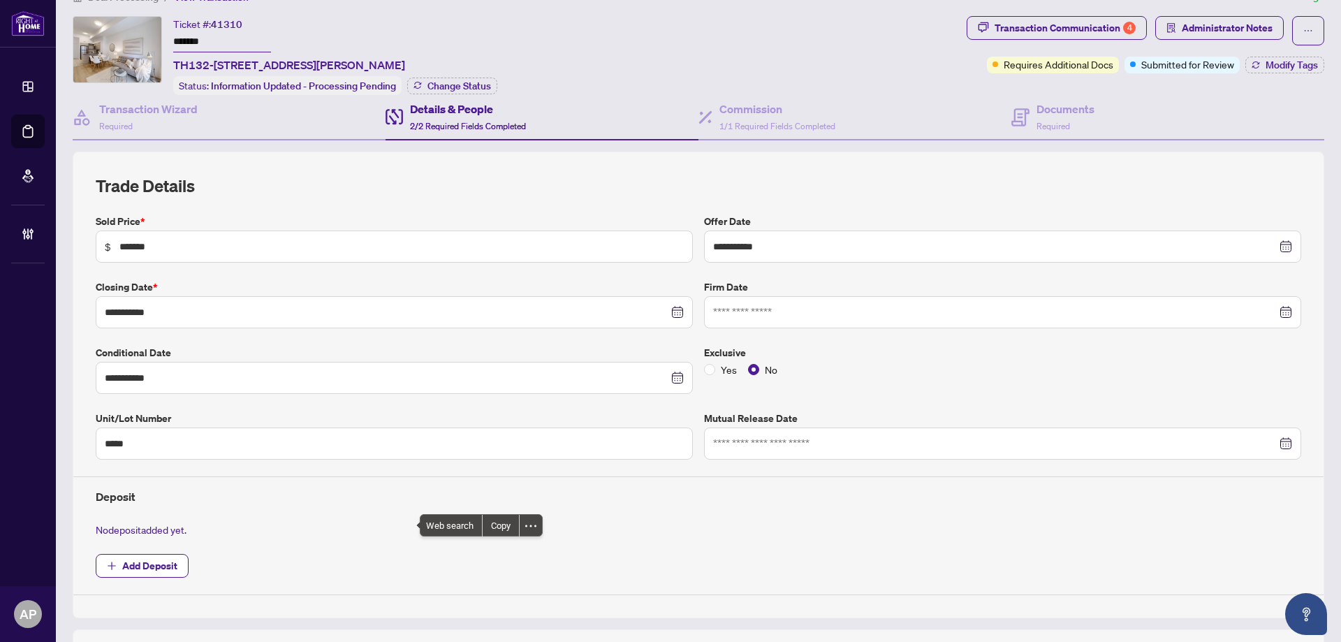
scroll to position [0, 0]
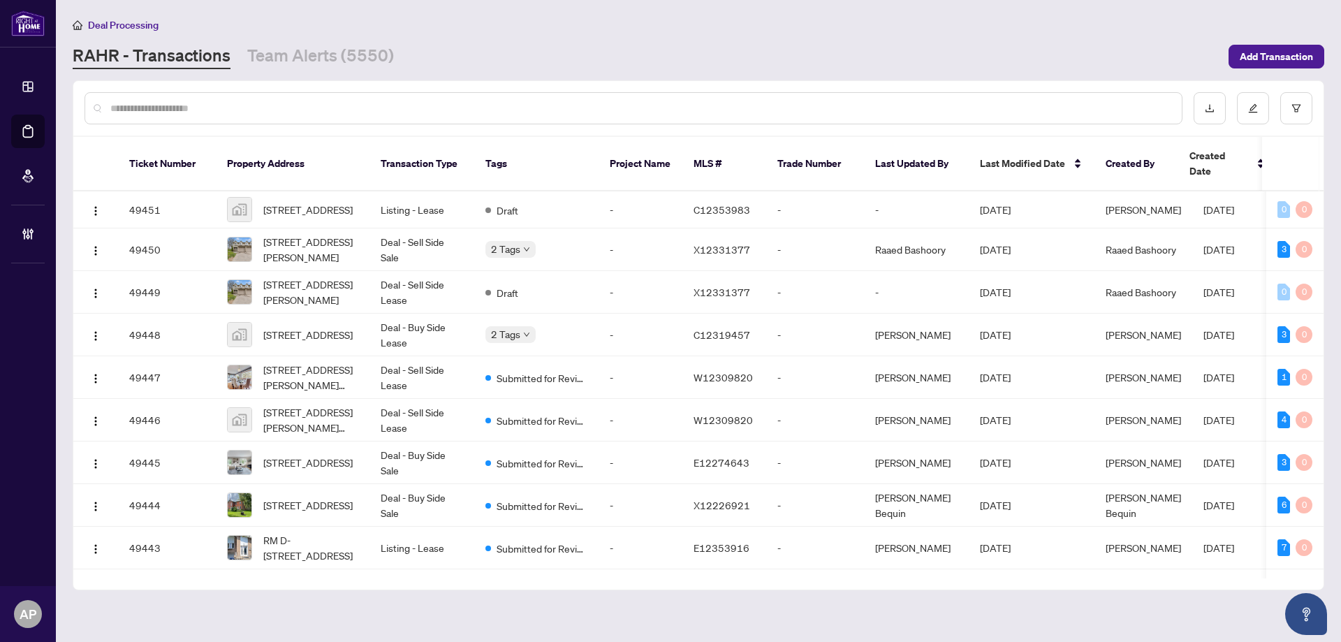
click at [726, 112] on input "text" at bounding box center [640, 108] width 1060 height 15
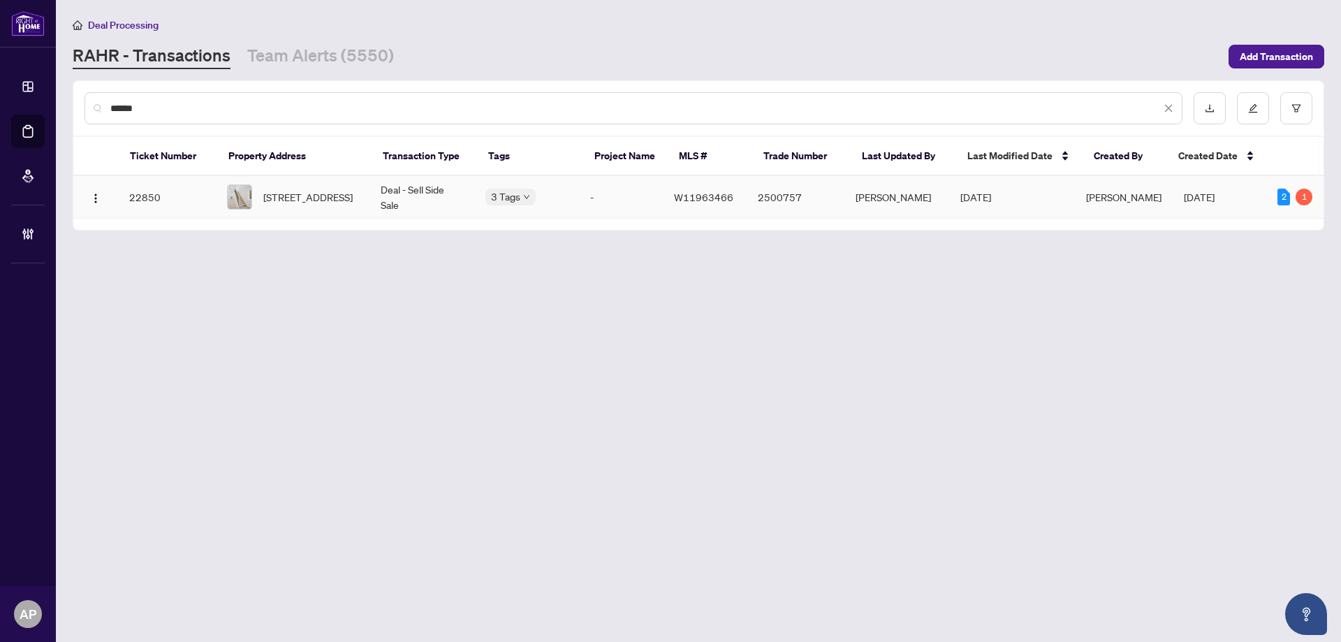
type input "******"
click at [374, 195] on td "Deal - Sell Side Sale" at bounding box center [421, 197] width 105 height 43
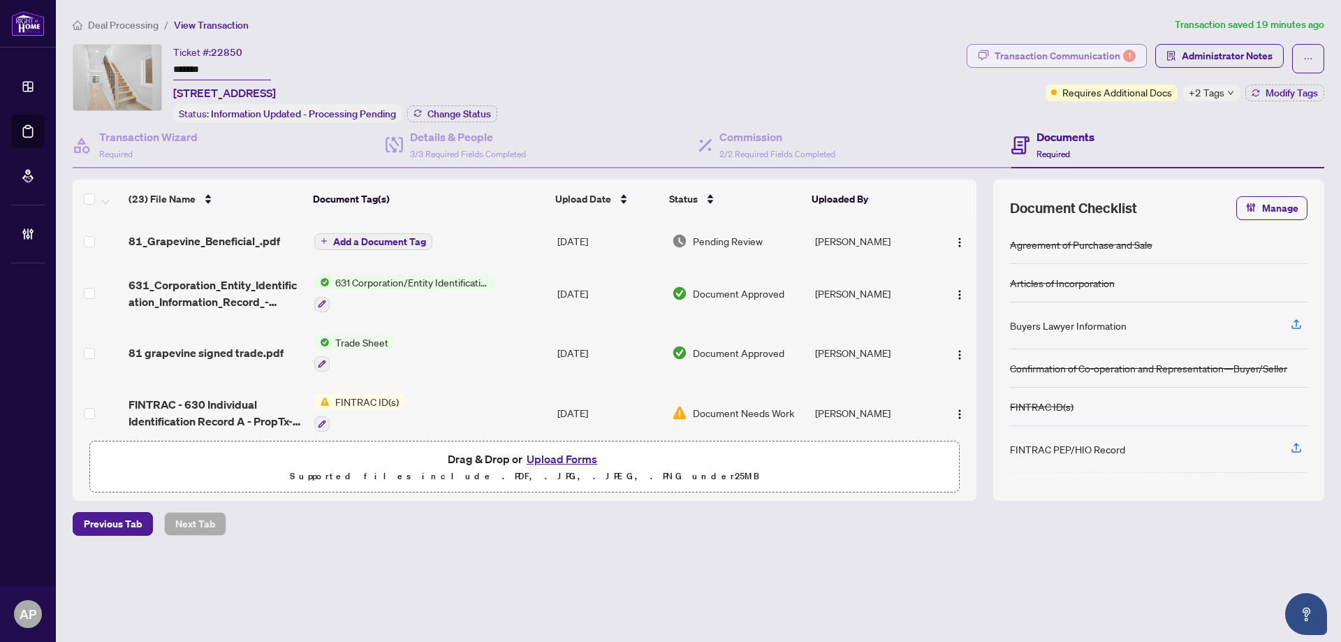
click at [1094, 63] on div "Transaction Communication 1" at bounding box center [1064, 56] width 141 height 22
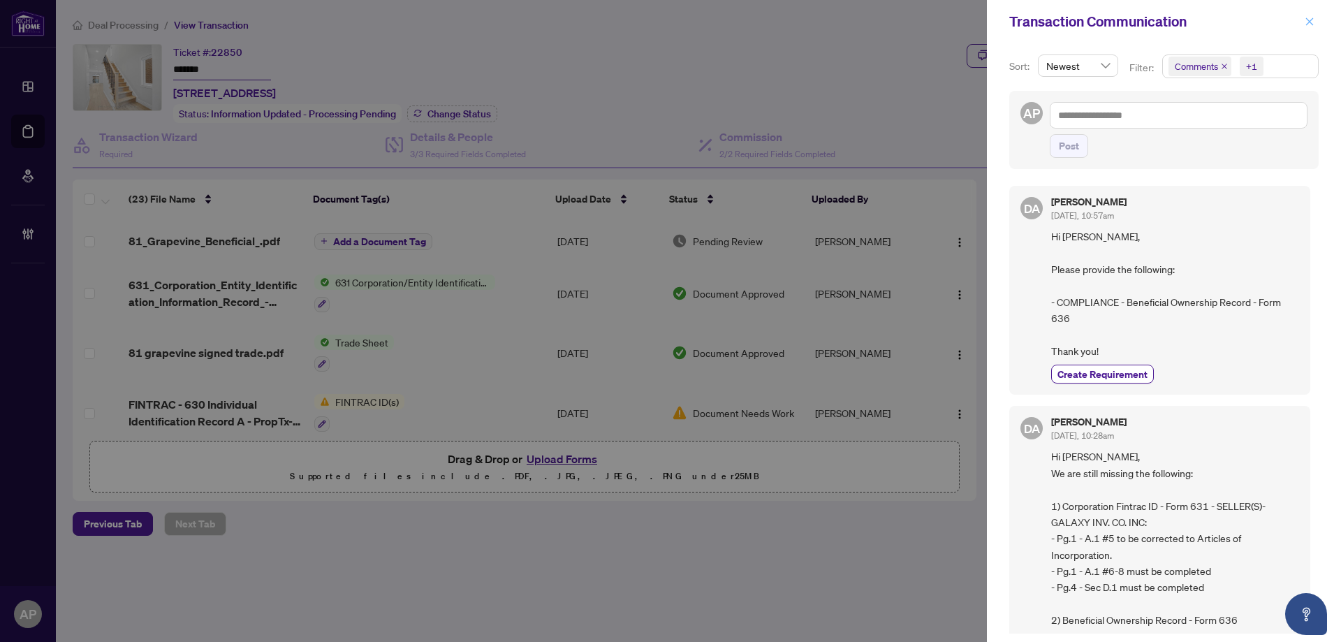
click at [1310, 21] on icon "close" at bounding box center [1310, 21] width 8 height 8
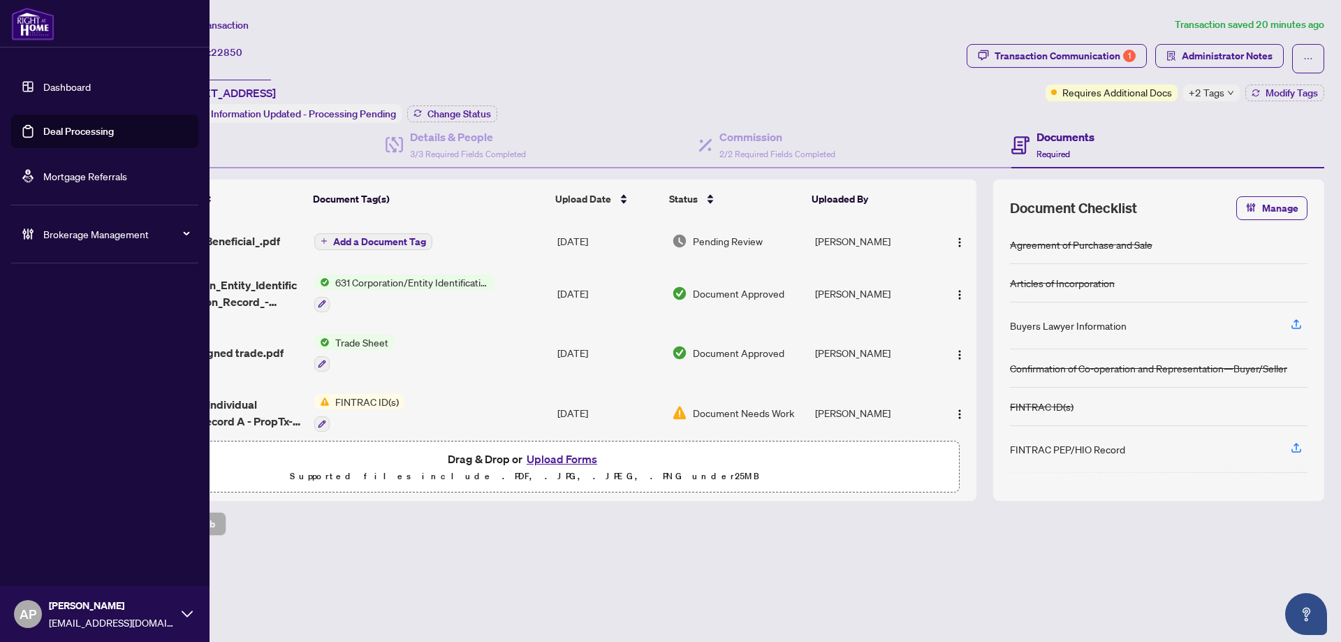
click at [43, 125] on link "Deal Processing" at bounding box center [78, 131] width 71 height 13
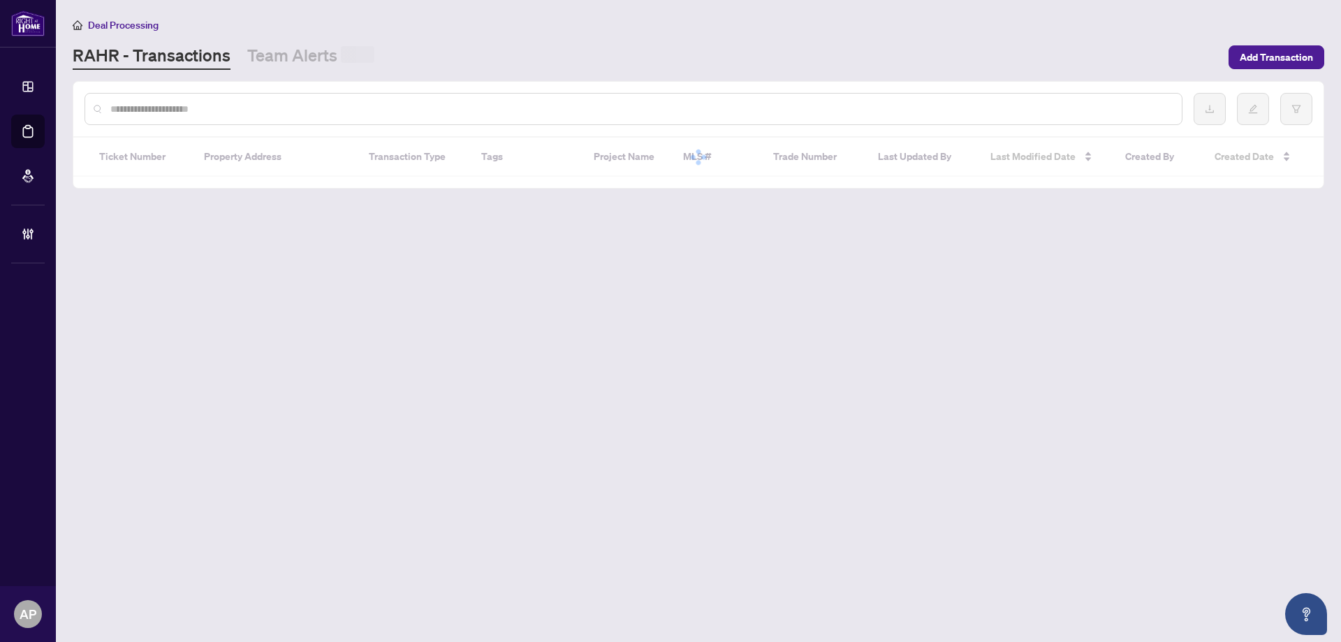
click at [291, 108] on input "text" at bounding box center [640, 108] width 1060 height 15
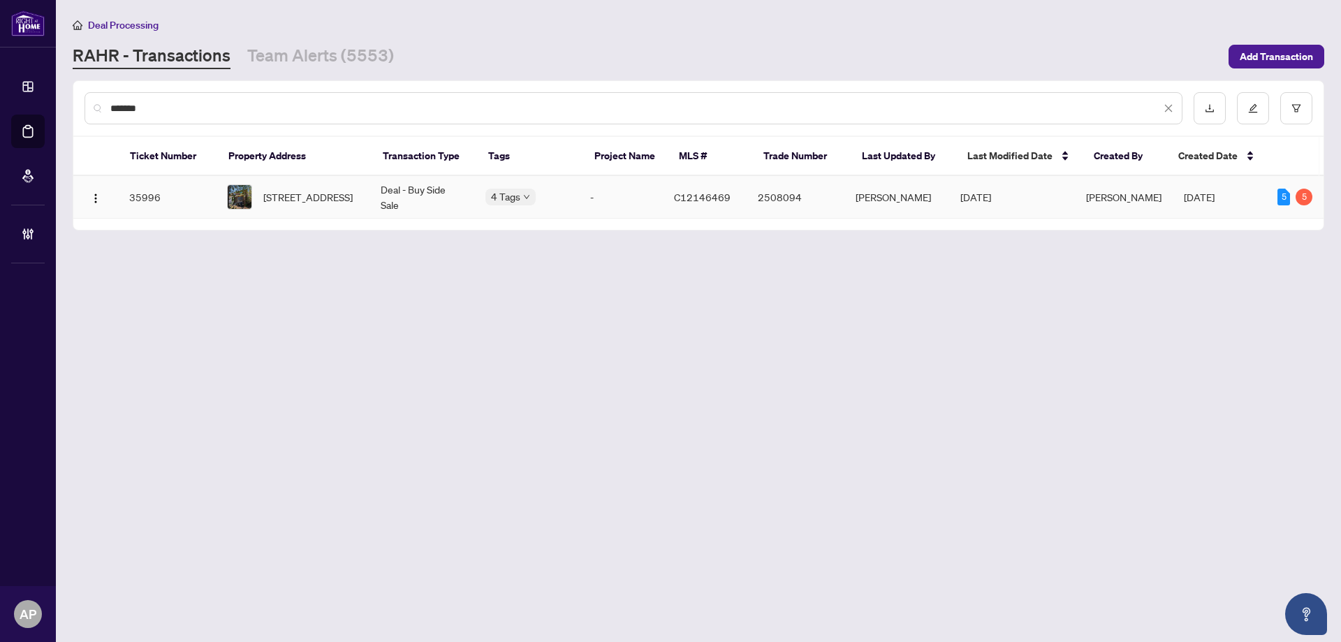
type input "*******"
click at [338, 189] on span "138 Winona Dr, Toronto, Ontario M6G 3S7, Canada" at bounding box center [307, 196] width 89 height 15
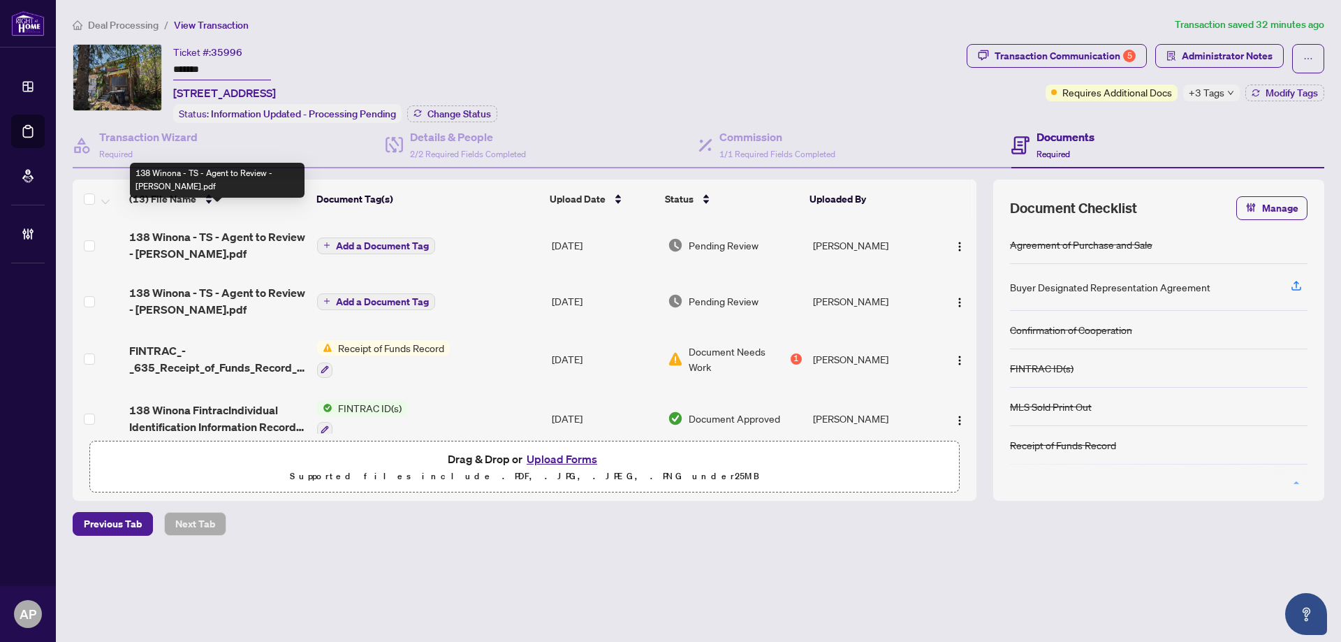
scroll to position [186, 0]
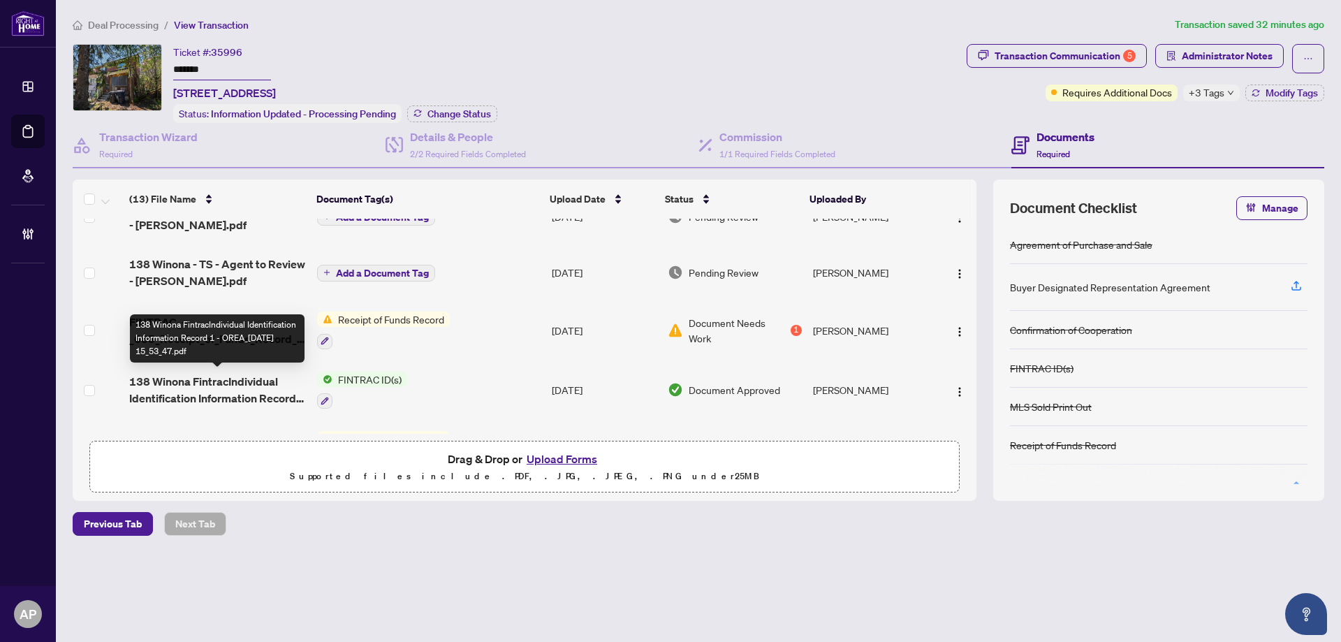
click at [279, 381] on span "138 Winona FintracIndividual Identification Information Record 1 - OREA_2025-07…" at bounding box center [217, 390] width 177 height 34
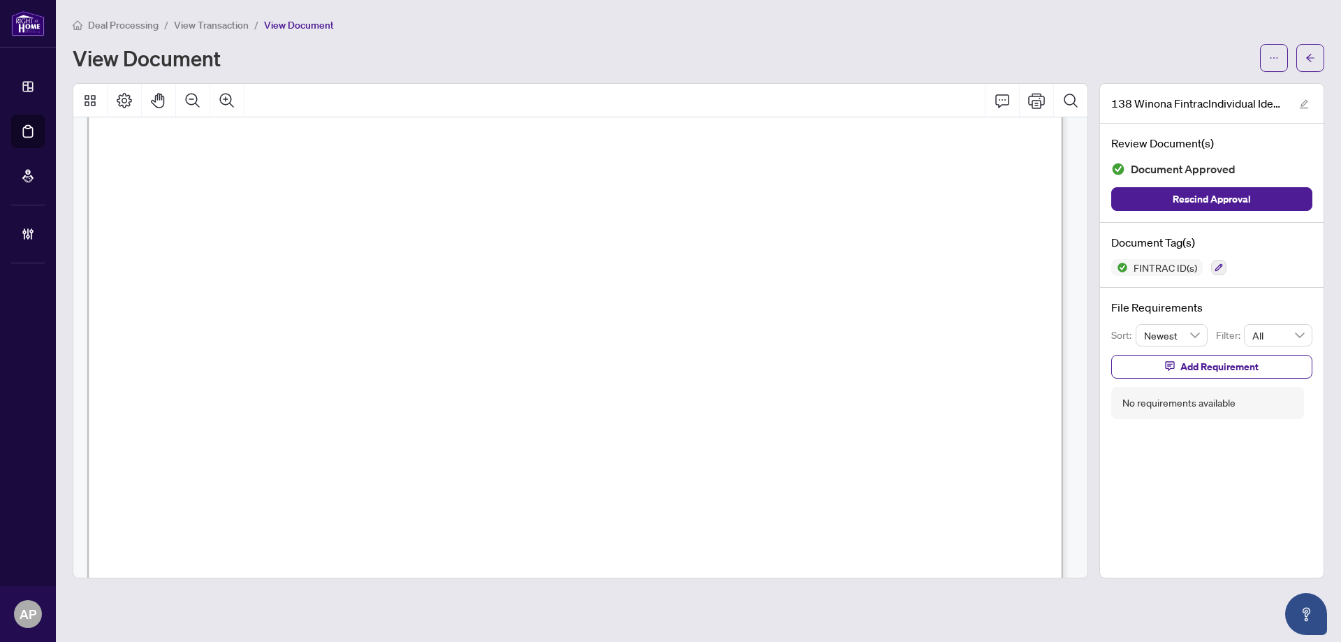
scroll to position [279, 0]
click at [1304, 63] on button "button" at bounding box center [1310, 58] width 28 height 28
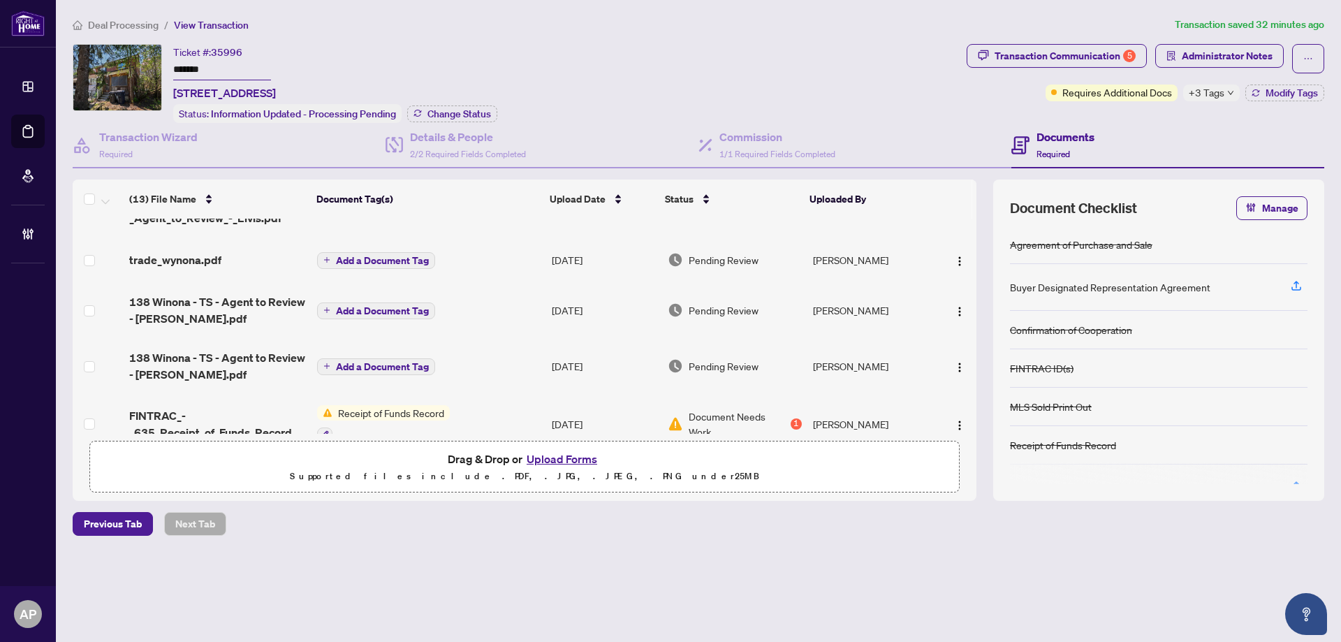
scroll to position [186, 0]
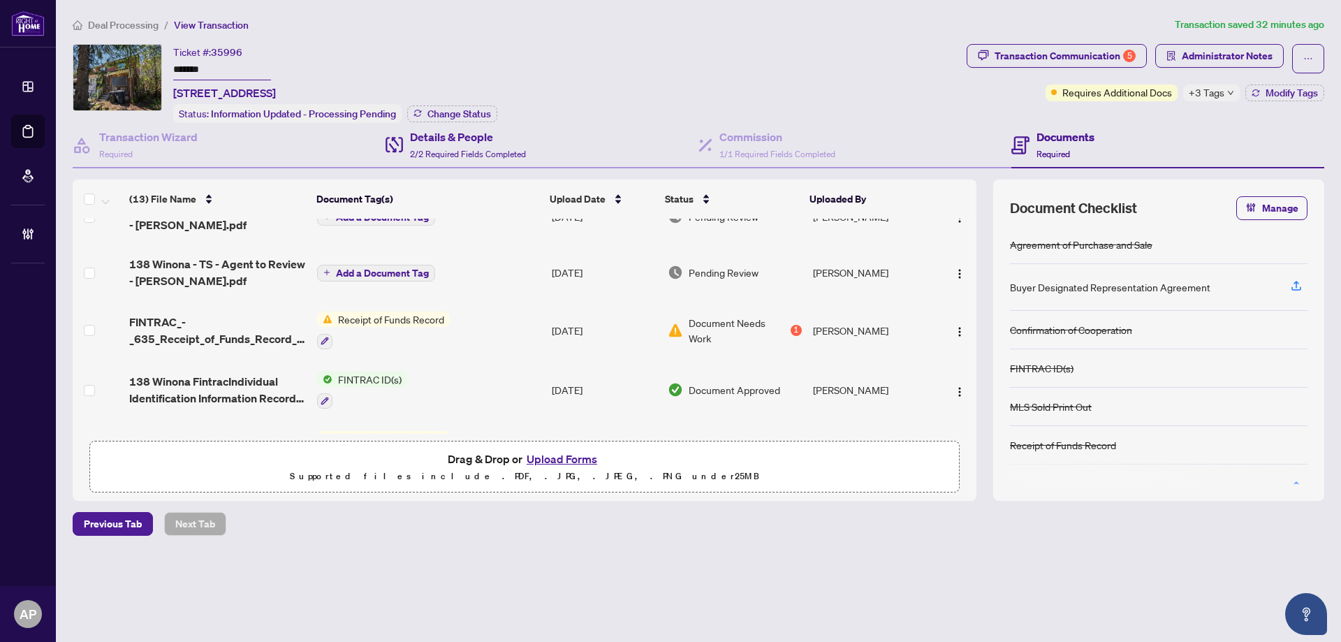
click at [554, 154] on div "Details & People 2/2 Required Fields Completed" at bounding box center [541, 145] width 313 height 45
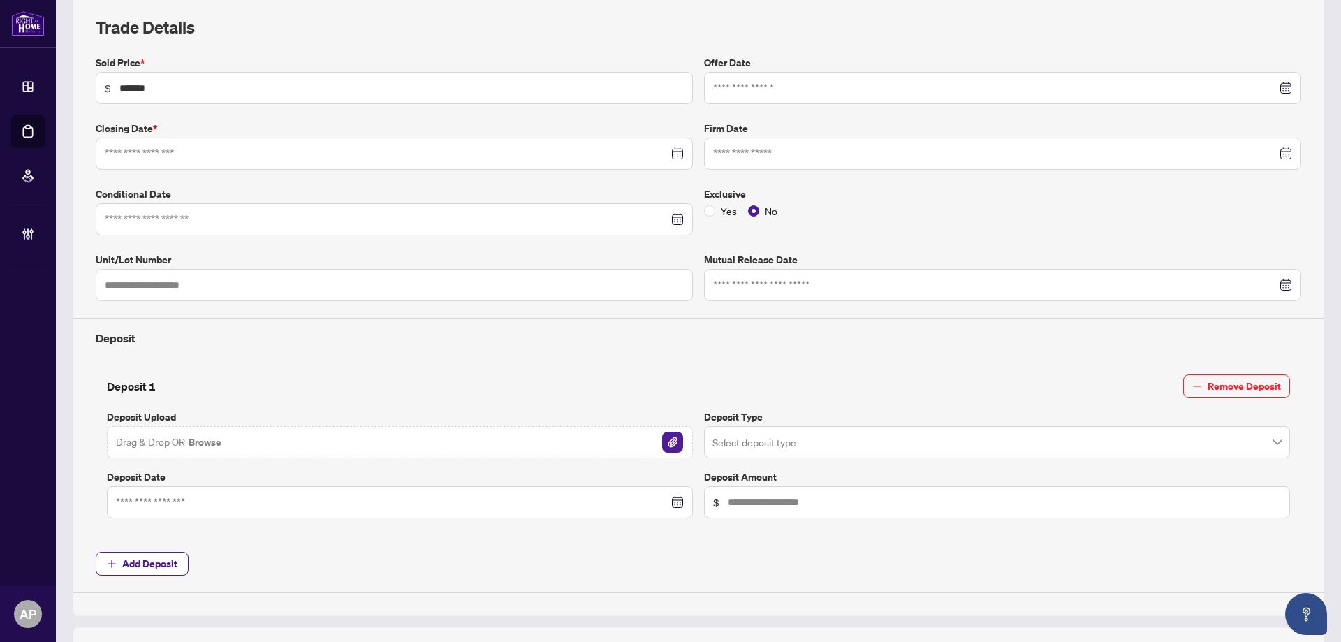
type input "**********"
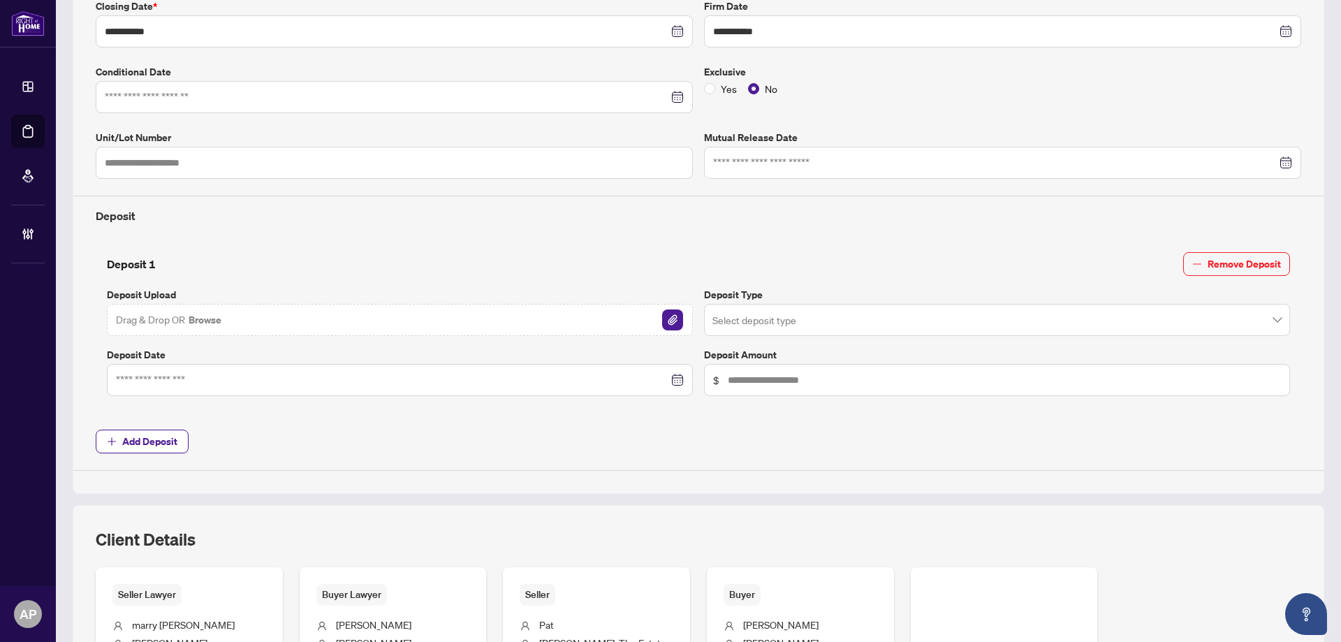
scroll to position [80, 0]
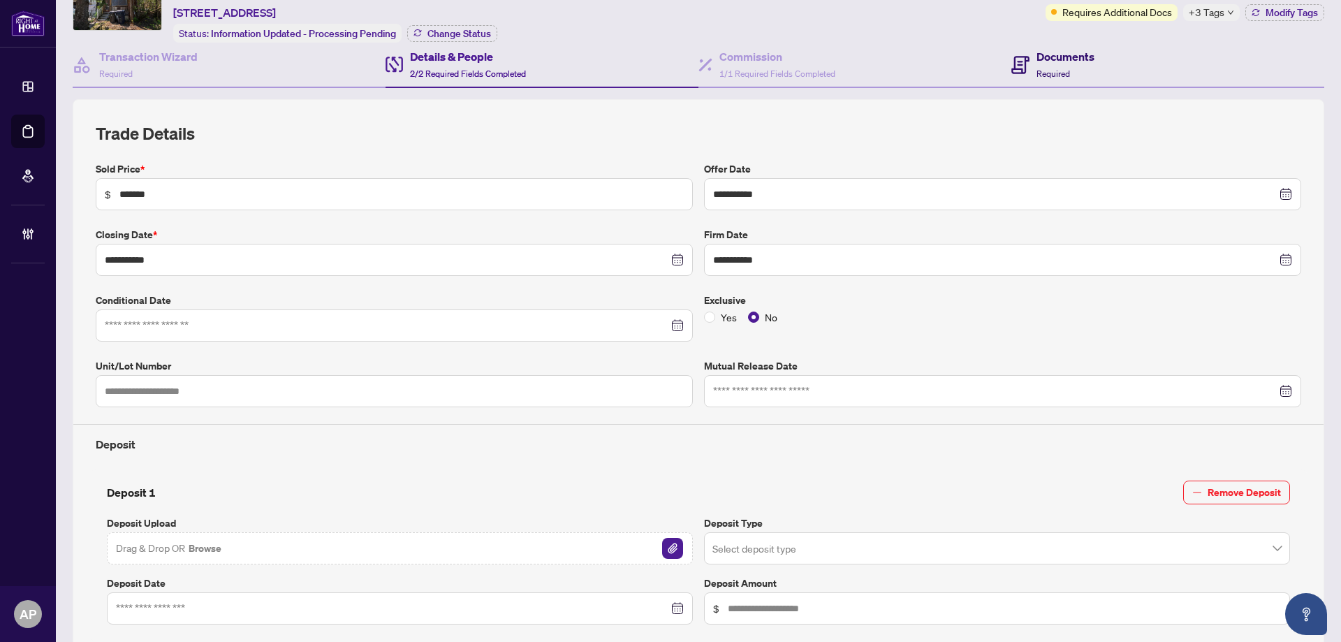
click at [1022, 62] on div "Documents Required" at bounding box center [1052, 64] width 83 height 33
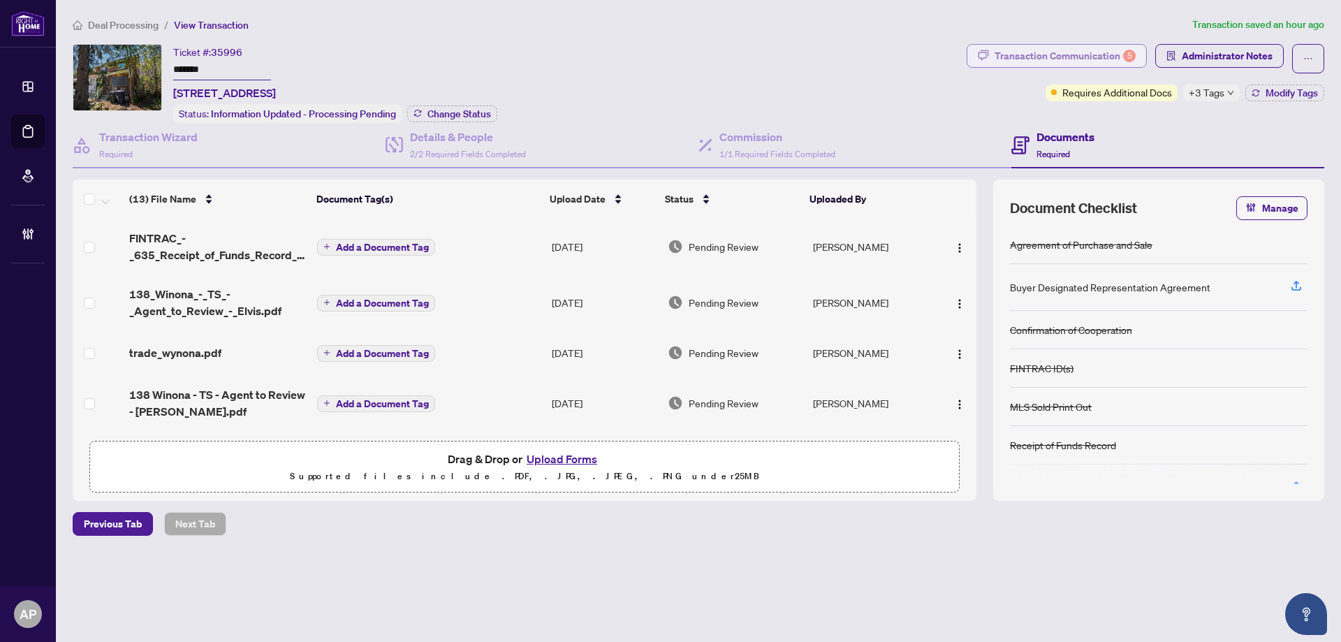
click at [1095, 47] on div "Transaction Communication 5" at bounding box center [1064, 56] width 141 height 22
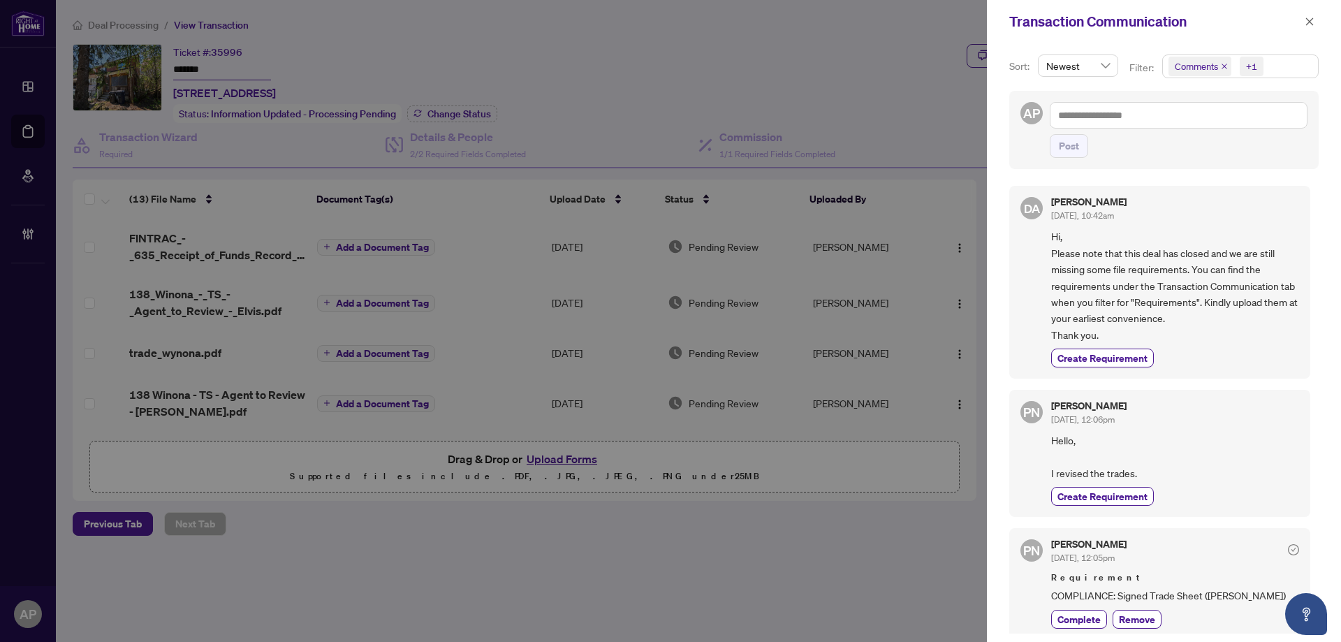
click at [1222, 66] on icon "close" at bounding box center [1224, 66] width 7 height 7
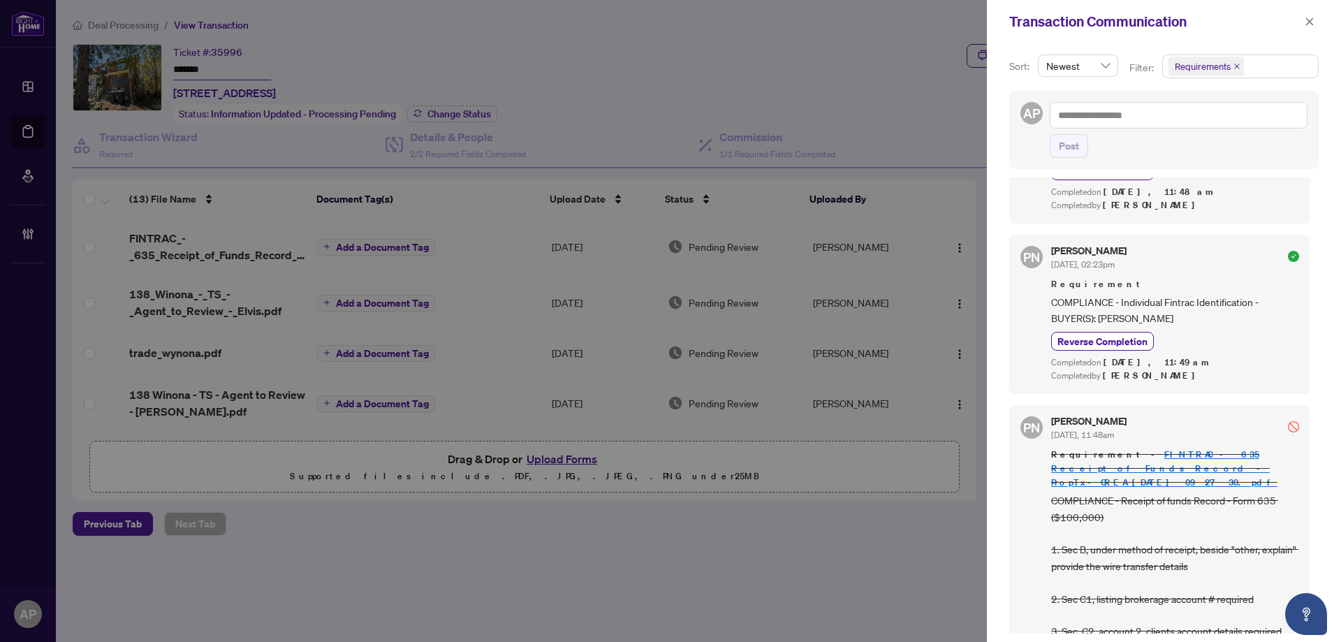
scroll to position [1158, 0]
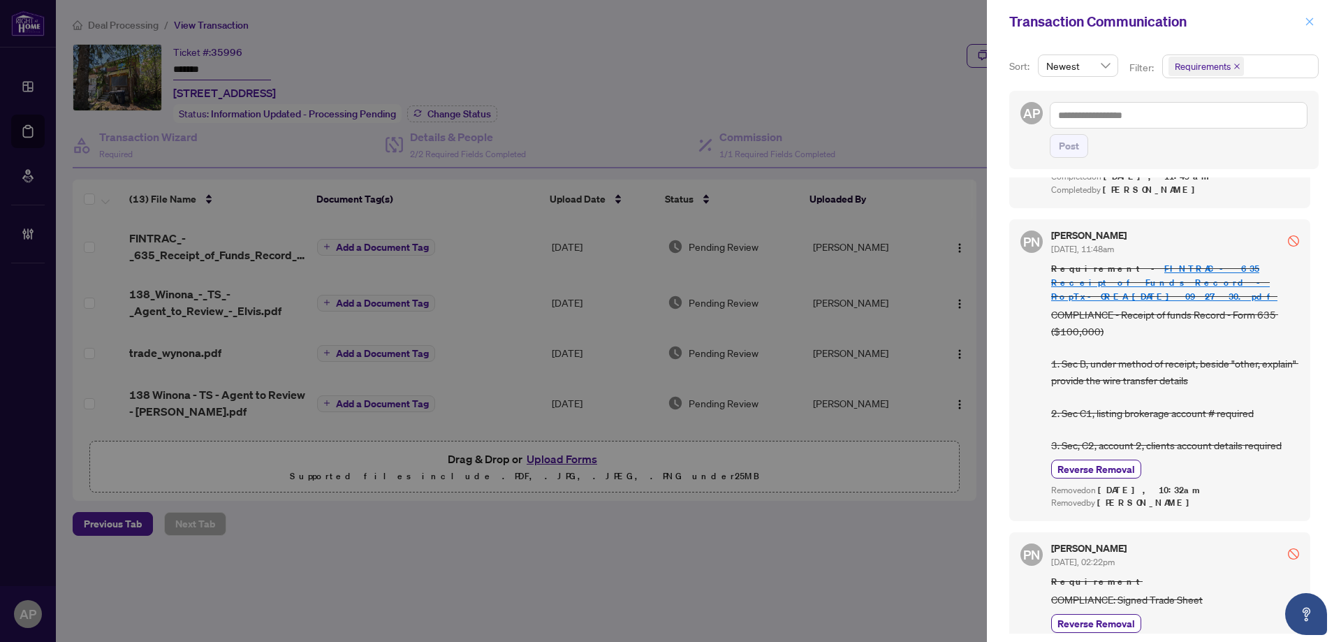
click at [1307, 22] on icon "close" at bounding box center [1309, 22] width 10 height 10
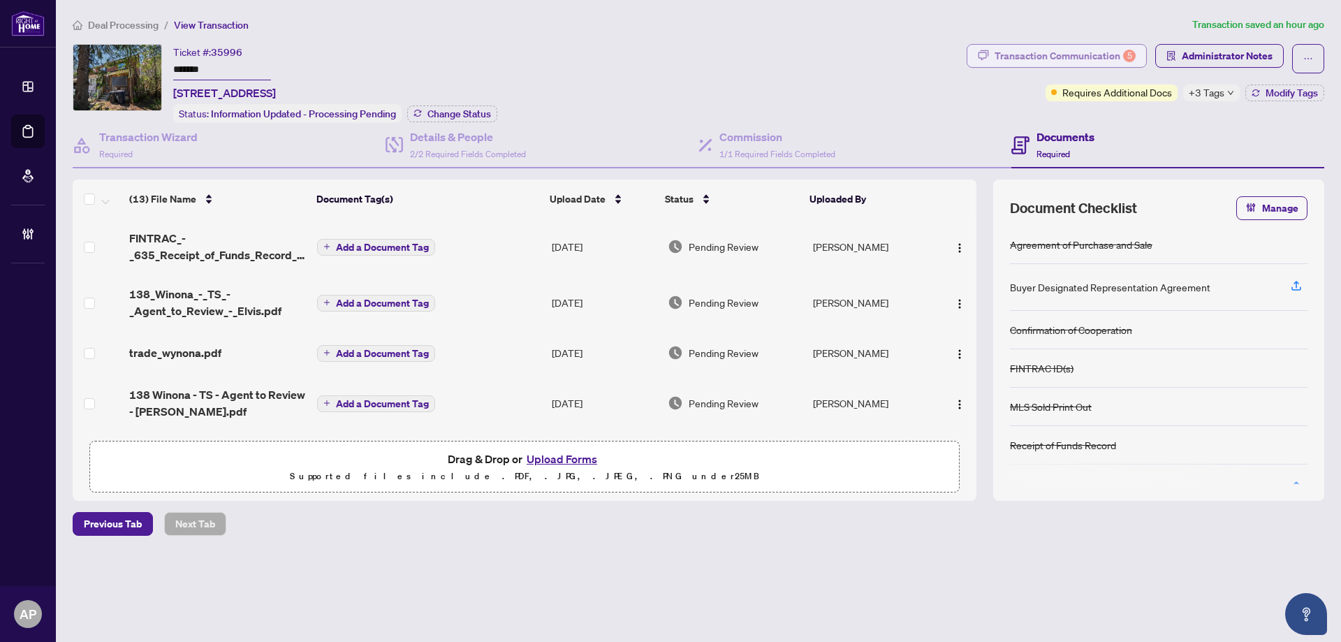
click at [1103, 54] on div "Transaction Communication 5" at bounding box center [1064, 56] width 141 height 22
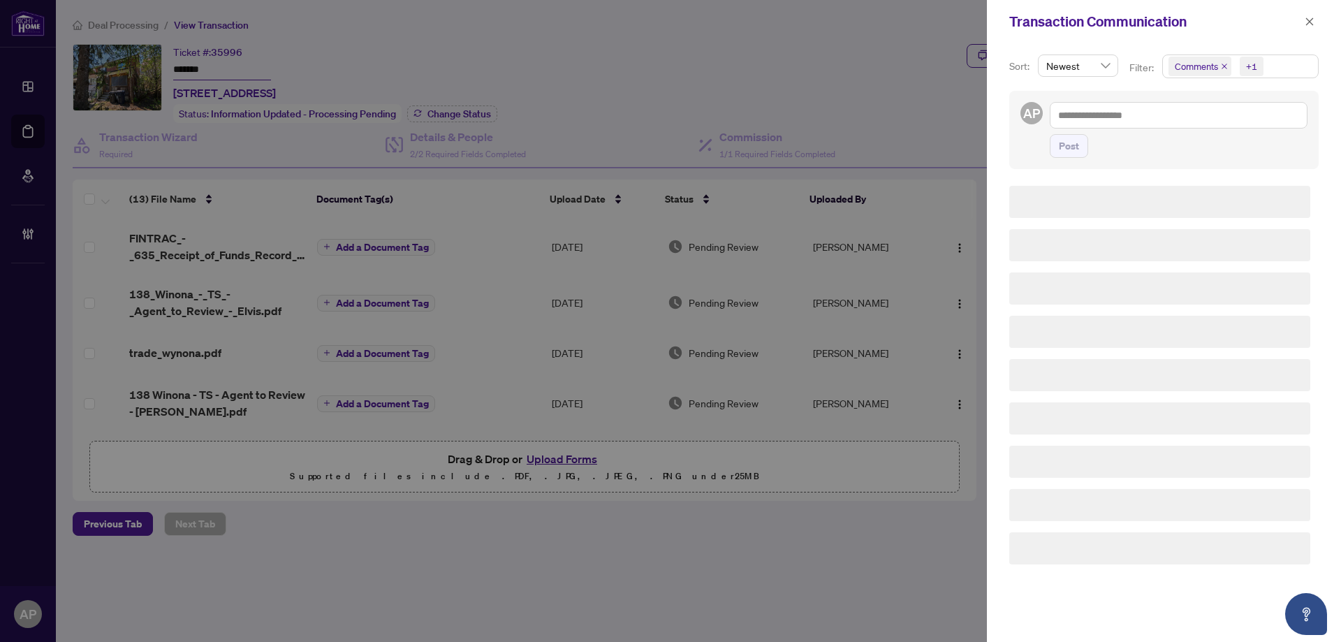
scroll to position [0, 0]
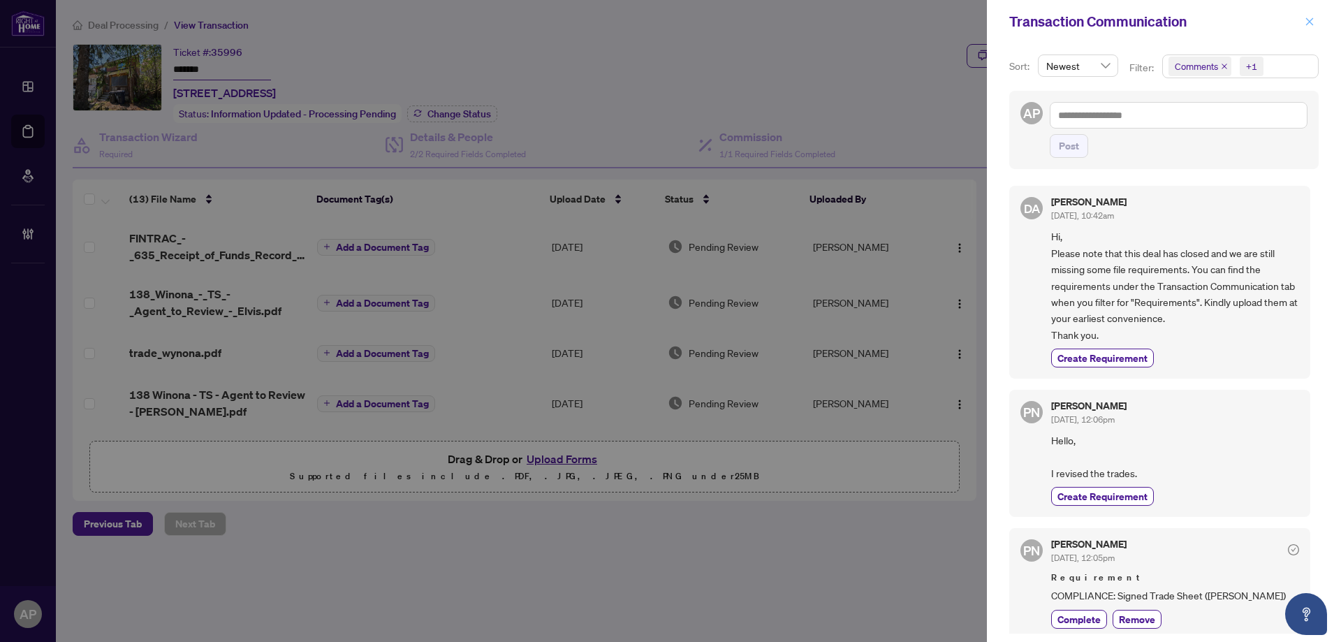
click at [1308, 22] on icon "close" at bounding box center [1309, 22] width 10 height 10
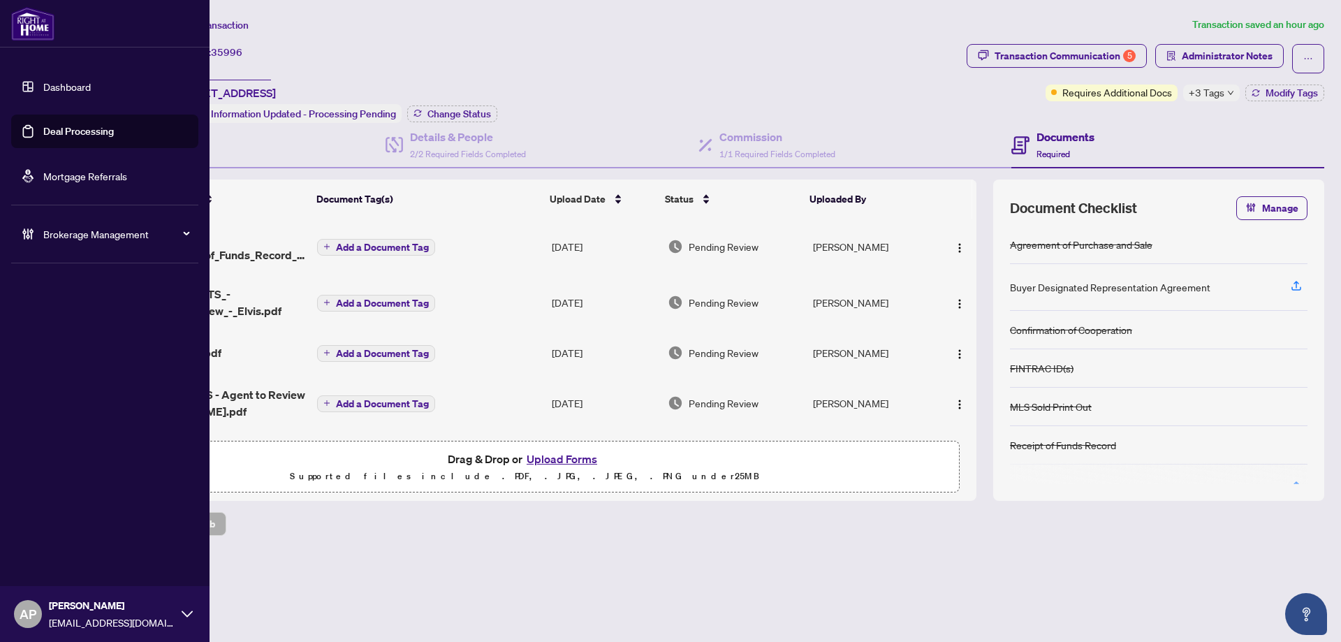
click at [43, 134] on link "Deal Processing" at bounding box center [78, 131] width 71 height 13
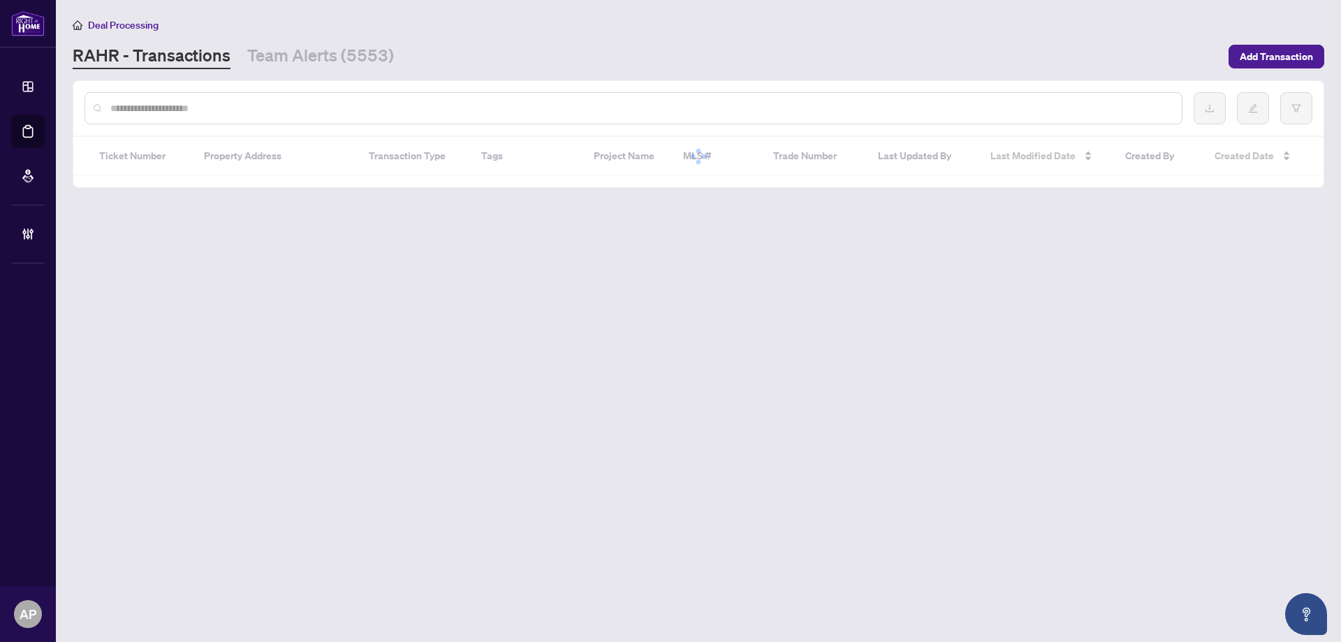
click at [203, 112] on input "text" at bounding box center [640, 108] width 1060 height 15
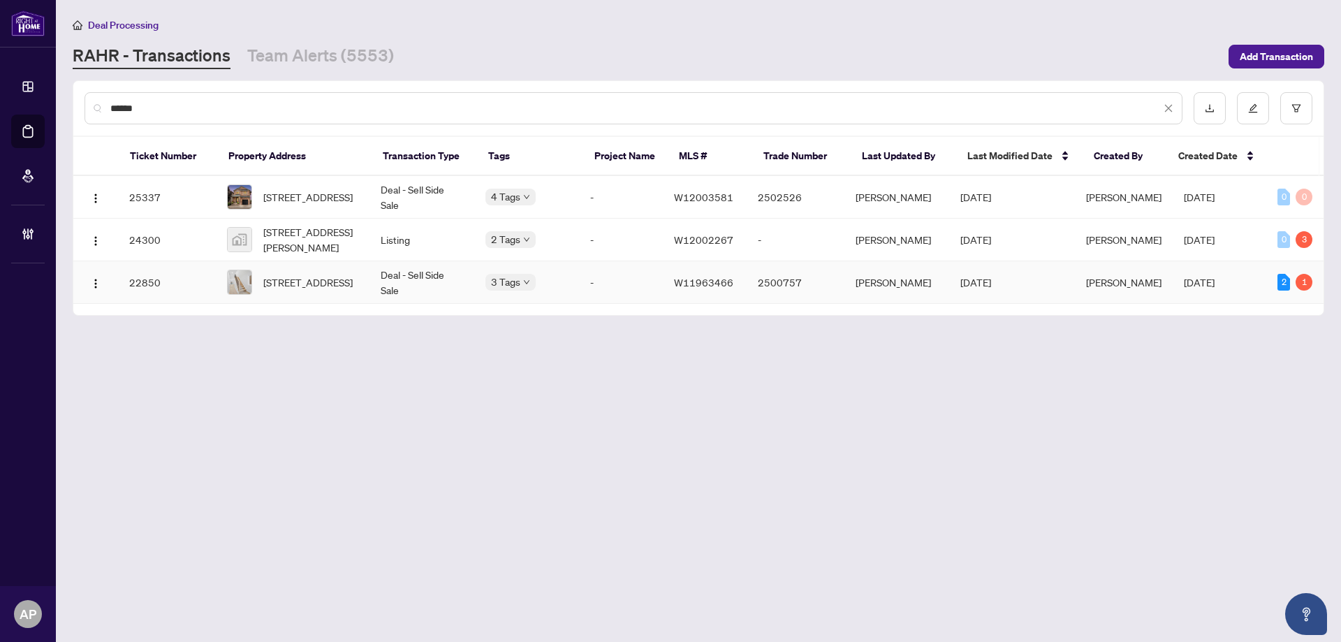
type input "******"
click at [439, 286] on td "Deal - Sell Side Sale" at bounding box center [421, 282] width 105 height 43
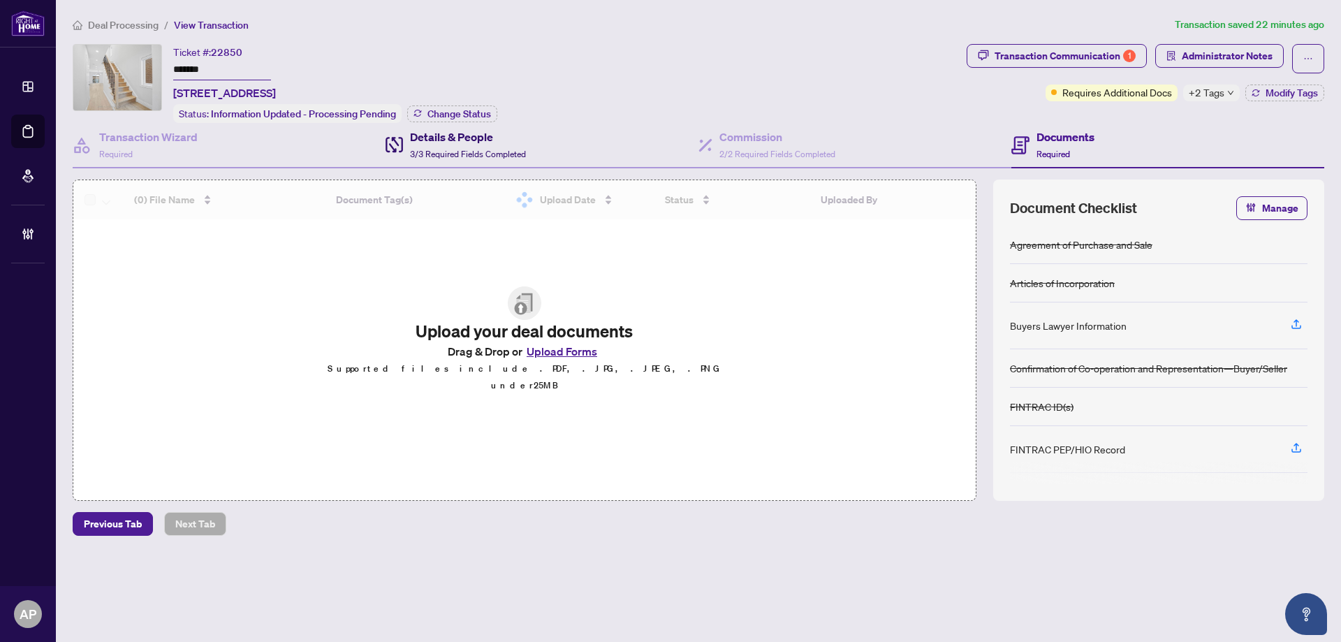
click at [476, 156] on span "3/3 Required Fields Completed" at bounding box center [468, 154] width 116 height 10
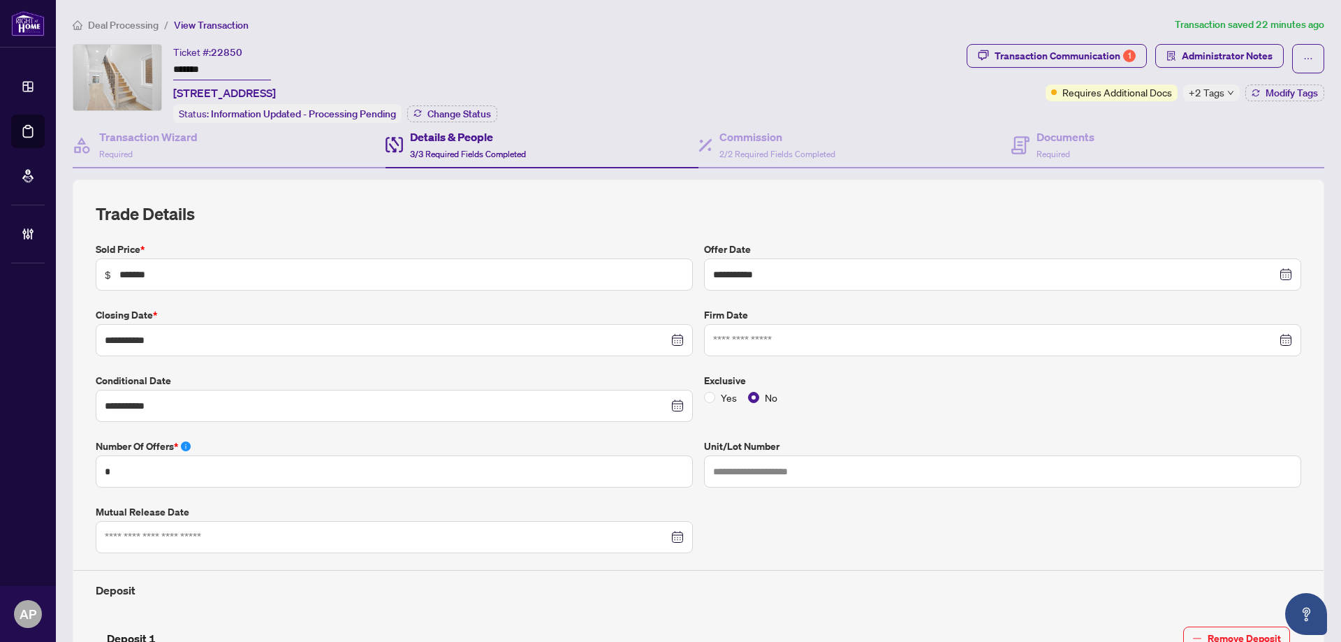
type input "**********"
click at [1053, 140] on h4 "Documents" at bounding box center [1065, 136] width 58 height 17
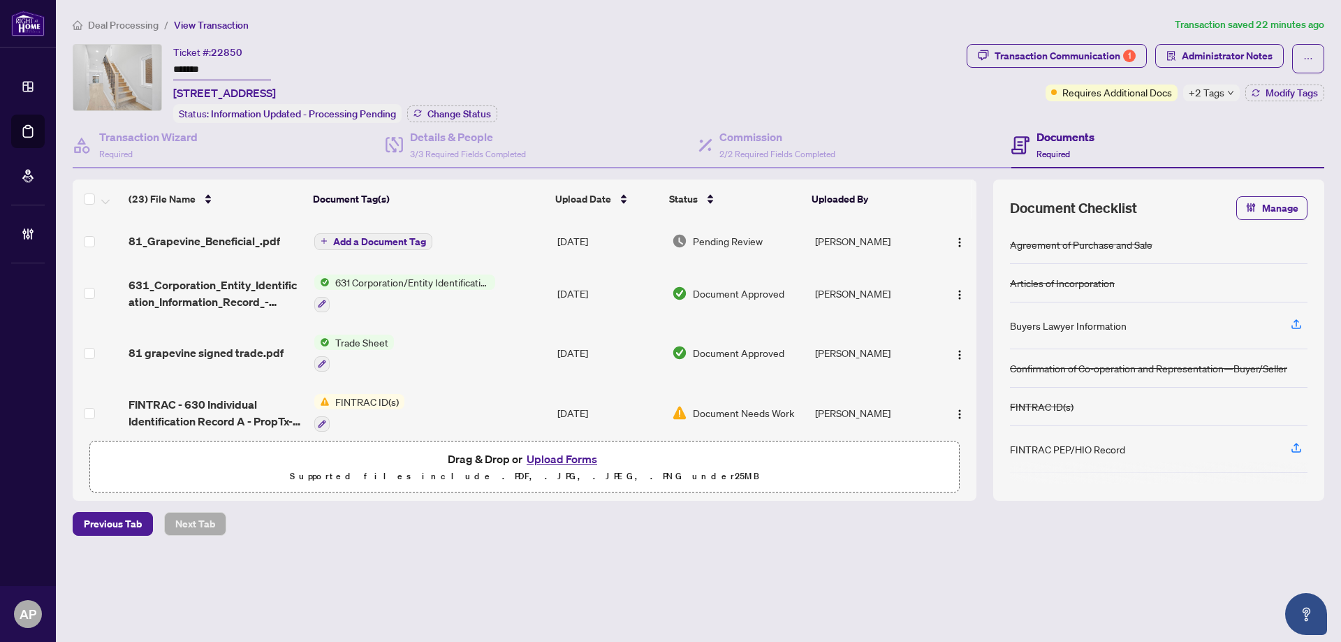
scroll to position [279, 0]
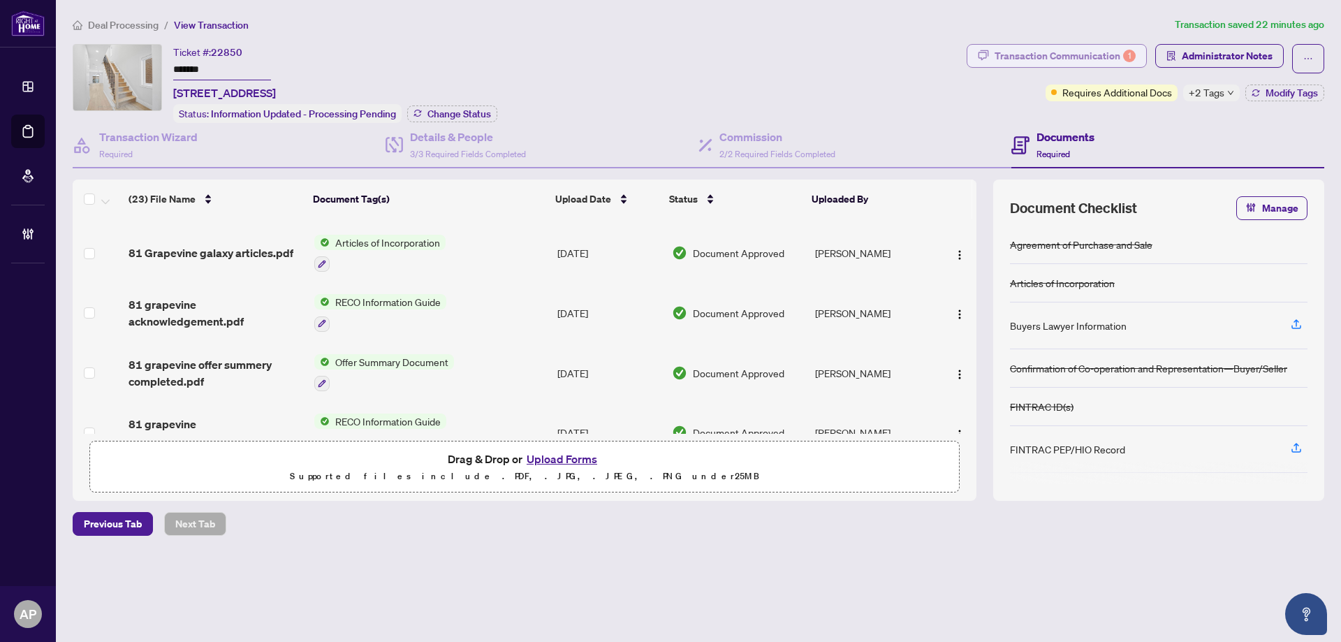
click at [1077, 65] on div "Transaction Communication 1" at bounding box center [1064, 56] width 141 height 22
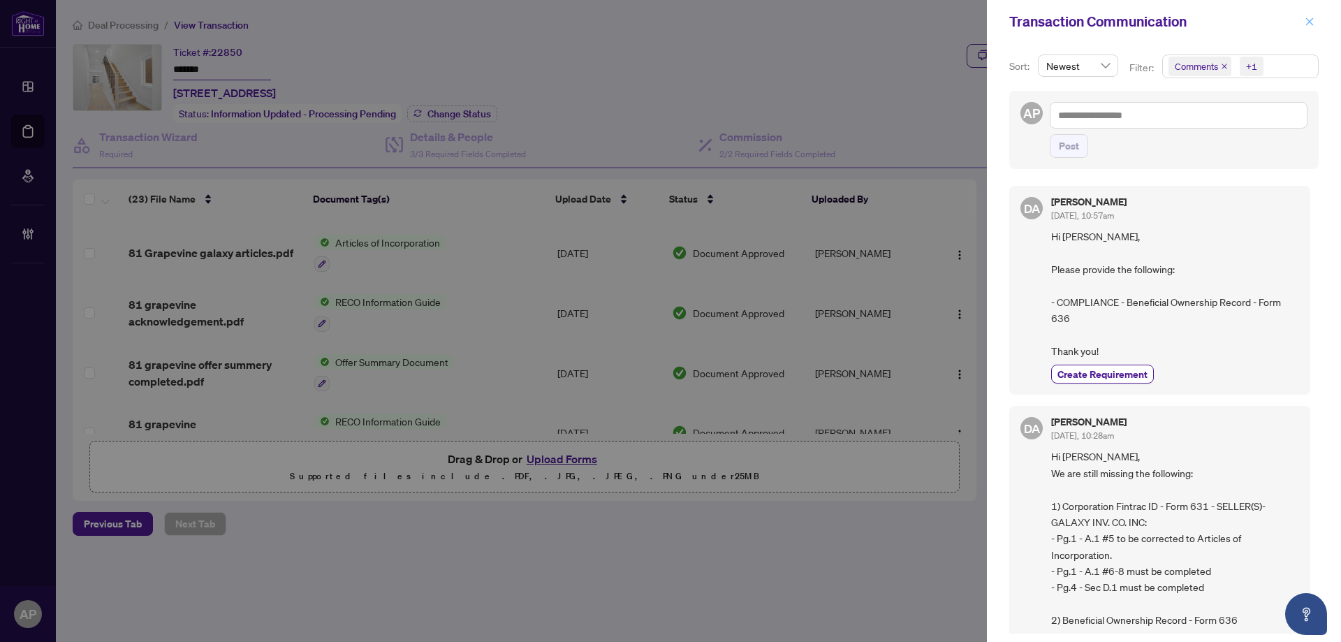
click at [1311, 18] on icon "close" at bounding box center [1309, 22] width 10 height 10
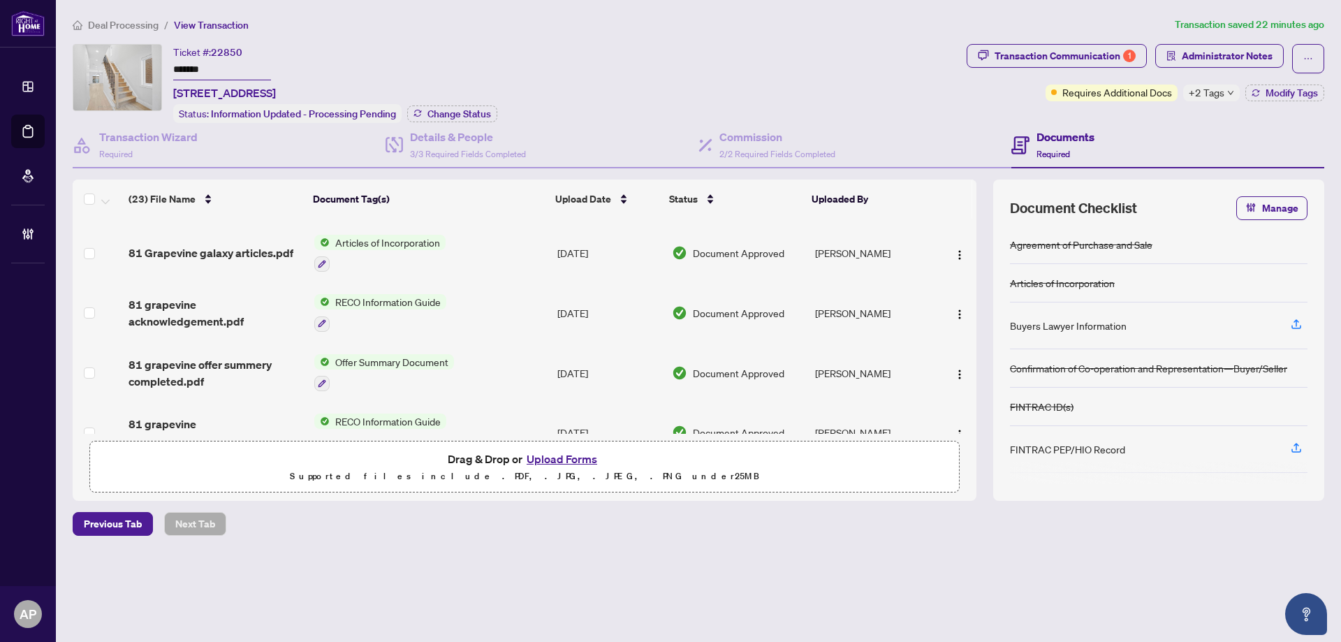
scroll to position [186, 0]
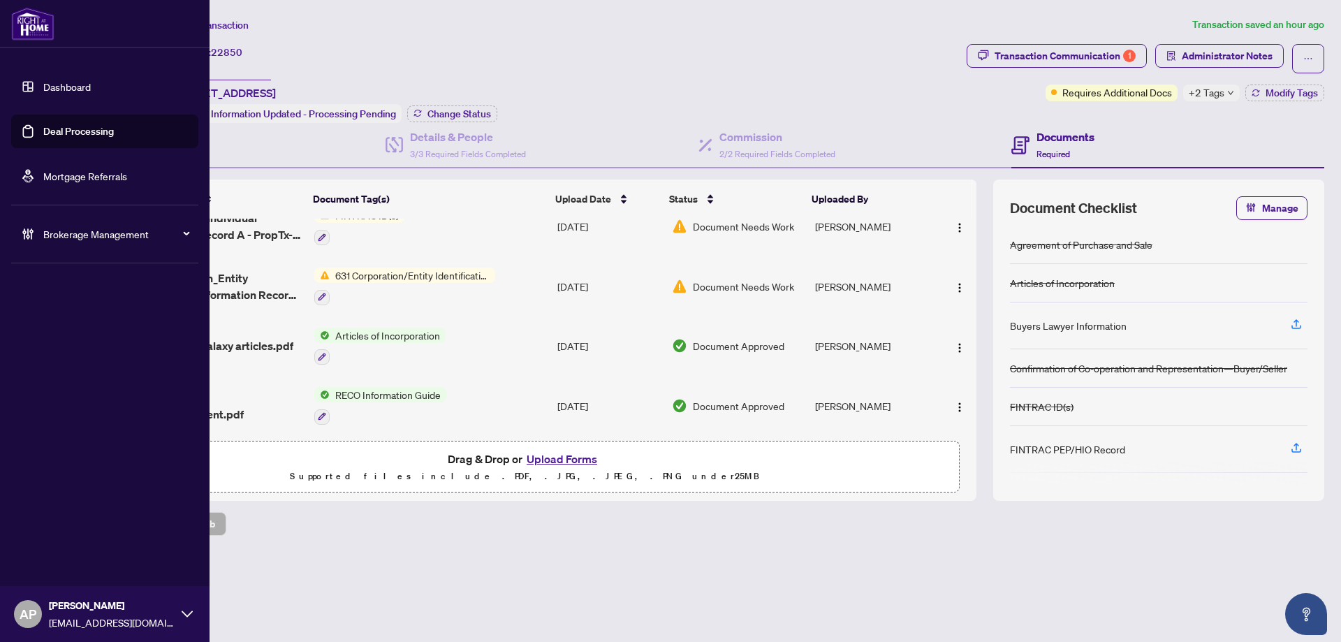
click at [43, 126] on link "Deal Processing" at bounding box center [78, 131] width 71 height 13
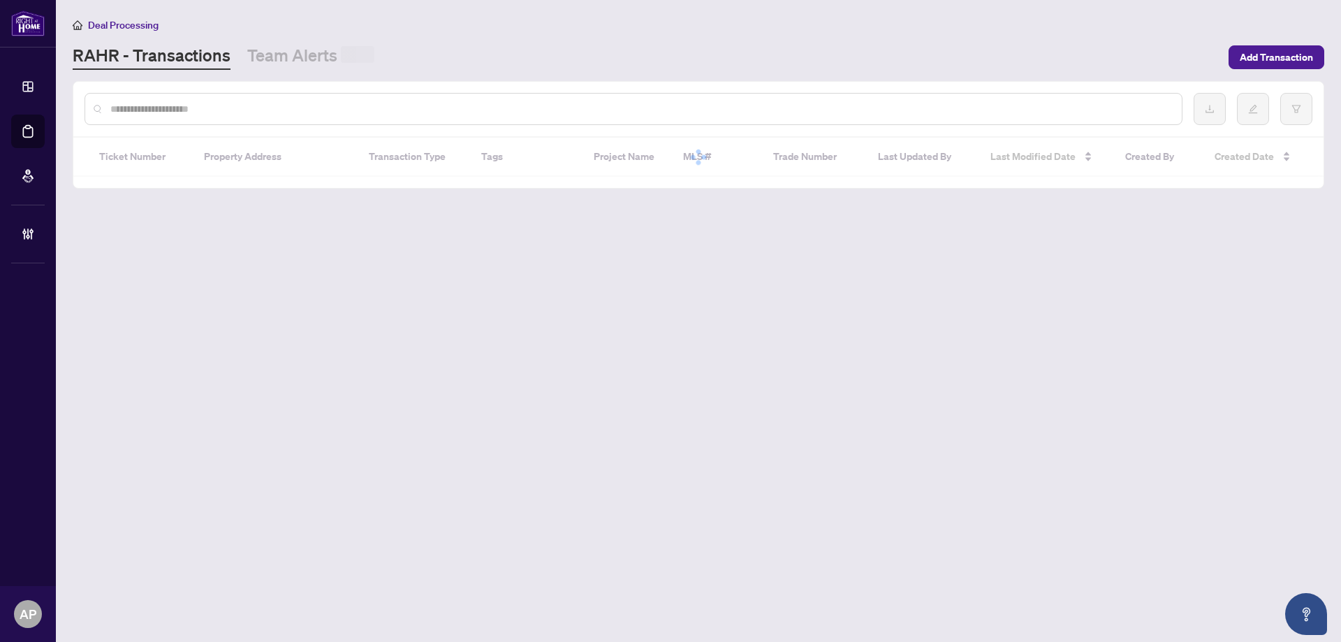
click at [356, 103] on input "text" at bounding box center [640, 108] width 1060 height 15
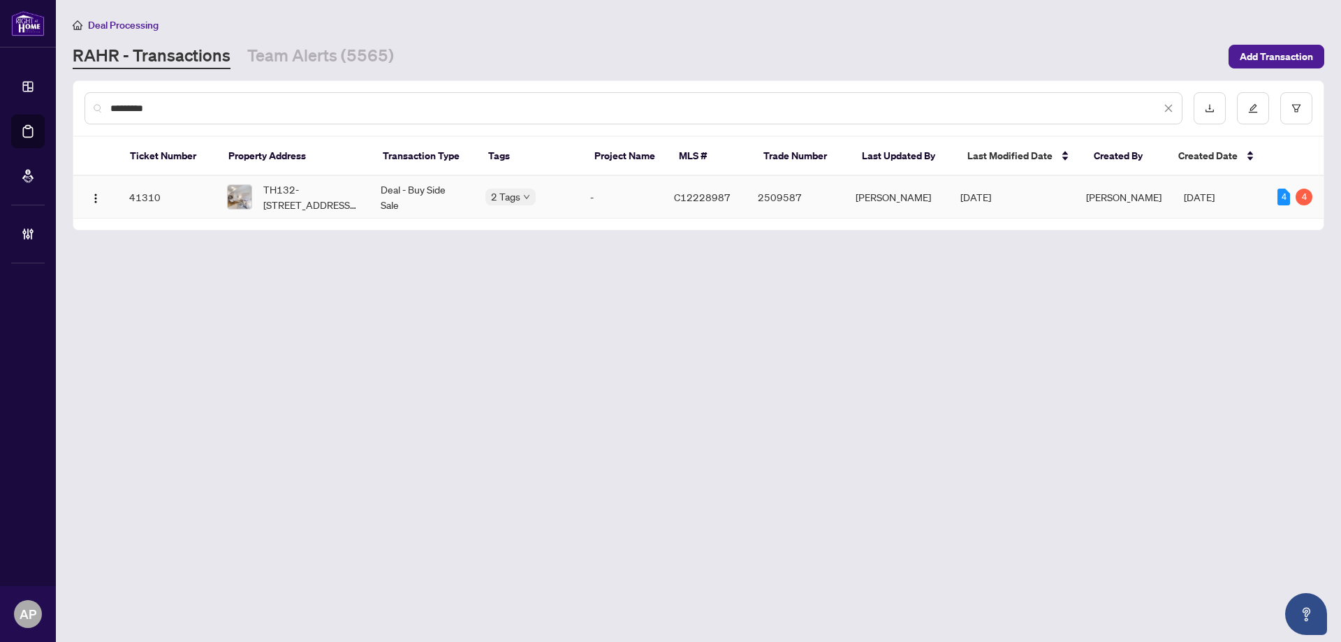
type input "*********"
click at [583, 200] on td "-" at bounding box center [621, 197] width 84 height 43
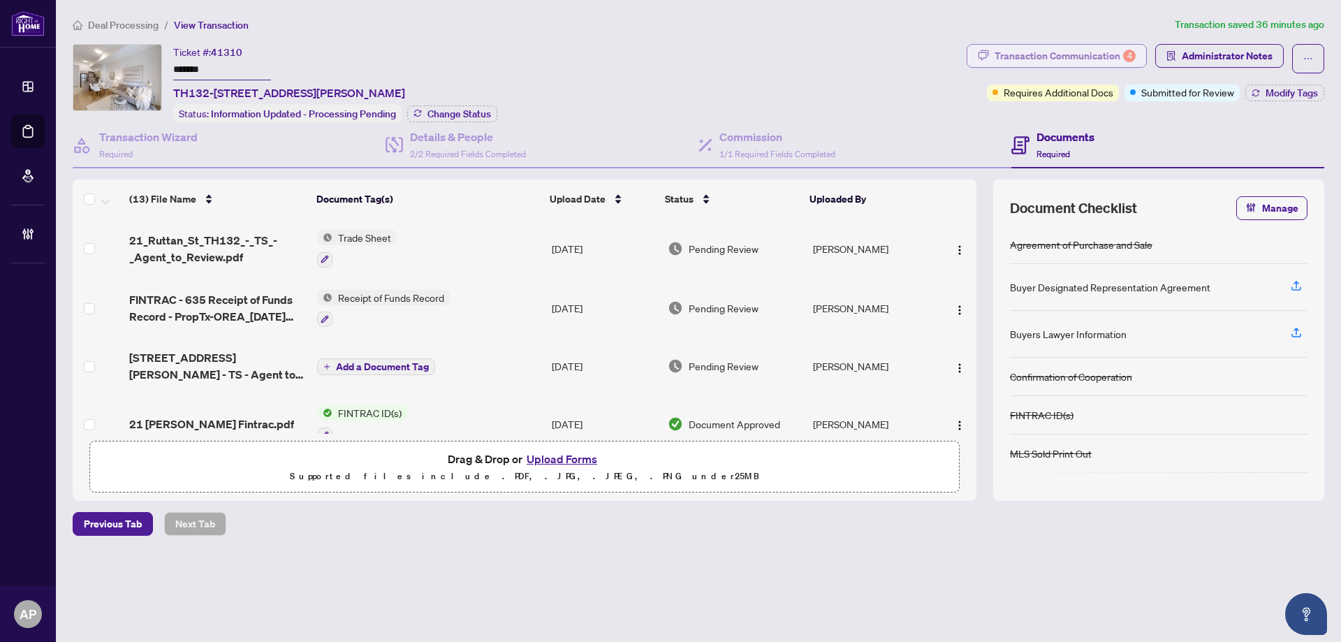
click at [1083, 52] on div "Transaction Communication 4" at bounding box center [1064, 56] width 141 height 22
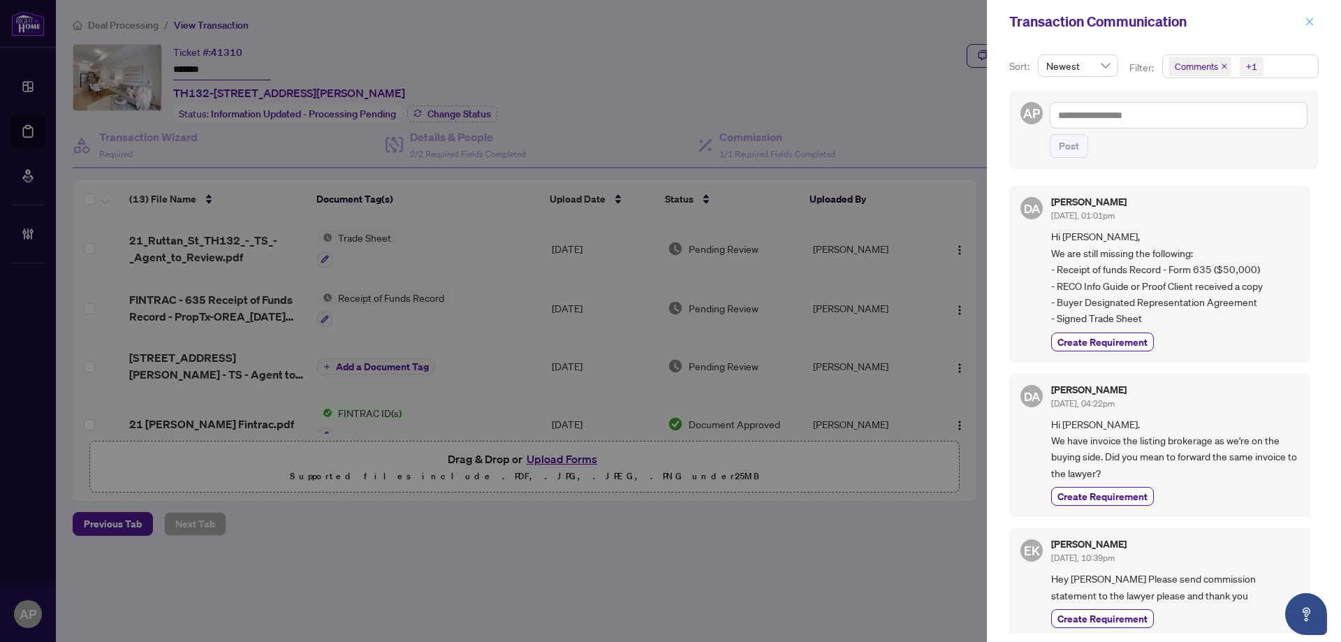
click at [1304, 24] on button "button" at bounding box center [1309, 21] width 18 height 17
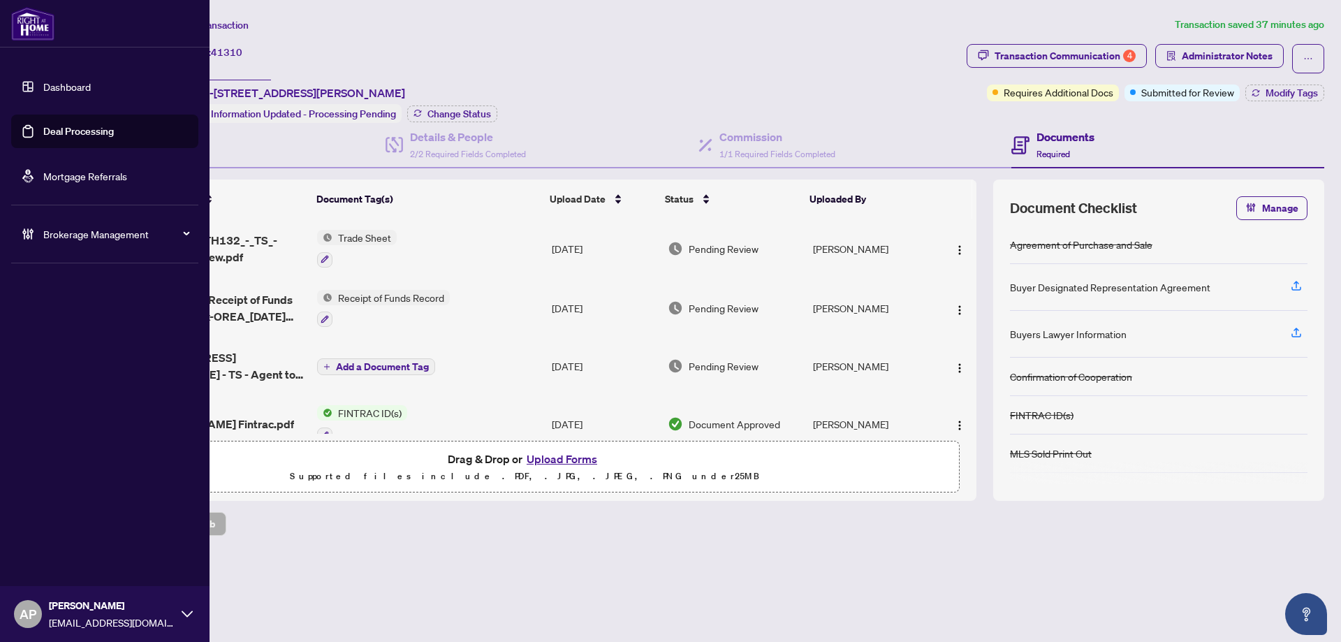
click at [43, 126] on link "Deal Processing" at bounding box center [78, 131] width 71 height 13
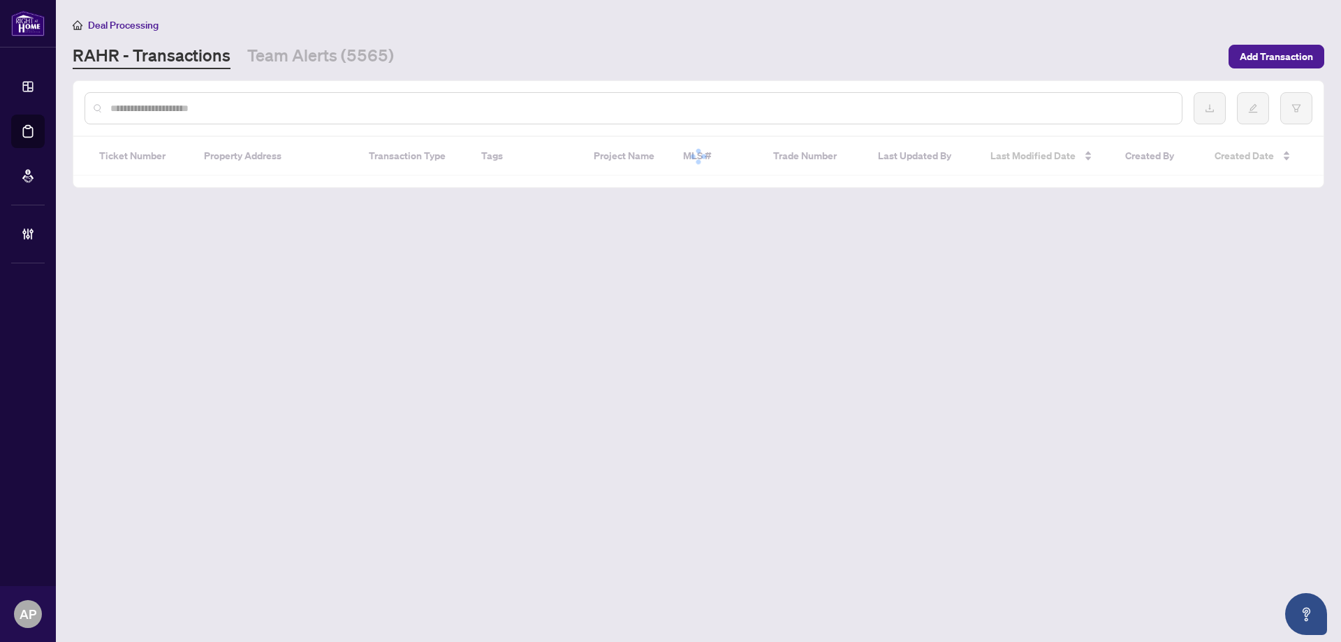
click at [286, 102] on input "text" at bounding box center [640, 108] width 1060 height 15
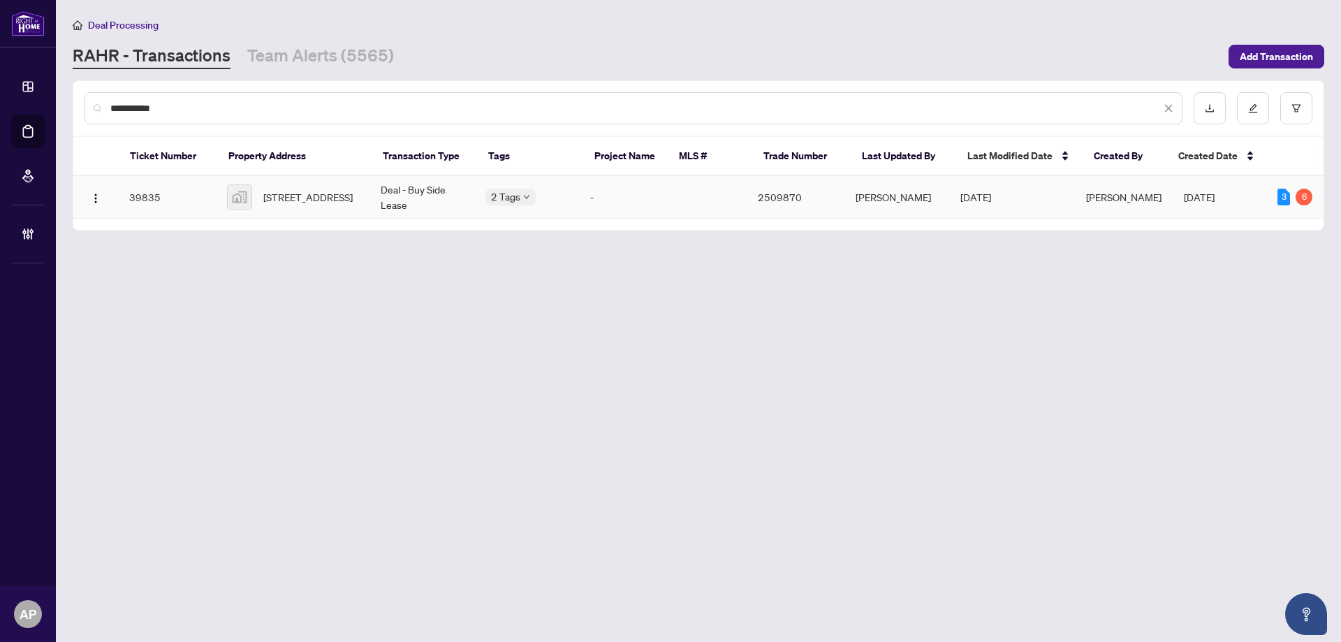
type input "**********"
click at [411, 195] on td "Deal - Buy Side Lease" at bounding box center [421, 197] width 105 height 43
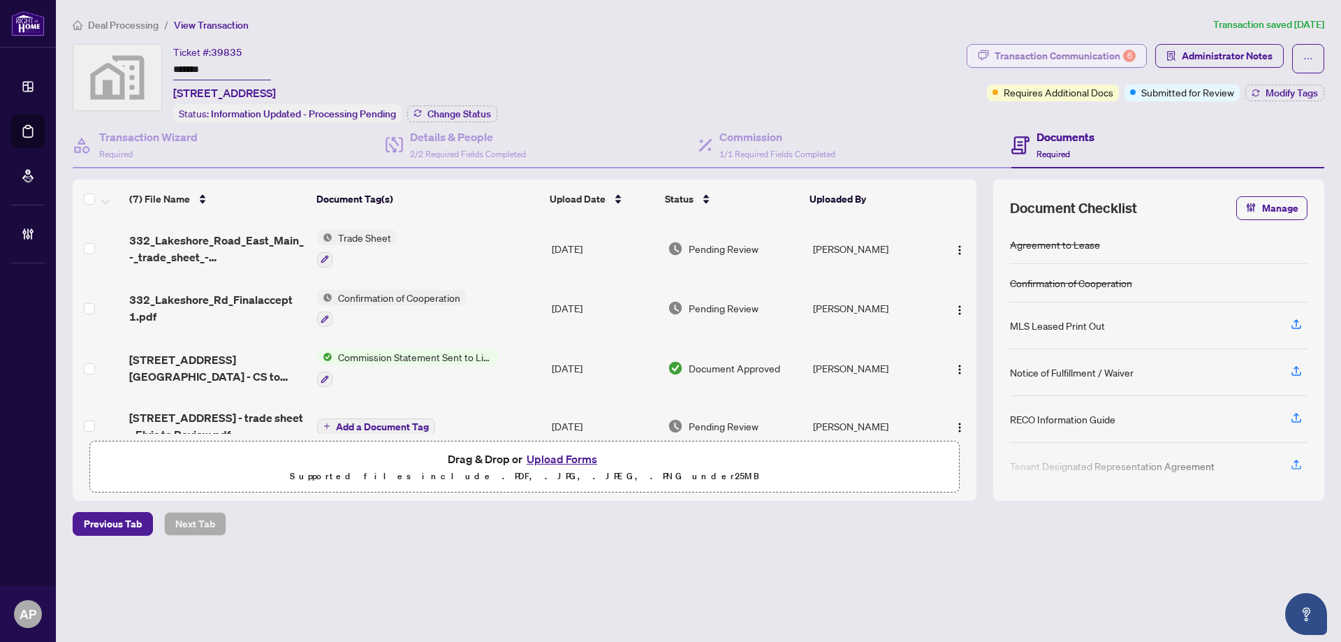
click at [1112, 59] on div "Transaction Communication 6" at bounding box center [1064, 56] width 141 height 22
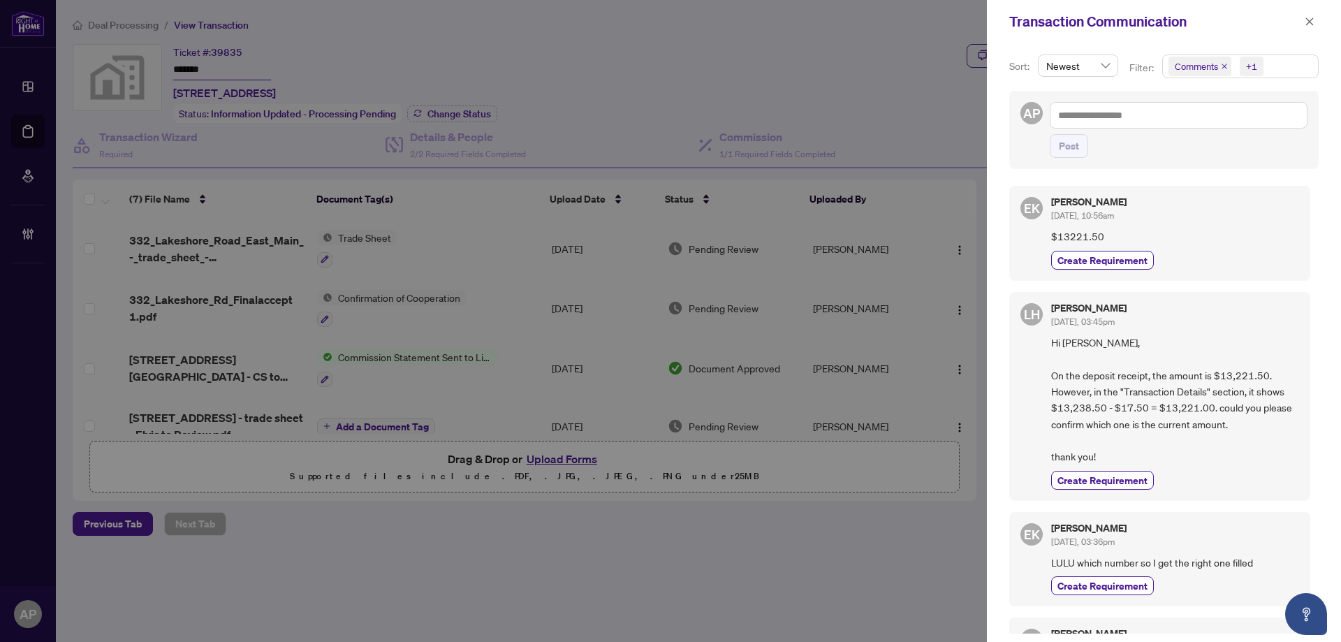
click at [1221, 65] on icon "close" at bounding box center [1224, 67] width 6 height 6
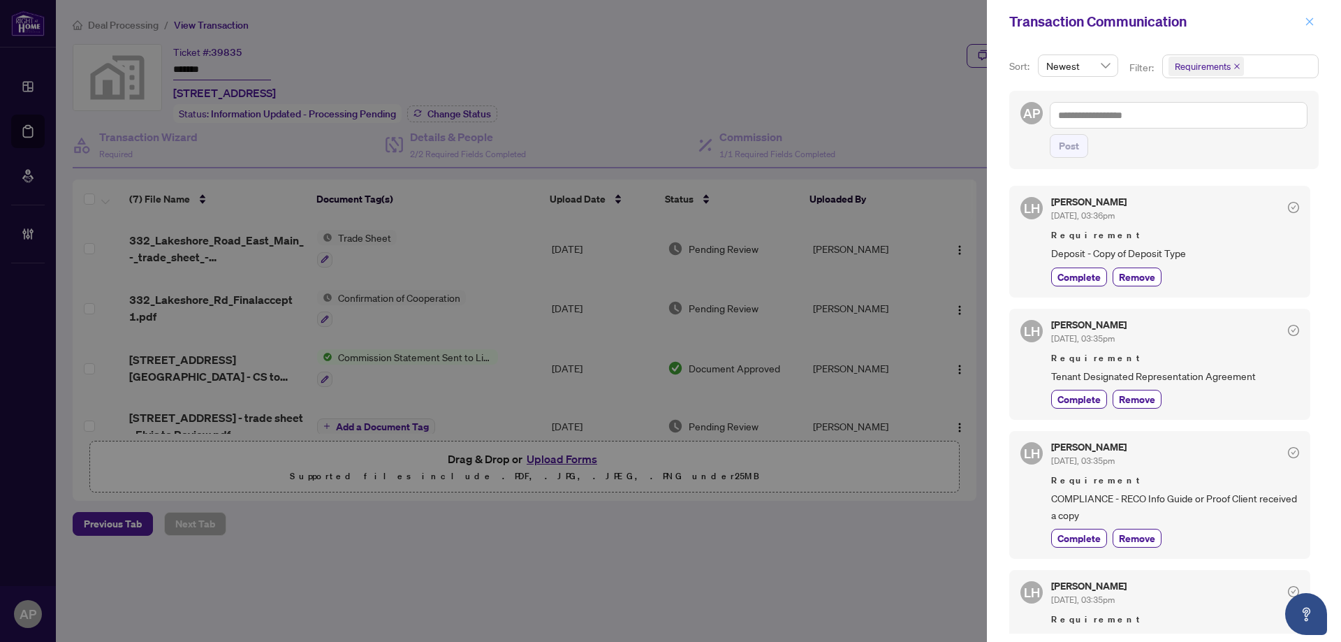
click at [1306, 24] on icon "close" at bounding box center [1310, 21] width 8 height 8
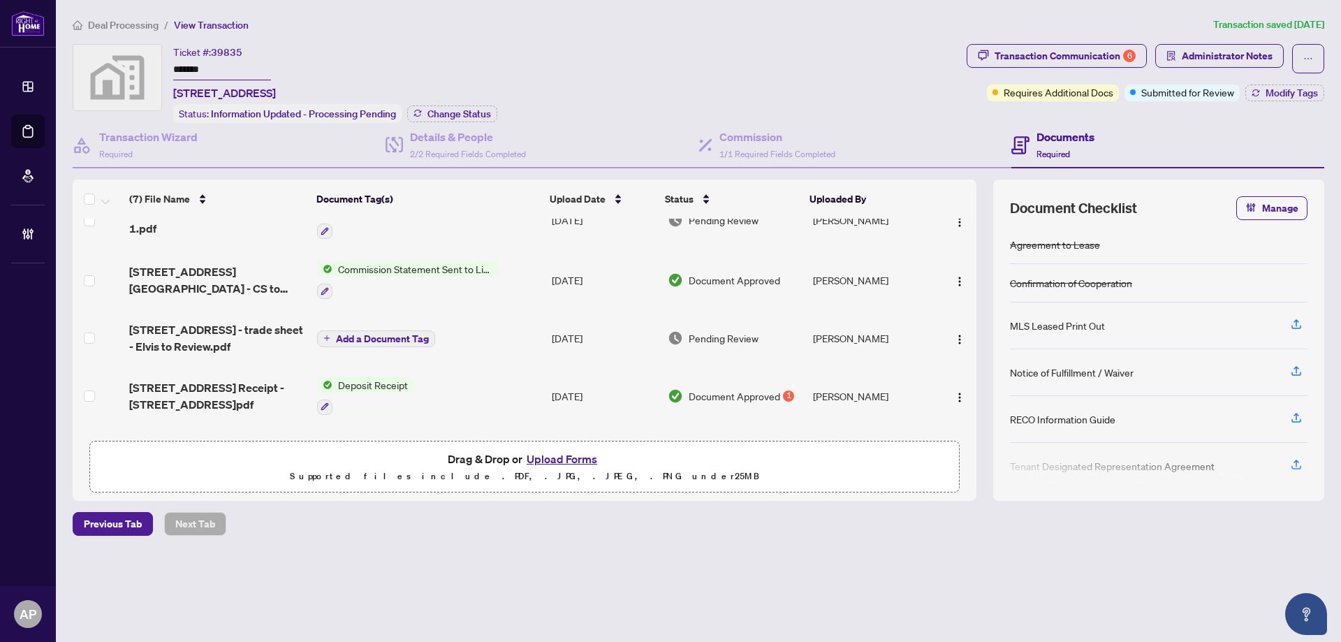
scroll to position [203, 0]
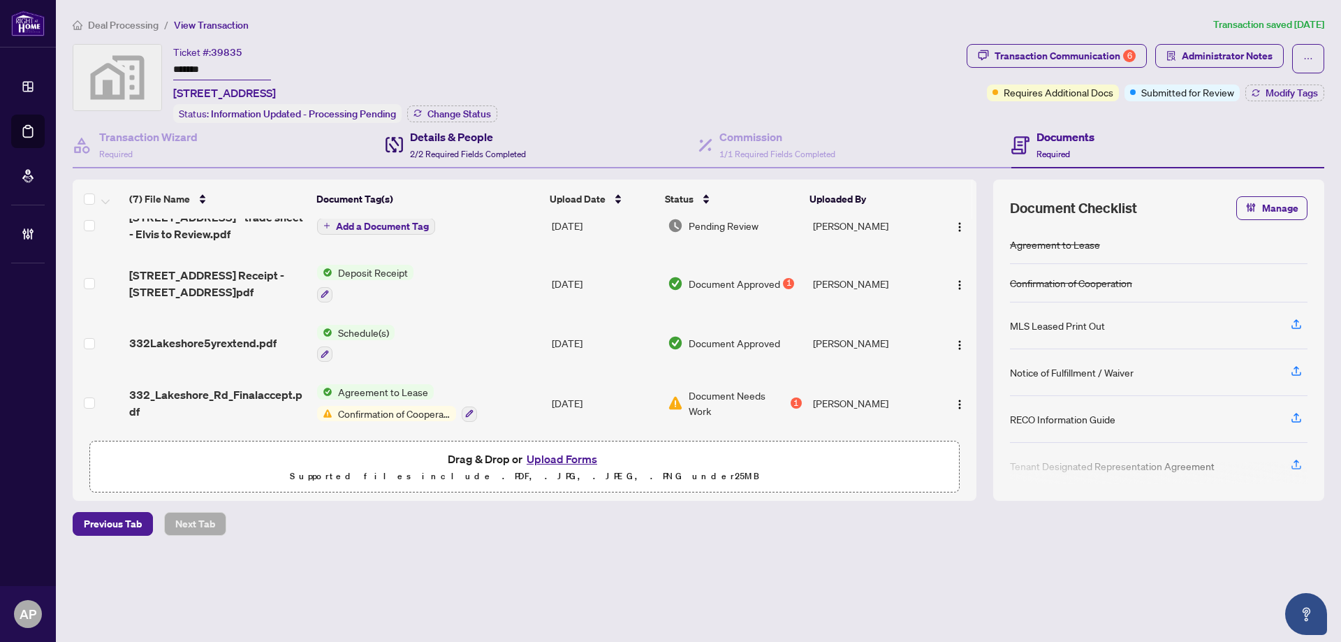
click at [524, 138] on h4 "Details & People" at bounding box center [468, 136] width 116 height 17
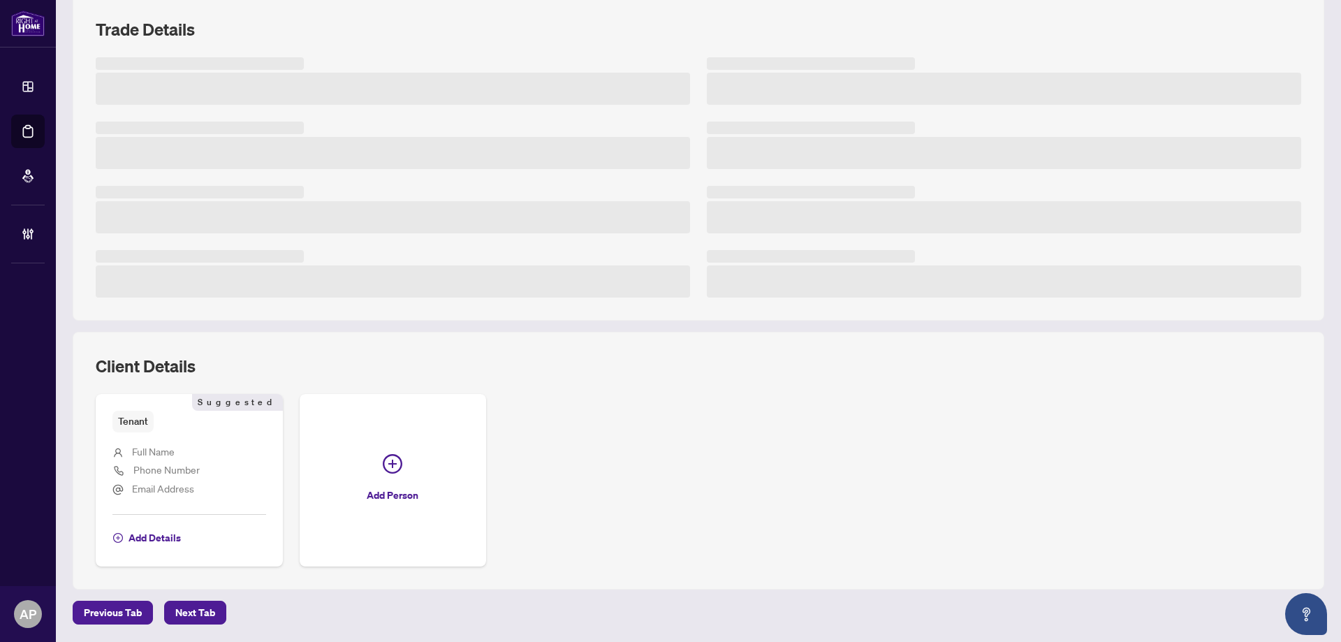
scroll to position [186, 0]
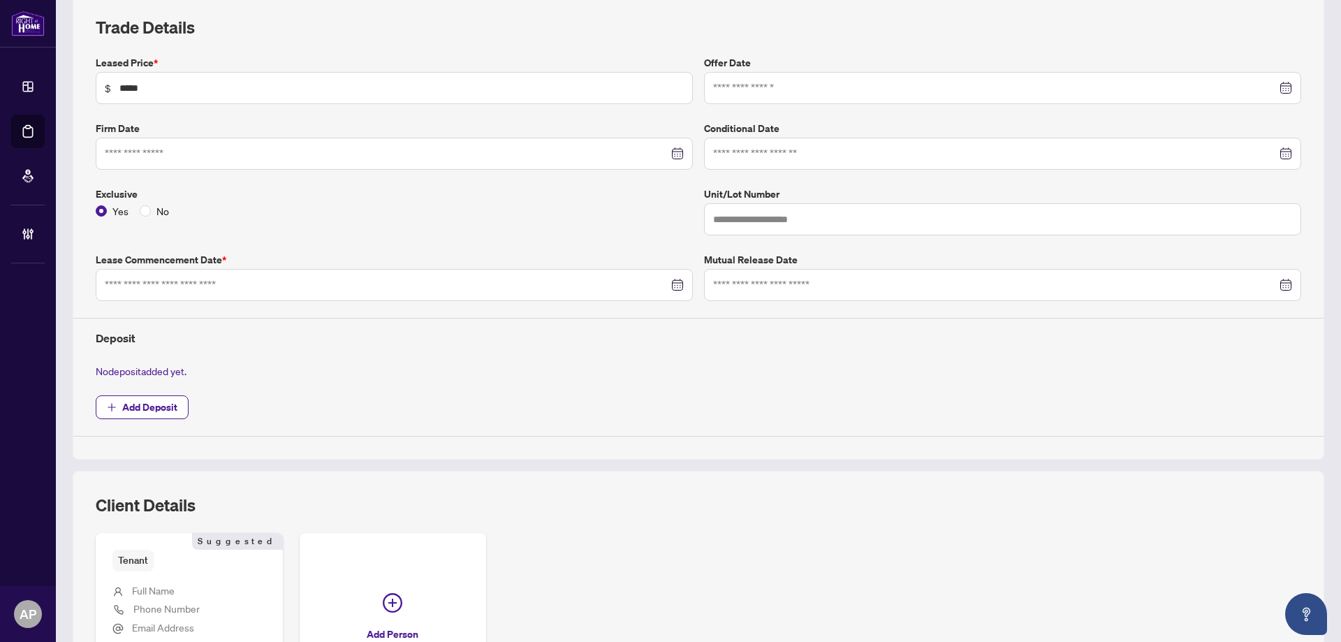
type input "**********"
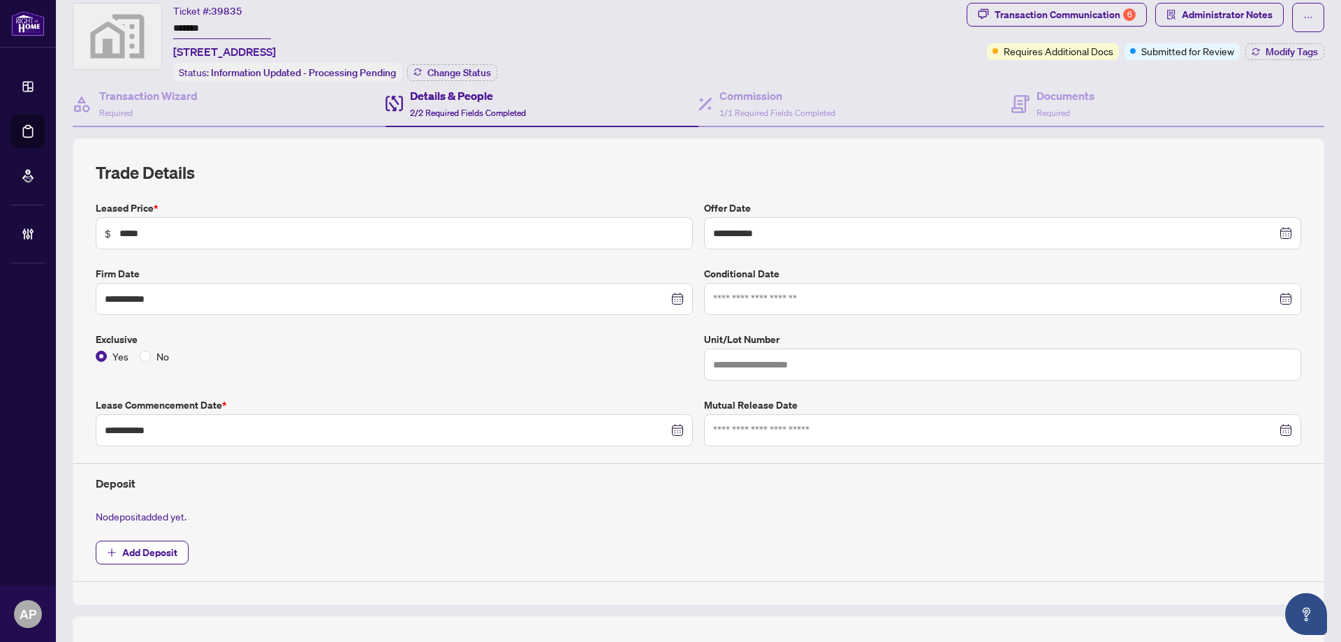
scroll to position [0, 0]
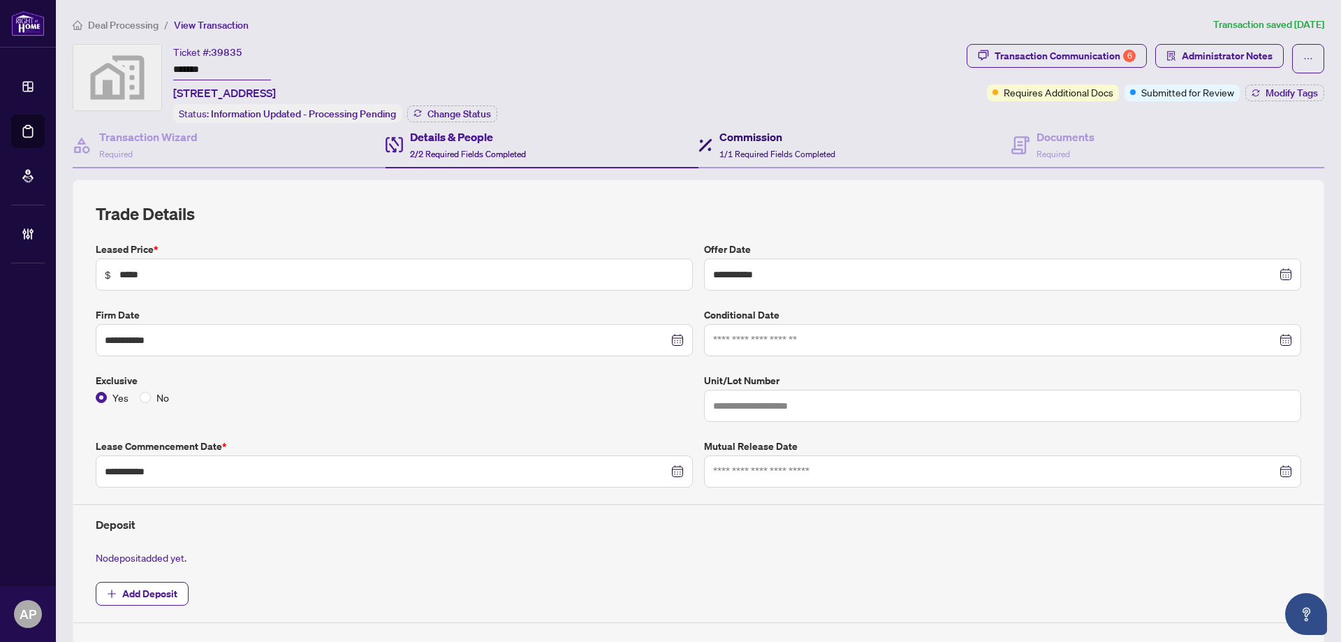
click at [732, 145] on div "Commission 1/1 Required Fields Completed" at bounding box center [777, 144] width 116 height 33
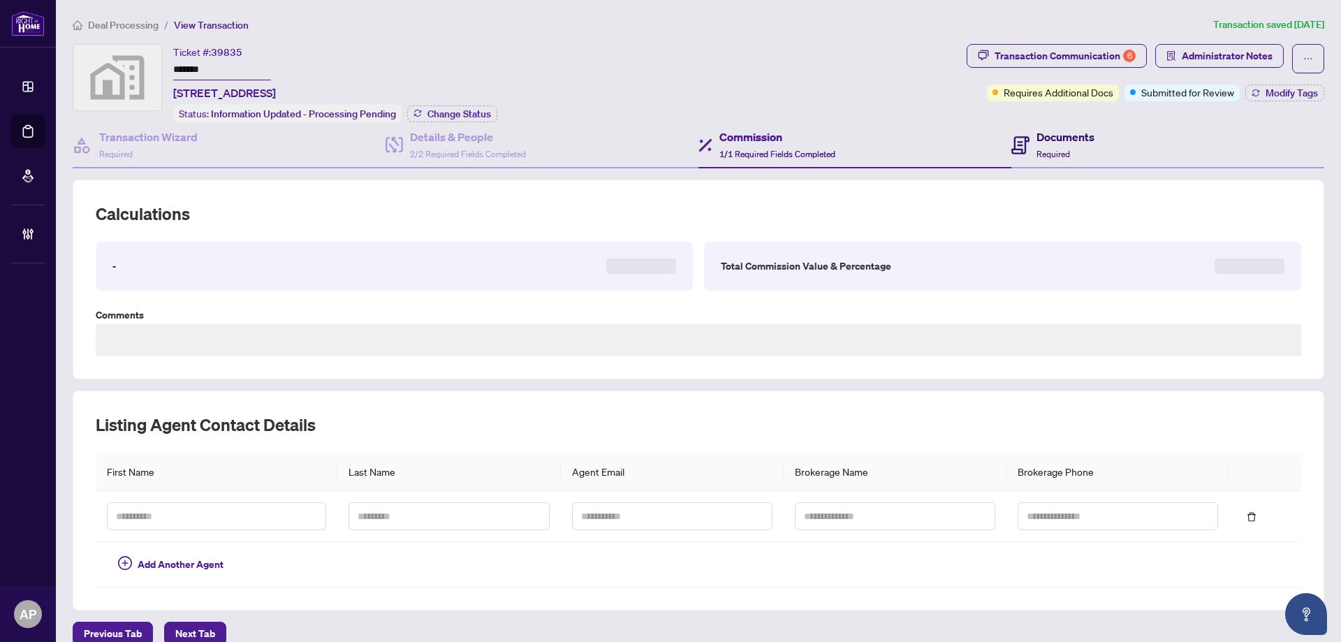
click at [1036, 159] on div "Documents Required" at bounding box center [1065, 144] width 58 height 33
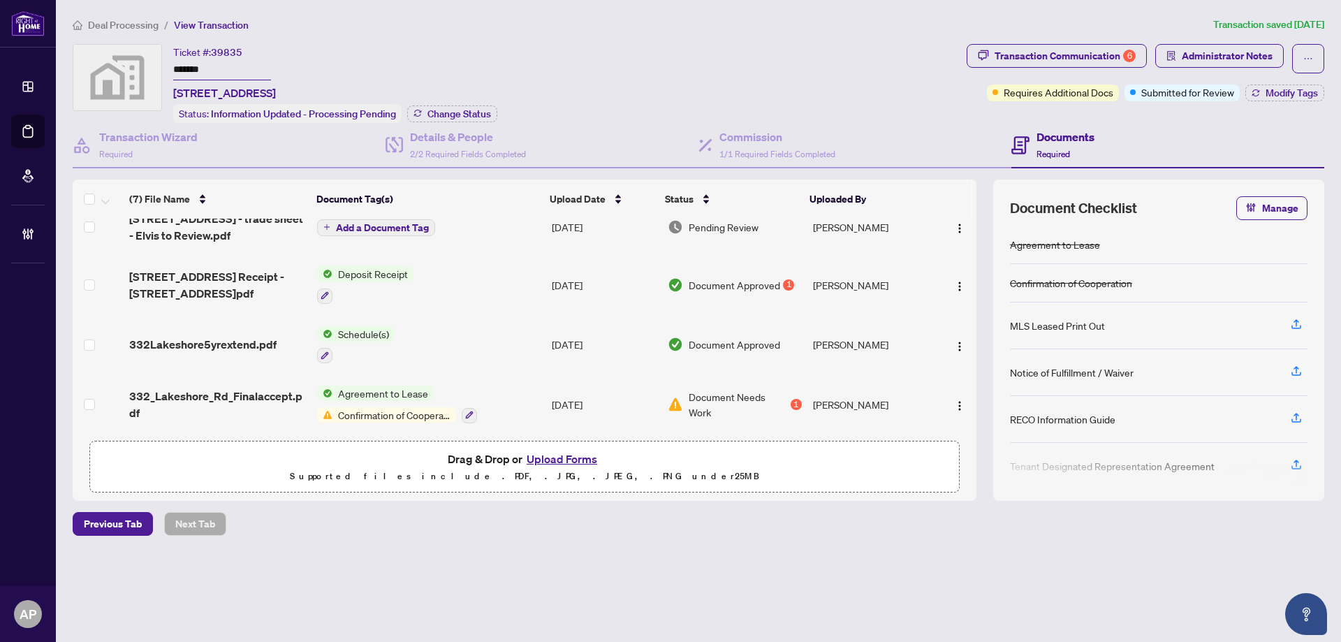
scroll to position [203, 0]
click at [283, 396] on span "332_Lakeshore_Rd_Finalaccept.pdf" at bounding box center [217, 403] width 177 height 34
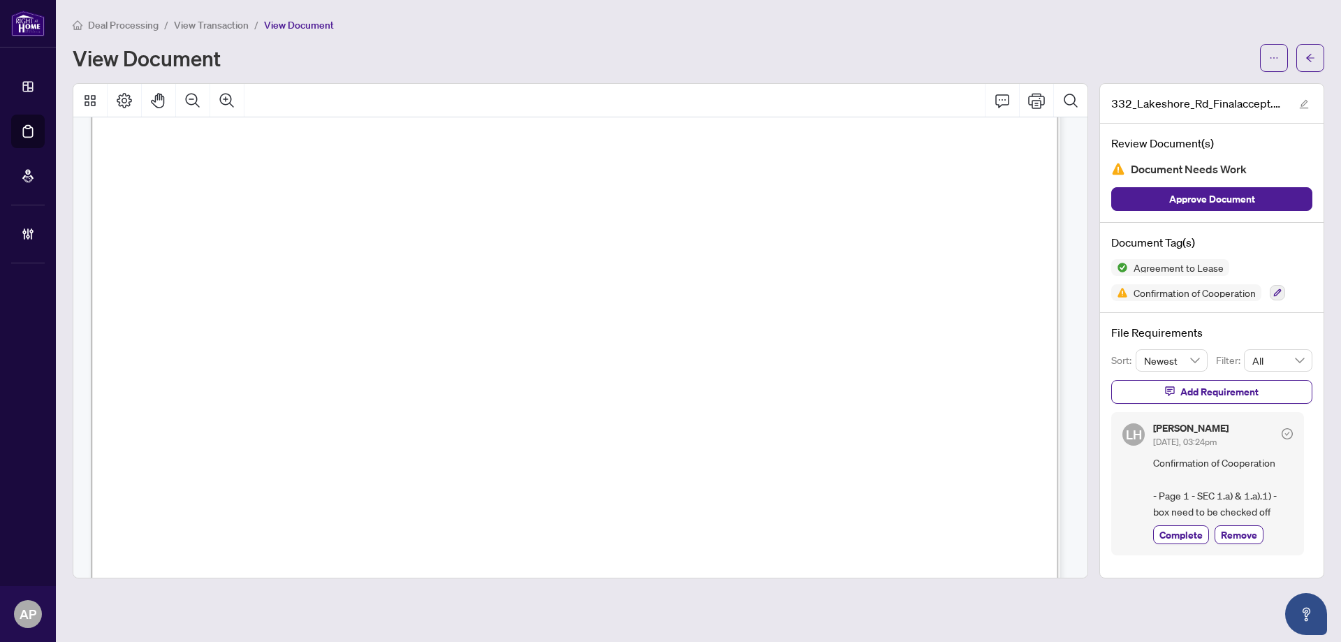
scroll to position [1397, 0]
click at [1311, 61] on icon "arrow-left" at bounding box center [1310, 58] width 10 height 10
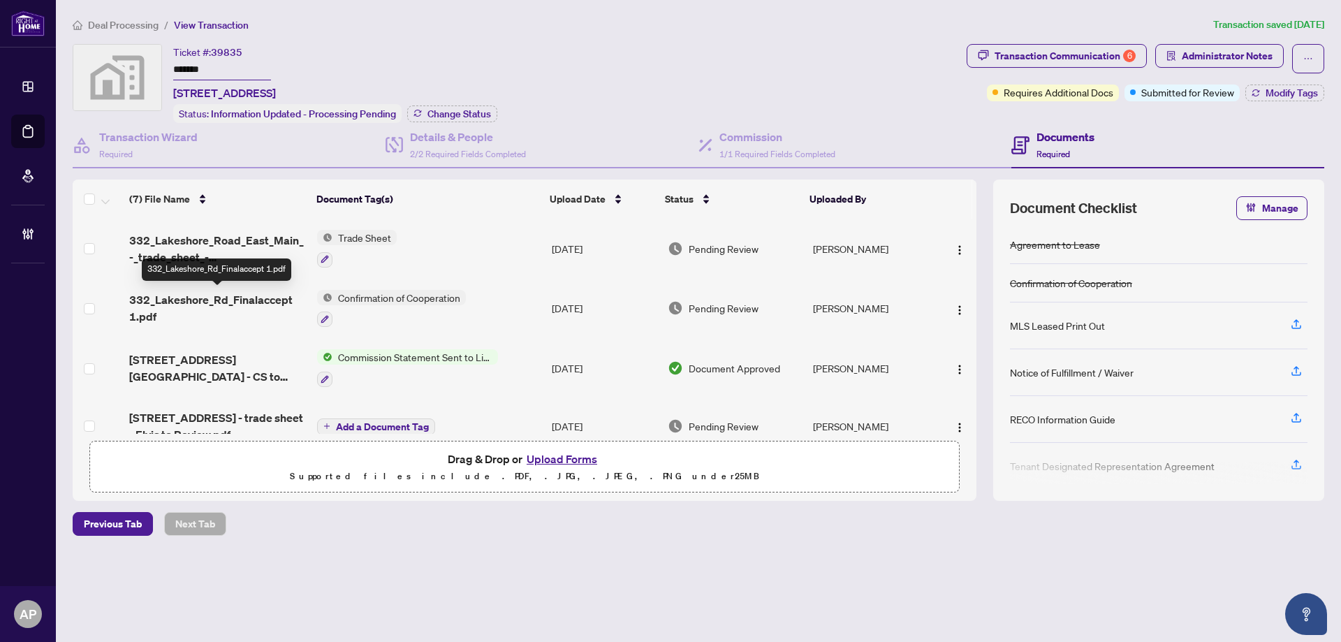
click at [267, 300] on span "332_Lakeshore_Rd_Finalaccept 1.pdf" at bounding box center [217, 308] width 177 height 34
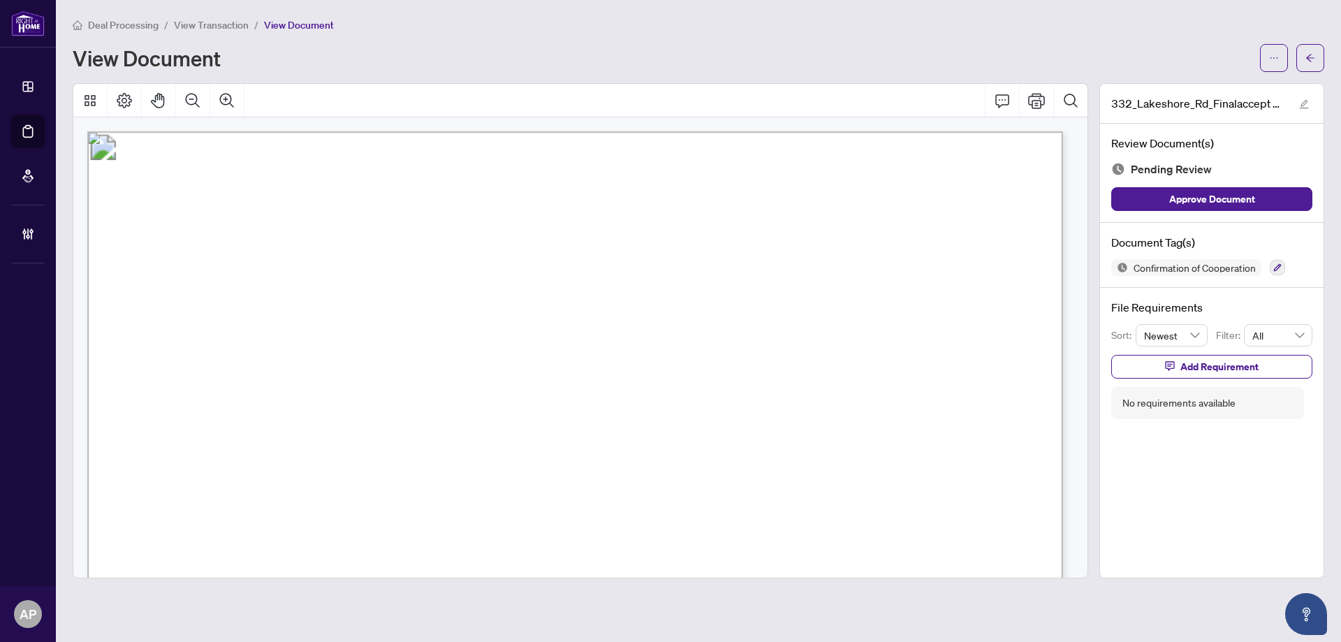
drag, startPoint x: 621, startPoint y: 312, endPoint x: 234, endPoint y: 314, distance: 386.8
click at [234, 131] on p "DigiSign Verified-d6915906-eb8a-4678-8a6a-e1f4e9744ab7 DigiSign Verified -85039…" at bounding box center [1200, 131] width 2227 height 0
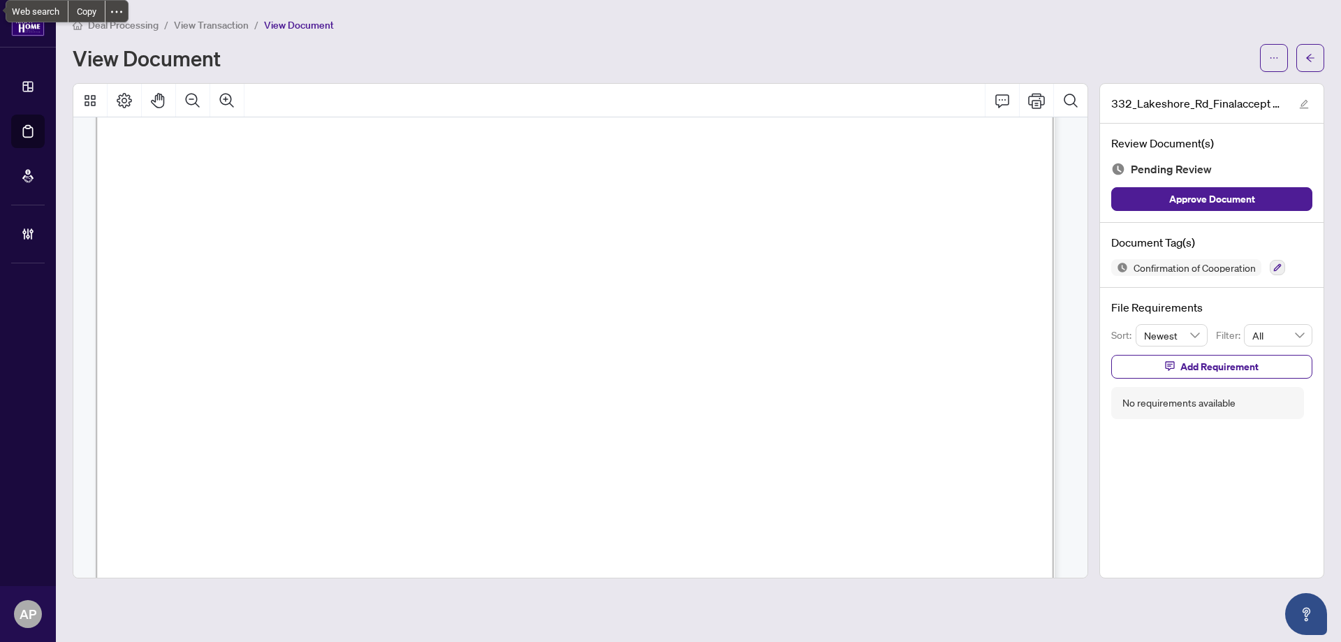
scroll to position [5307, 0]
click at [1309, 69] on button "button" at bounding box center [1310, 58] width 28 height 28
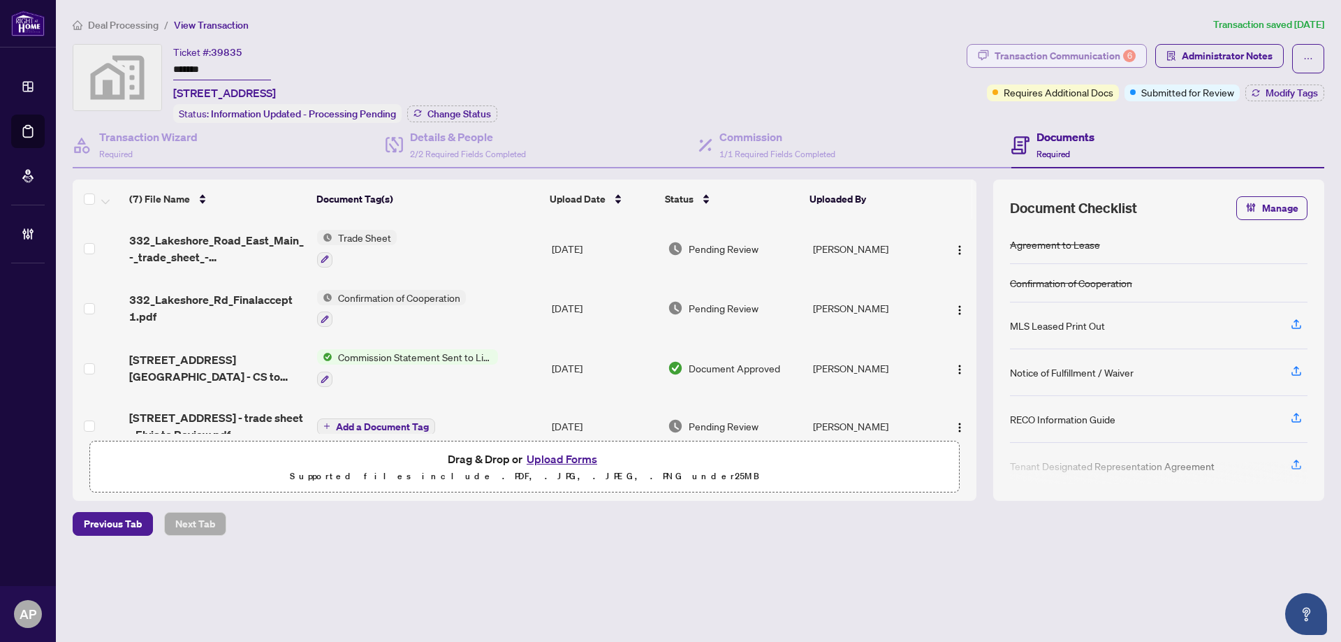
click at [1075, 61] on div "Transaction Communication 6" at bounding box center [1064, 56] width 141 height 22
type textarea "**********"
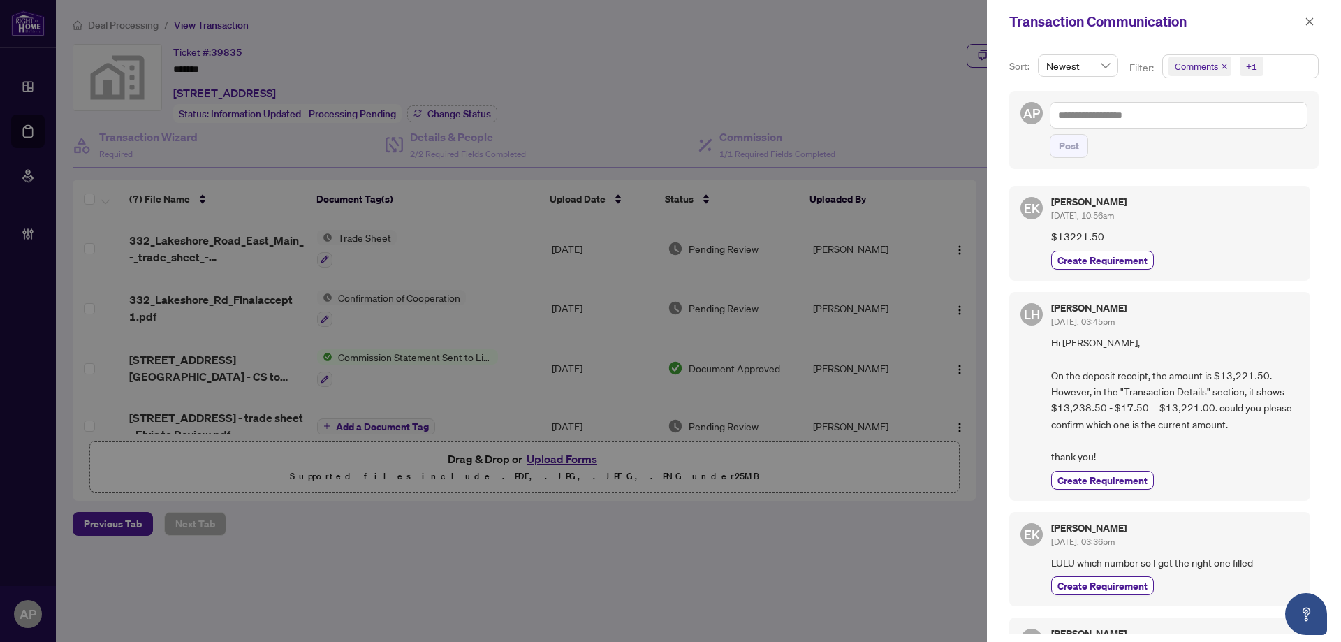
click at [1223, 67] on icon "close" at bounding box center [1224, 67] width 6 height 6
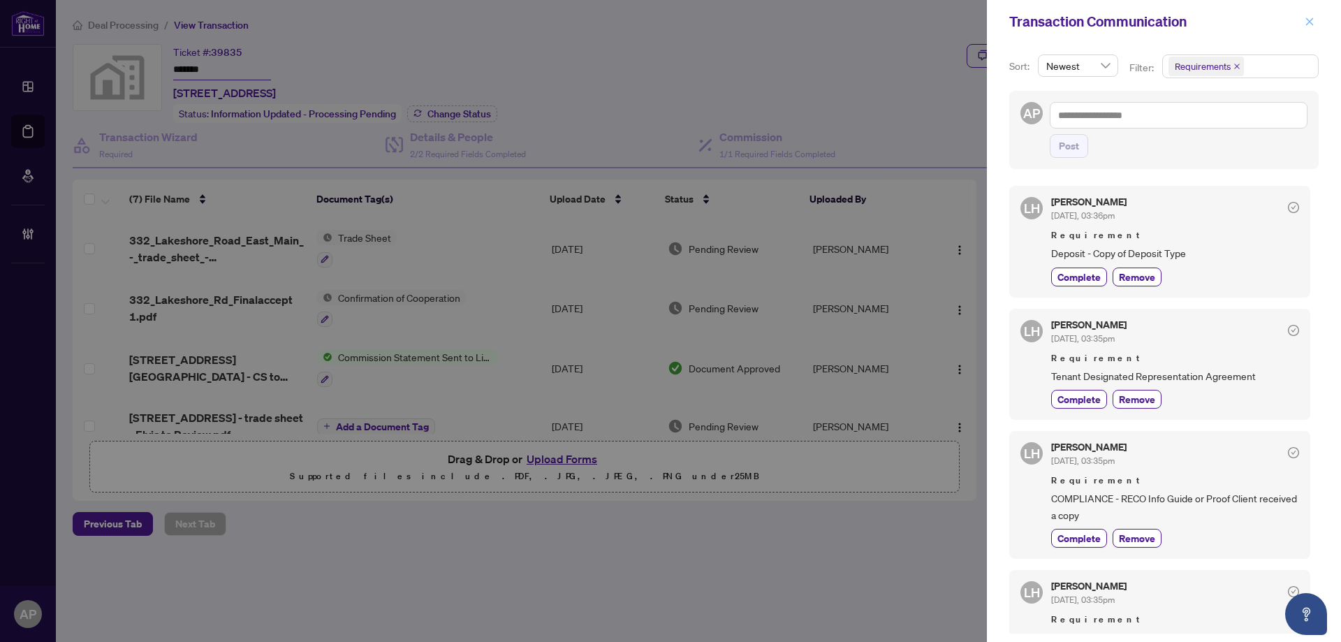
click at [1313, 19] on icon "close" at bounding box center [1309, 22] width 10 height 10
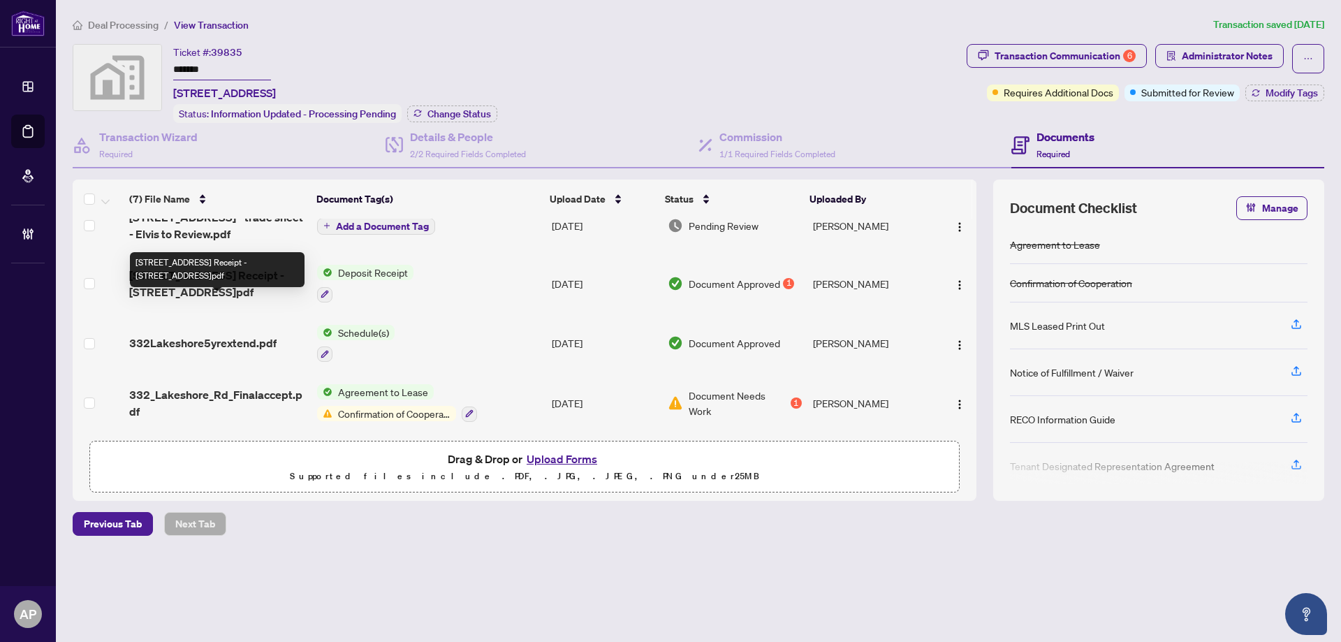
scroll to position [110, 0]
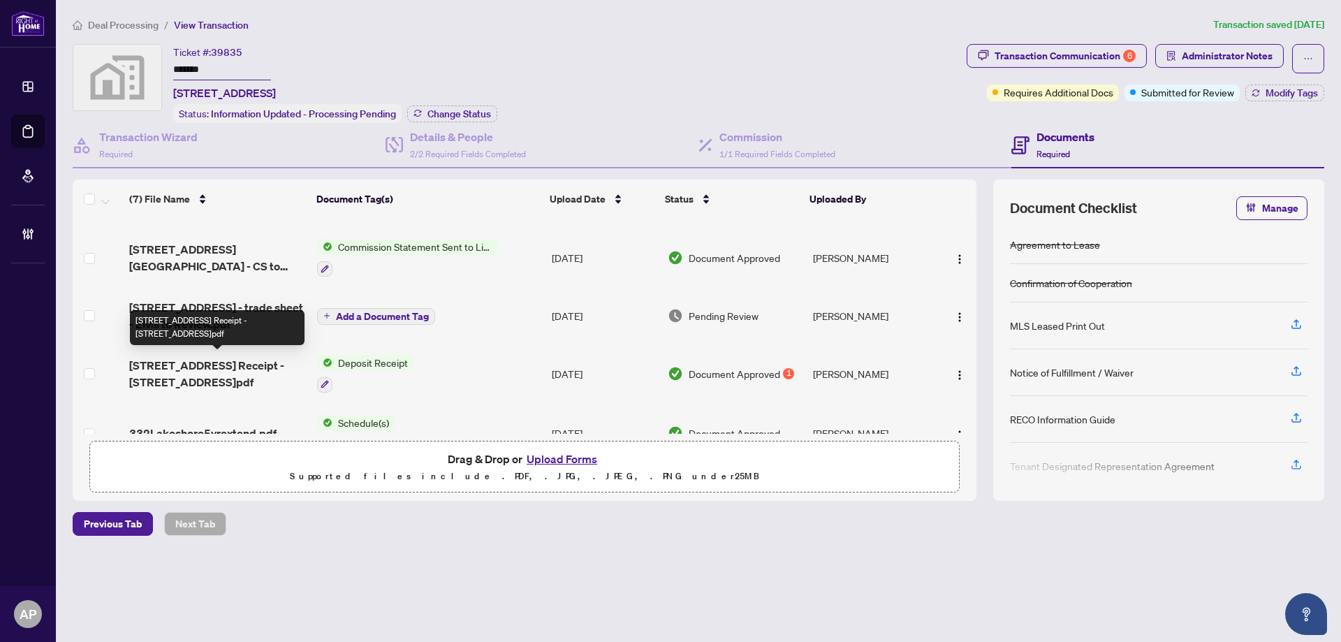
click at [301, 361] on span "[STREET_ADDRESS] Receipt - [STREET_ADDRESS]pdf" at bounding box center [217, 374] width 177 height 34
